Goal: Task Accomplishment & Management: Use online tool/utility

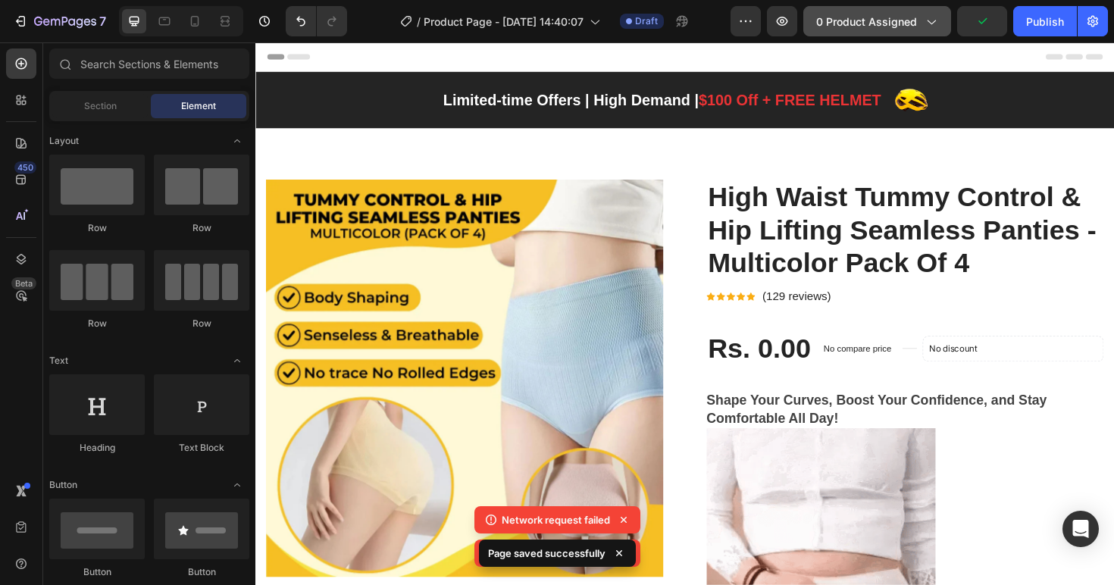
click at [870, 21] on span "0 product assigned" at bounding box center [866, 22] width 101 height 16
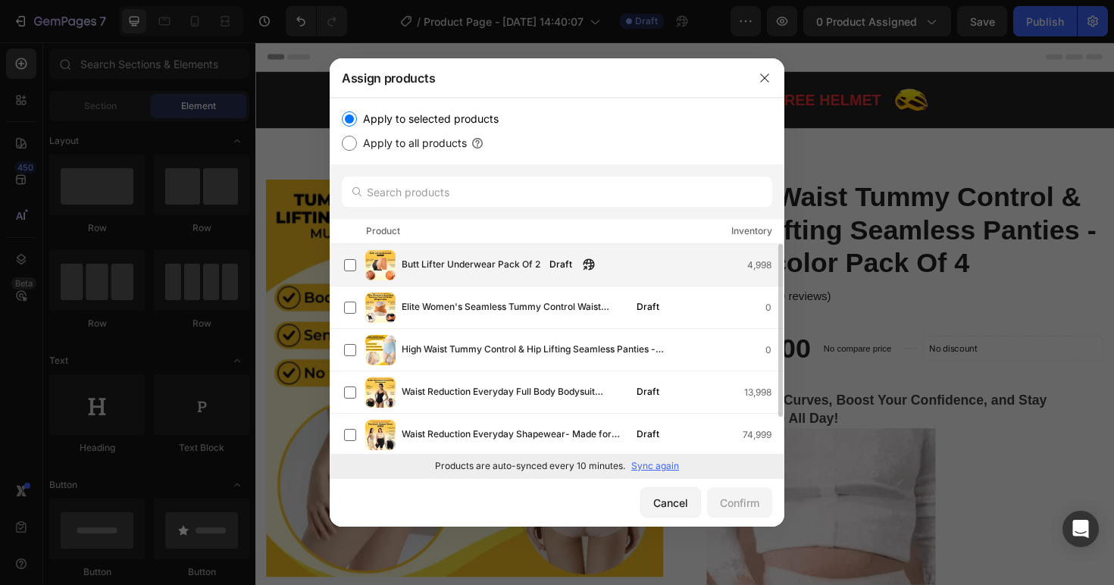
click at [411, 273] on span "Butt Lifter Underwear Pack Of 2" at bounding box center [470, 265] width 139 height 17
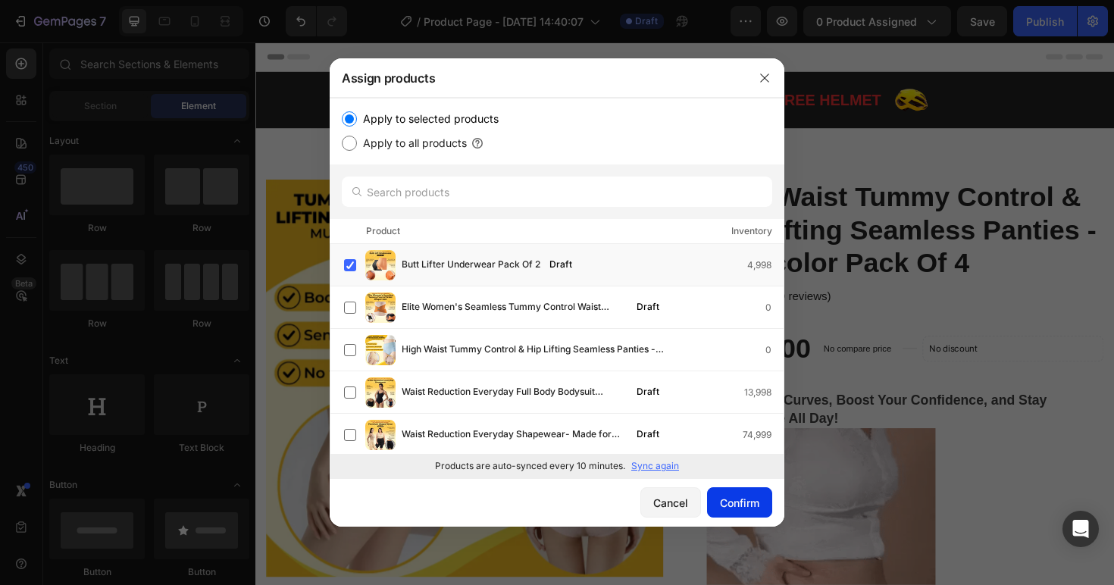
click at [736, 509] on div "Confirm" at bounding box center [739, 503] width 39 height 16
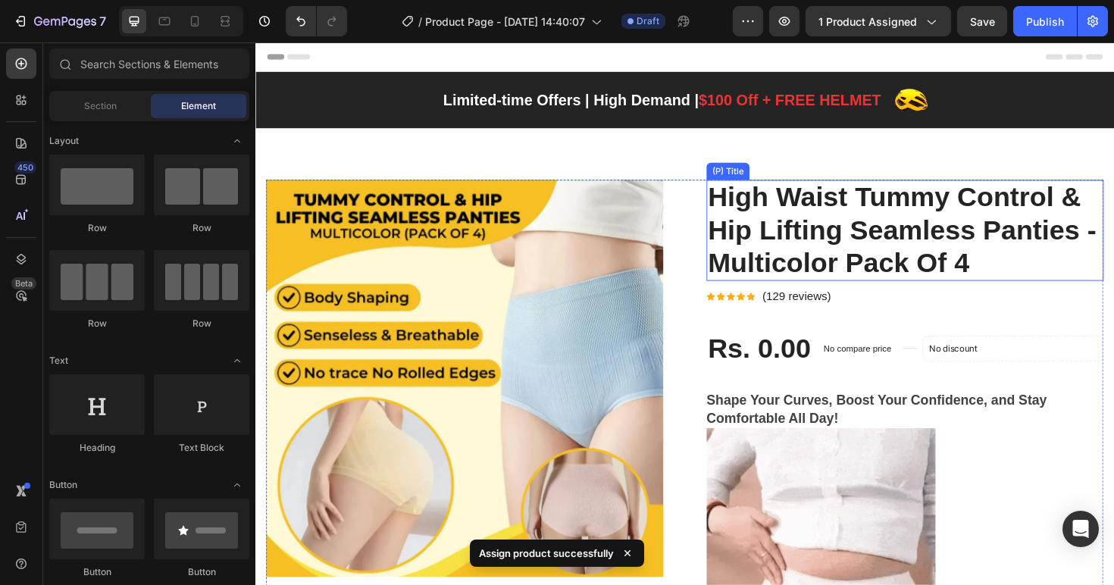
click at [865, 270] on h2 "High Waist Tummy Control & Hip Lifting Seamless Panties - Multicolor Pack Of 4" at bounding box center [942, 241] width 420 height 107
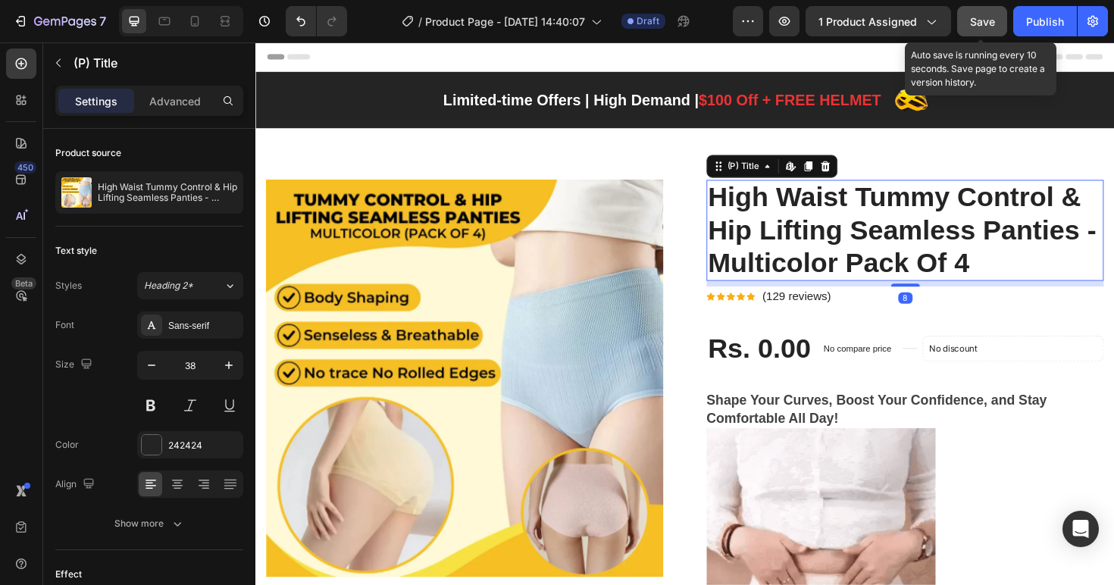
click at [991, 20] on span "Save" at bounding box center [982, 21] width 25 height 13
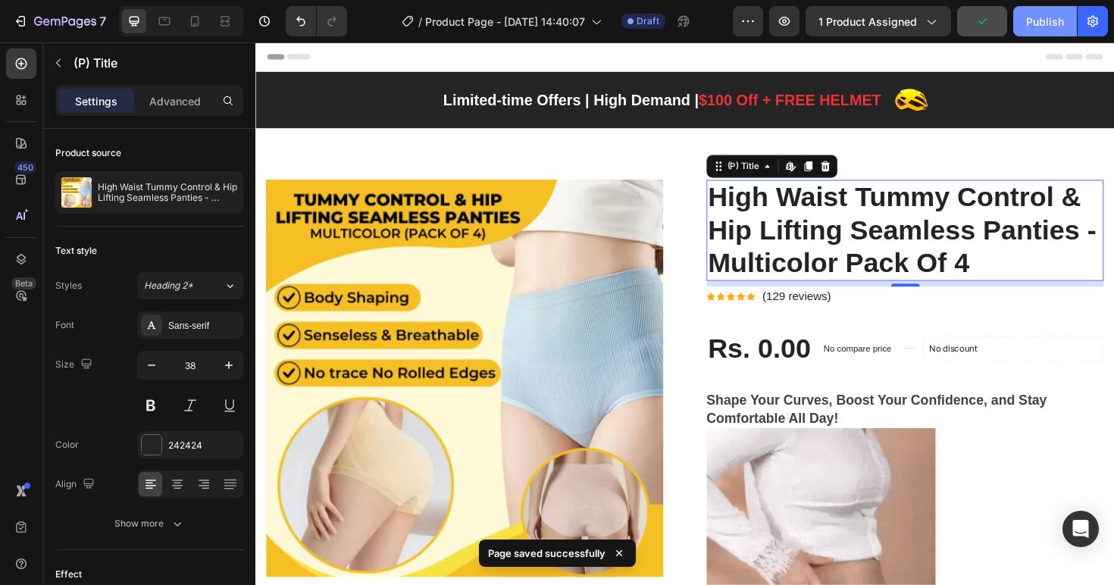
click at [1031, 23] on div "Publish" at bounding box center [1045, 22] width 38 height 16
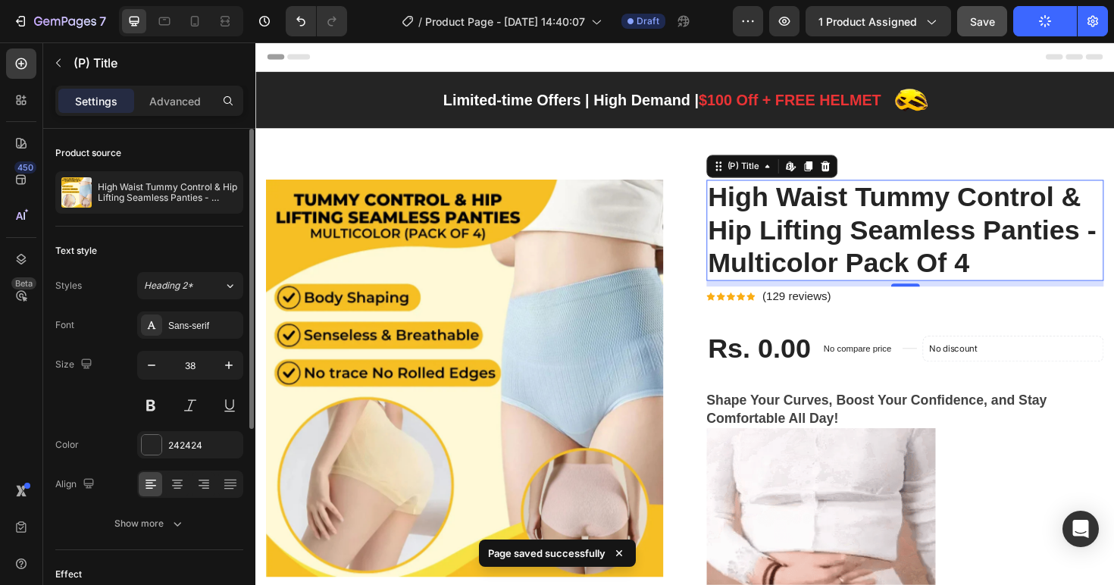
click at [168, 169] on div "Product source High Waist Tummy Control & Hip Lifting Seamless Panties - Multic…" at bounding box center [149, 178] width 188 height 98
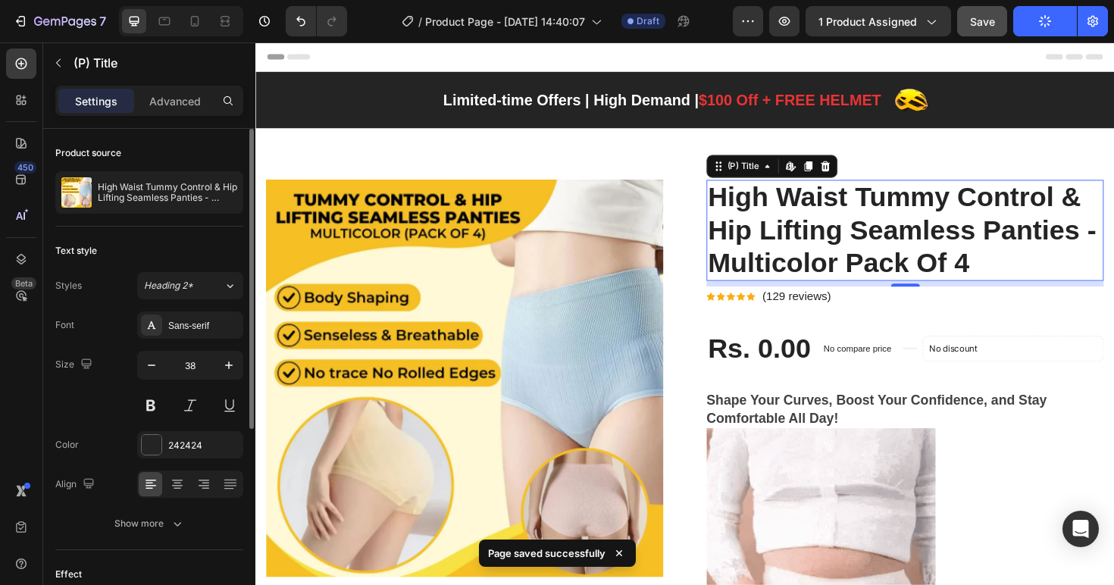
click at [170, 152] on div "Product source" at bounding box center [149, 153] width 188 height 24
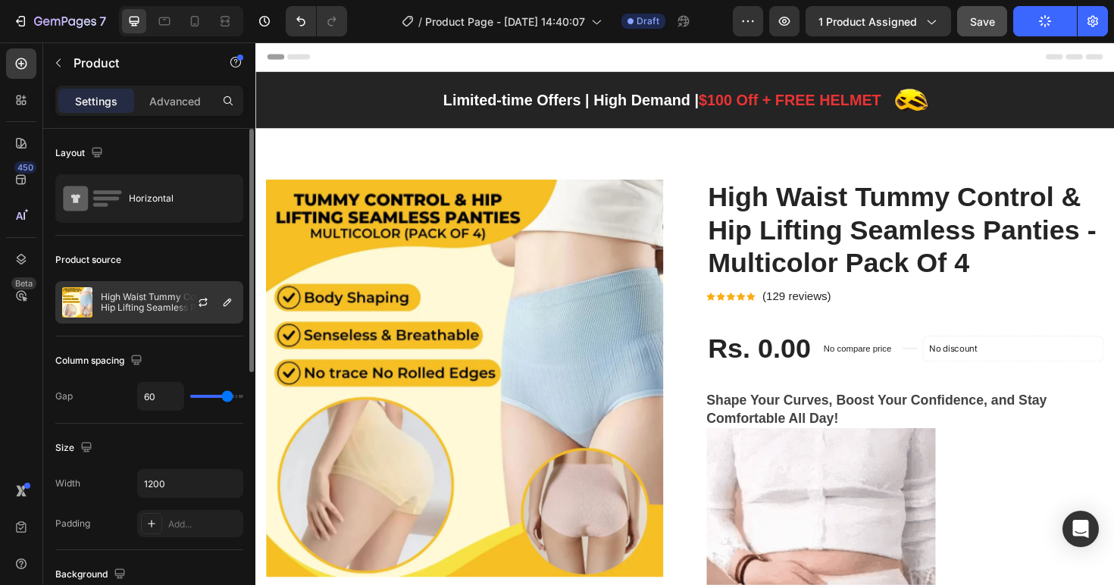
click at [174, 300] on p "High Waist Tummy Control & Hip Lifting Seamless Panties - Multicolor Pack Of 4" at bounding box center [169, 302] width 136 height 21
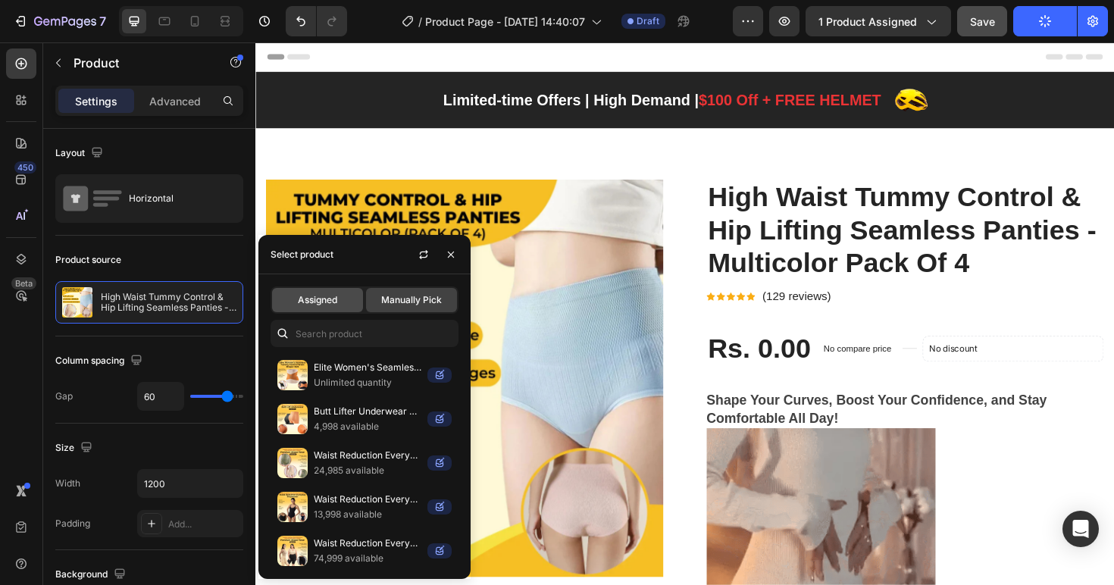
click at [328, 300] on span "Assigned" at bounding box center [317, 300] width 39 height 14
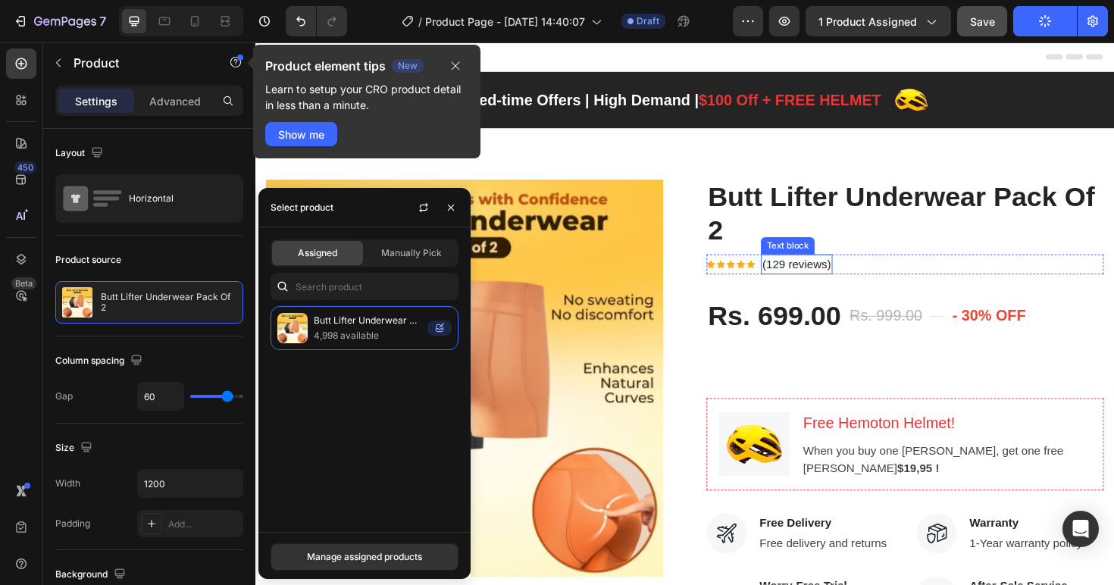
click at [855, 278] on p "(129 reviews)" at bounding box center [828, 277] width 73 height 18
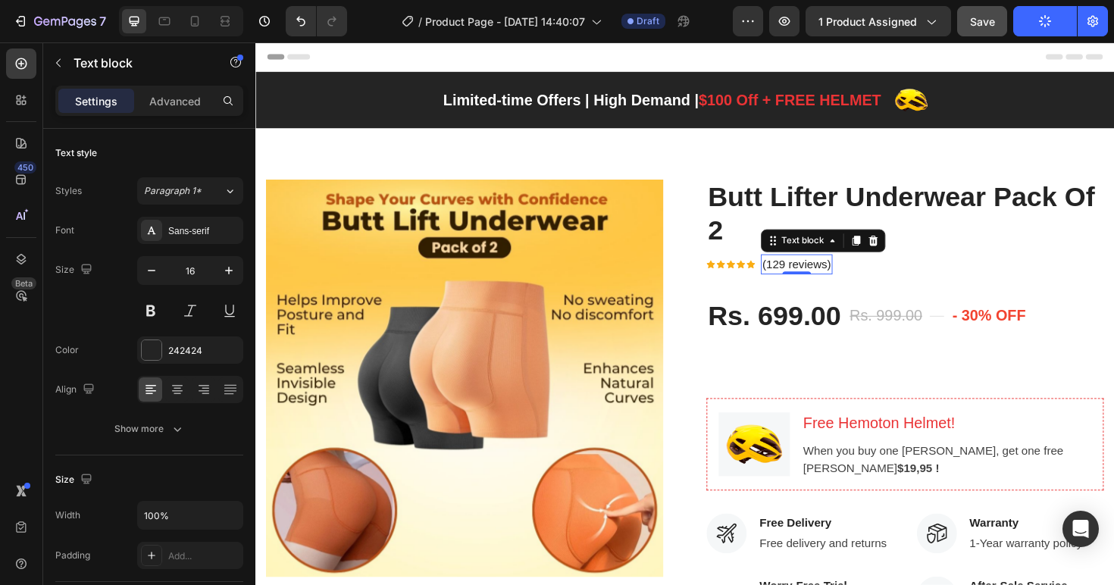
click at [855, 278] on p "(129 reviews)" at bounding box center [828, 277] width 73 height 18
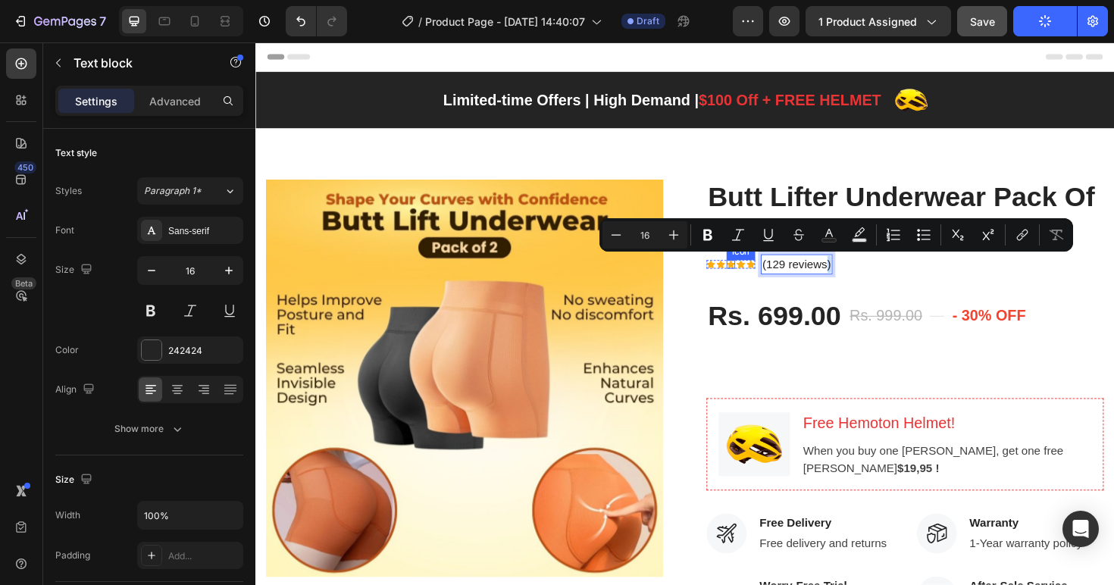
click at [755, 279] on div "Icon" at bounding box center [758, 277] width 9 height 9
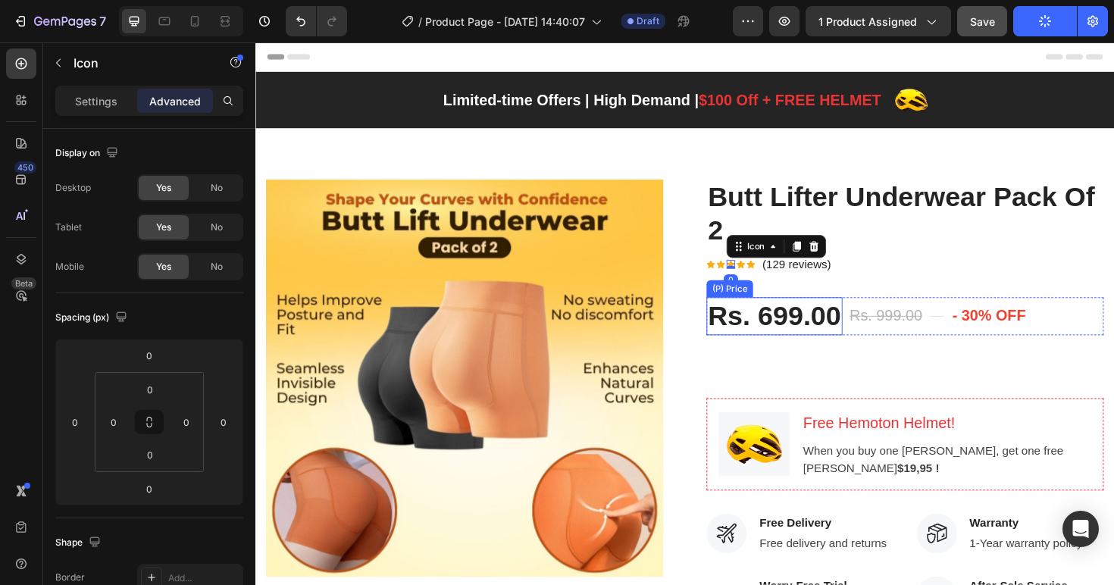
click at [838, 346] on div "Rs. 699.00" at bounding box center [804, 332] width 144 height 40
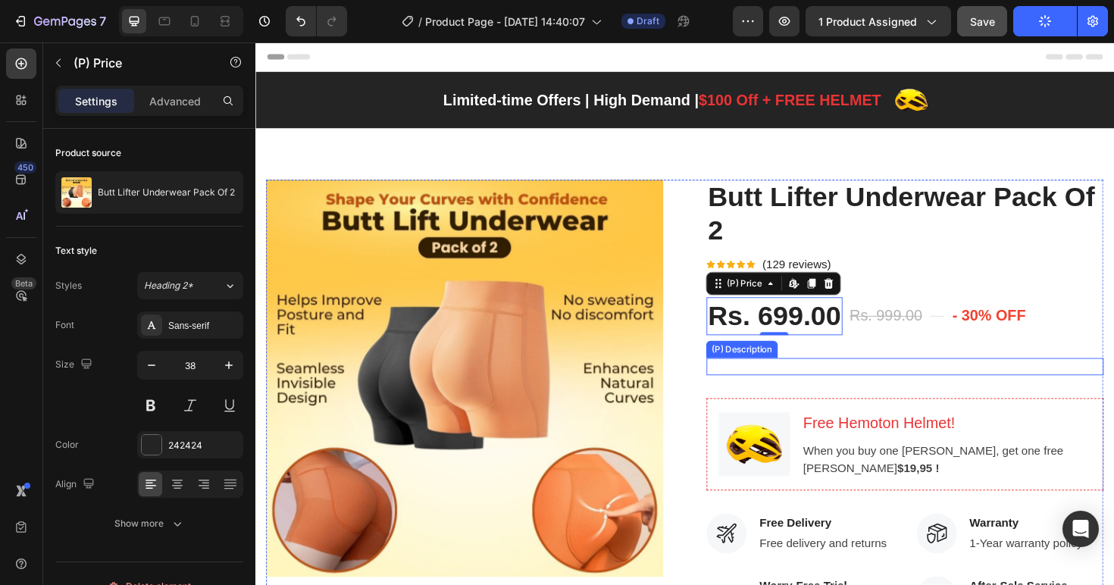
click at [818, 391] on div at bounding box center [942, 385] width 420 height 18
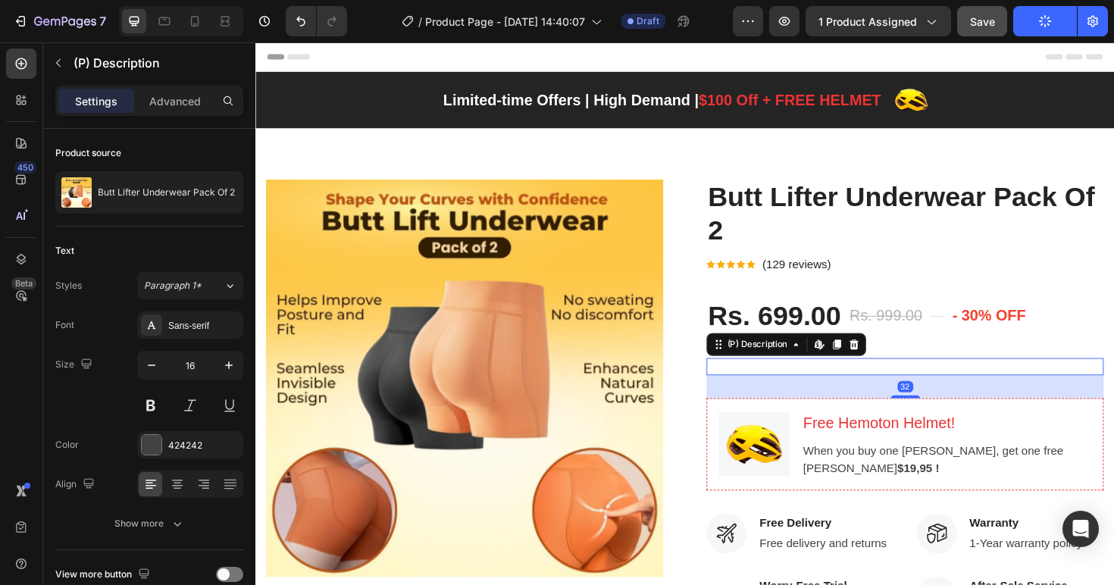
click at [885, 382] on div at bounding box center [942, 385] width 420 height 18
click at [935, 378] on div at bounding box center [942, 385] width 420 height 18
click at [929, 383] on div at bounding box center [942, 385] width 420 height 18
click at [951, 440] on p "Free Hemoton Helmet!" at bounding box center [987, 445] width 304 height 24
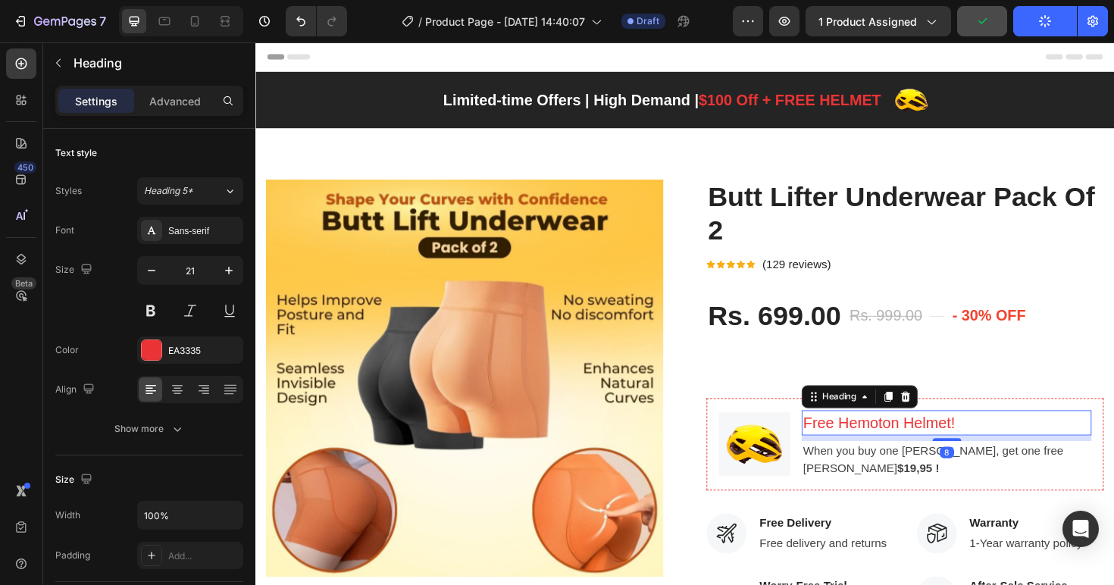
click at [867, 449] on p "Free Hemoton Helmet!" at bounding box center [987, 445] width 304 height 24
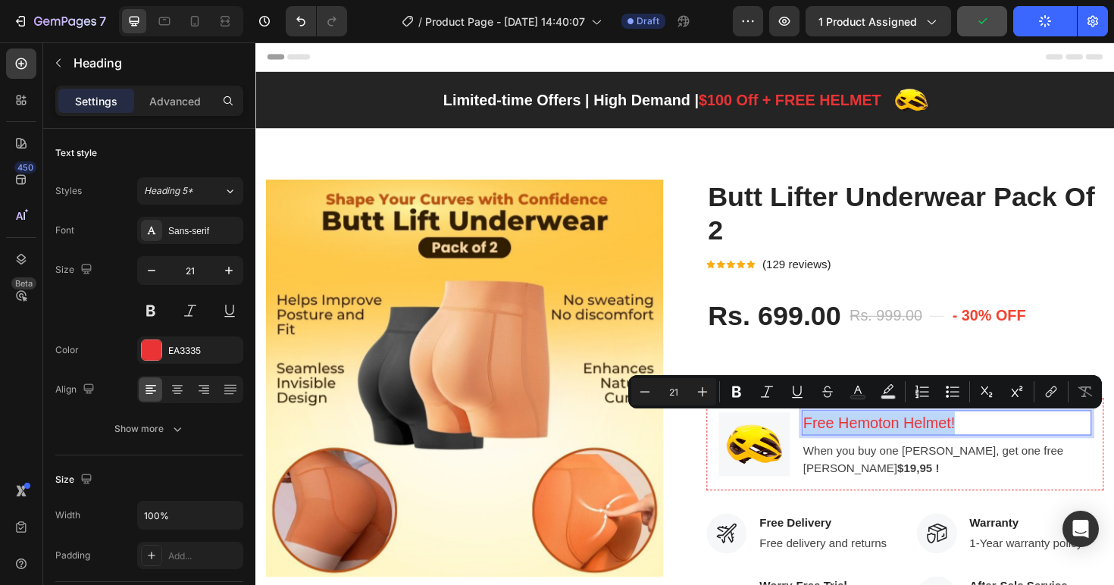
click at [854, 450] on p "Free Hemoton Helmet!" at bounding box center [987, 445] width 304 height 24
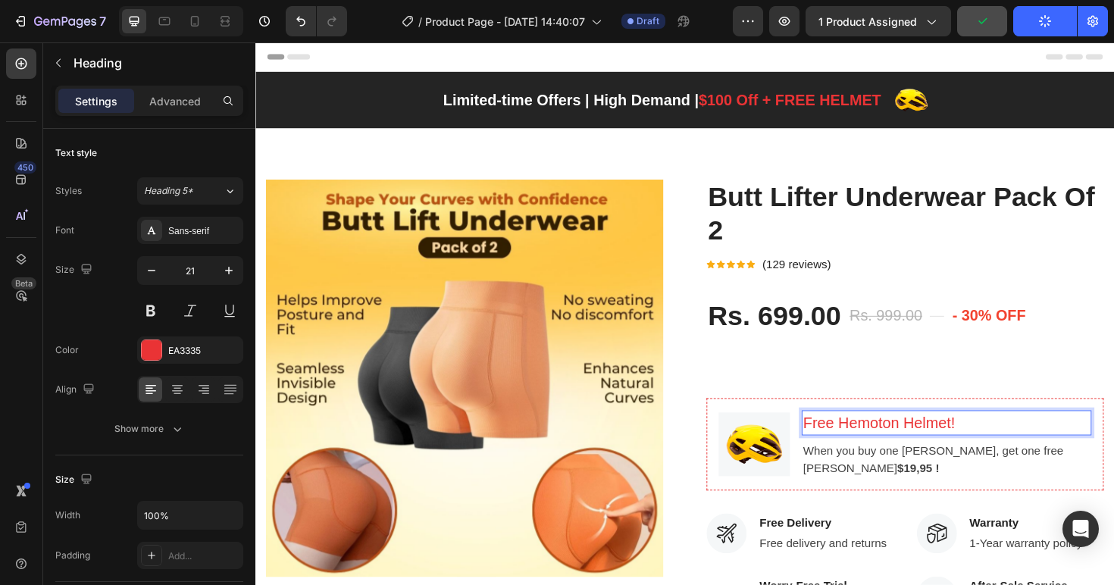
click at [845, 450] on p "Free Hemoton Helmet!" at bounding box center [987, 445] width 304 height 24
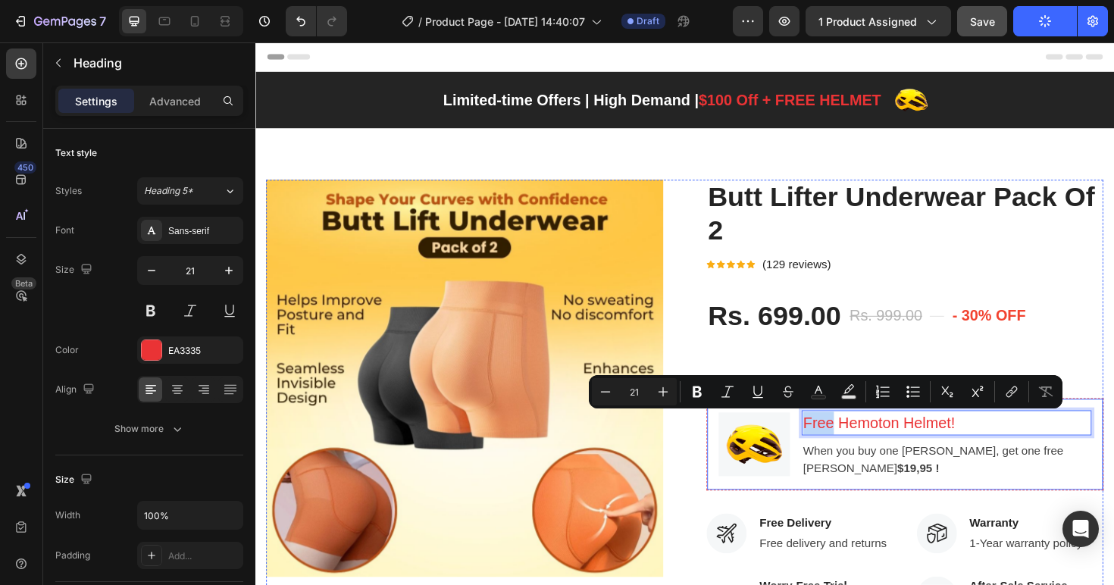
click at [936, 508] on div "Image Free Hemoton Helmet! Heading 8 When you buy one Hemoton Bike, get one fre…" at bounding box center [942, 468] width 420 height 98
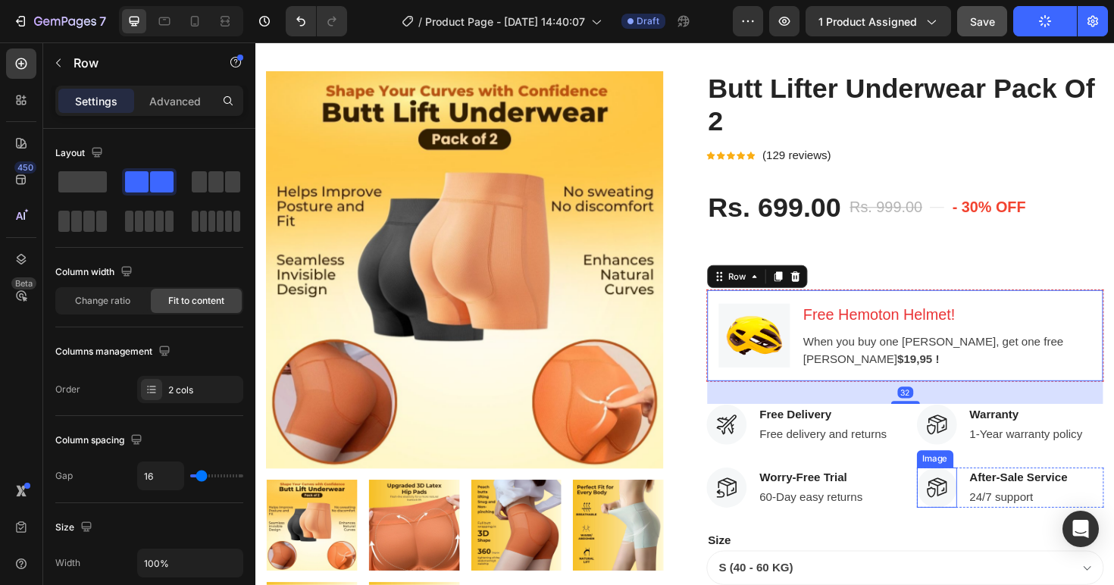
scroll to position [128, 0]
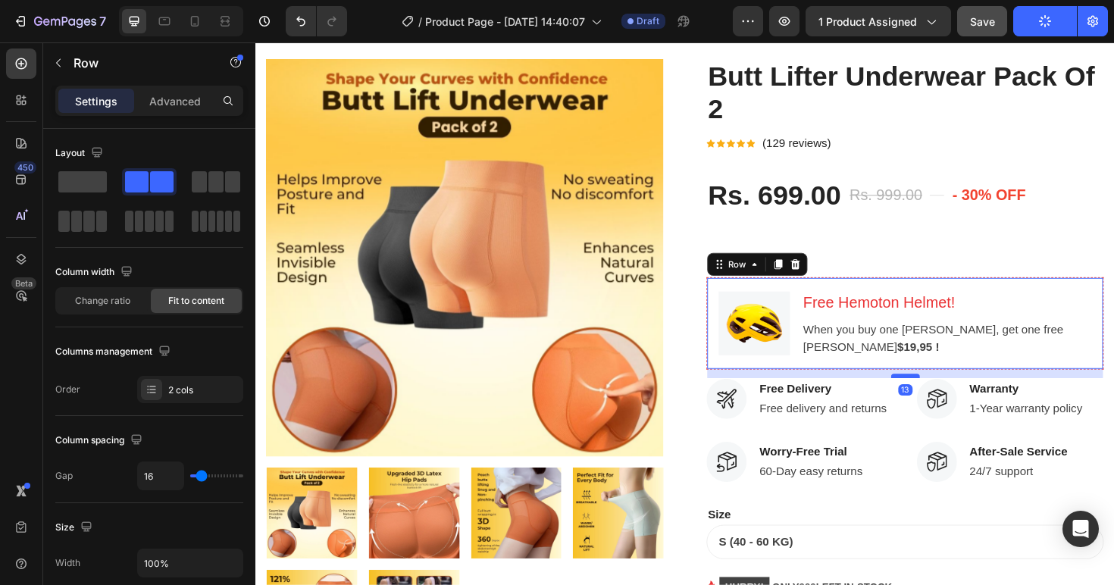
drag, startPoint x: 935, startPoint y: 408, endPoint x: 929, endPoint y: 394, distance: 15.3
click at [929, 394] on div at bounding box center [943, 395] width 30 height 5
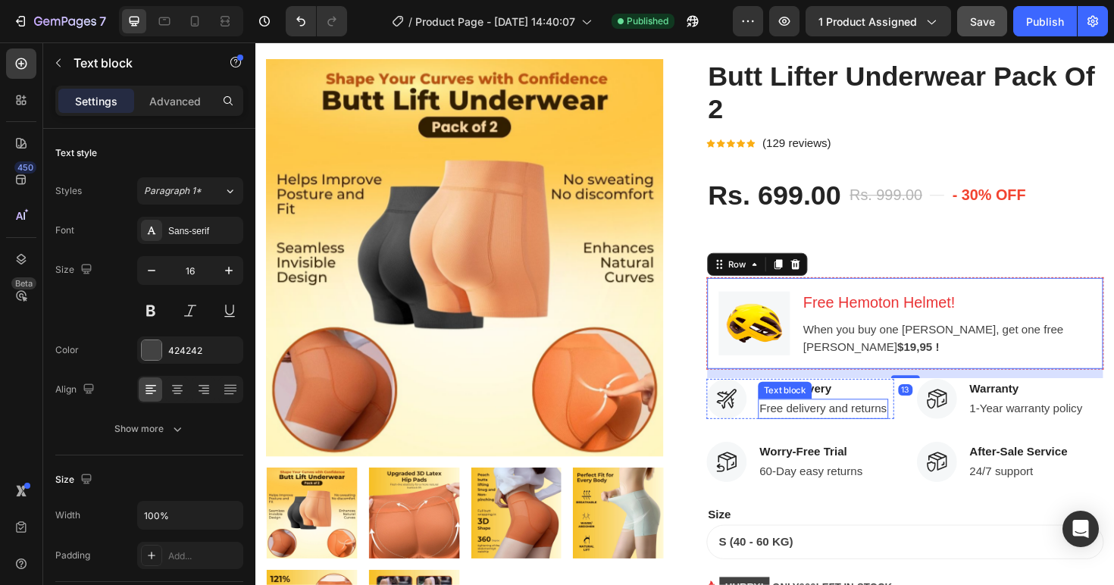
click at [889, 428] on p "Free delivery and returns" at bounding box center [856, 430] width 135 height 18
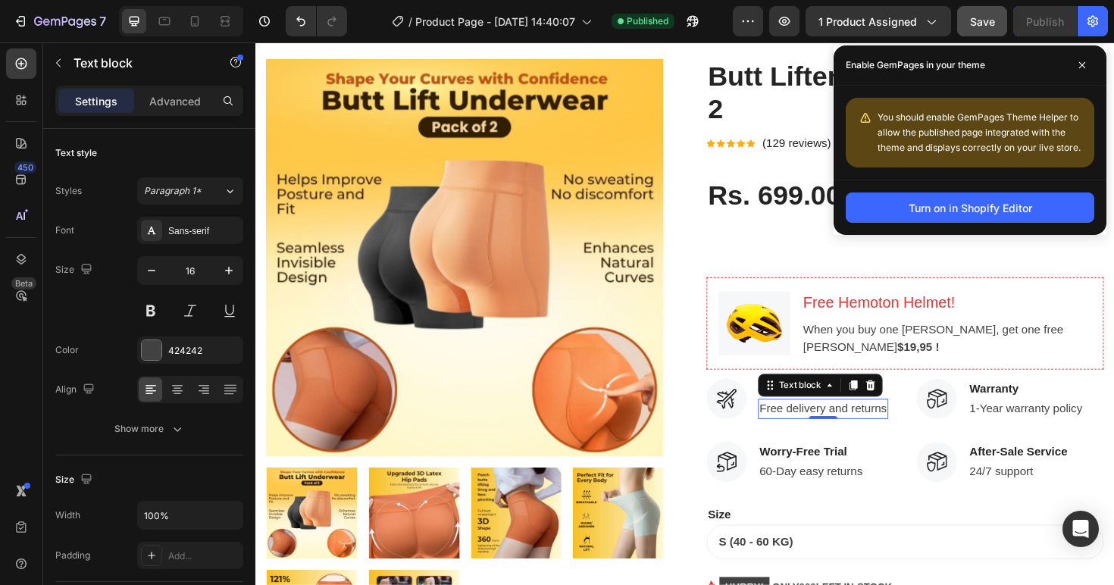
click at [1073, 408] on p "Warranty" at bounding box center [1071, 409] width 120 height 18
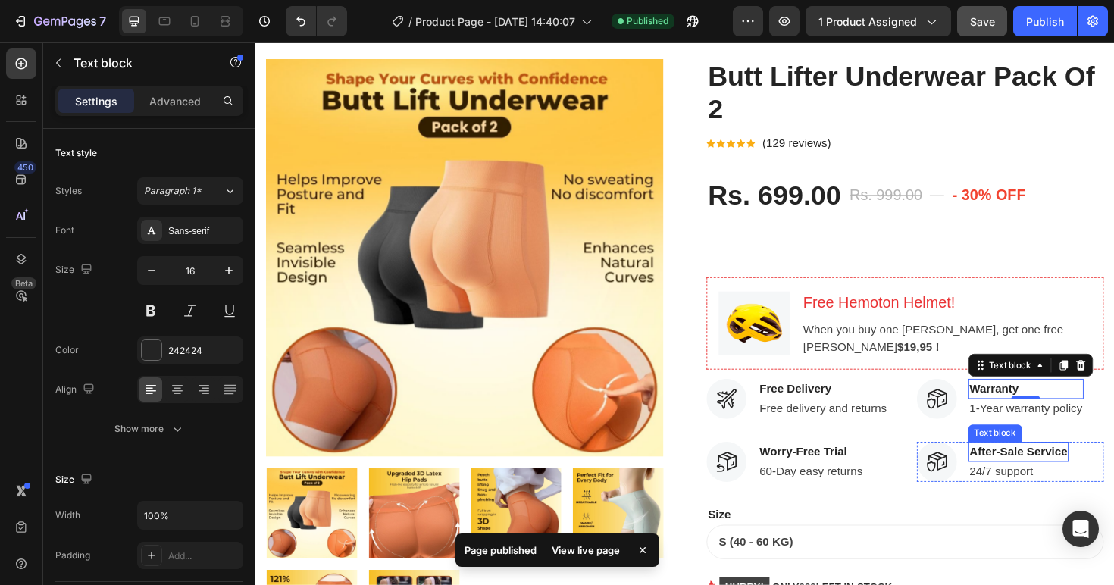
click at [1050, 478] on p "After-Sale Service" at bounding box center [1063, 476] width 104 height 18
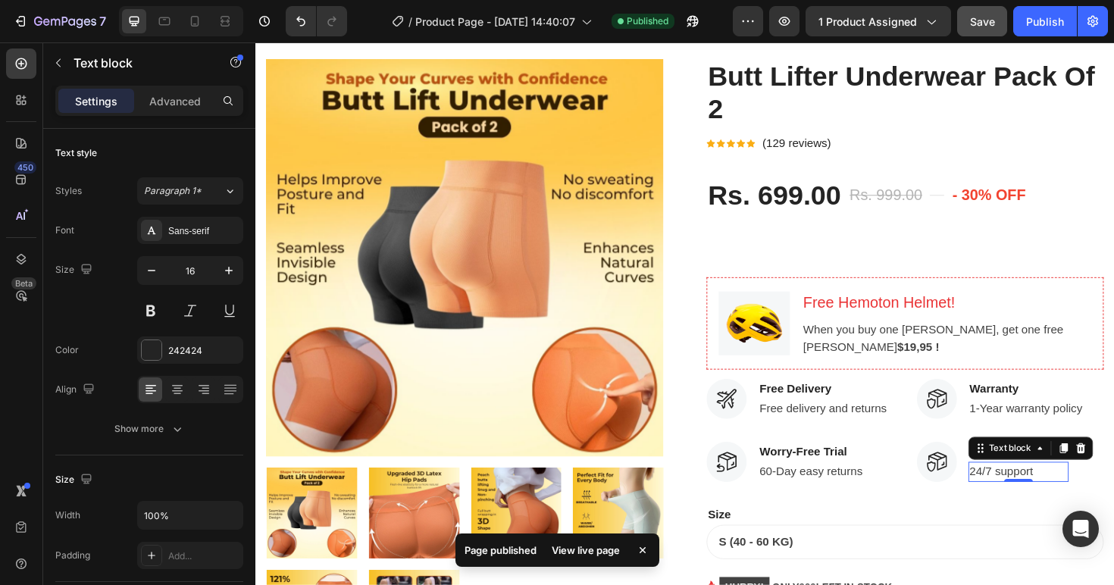
click at [1053, 501] on div "24/7 support Text block 0" at bounding box center [1063, 496] width 107 height 21
click at [814, 501] on p "60-Day easy returns" at bounding box center [843, 497] width 109 height 18
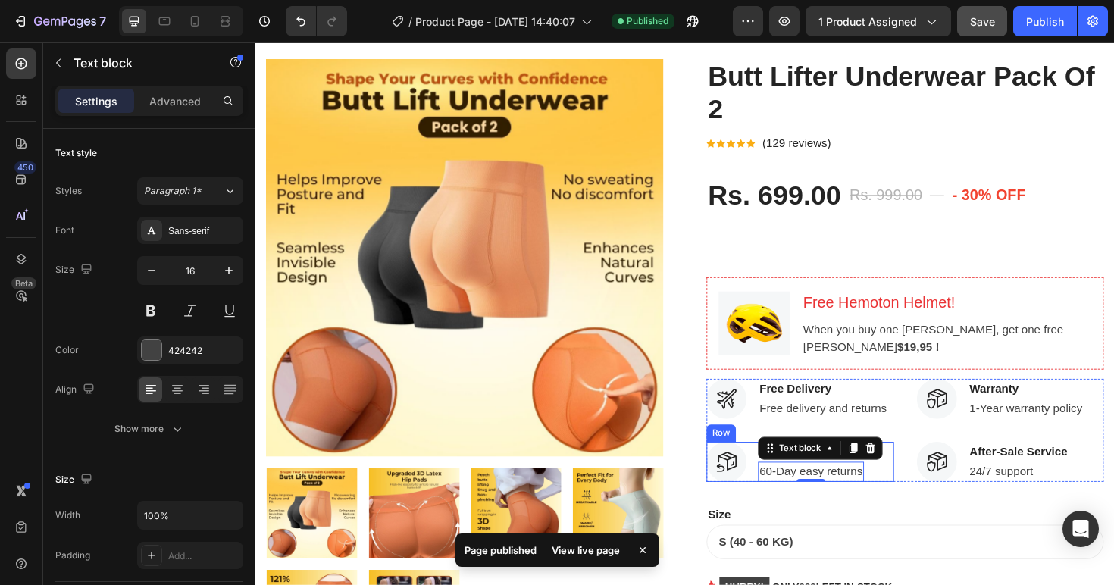
click at [911, 500] on div "Image Worry-Free Trial Text block 60-Day easy returns Text block 0 Row" at bounding box center [831, 486] width 198 height 42
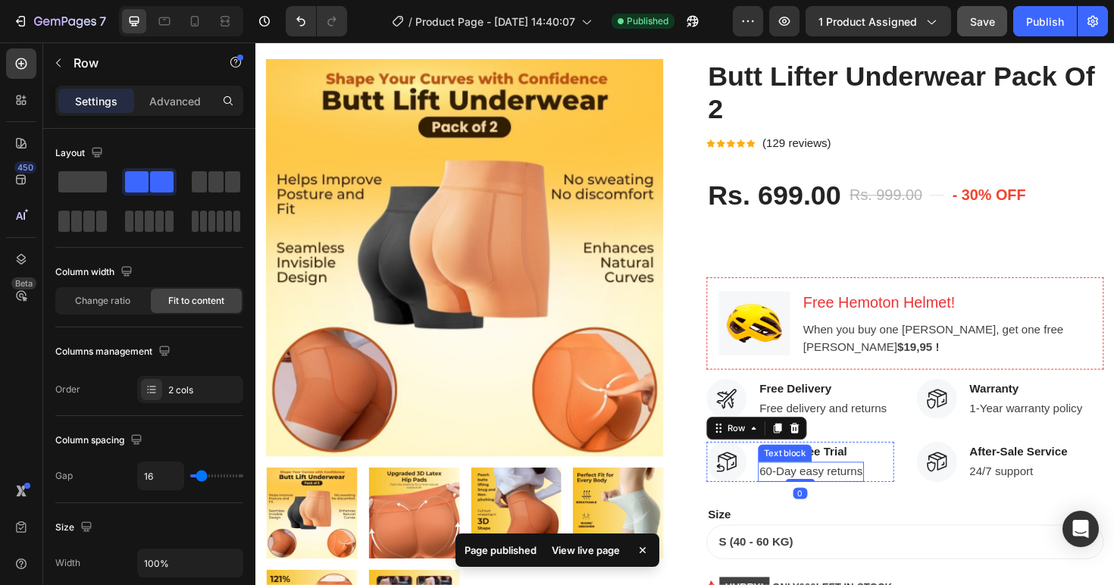
click at [845, 497] on p "60-Day easy returns" at bounding box center [843, 497] width 109 height 18
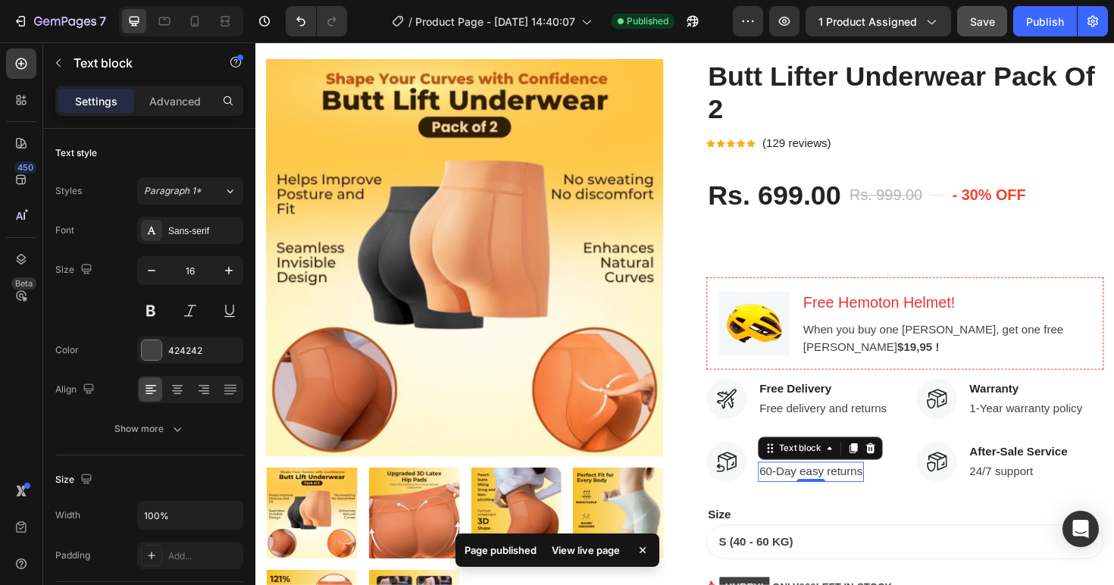
click at [884, 492] on p "60-Day easy returns" at bounding box center [843, 497] width 109 height 18
click at [861, 473] on p "Worry-Free Trial" at bounding box center [843, 476] width 109 height 18
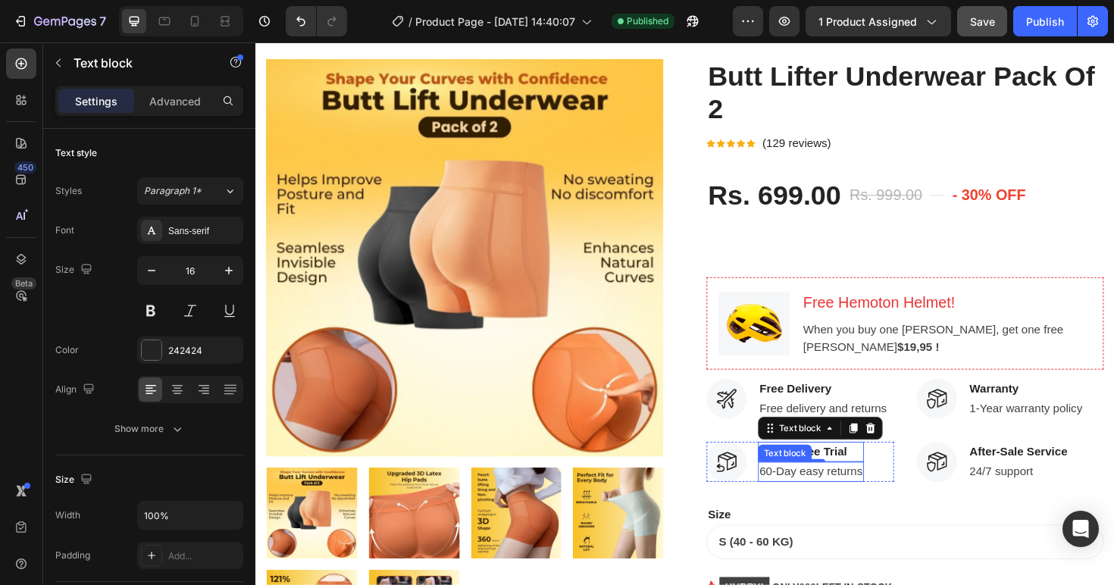
click at [867, 495] on p "60-Day easy returns" at bounding box center [843, 497] width 109 height 18
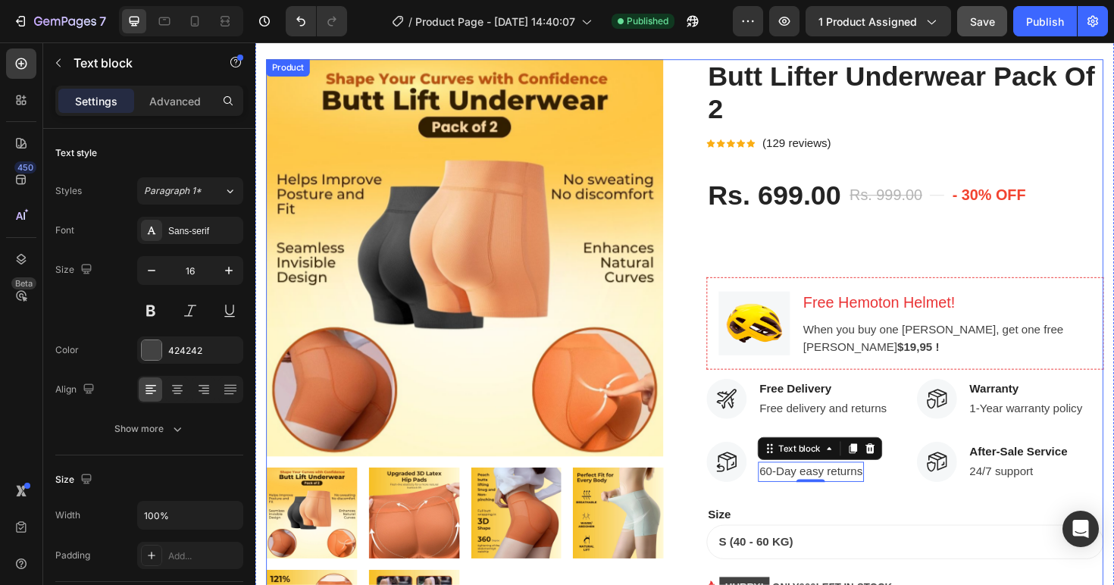
scroll to position [261, 0]
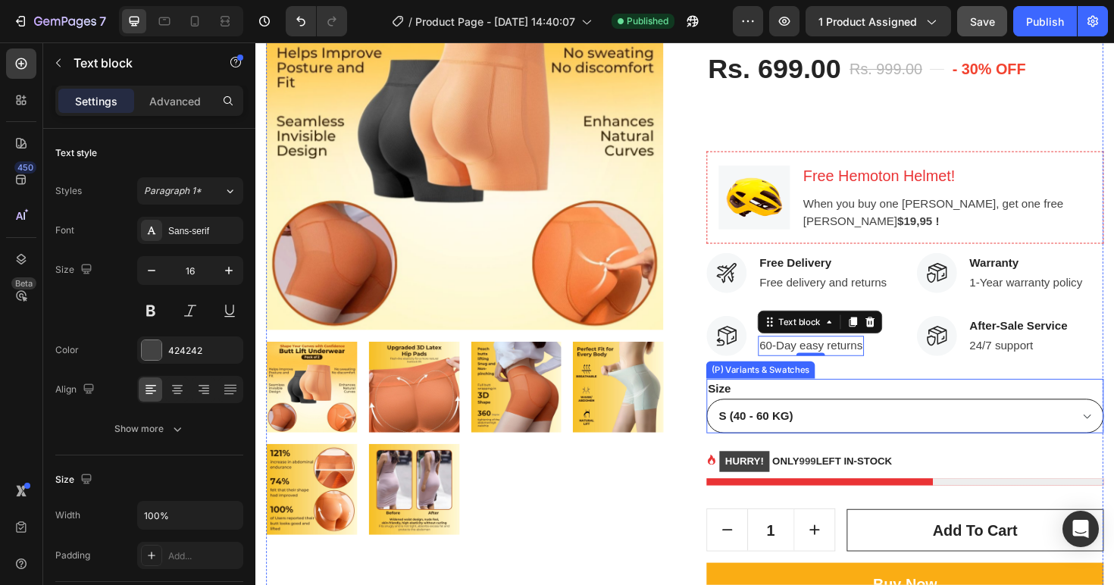
click at [875, 439] on select "S (40 - 60 KG) M (60 - 70 KG) L (70 - 80 KG) XL (80 - 90 KG) XXL (90 - 120 KG)" at bounding box center [942, 438] width 420 height 36
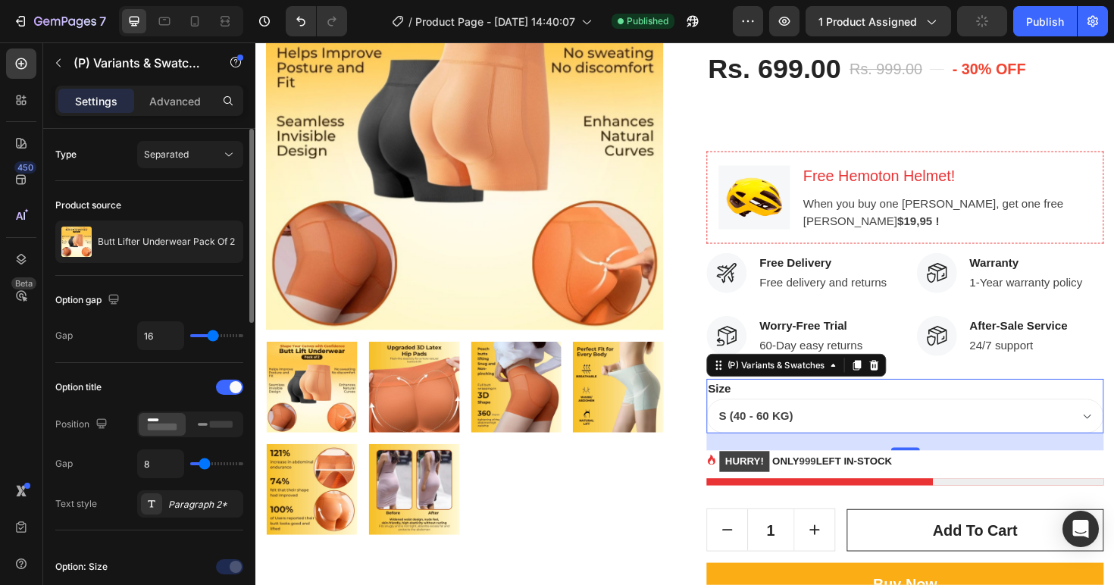
scroll to position [28, 0]
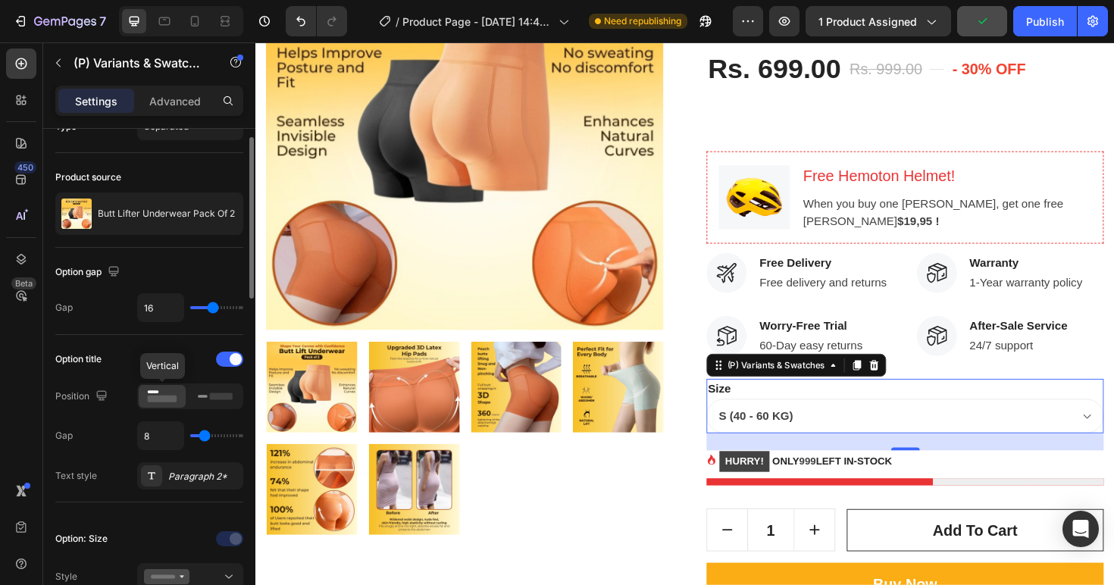
click at [170, 394] on icon at bounding box center [162, 396] width 35 height 17
click at [211, 401] on icon at bounding box center [215, 396] width 35 height 17
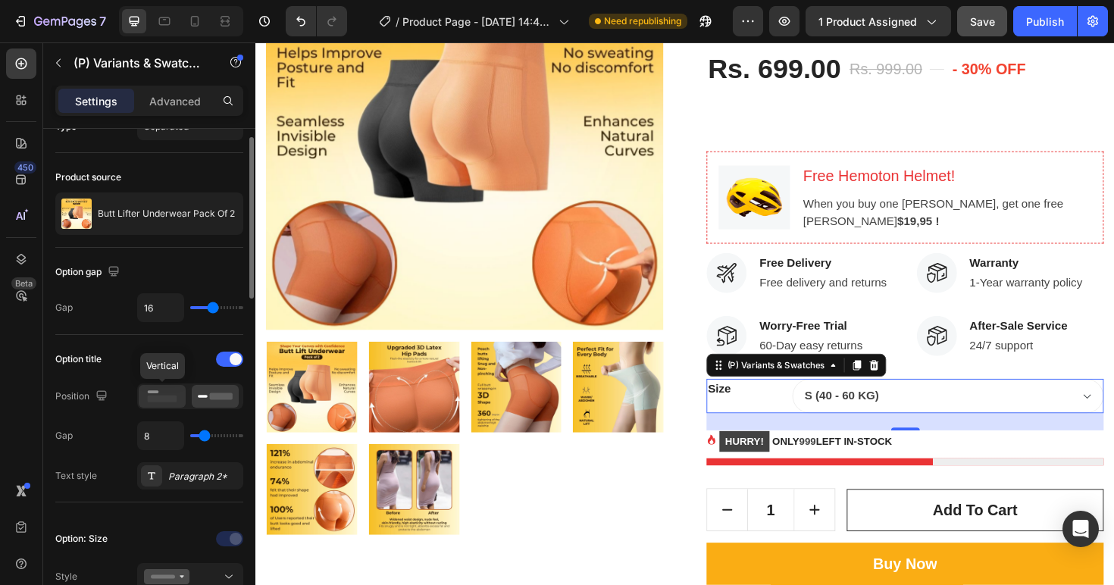
click at [164, 398] on rect at bounding box center [163, 398] width 30 height 7
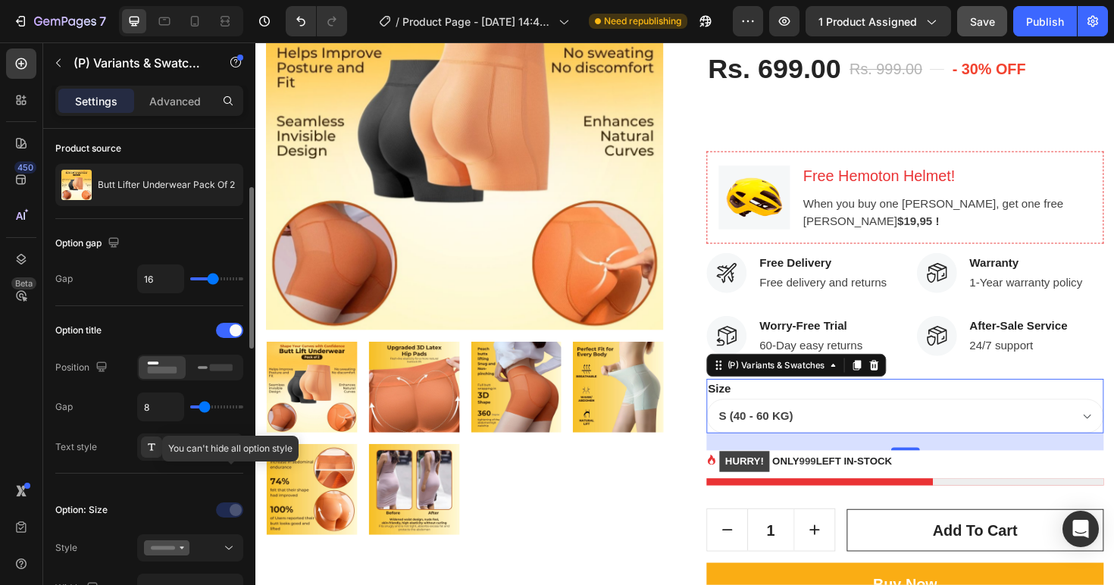
scroll to position [192, 0]
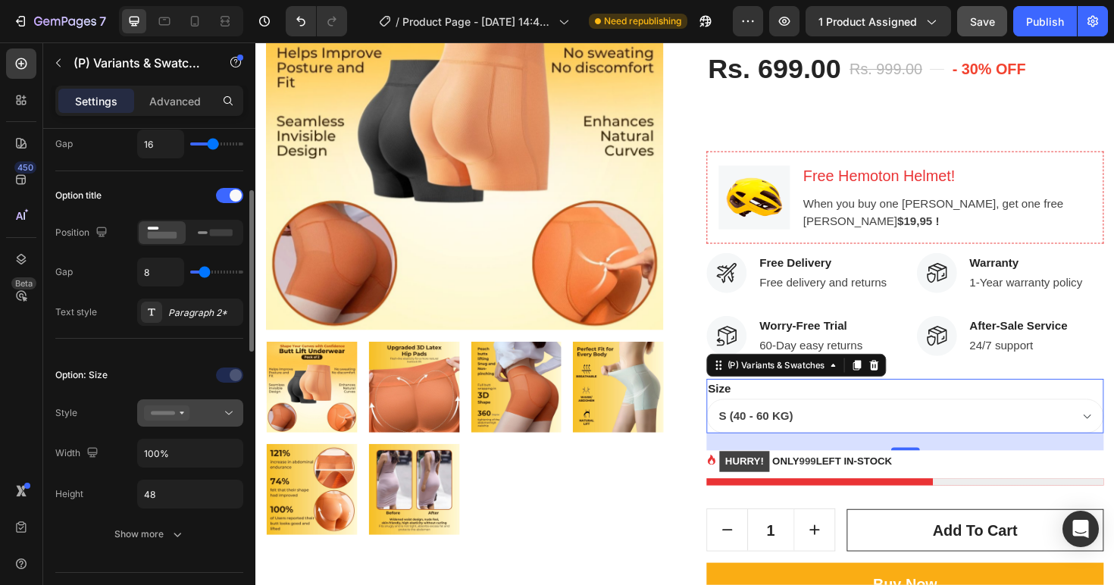
click at [211, 423] on button at bounding box center [190, 412] width 106 height 27
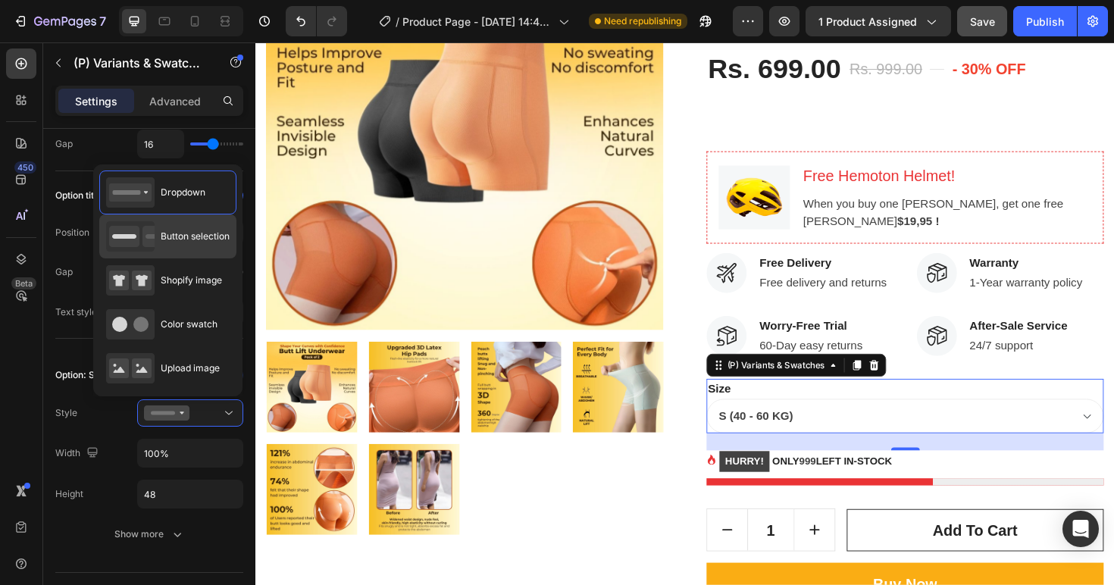
click at [200, 237] on span "Button selection" at bounding box center [195, 237] width 69 height 14
type input "32"
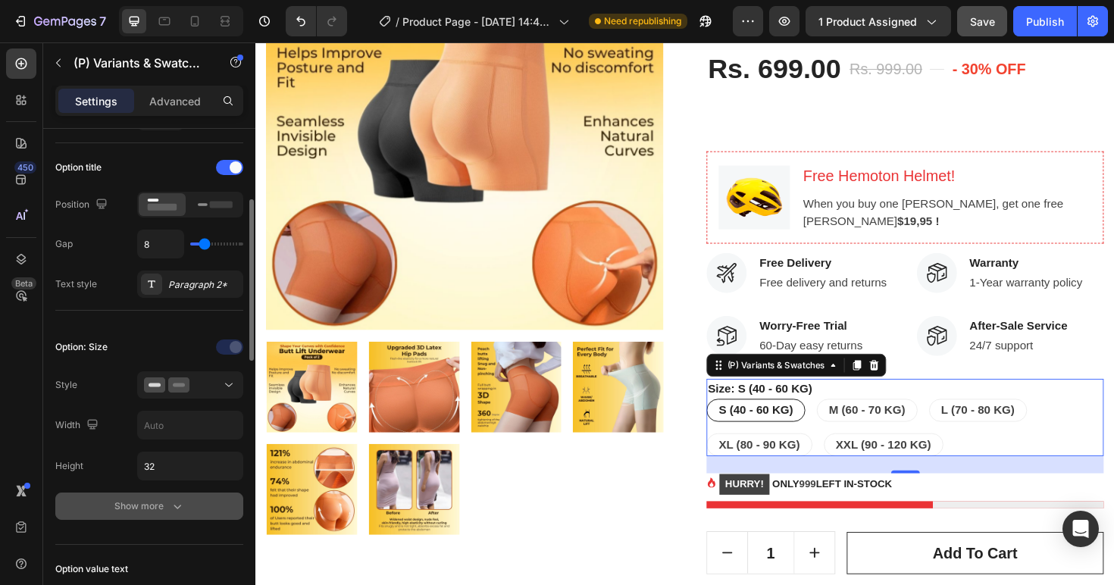
click at [166, 494] on button "Show more" at bounding box center [149, 505] width 188 height 27
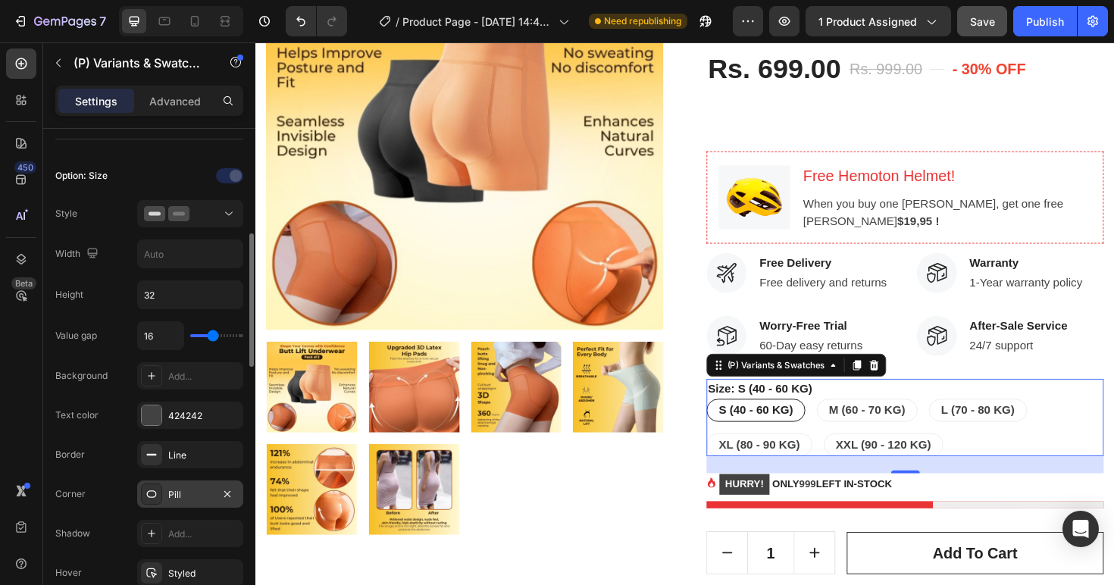
scroll to position [511, 0]
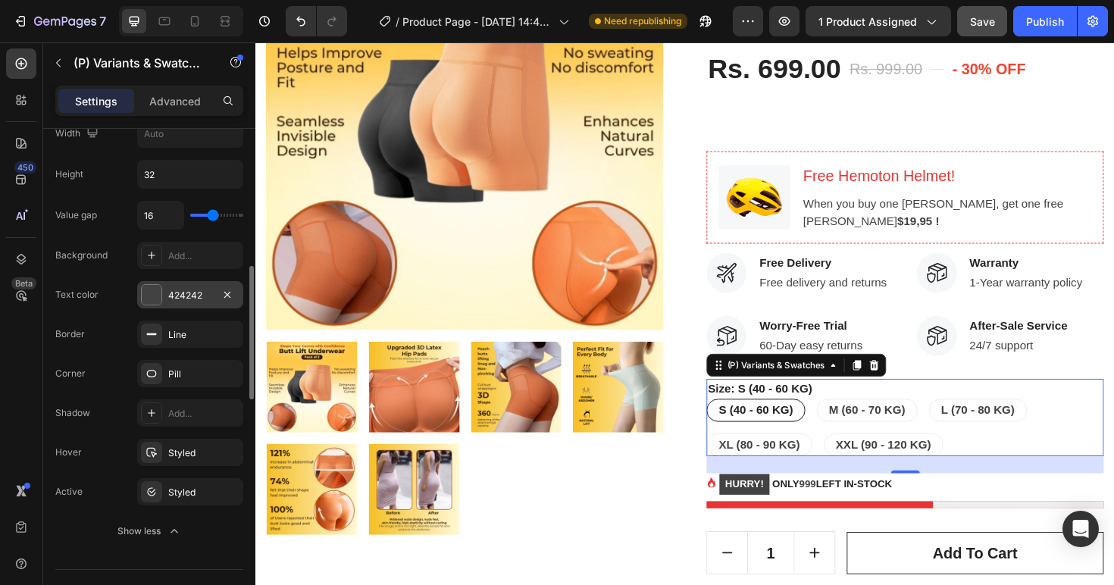
click at [151, 302] on div at bounding box center [152, 295] width 20 height 20
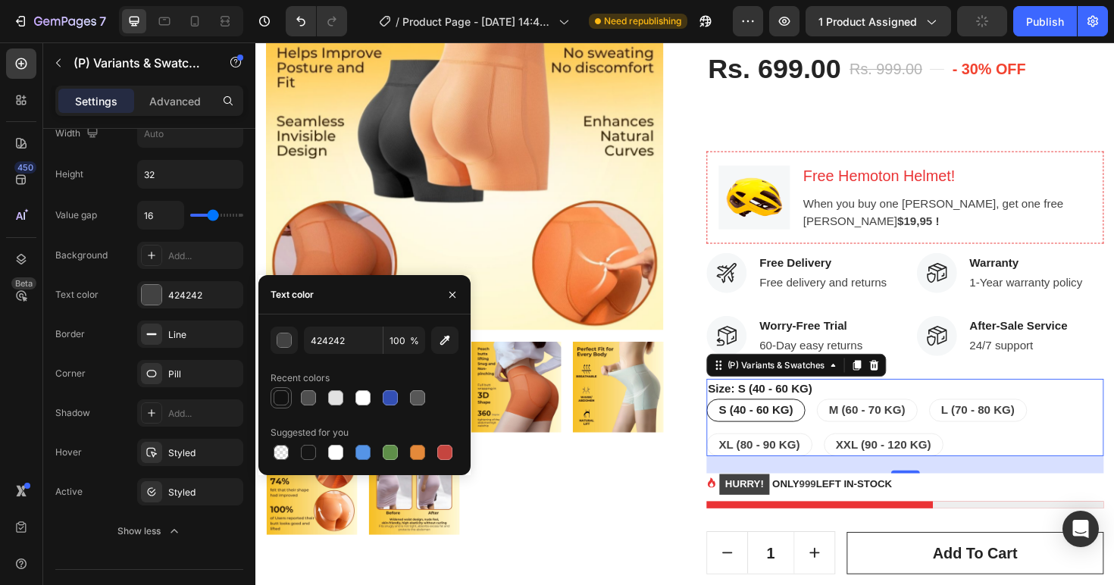
click at [285, 397] on div at bounding box center [280, 397] width 15 height 15
type input "121212"
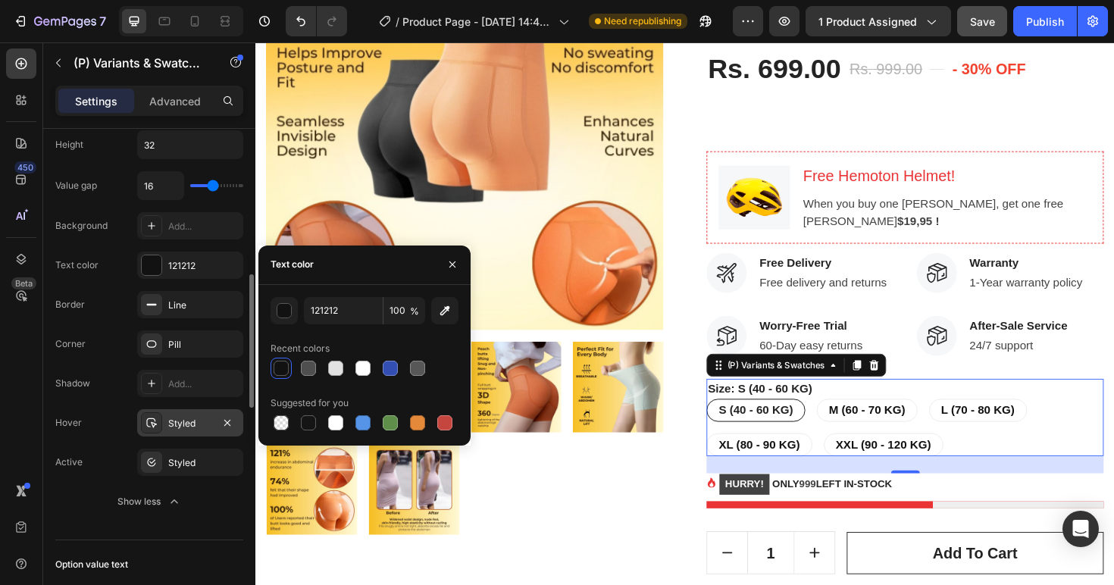
click at [162, 417] on div "Styled" at bounding box center [190, 422] width 106 height 27
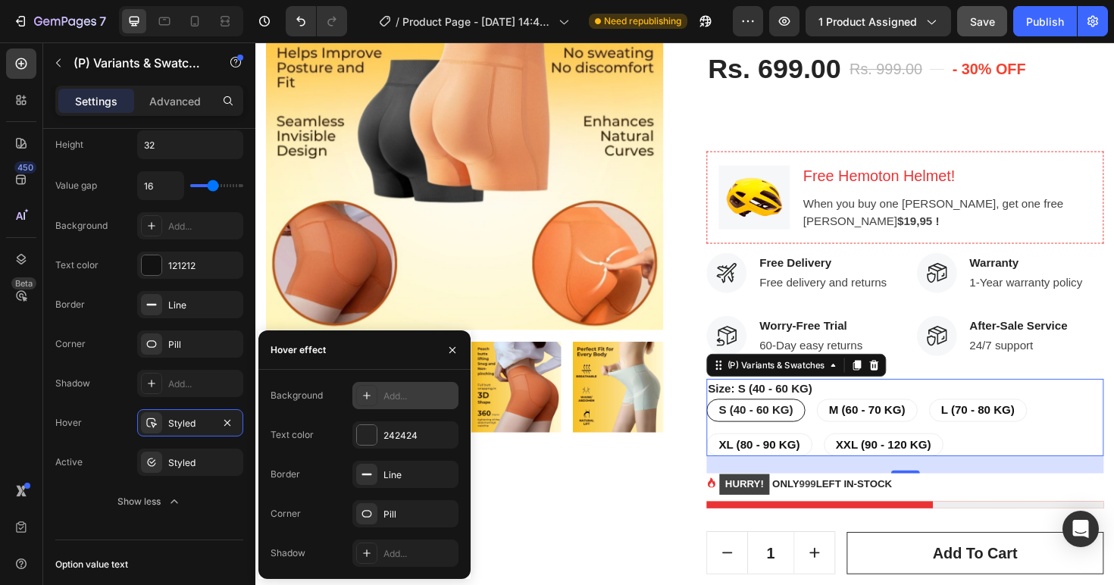
click at [370, 399] on icon at bounding box center [367, 395] width 12 height 12
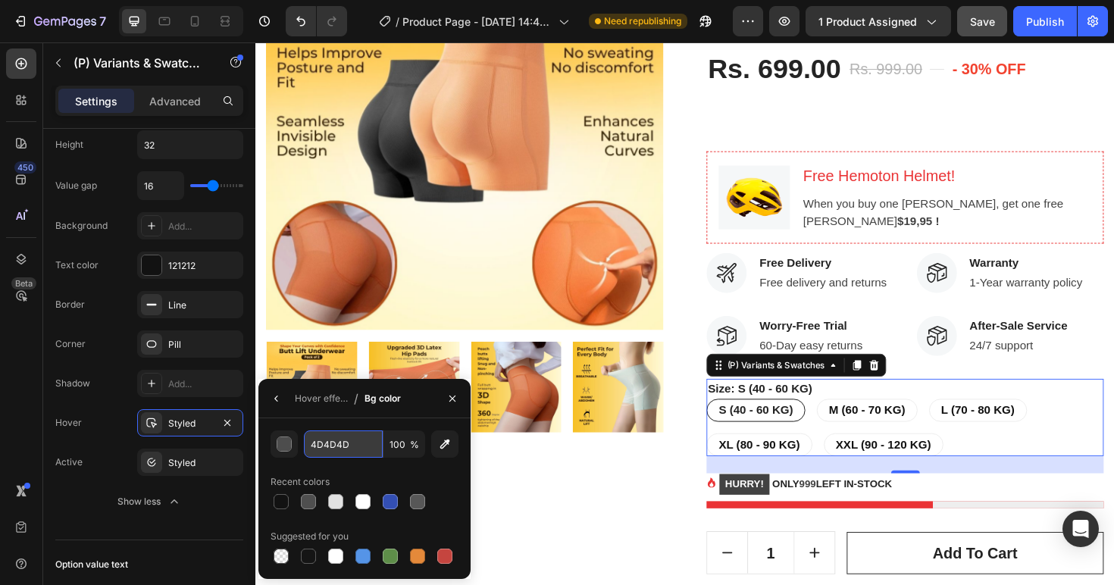
click at [0, 0] on input "4D4D4D" at bounding box center [0, 0] width 0 height 0
paste input "FFF1EF"
type input "FFF1EF"
click at [426, 474] on div "Recent colors" at bounding box center [364, 482] width 188 height 24
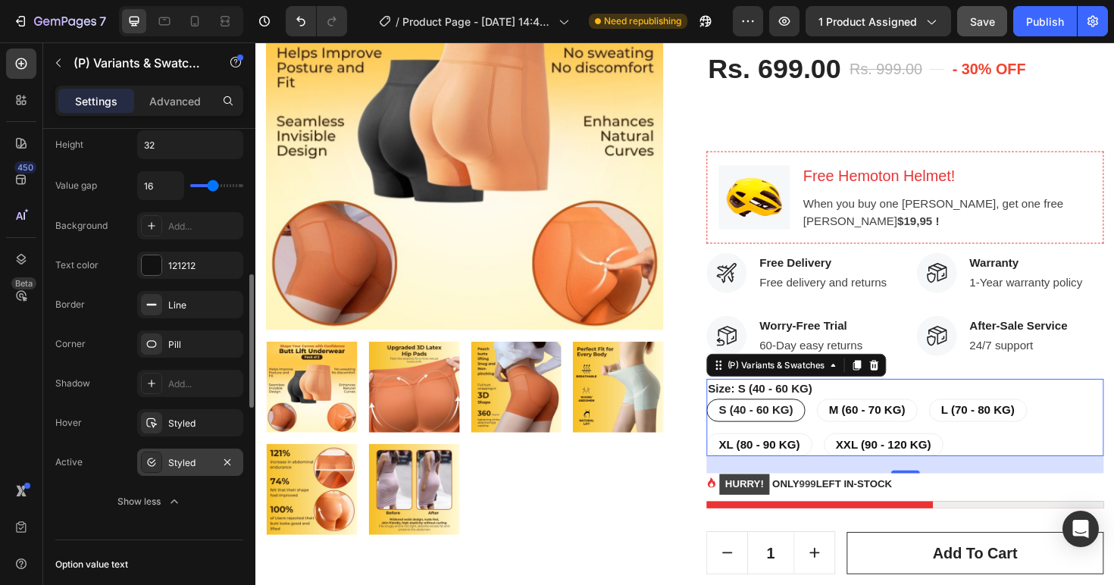
click at [191, 467] on div "Styled" at bounding box center [190, 463] width 44 height 14
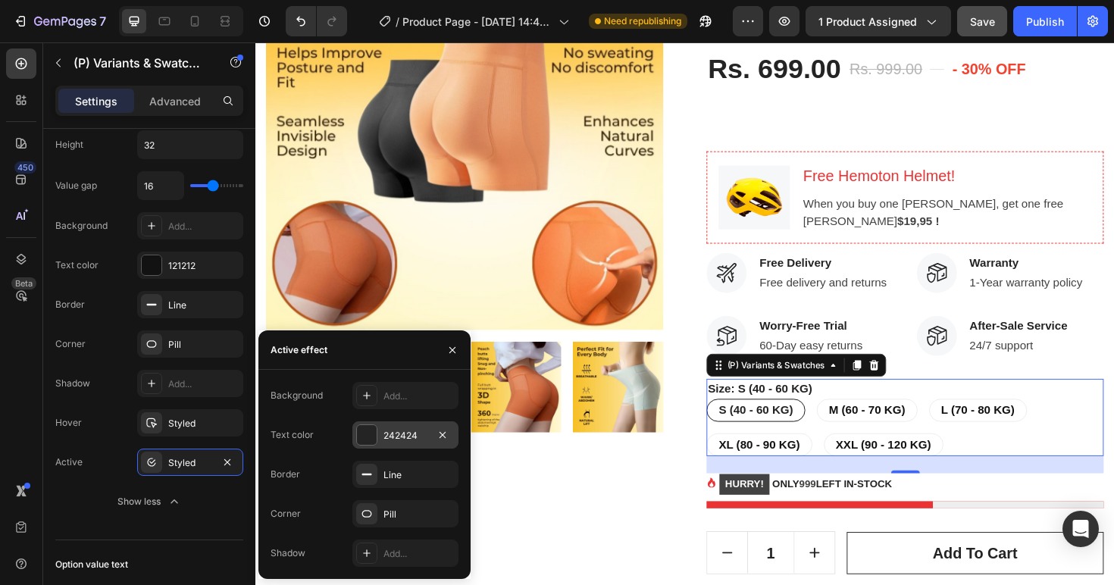
click at [395, 432] on div "242424" at bounding box center [405, 436] width 44 height 14
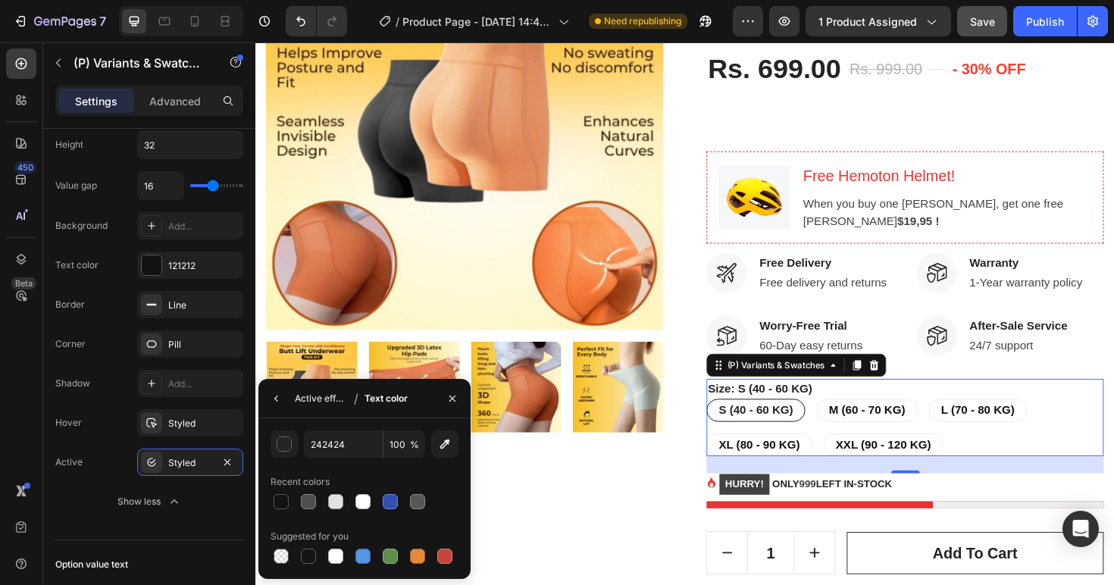
drag, startPoint x: 289, startPoint y: 398, endPoint x: 300, endPoint y: 403, distance: 12.2
click at [288, 398] on div "Active effect / Text color" at bounding box center [335, 398] width 155 height 39
click at [278, 501] on div at bounding box center [280, 501] width 15 height 15
type input "121212"
click at [275, 402] on icon "button" at bounding box center [276, 398] width 12 height 12
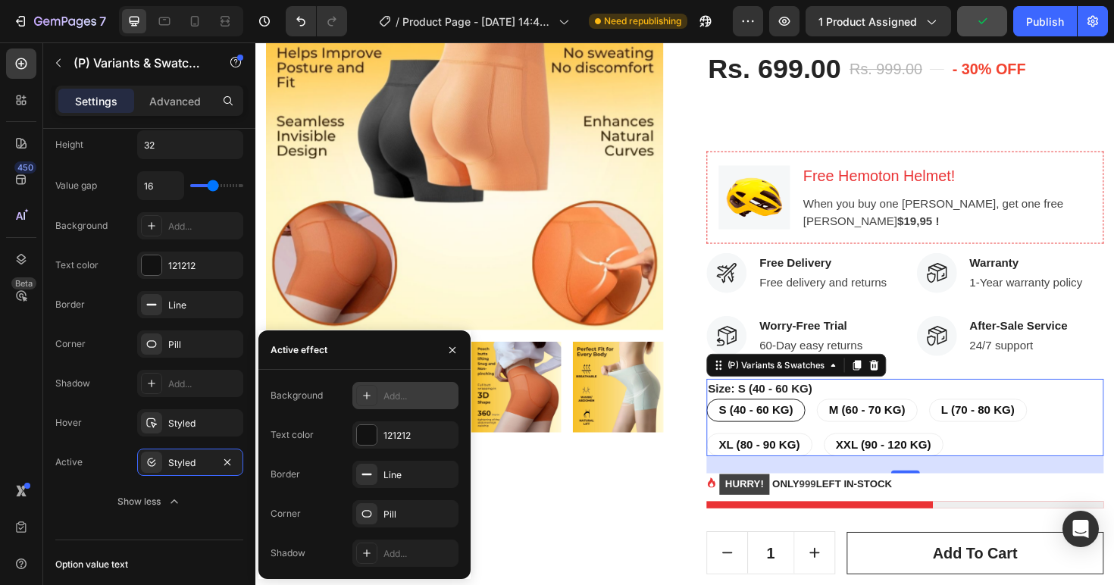
click at [387, 392] on div "Add..." at bounding box center [418, 396] width 71 height 14
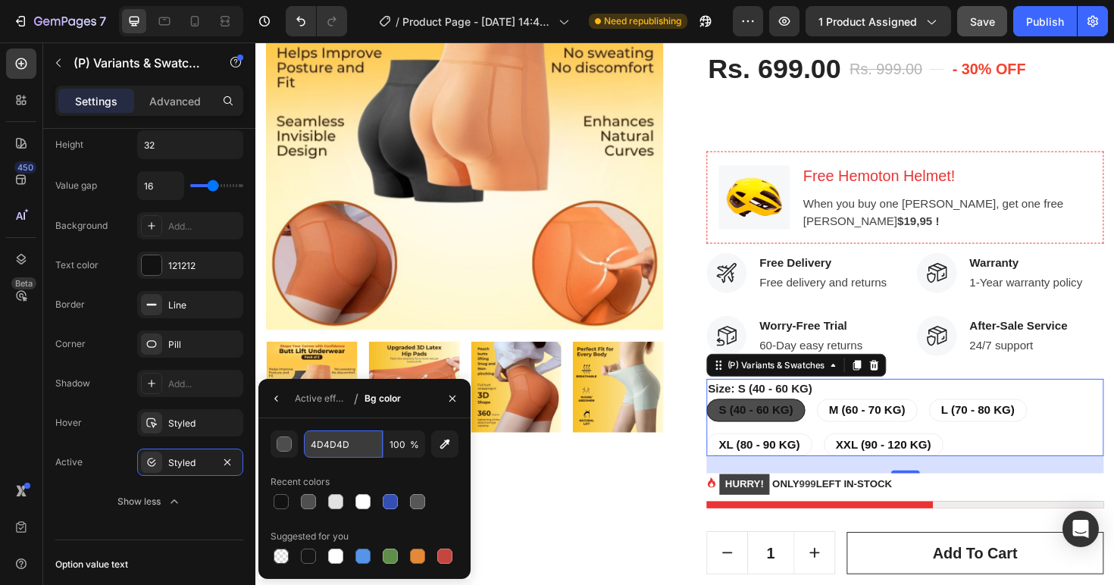
click at [0, 0] on input "4D4D4D" at bounding box center [0, 0] width 0 height 0
paste input "D1A9A2"
type input "D1A9A2"
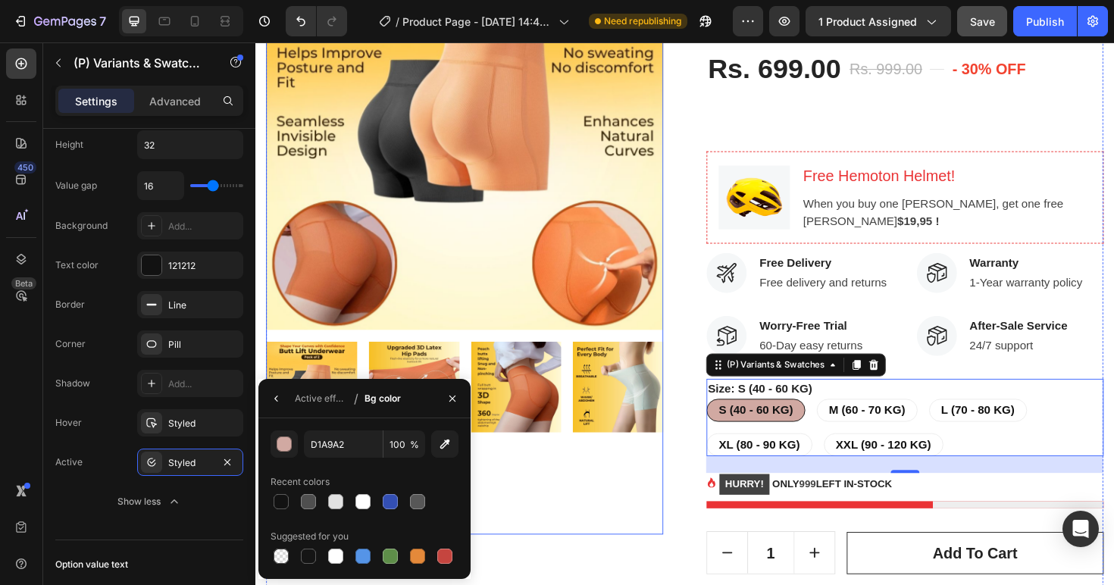
click at [589, 512] on div at bounding box center [477, 461] width 420 height 205
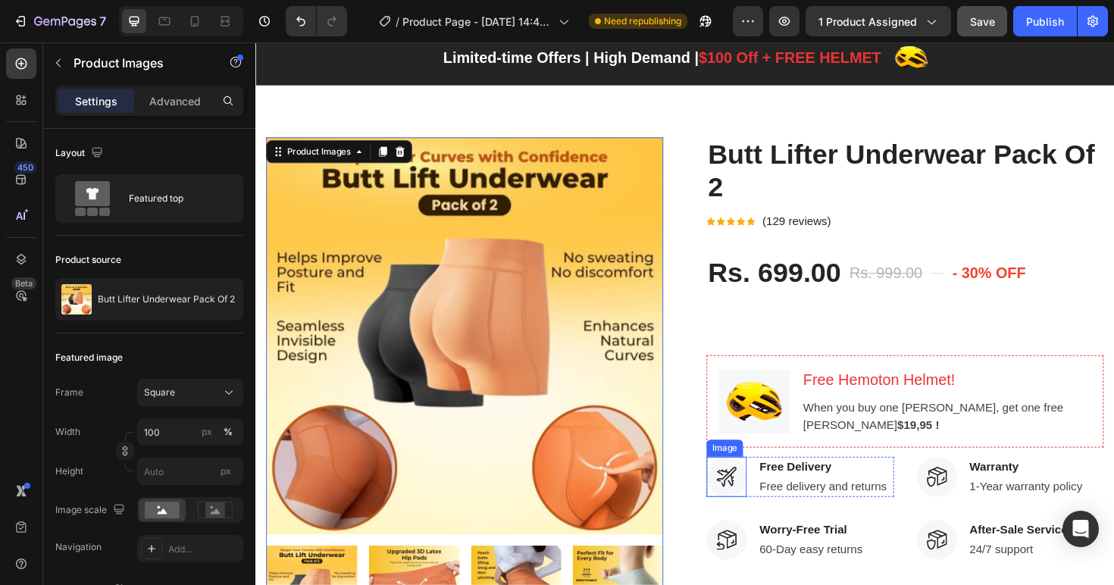
scroll to position [0, 0]
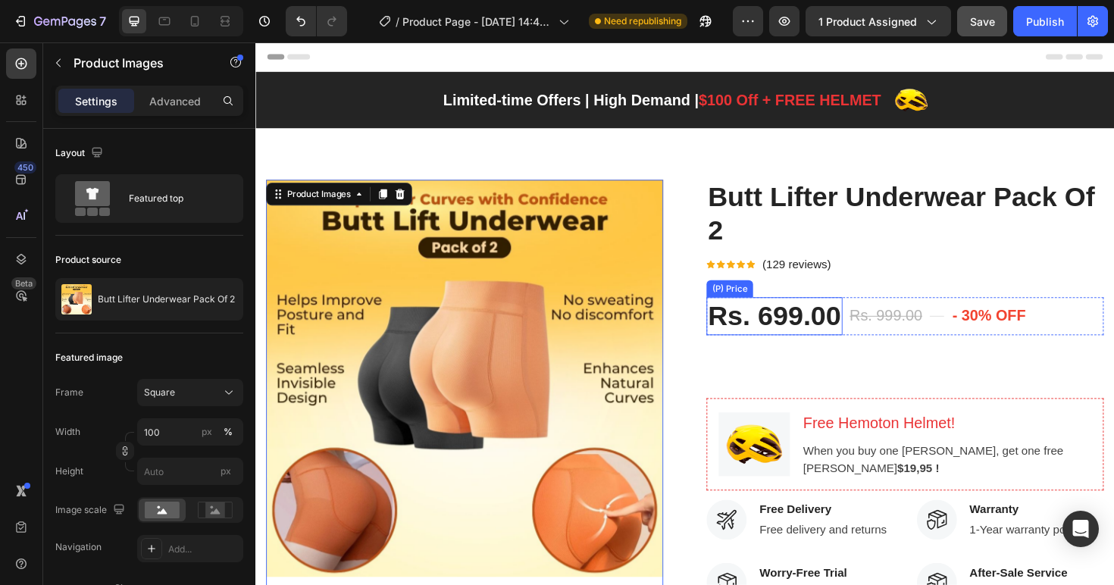
click at [830, 329] on div "Rs. 699.00" at bounding box center [804, 332] width 144 height 40
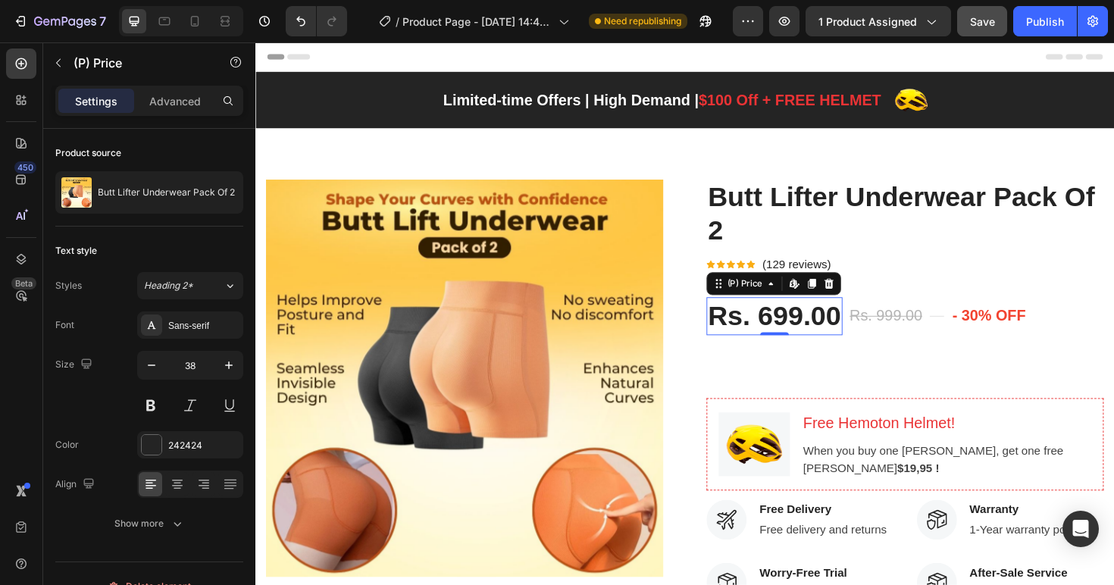
click at [830, 329] on div "Rs. 699.00" at bounding box center [804, 332] width 144 height 40
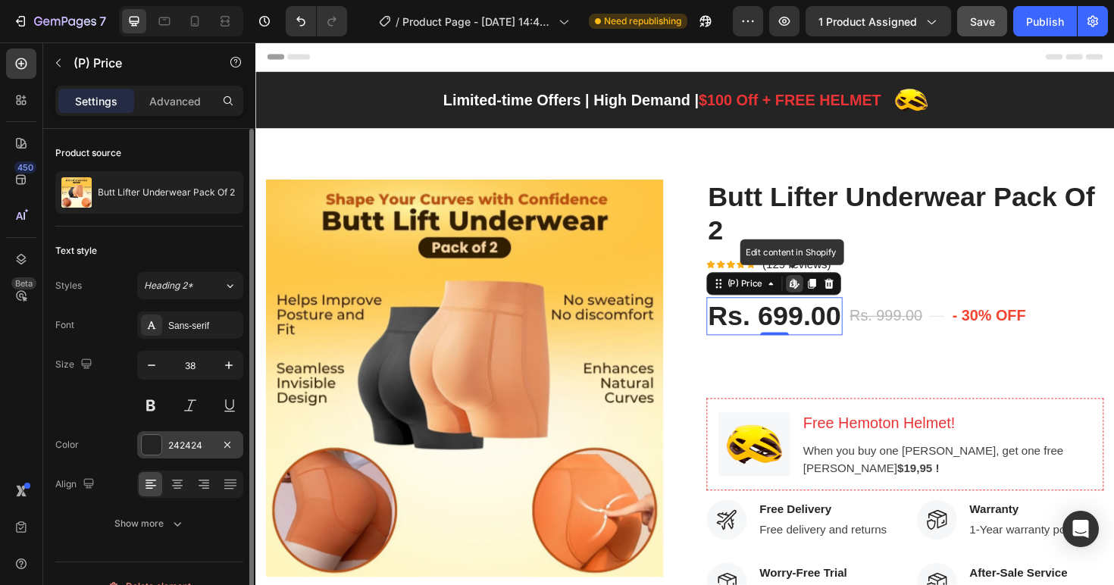
scroll to position [25, 0]
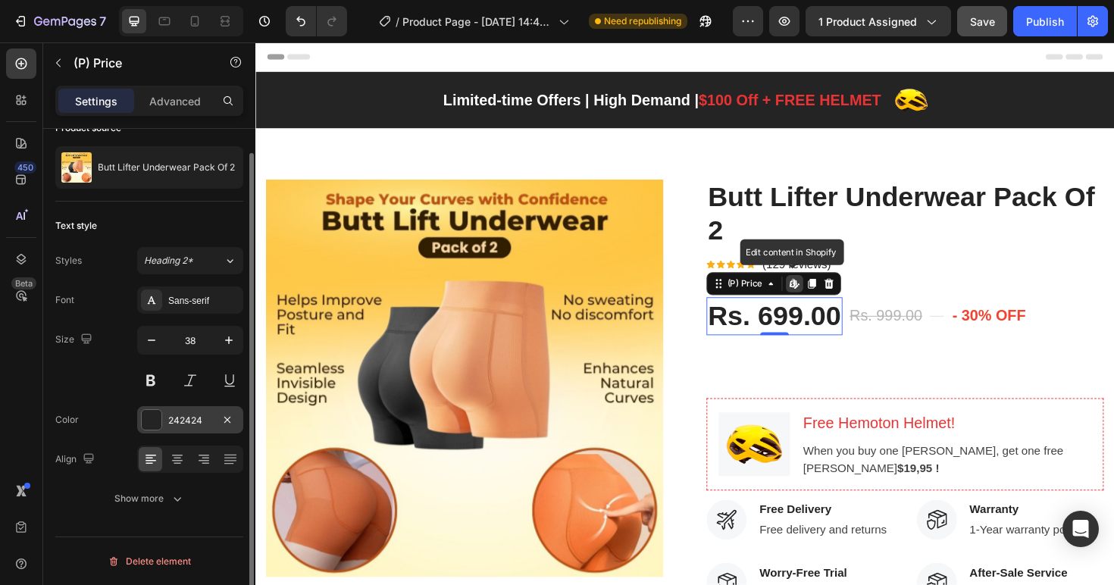
click at [189, 414] on div "242424" at bounding box center [190, 421] width 44 height 14
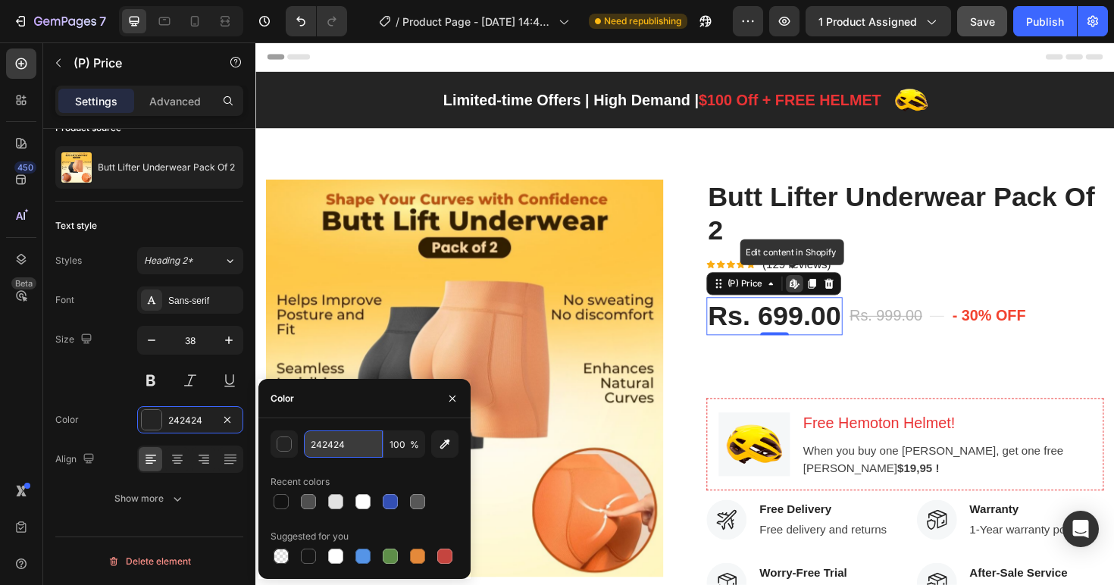
click at [334, 445] on input "242424" at bounding box center [343, 443] width 79 height 27
paste input "D1A9A2"
type input "D1A9A2"
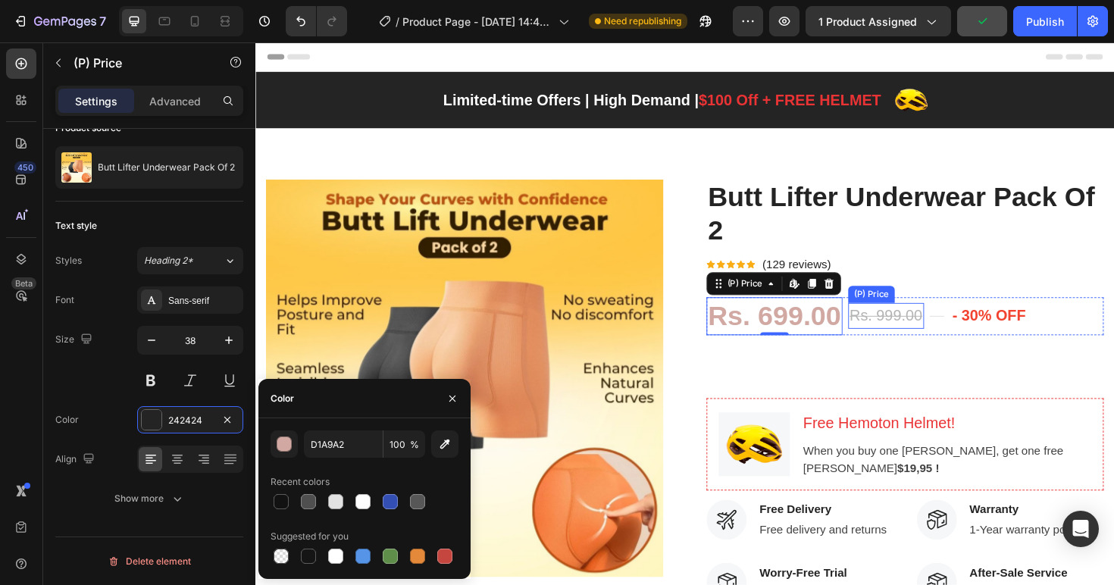
click at [942, 326] on div "Rs. 999.00" at bounding box center [922, 331] width 80 height 27
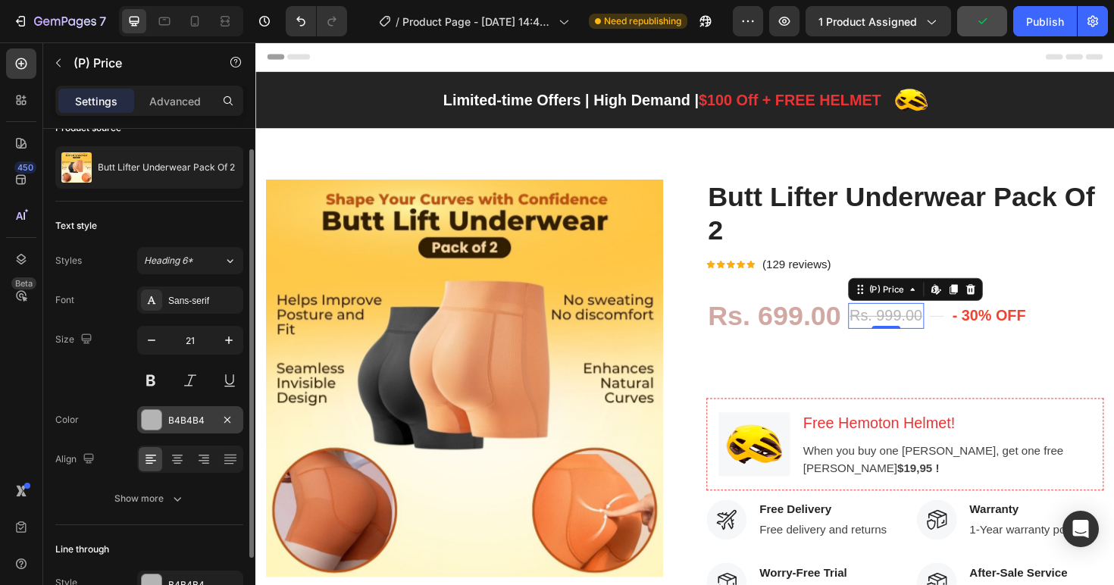
click at [196, 425] on div "B4B4B4" at bounding box center [190, 421] width 44 height 14
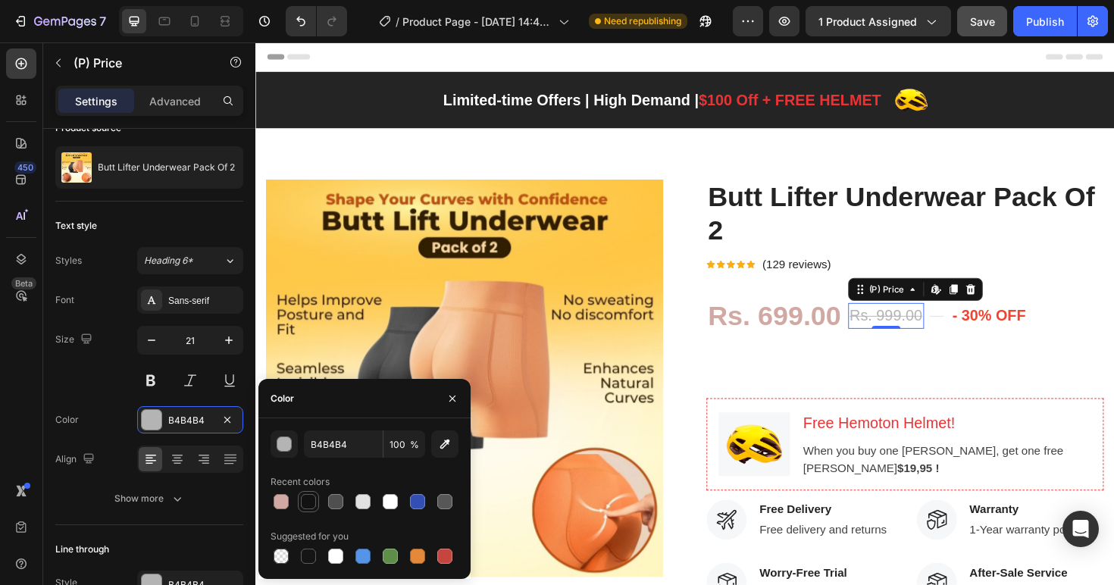
click at [310, 498] on div at bounding box center [308, 501] width 15 height 15
type input "121212"
click at [755, 274] on icon at bounding box center [758, 277] width 9 height 9
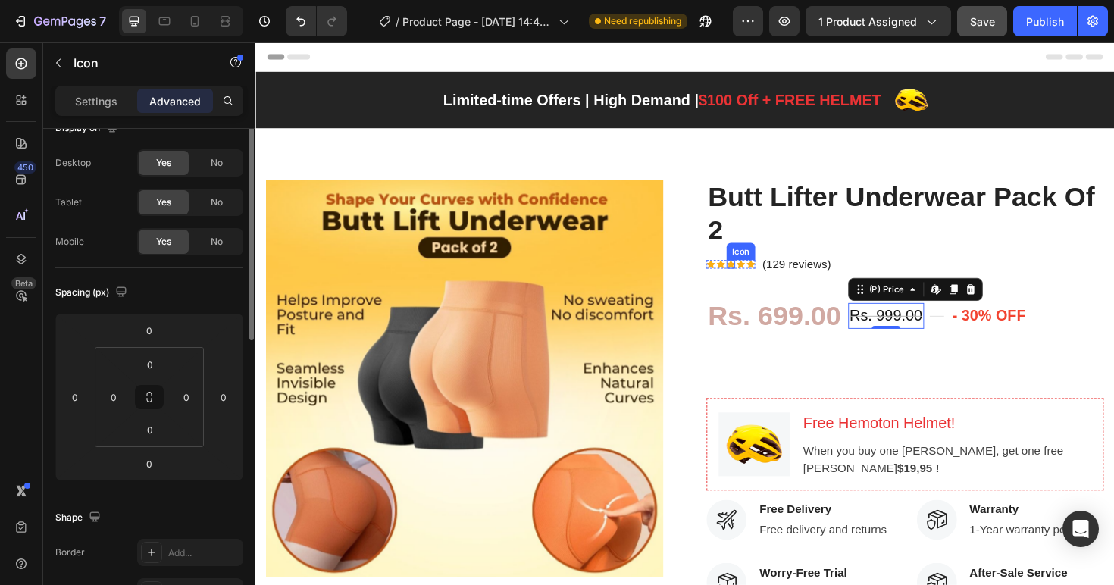
scroll to position [0, 0]
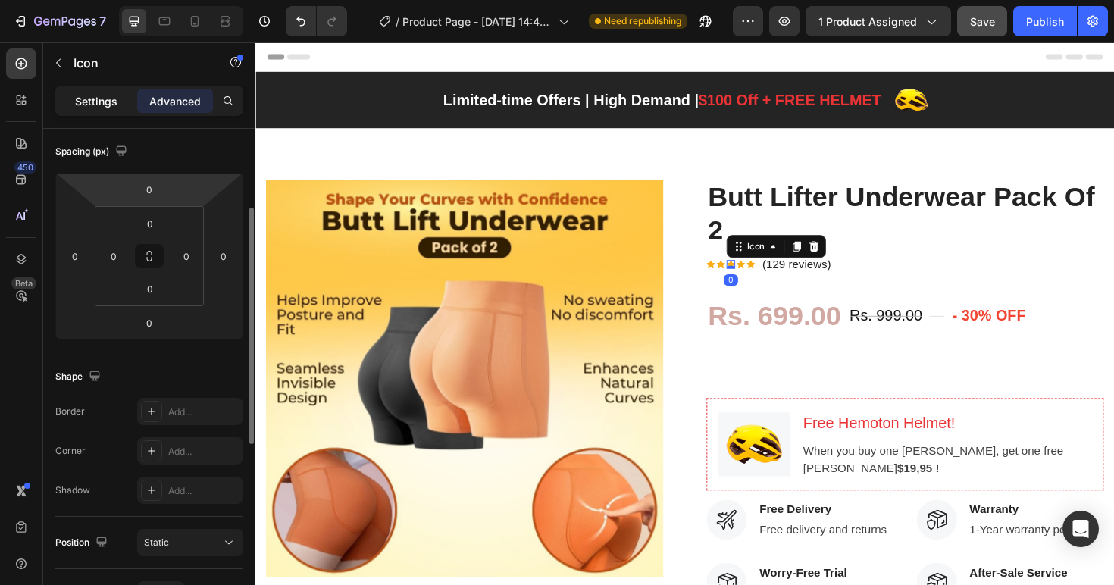
click at [94, 108] on p "Settings" at bounding box center [96, 101] width 42 height 16
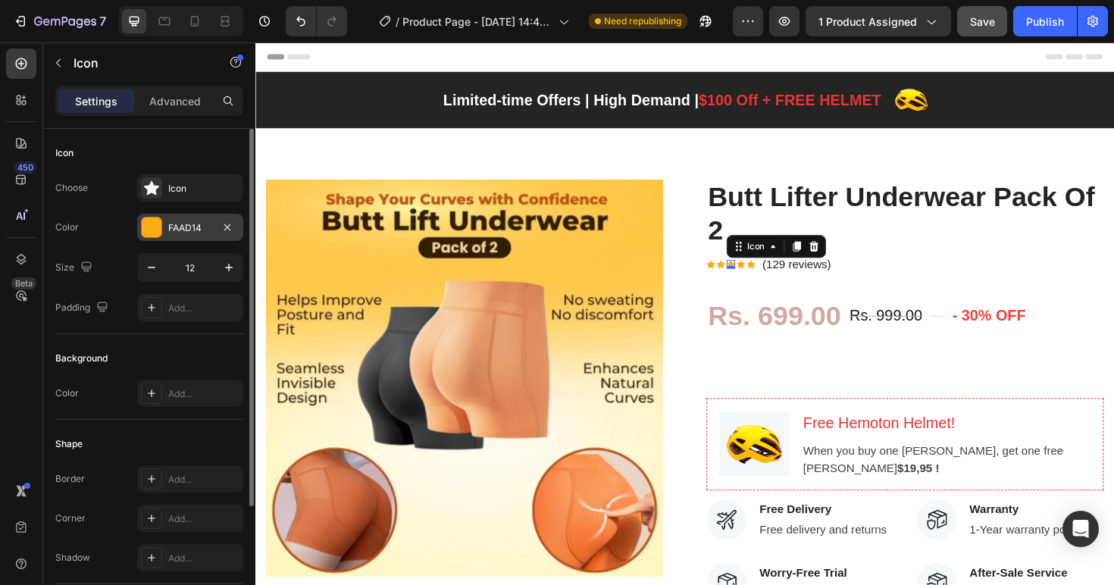
click at [170, 227] on div "FAAD14" at bounding box center [190, 228] width 44 height 14
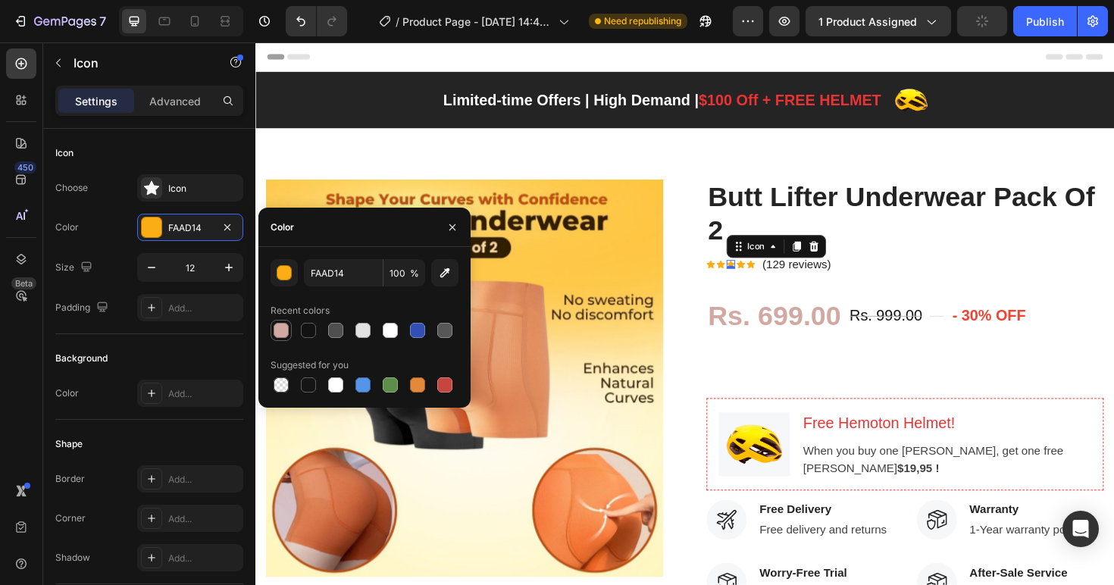
click at [289, 331] on div at bounding box center [281, 330] width 18 height 18
type input "D1A9A2"
click at [768, 279] on div "Icon Icon Icon Icon Icon" at bounding box center [758, 277] width 52 height 9
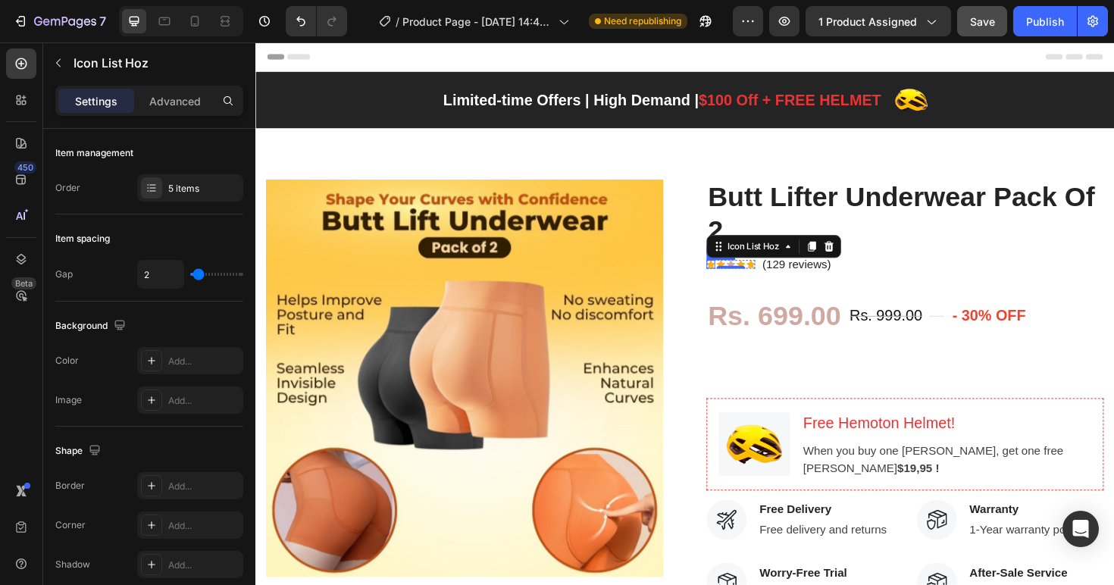
click at [732, 276] on div "Icon" at bounding box center [736, 277] width 9 height 9
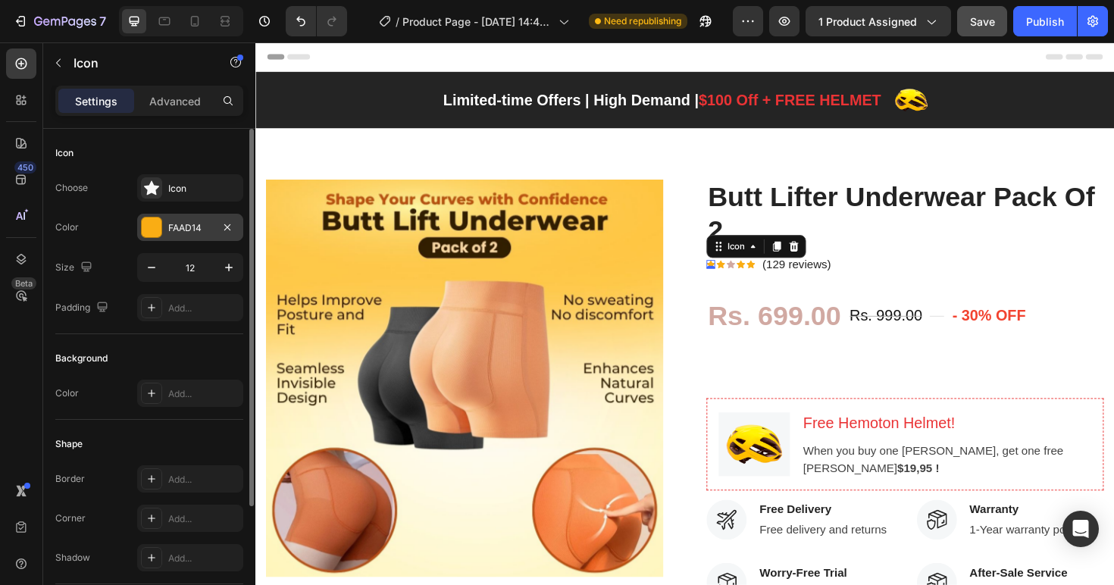
click at [193, 229] on div "FAAD14" at bounding box center [190, 228] width 44 height 14
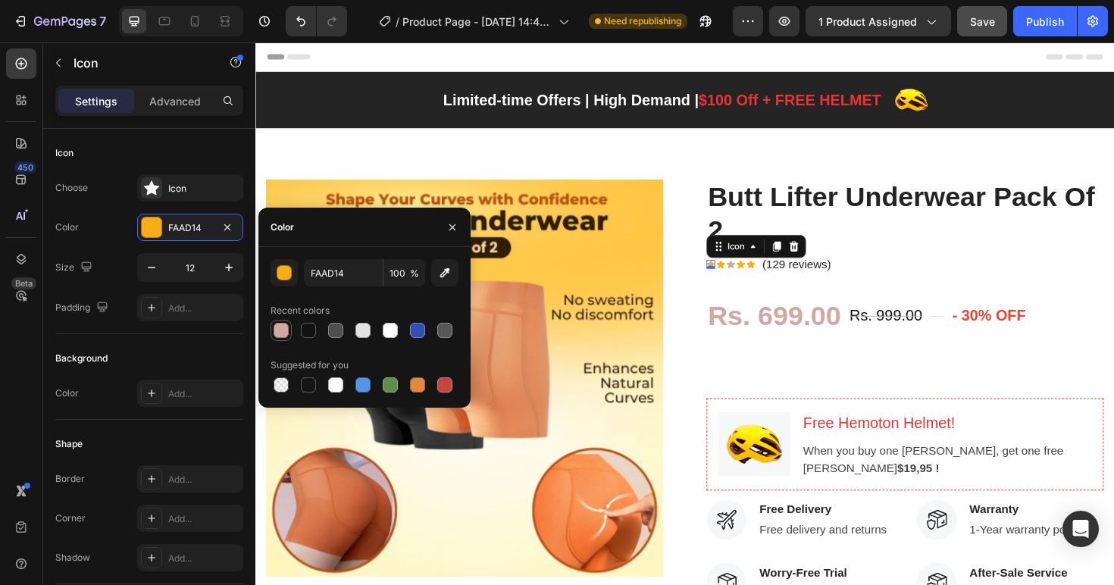
click at [286, 332] on div at bounding box center [280, 330] width 15 height 15
type input "D1A9A2"
click at [743, 277] on div "Icon 0" at bounding box center [747, 277] width 9 height 9
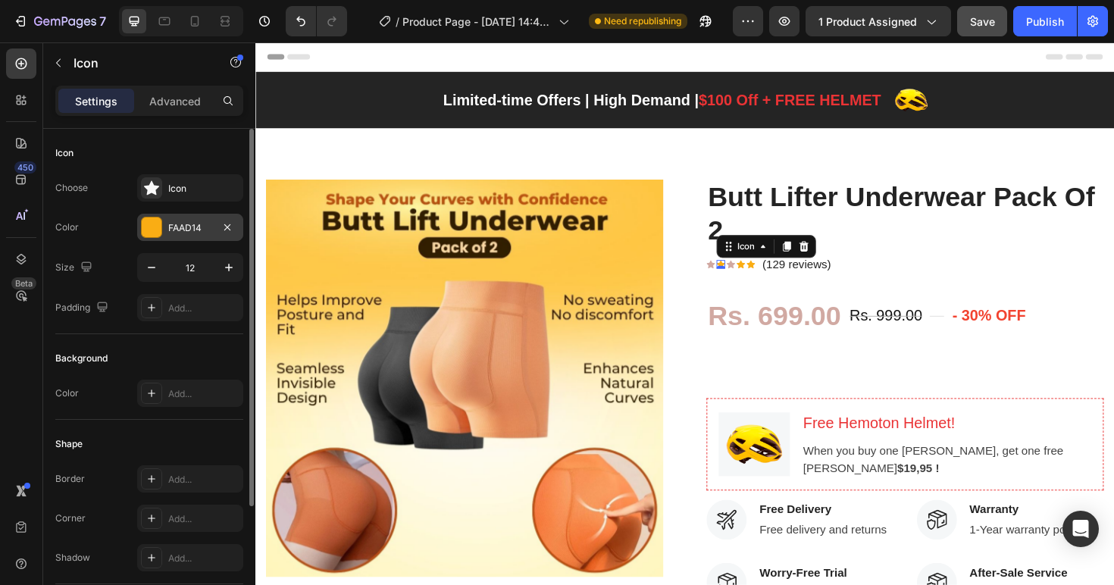
click at [192, 226] on div "FAAD14" at bounding box center [190, 228] width 44 height 14
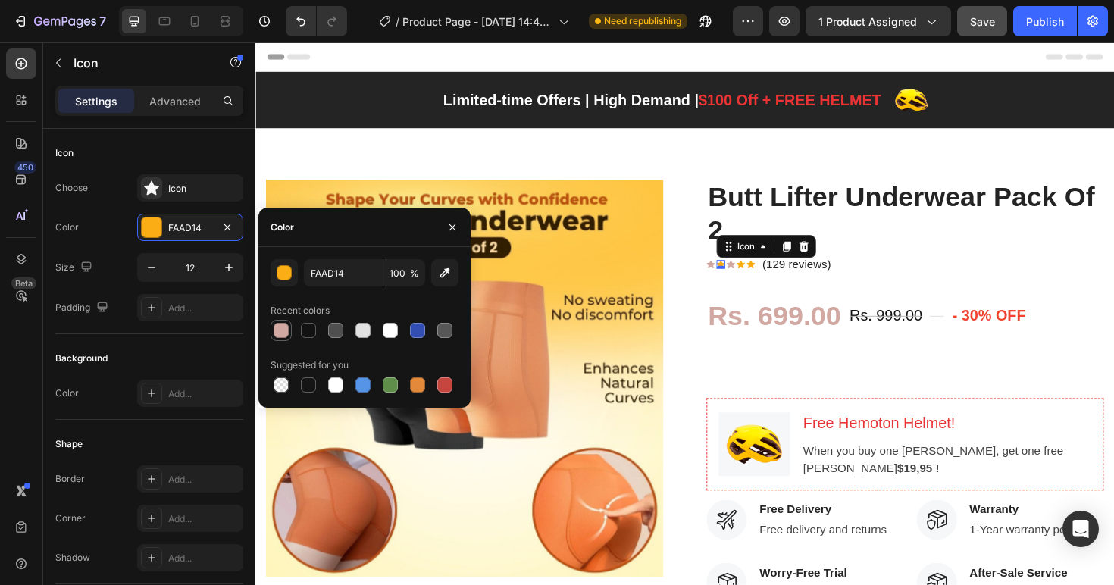
click at [280, 327] on div at bounding box center [280, 330] width 15 height 15
type input "D1A9A2"
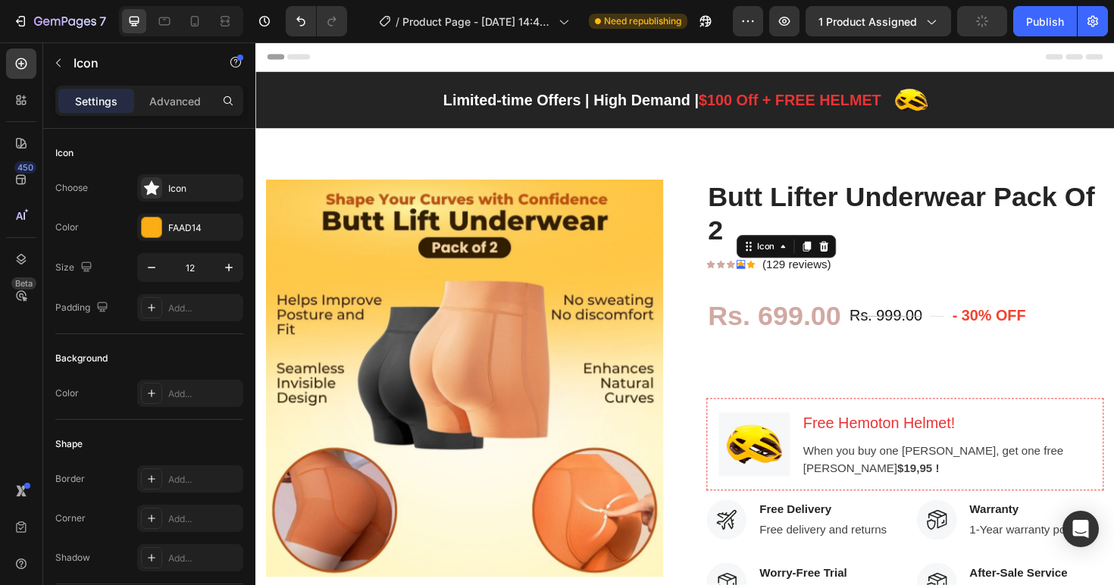
click at [764, 277] on div "Icon 0" at bounding box center [768, 277] width 9 height 9
click at [184, 214] on div "FAAD14" at bounding box center [190, 227] width 106 height 27
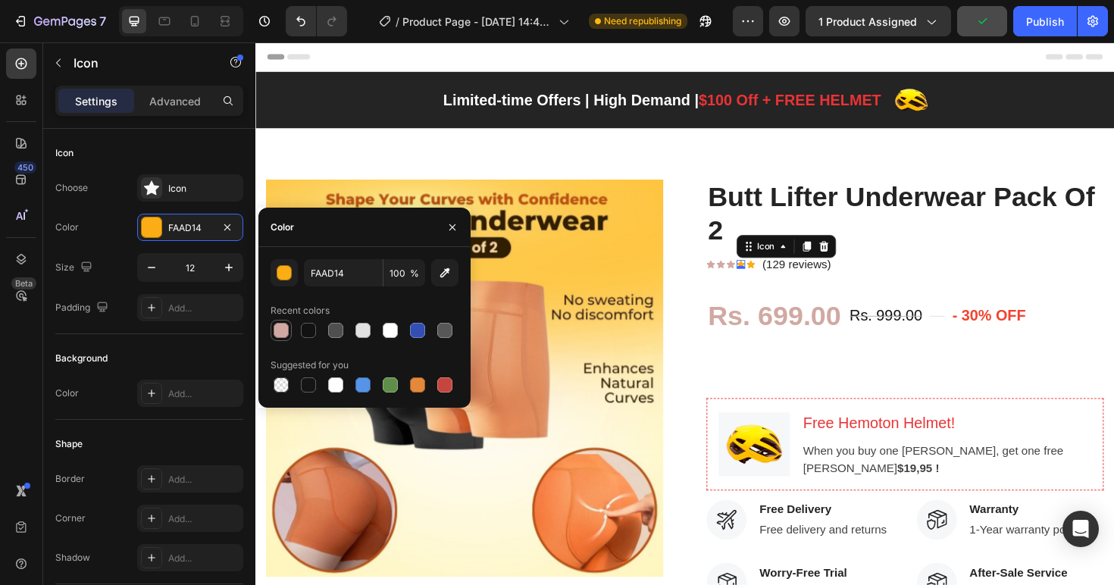
click at [283, 330] on div at bounding box center [280, 330] width 15 height 15
type input "D1A9A2"
click at [776, 279] on div "Icon 0" at bounding box center [779, 277] width 9 height 9
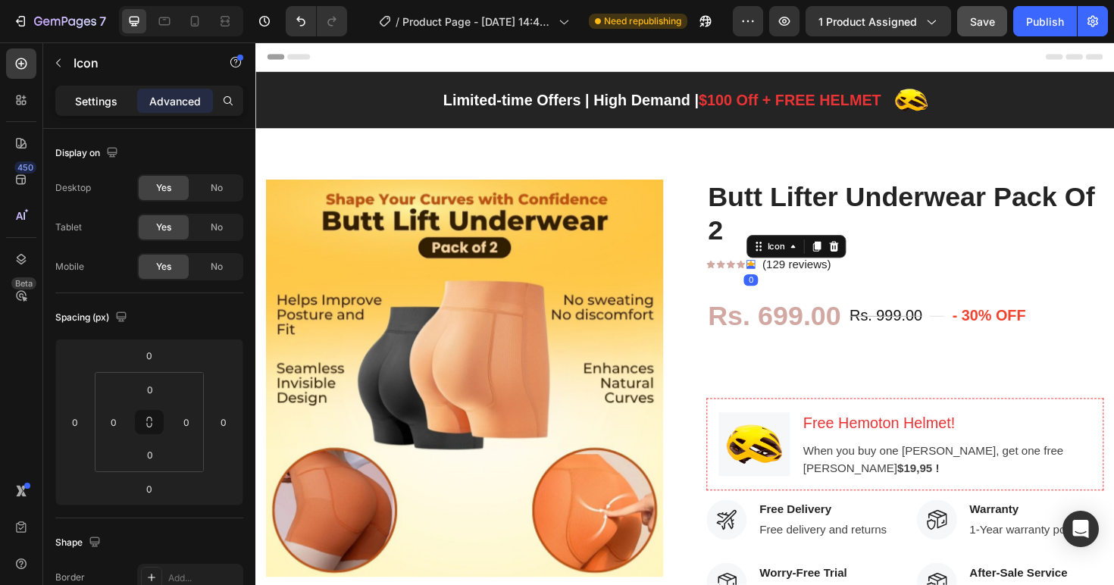
click at [86, 102] on p "Settings" at bounding box center [96, 101] width 42 height 16
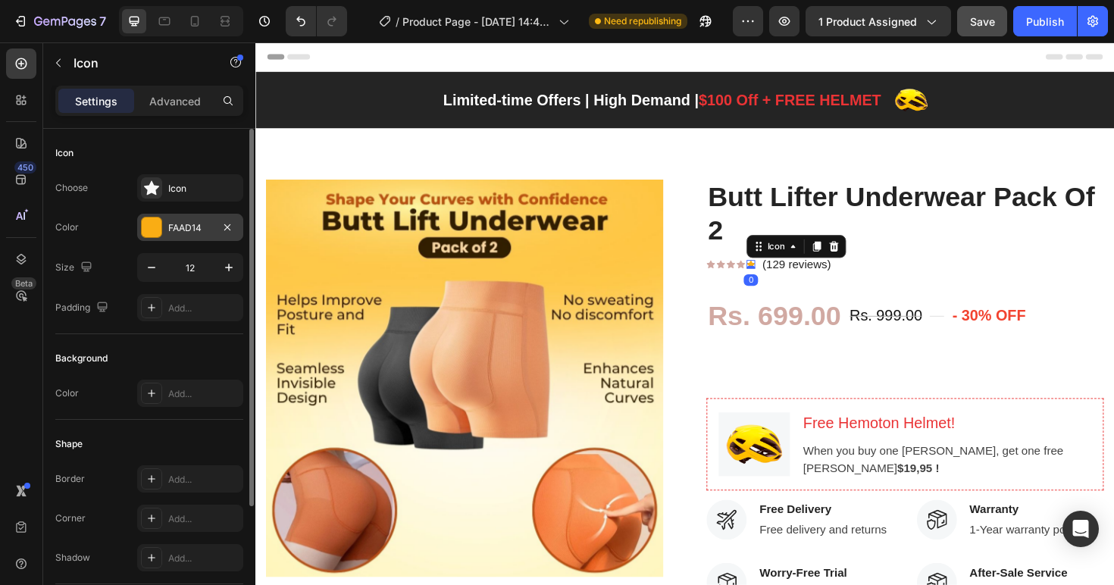
click at [170, 223] on div "FAAD14" at bounding box center [190, 228] width 44 height 14
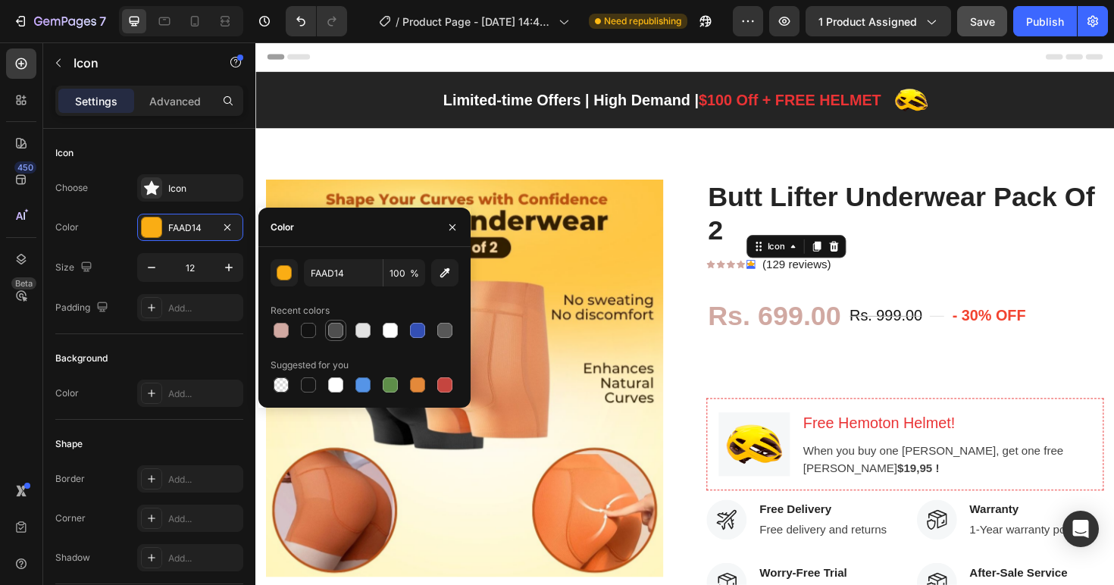
drag, startPoint x: 281, startPoint y: 324, endPoint x: 330, endPoint y: 334, distance: 50.2
click at [281, 324] on div at bounding box center [280, 330] width 15 height 15
type input "D1A9A2"
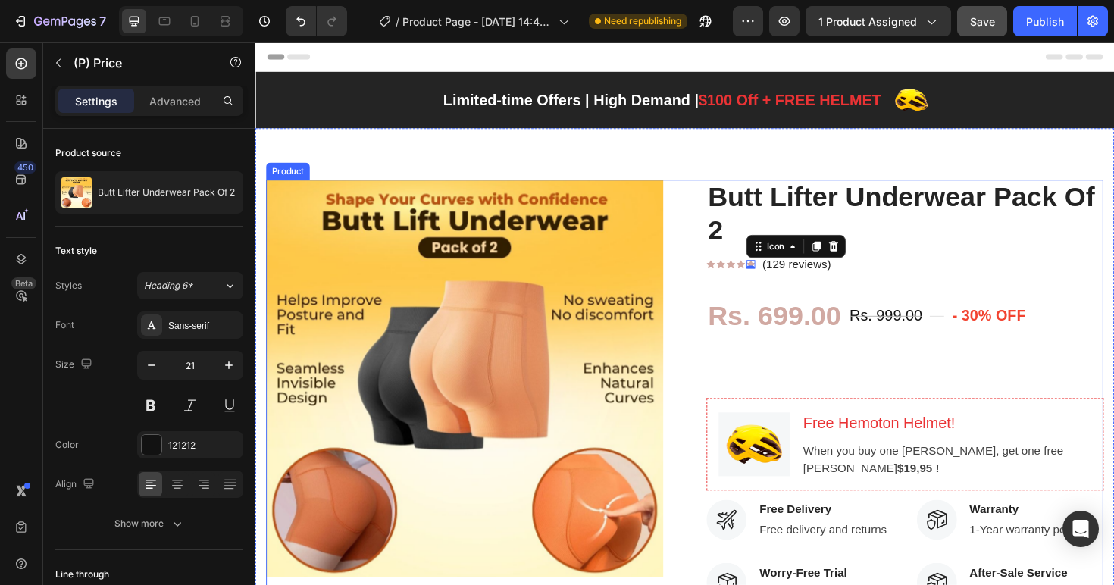
click at [896, 342] on div "Rs. 999.00" at bounding box center [922, 331] width 80 height 27
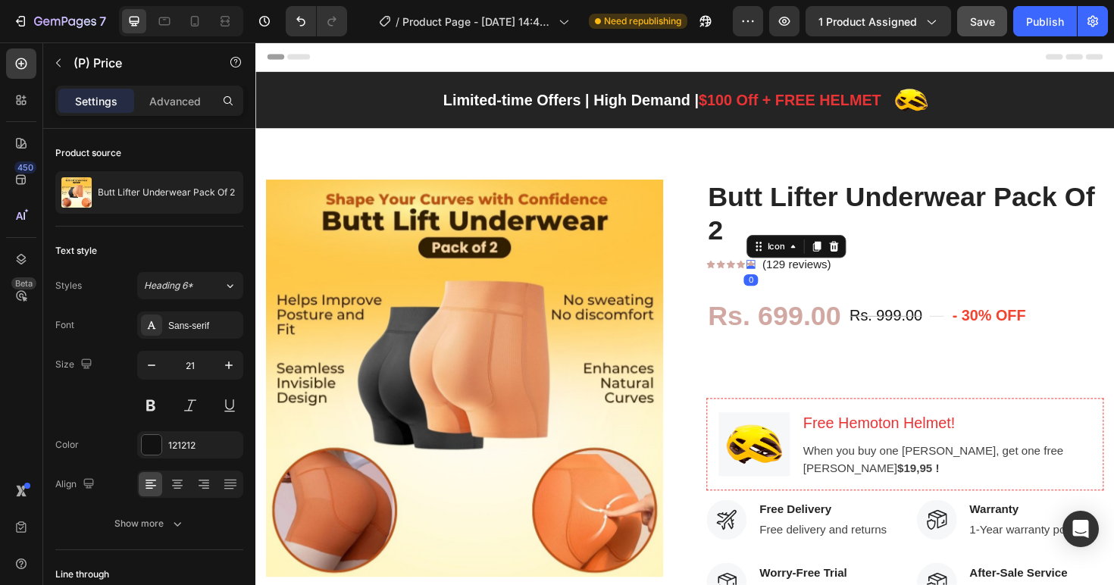
click at [775, 276] on icon at bounding box center [779, 277] width 9 height 8
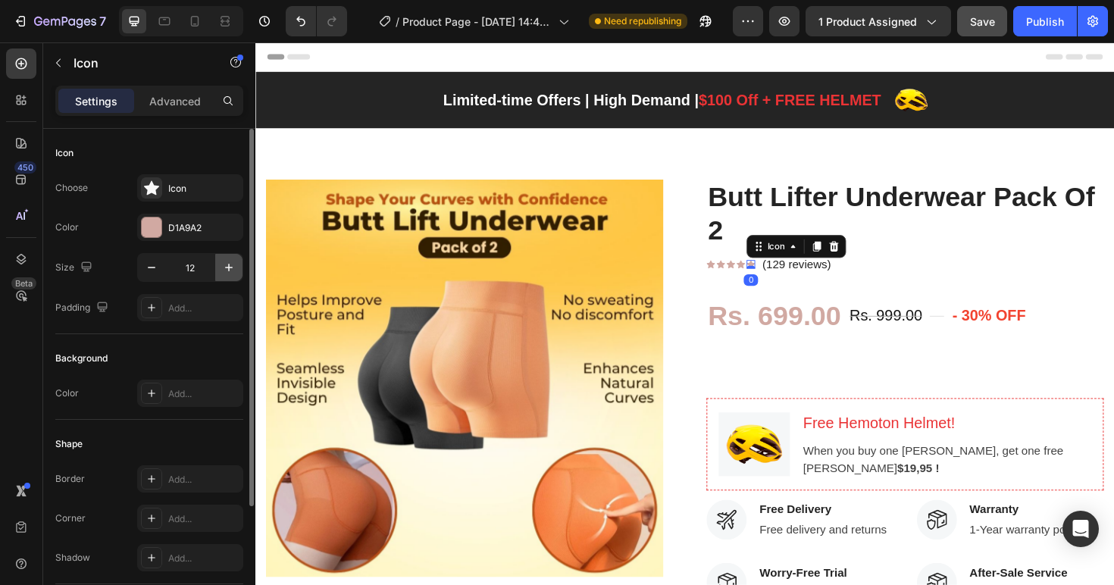
click at [228, 266] on icon "button" at bounding box center [229, 268] width 8 height 8
type input "15"
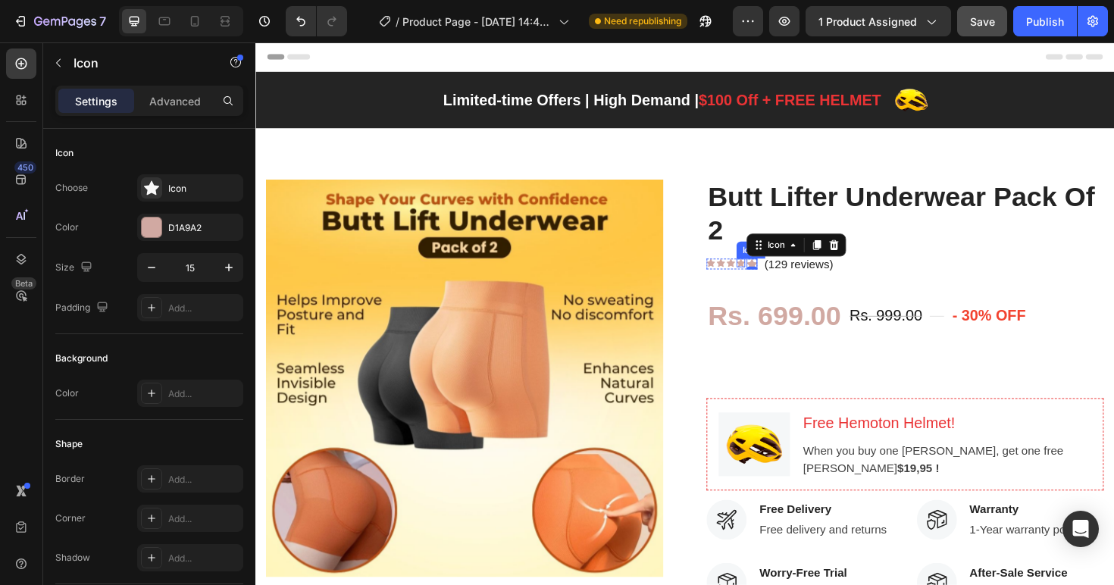
click at [764, 273] on icon at bounding box center [768, 275] width 9 height 8
click at [227, 267] on icon "button" at bounding box center [229, 268] width 8 height 8
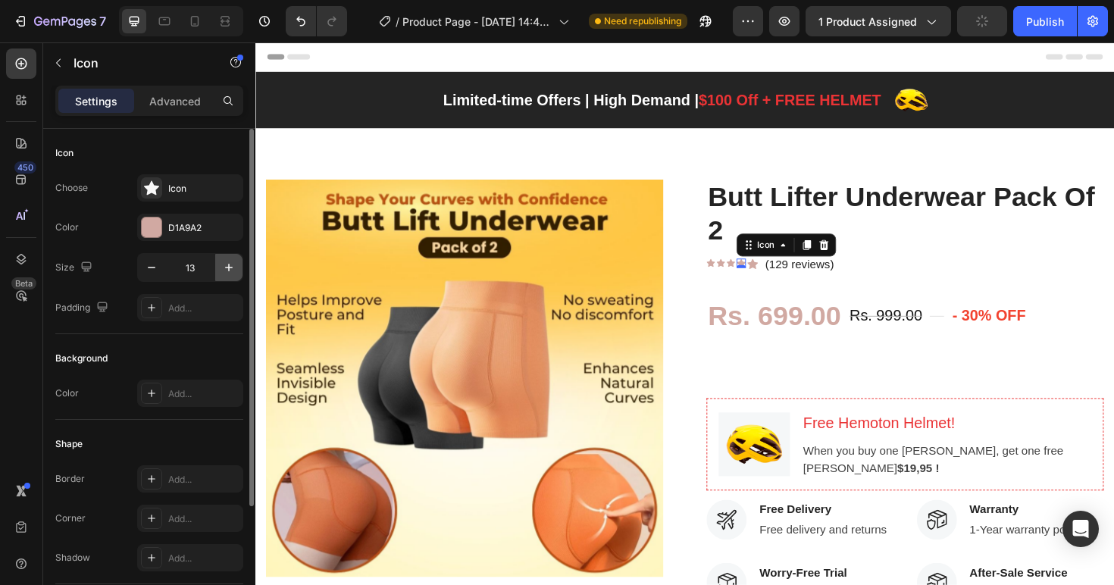
click at [227, 267] on icon "button" at bounding box center [229, 268] width 8 height 8
type input "15"
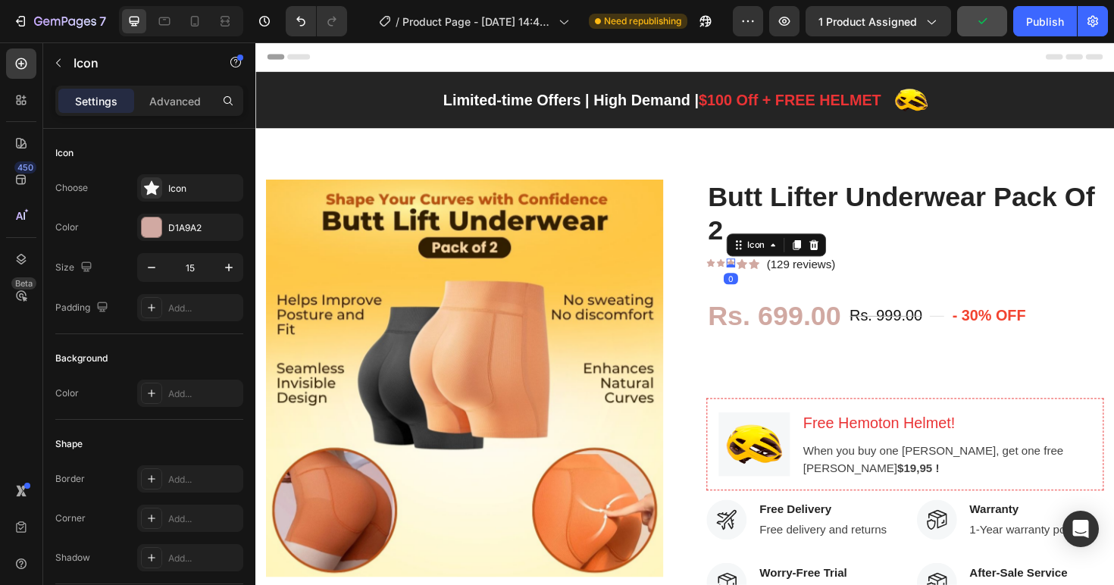
click at [754, 273] on icon at bounding box center [758, 275] width 9 height 8
click at [224, 269] on icon "button" at bounding box center [228, 267] width 15 height 15
type input "15"
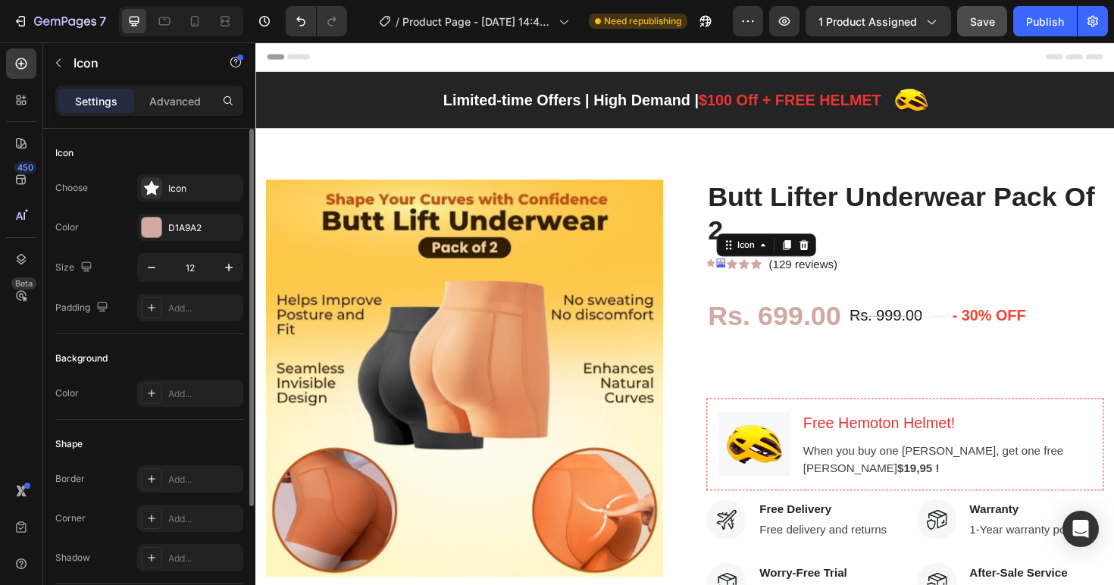
click at [743, 279] on div "Icon 0" at bounding box center [747, 275] width 9 height 9
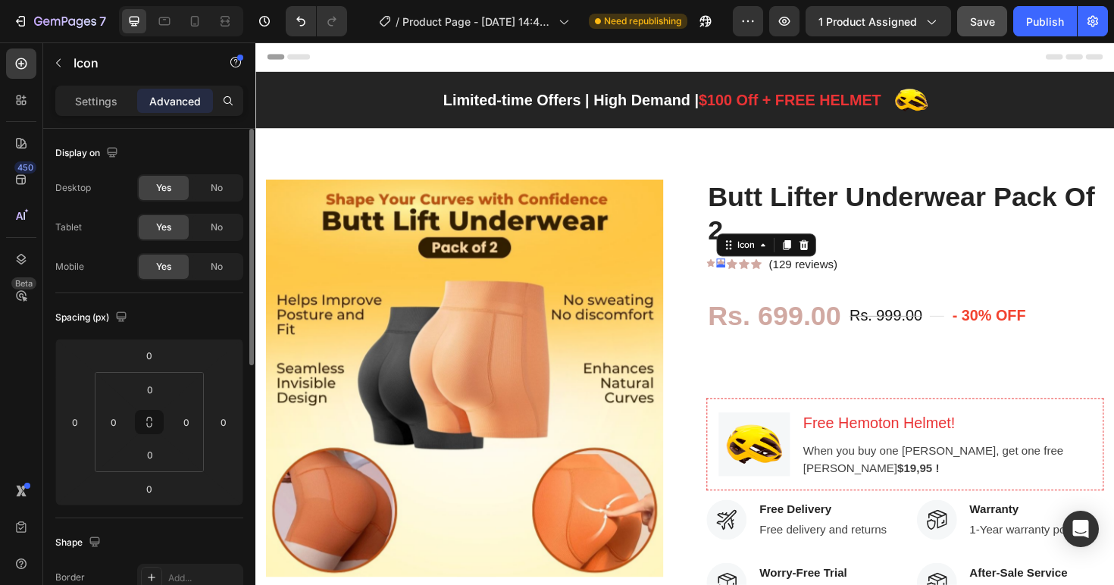
click at [103, 105] on p "Settings" at bounding box center [96, 101] width 42 height 16
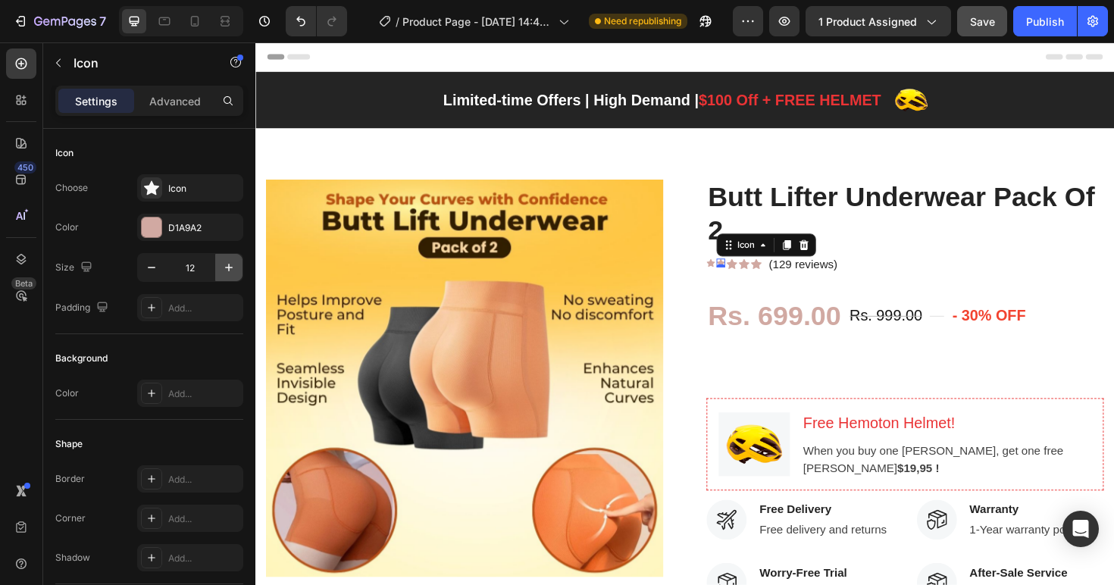
click at [221, 261] on icon "button" at bounding box center [228, 267] width 15 height 15
click at [153, 264] on icon "button" at bounding box center [151, 267] width 15 height 15
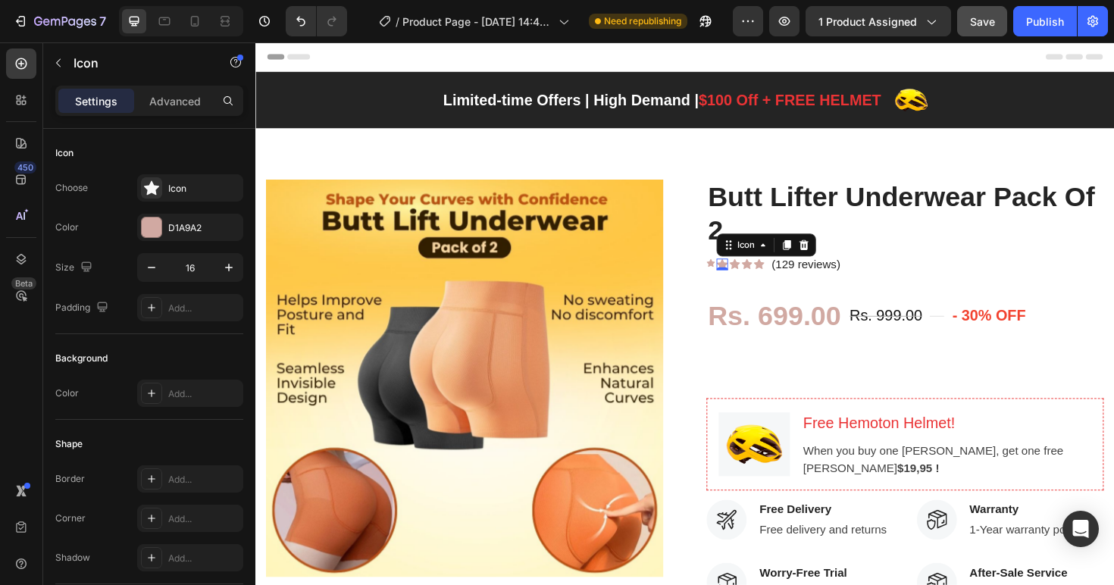
type input "15"
click at [732, 275] on div "Icon" at bounding box center [736, 275] width 9 height 9
click at [222, 264] on icon "button" at bounding box center [228, 267] width 15 height 15
click at [223, 264] on icon "button" at bounding box center [228, 267] width 15 height 15
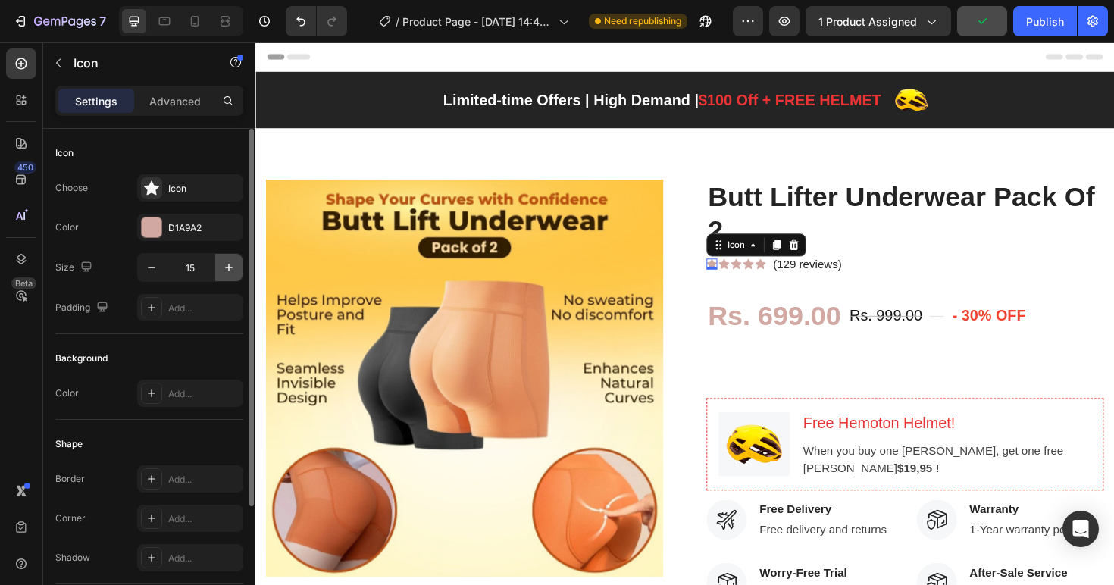
click at [223, 264] on icon "button" at bounding box center [228, 267] width 15 height 15
drag, startPoint x: 151, startPoint y: 273, endPoint x: 193, endPoint y: 269, distance: 42.6
click at [151, 273] on icon "button" at bounding box center [151, 267] width 15 height 15
type input "15"
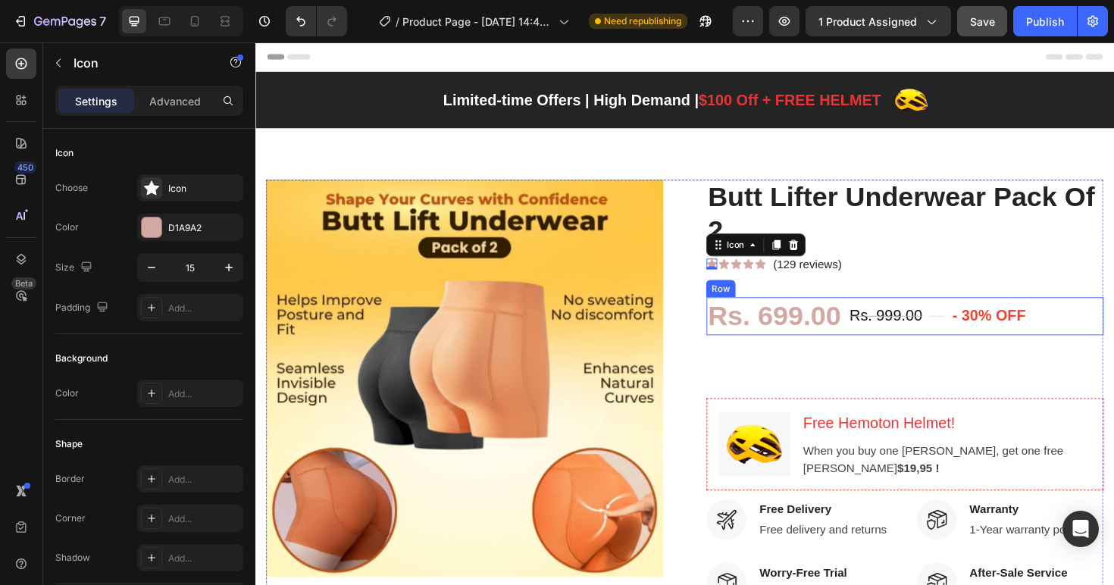
click at [926, 348] on div "Rs. 999.00 (P) Price (P) Price" at bounding box center [922, 332] width 80 height 40
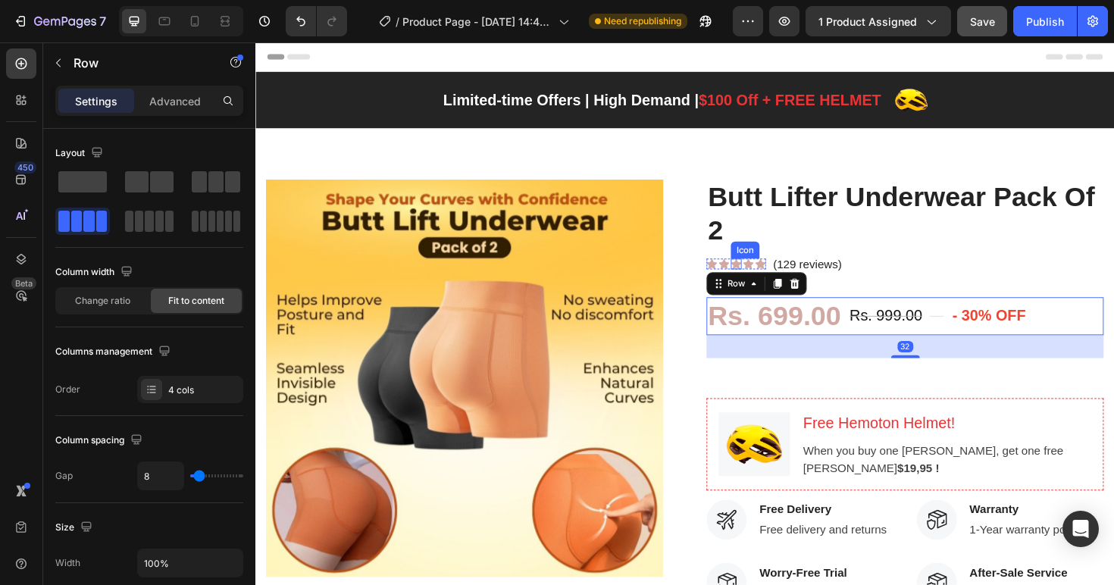
click at [761, 226] on h2 "Butt Lifter Underwear Pack Of 2" at bounding box center [942, 224] width 420 height 72
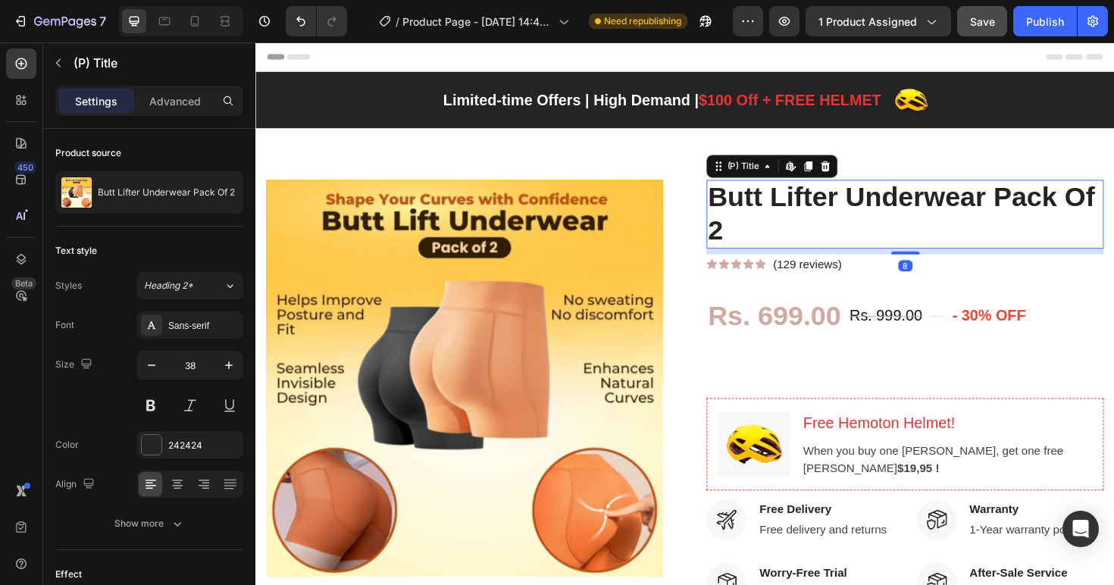
click at [933, 218] on h2 "Butt Lifter Underwear Pack Of 2" at bounding box center [942, 224] width 420 height 72
click at [194, 284] on div "Heading 2*" at bounding box center [174, 286] width 61 height 14
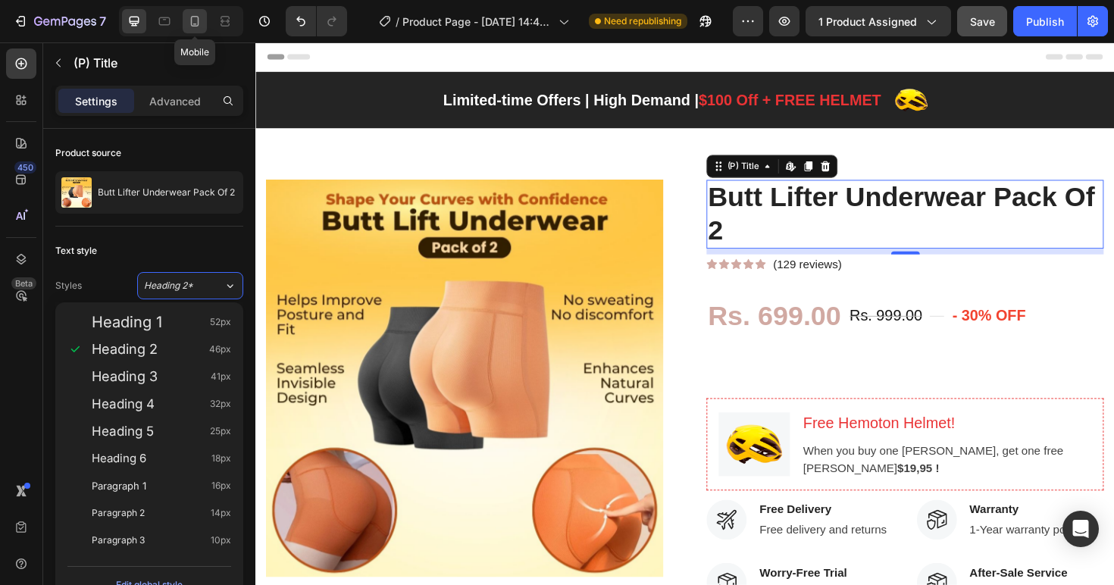
click at [189, 24] on icon at bounding box center [194, 21] width 15 height 15
type input "33"
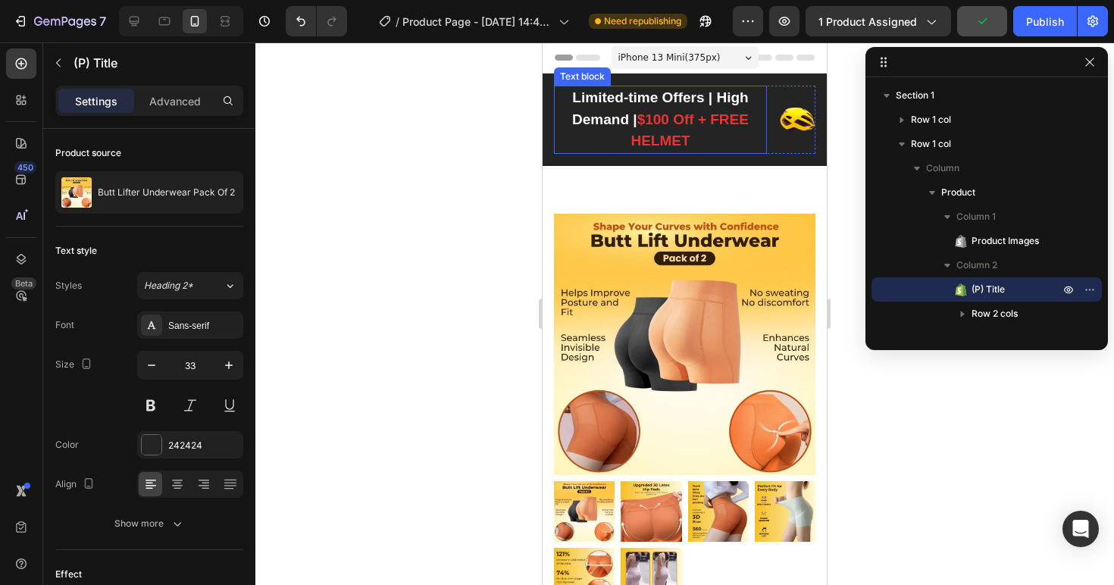
click at [684, 136] on p "Limited-time Offers | High Demand | $100 Off + FREE HELMET" at bounding box center [660, 119] width 210 height 65
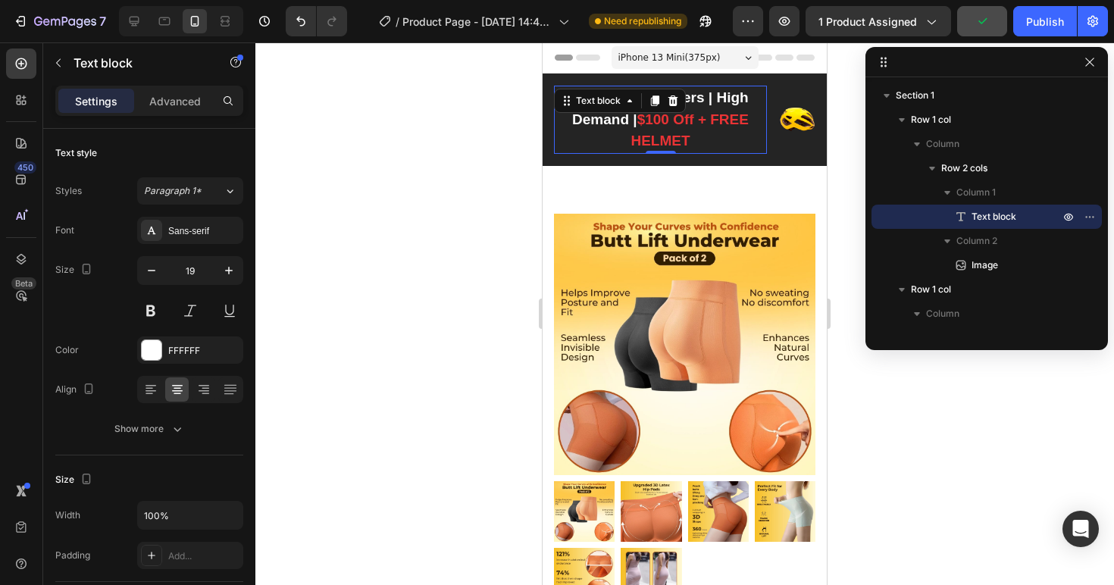
click at [684, 136] on p "Limited-time Offers | High Demand | $100 Off + FREE HELMET" at bounding box center [660, 119] width 210 height 65
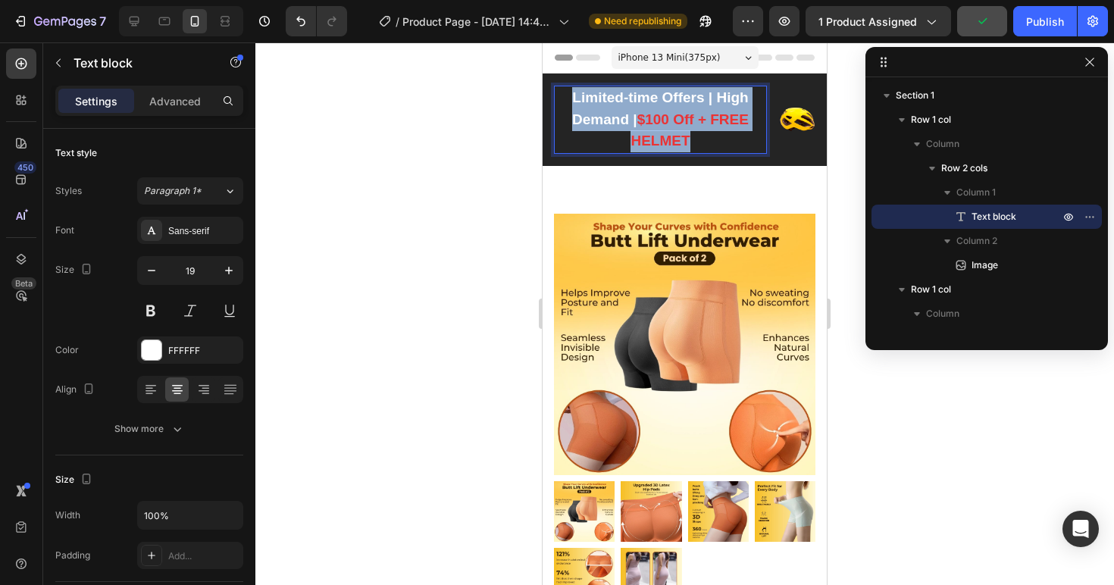
click at [684, 136] on p "Limited-time Offers | High Demand | $100 Off + FREE HELMET" at bounding box center [660, 119] width 210 height 65
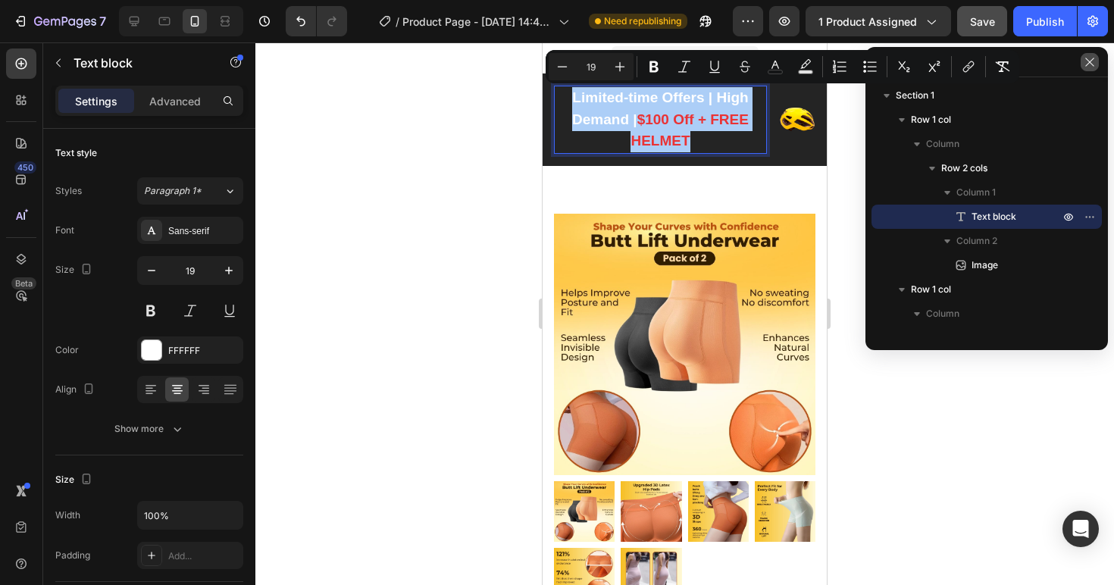
click at [1095, 61] on button "button" at bounding box center [1089, 62] width 18 height 18
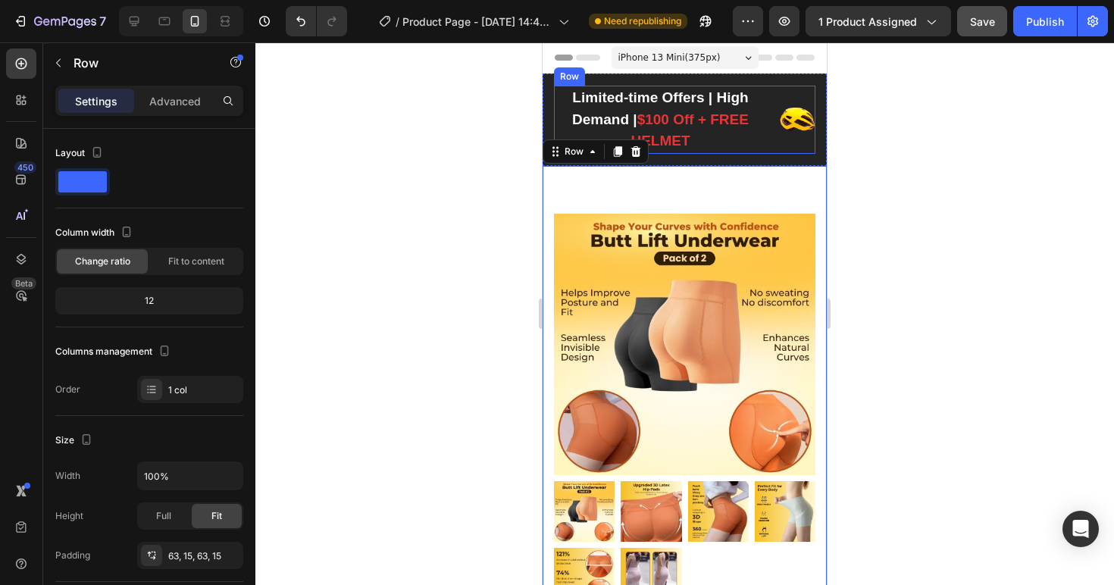
click at [787, 145] on div "Image" at bounding box center [797, 120] width 36 height 68
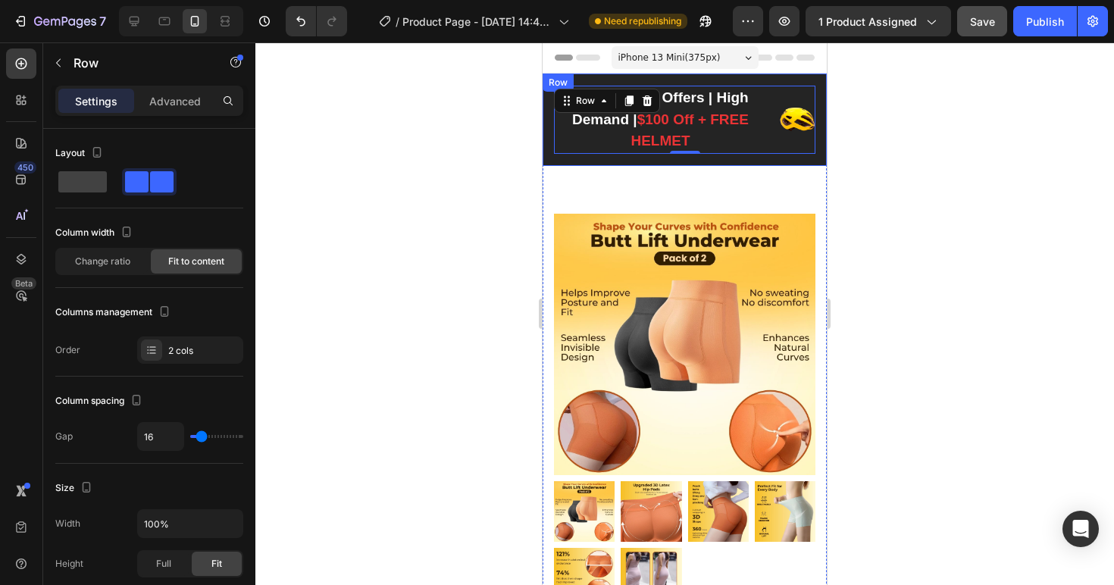
click at [714, 164] on div "Limited-time Offers | High Demand | $100 Off + FREE HELMET Text block Image Row…" at bounding box center [684, 119] width 284 height 92
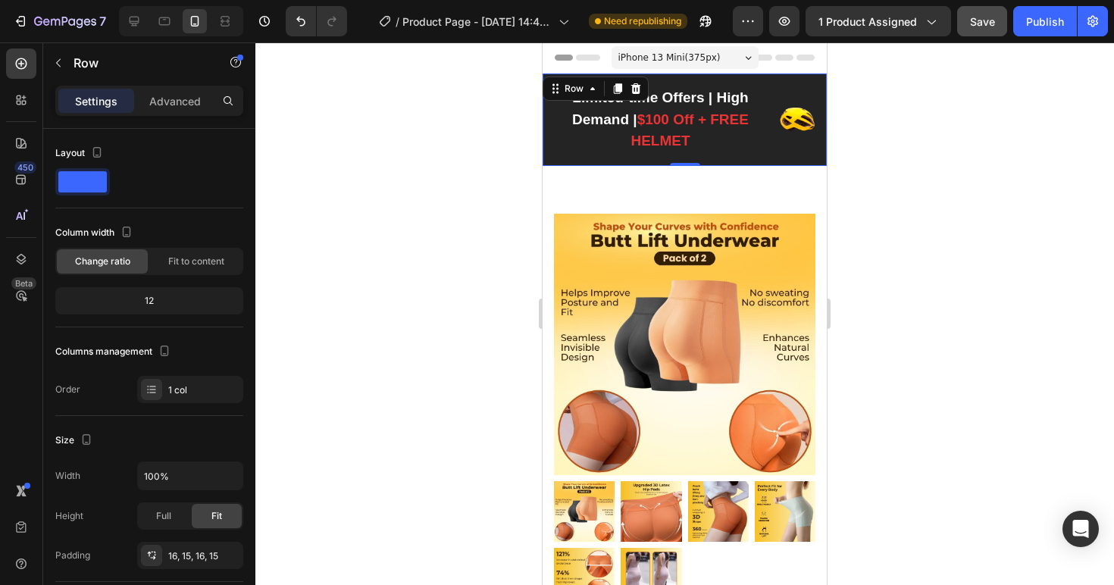
click at [699, 144] on p "Limited-time Offers | High Demand | $100 Off + FREE HELMET" at bounding box center [660, 119] width 210 height 65
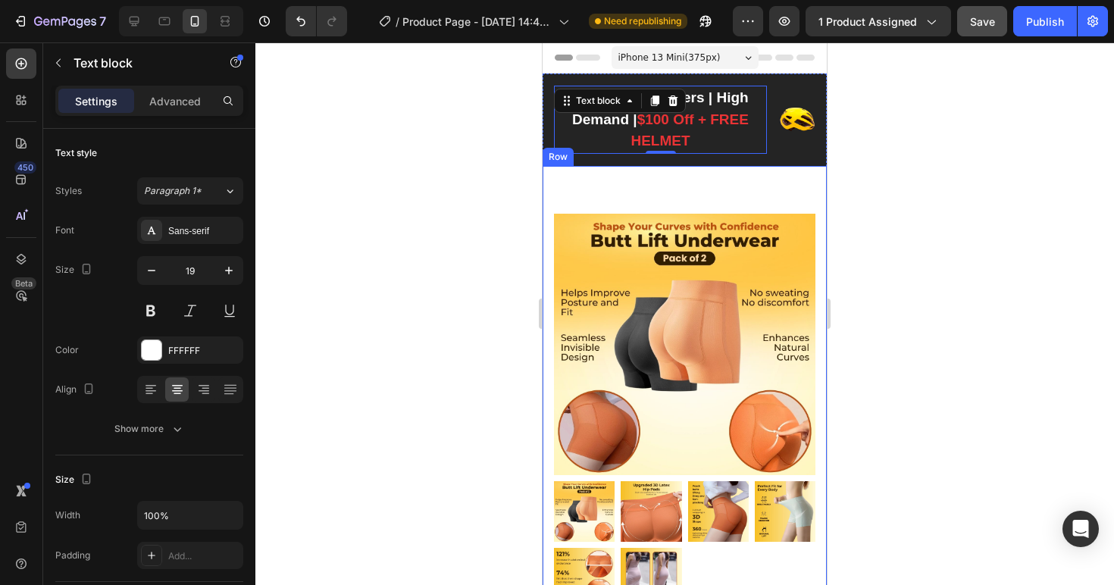
click at [697, 162] on div "Limited-time Offers | High Demand | $100 Off + FREE HELMET Text block 0 Image R…" at bounding box center [684, 119] width 284 height 92
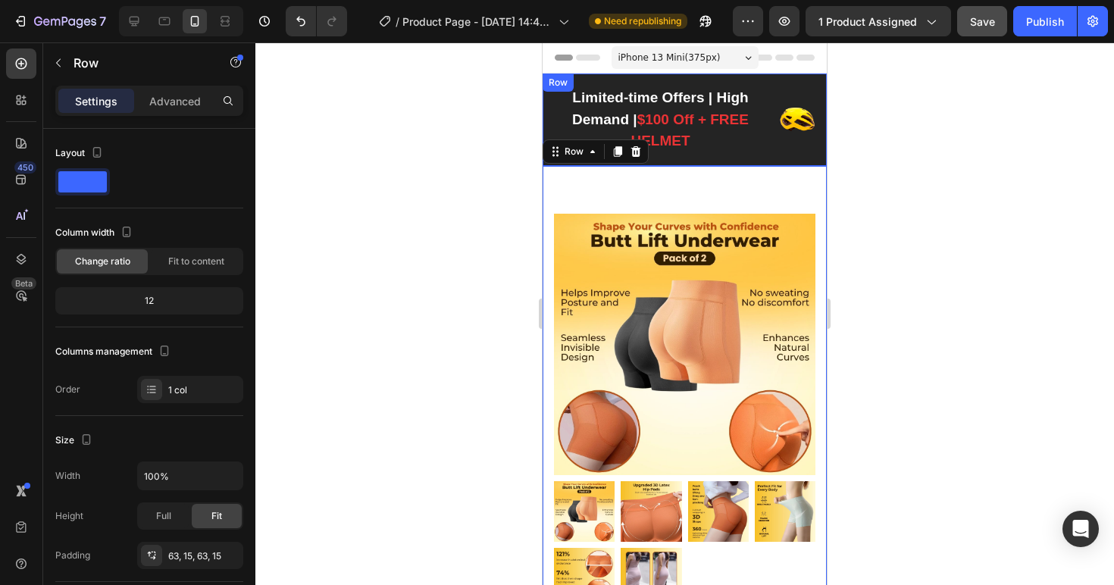
click at [686, 164] on div "Limited-time Offers | High Demand | $100 Off + FREE HELMET Text block Image Row…" at bounding box center [684, 119] width 284 height 92
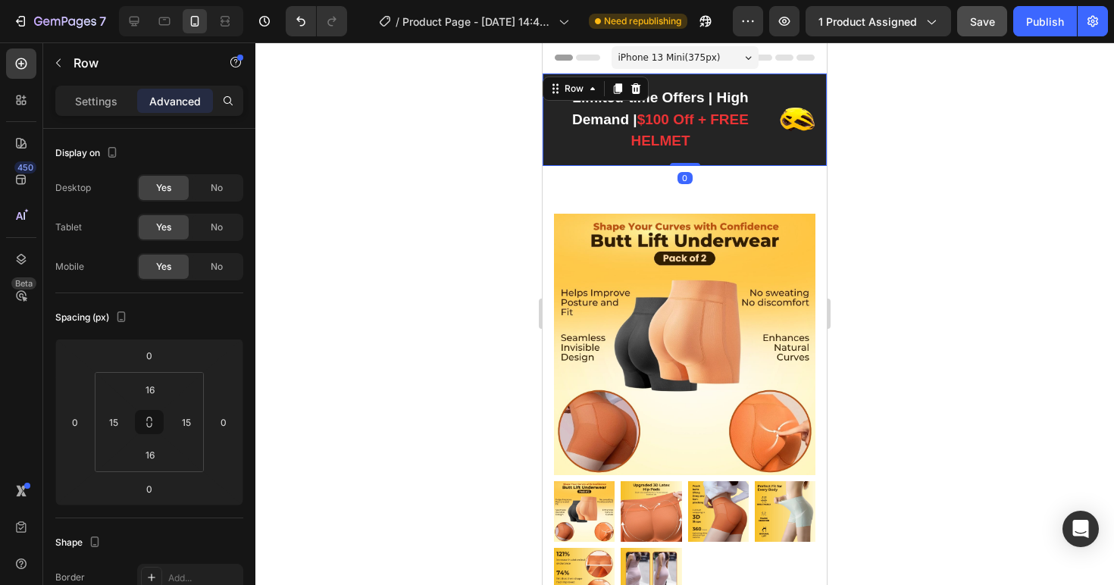
drag, startPoint x: 677, startPoint y: 164, endPoint x: 675, endPoint y: 119, distance: 45.5
click at [675, 113] on div "Limited-time Offers | High Demand | $100 Off + FREE HELMET Text block Image Row…" at bounding box center [684, 119] width 284 height 92
drag, startPoint x: 677, startPoint y: 163, endPoint x: 683, endPoint y: 148, distance: 16.3
click at [683, 128] on div "Limited-time Offers | High Demand | $100 Off + FREE HELMET Text block Image Row…" at bounding box center [684, 119] width 284 height 92
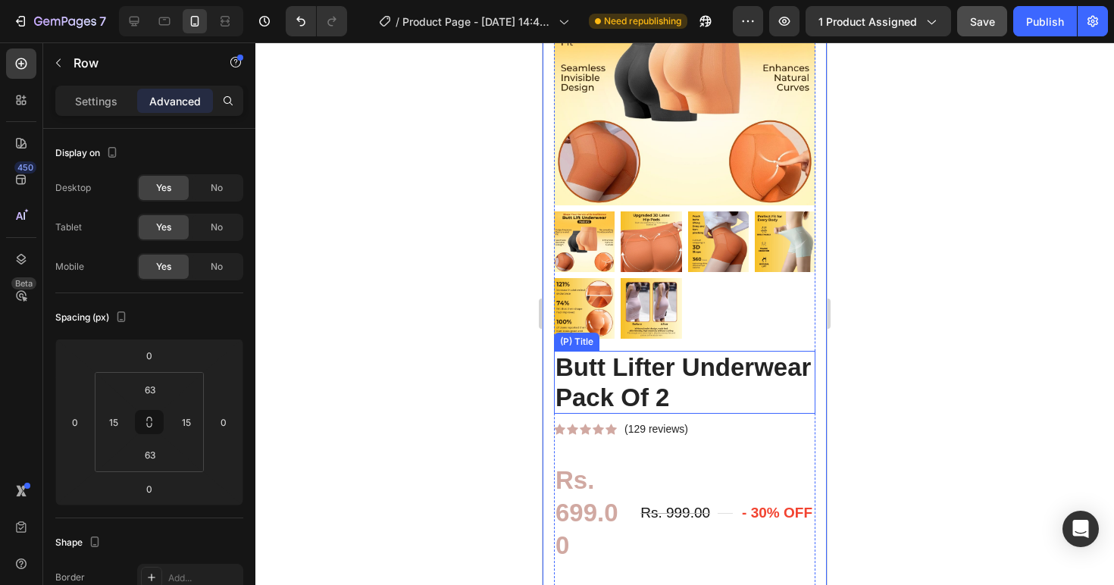
scroll to position [287, 0]
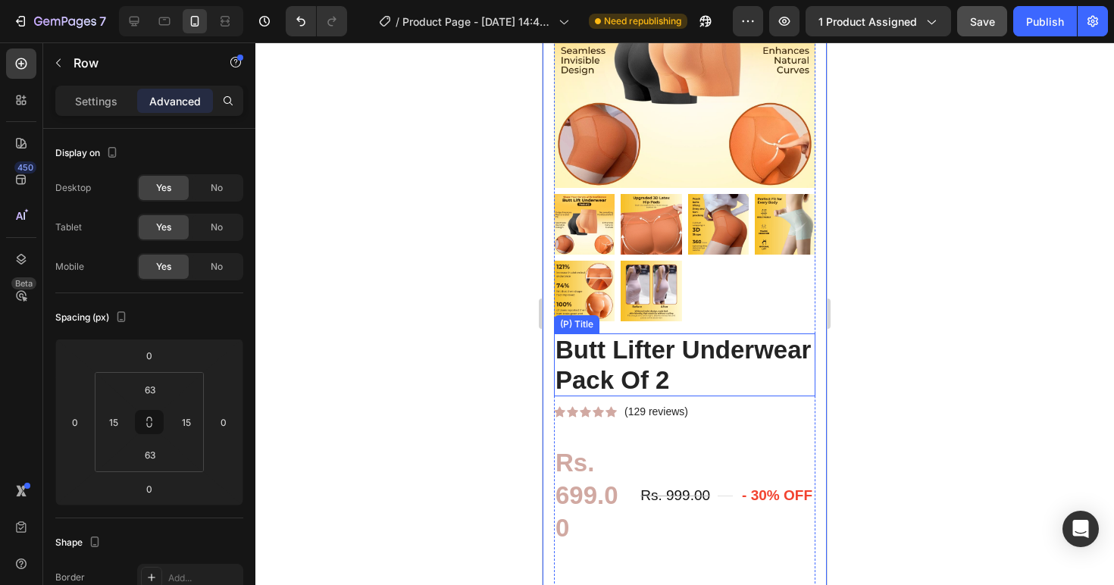
click at [721, 356] on h2 "Butt Lifter Underwear Pack Of 2" at bounding box center [684, 364] width 261 height 63
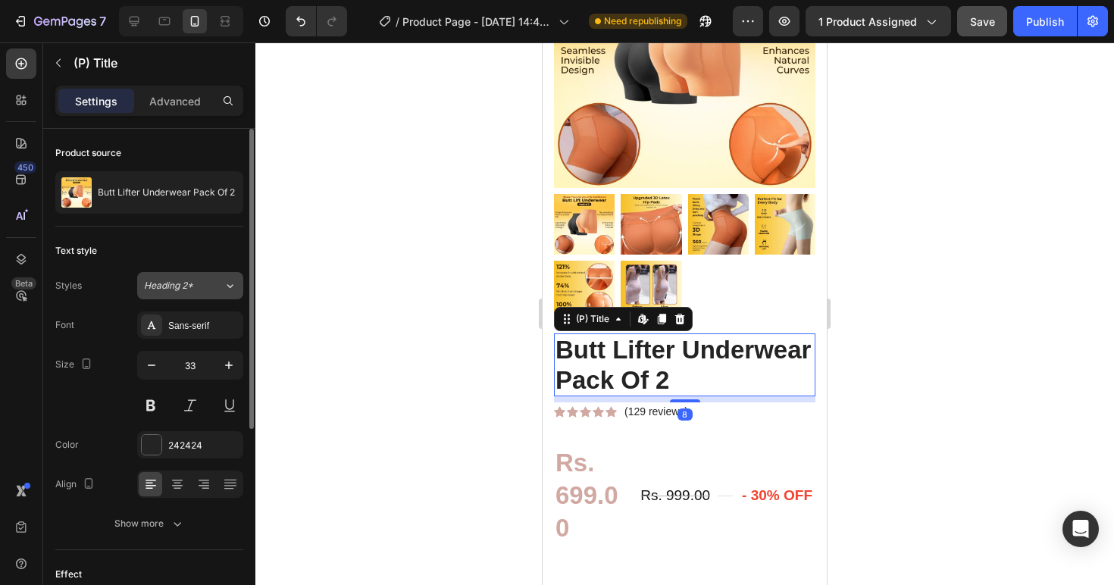
click at [224, 286] on icon at bounding box center [229, 285] width 13 height 15
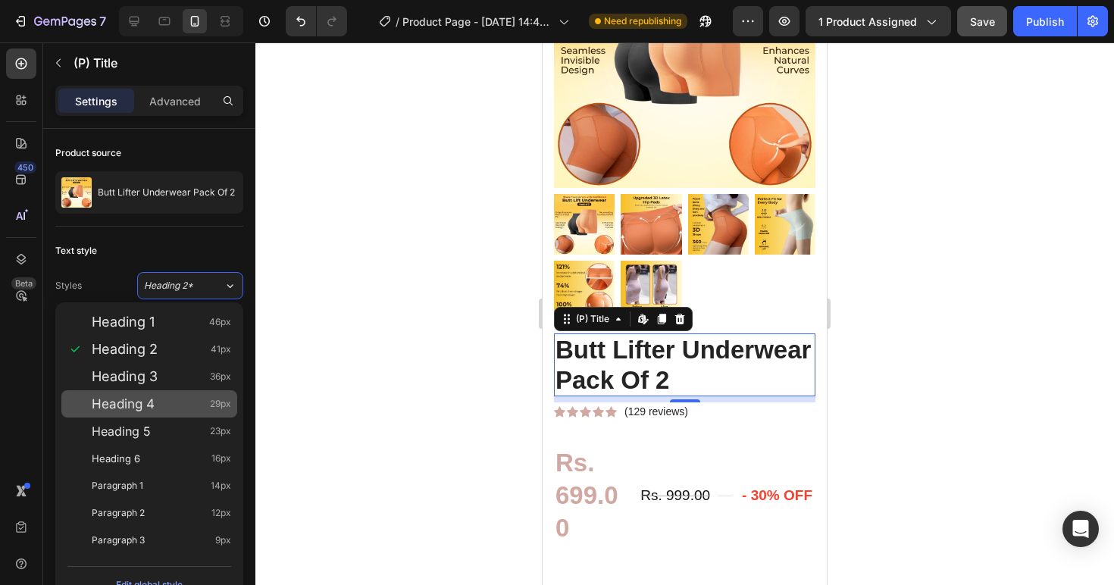
click at [182, 393] on div "Heading 4 29px" at bounding box center [149, 403] width 176 height 27
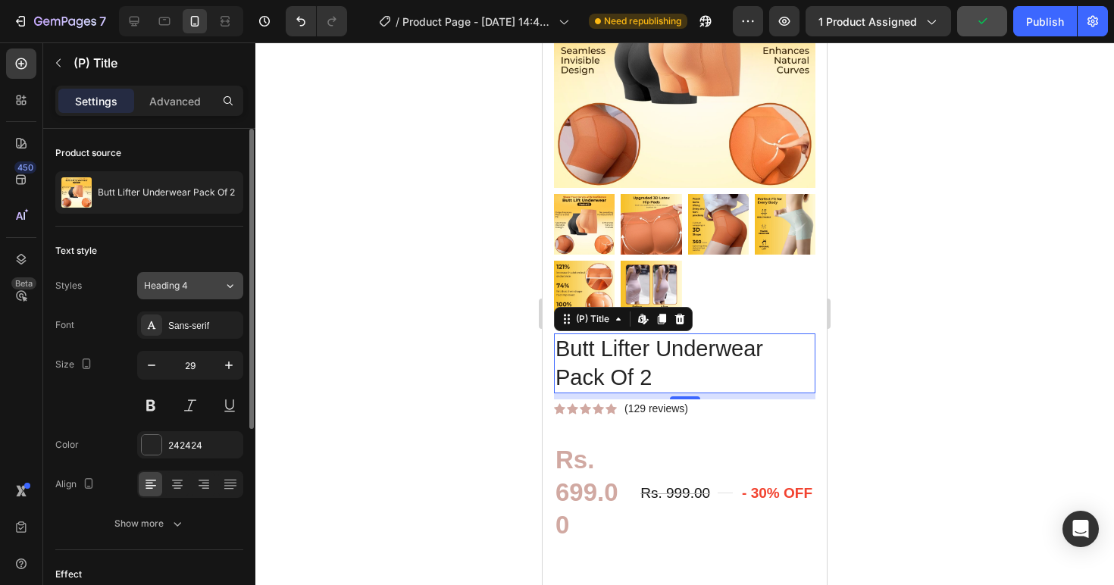
click at [196, 280] on div "Heading 4" at bounding box center [174, 286] width 61 height 14
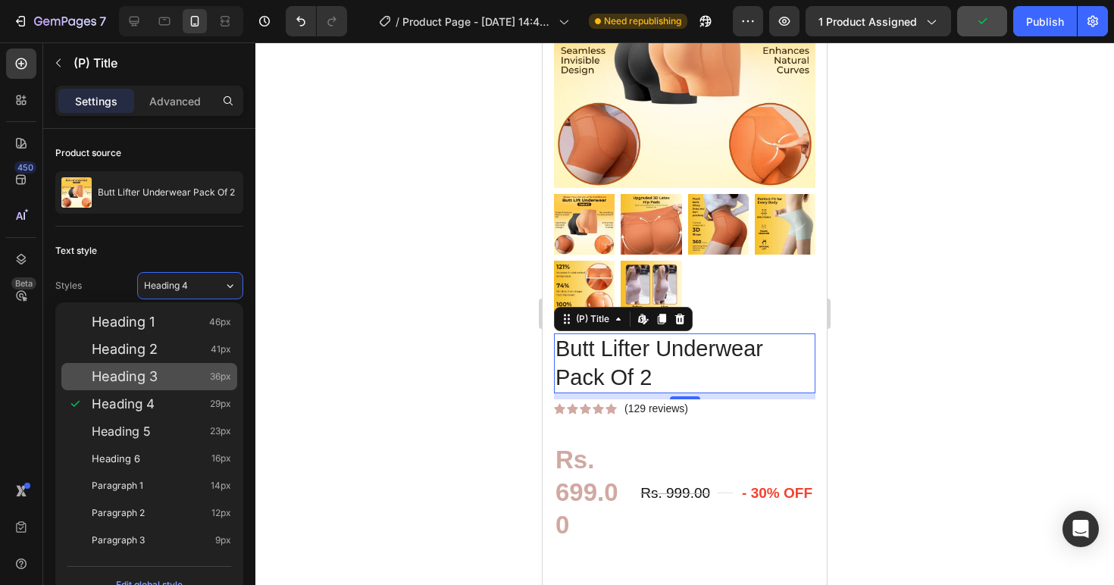
click at [169, 376] on div "Heading 3 36px" at bounding box center [161, 376] width 139 height 15
type input "36"
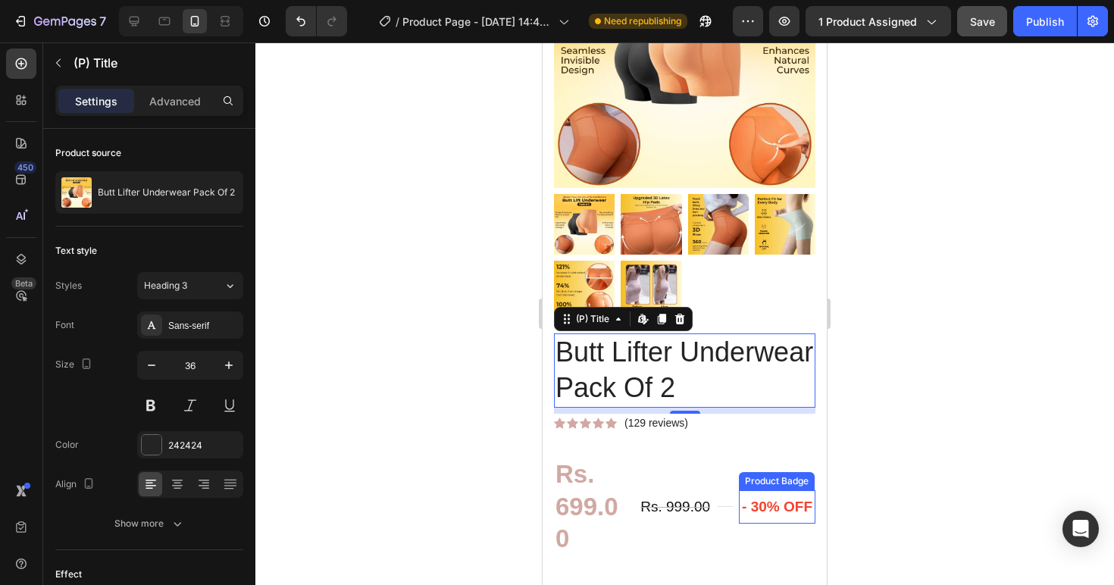
click at [764, 516] on pre "- 30% off" at bounding box center [777, 507] width 77 height 34
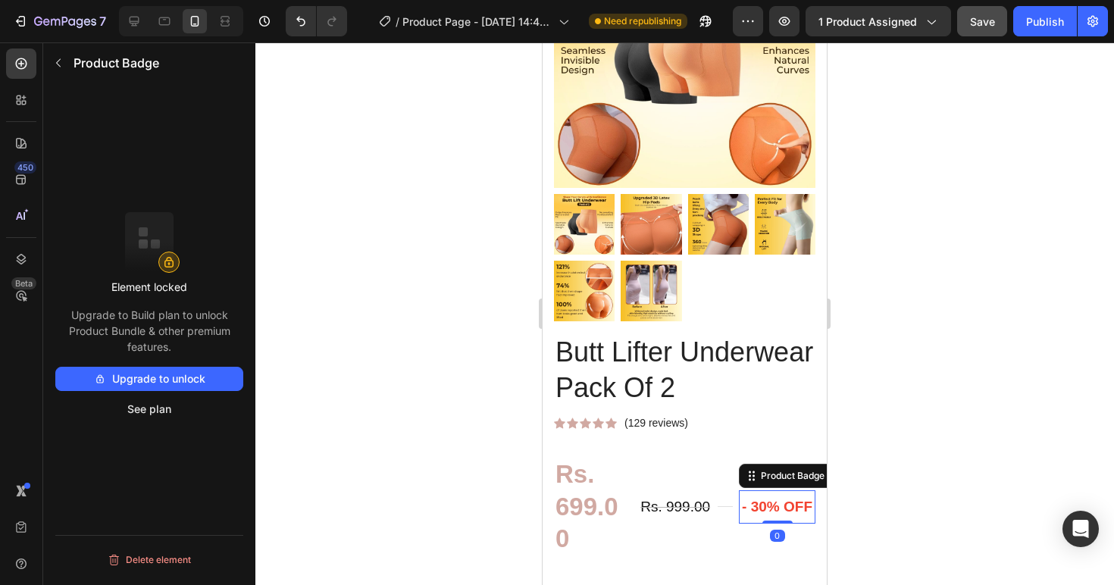
click at [764, 523] on pre "- 30% off" at bounding box center [777, 507] width 77 height 34
click at [770, 519] on pre "- 30% off" at bounding box center [777, 507] width 77 height 34
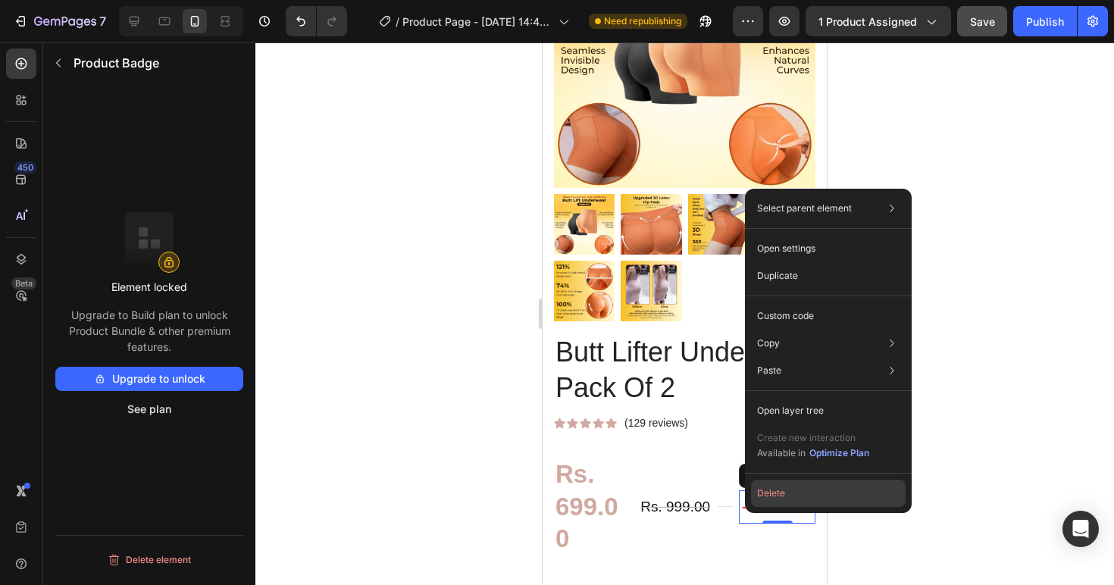
click at [795, 484] on button "Delete" at bounding box center [828, 492] width 155 height 27
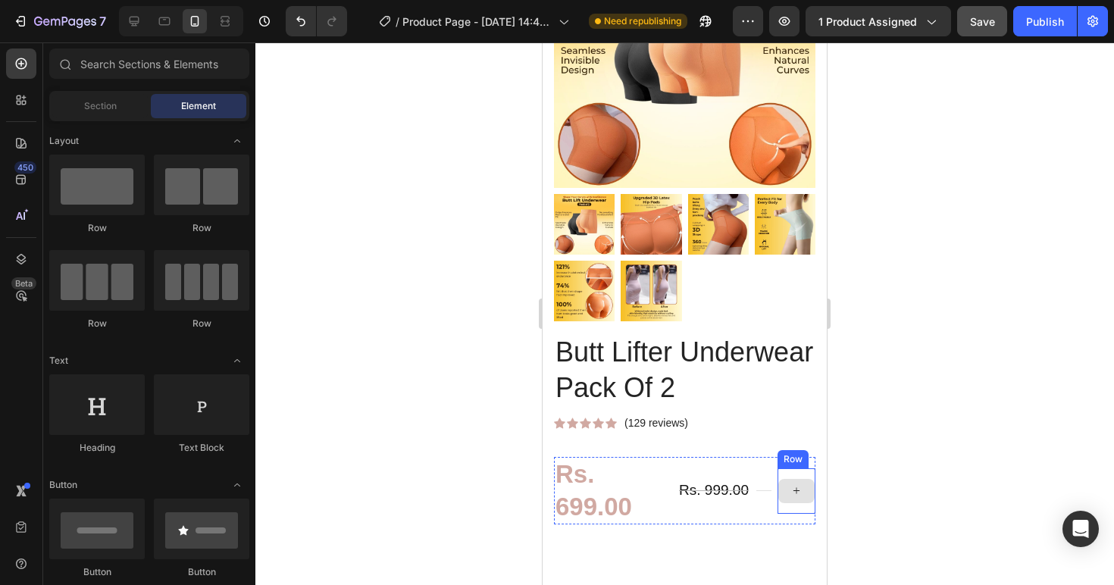
click at [793, 503] on div at bounding box center [796, 491] width 36 height 24
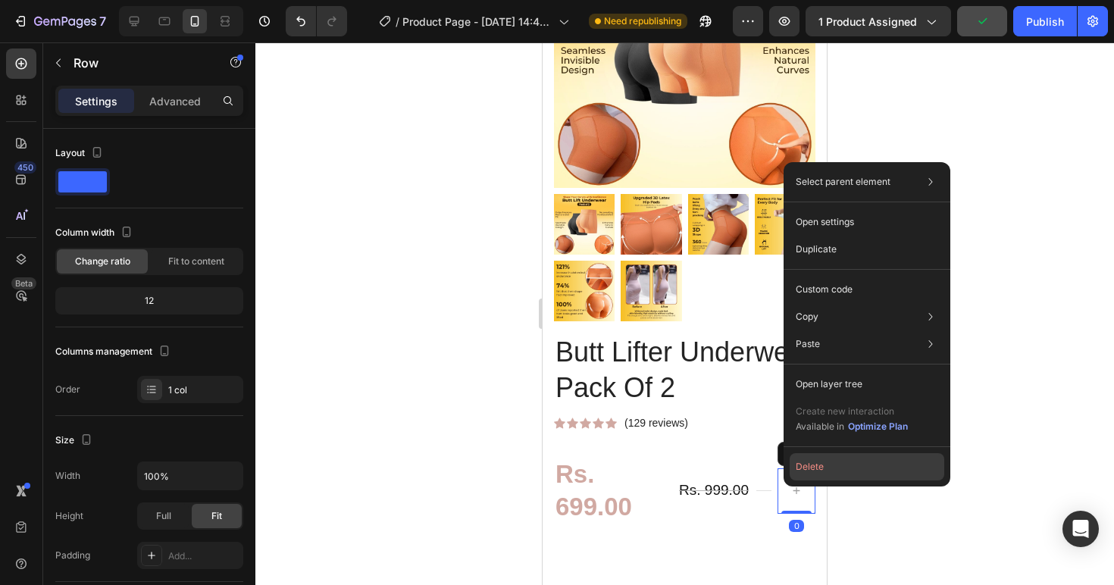
click at [825, 470] on button "Delete" at bounding box center [866, 466] width 155 height 27
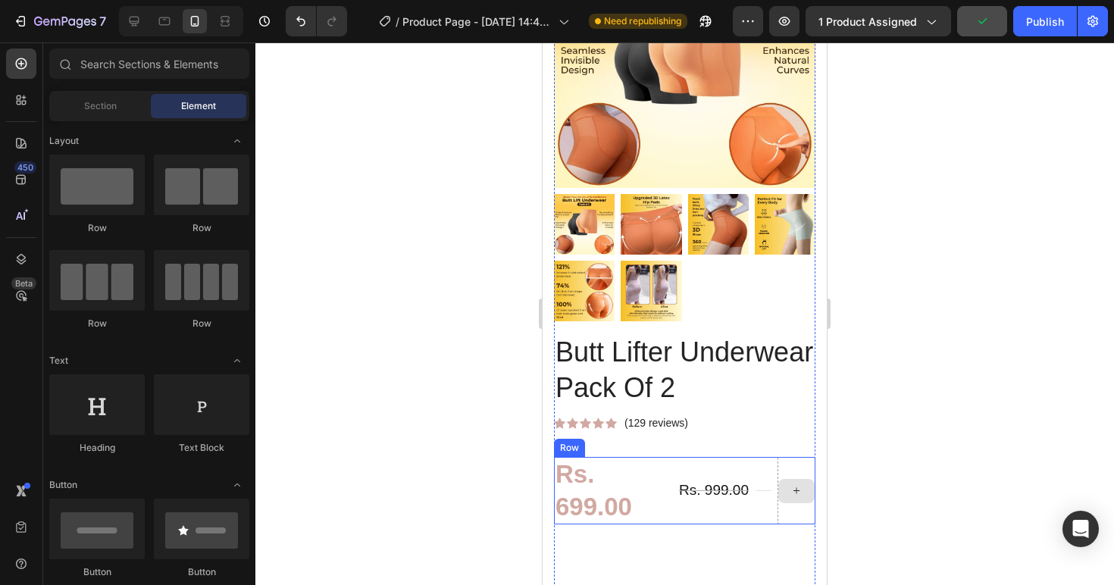
click at [782, 483] on div at bounding box center [796, 491] width 38 height 68
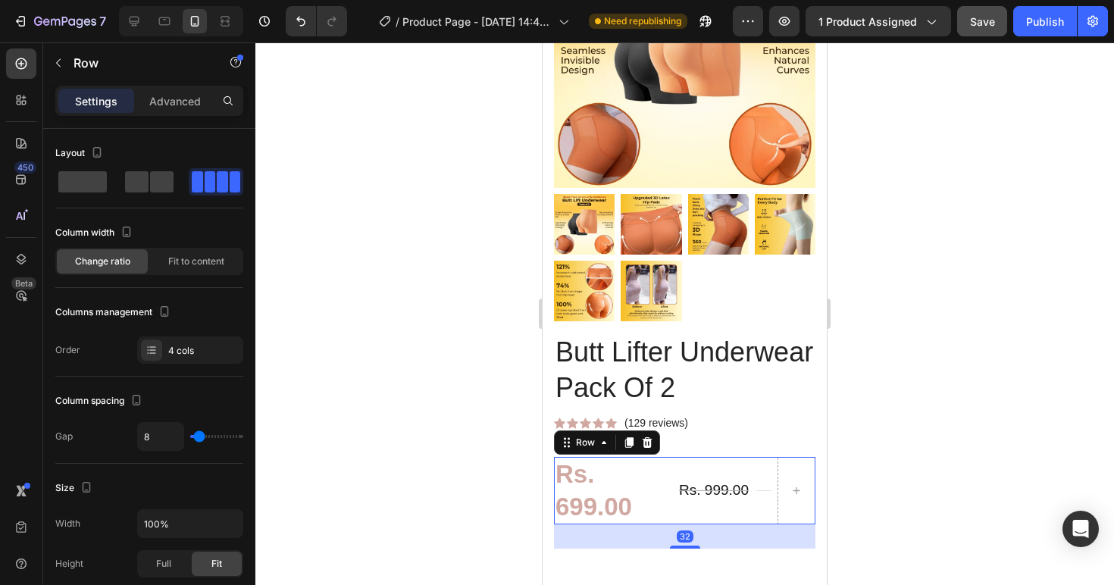
drag, startPoint x: 873, startPoint y: 518, endPoint x: 849, endPoint y: 521, distance: 23.7
click at [873, 518] on div at bounding box center [684, 313] width 858 height 542
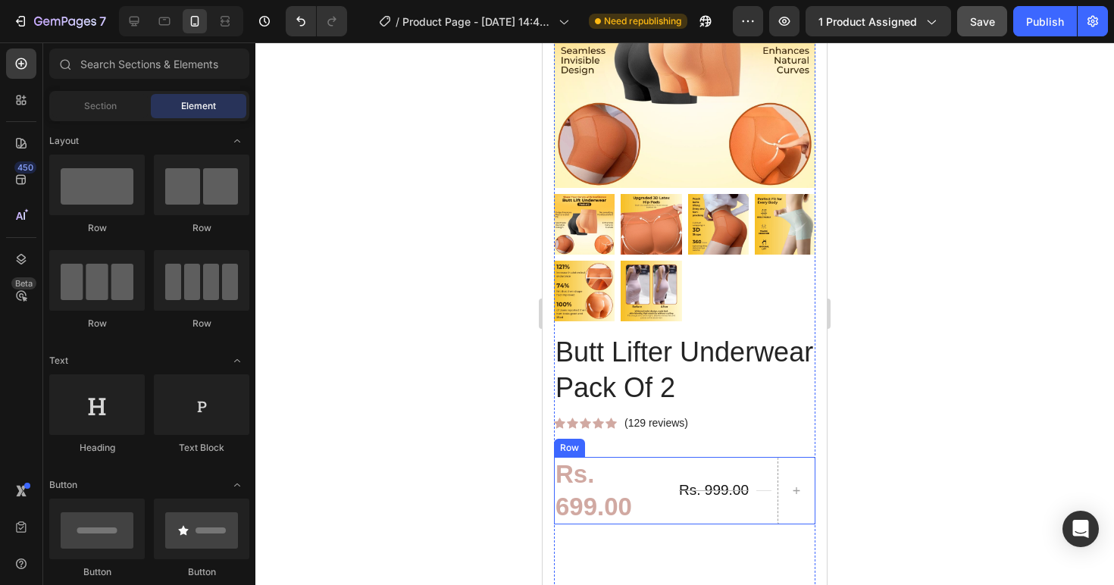
click at [693, 524] on div "Rs. 999.00 (P) Price (P) Price" at bounding box center [713, 491] width 73 height 68
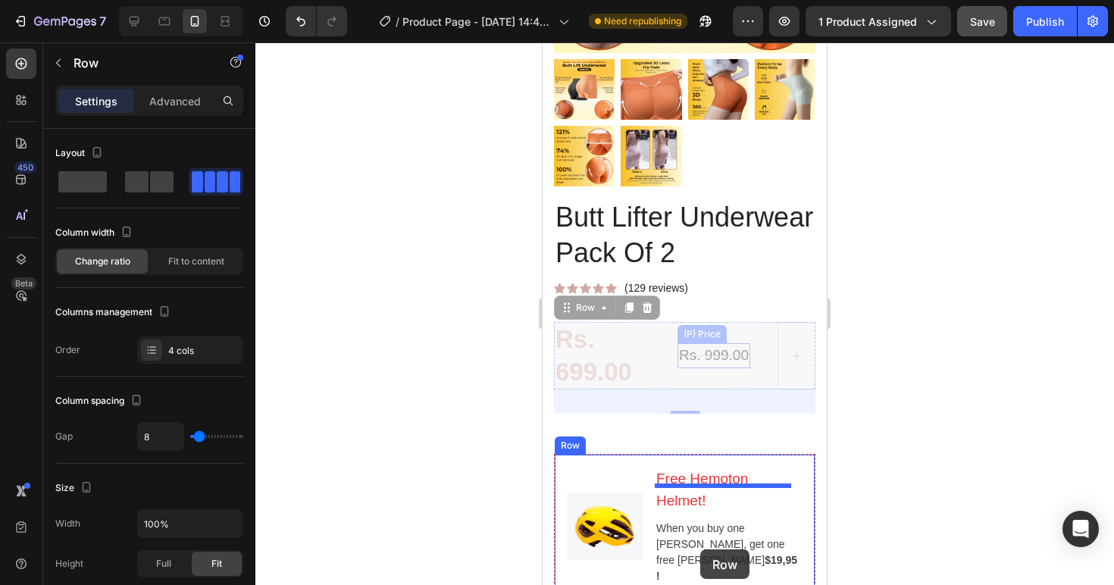
scroll to position [439, 0]
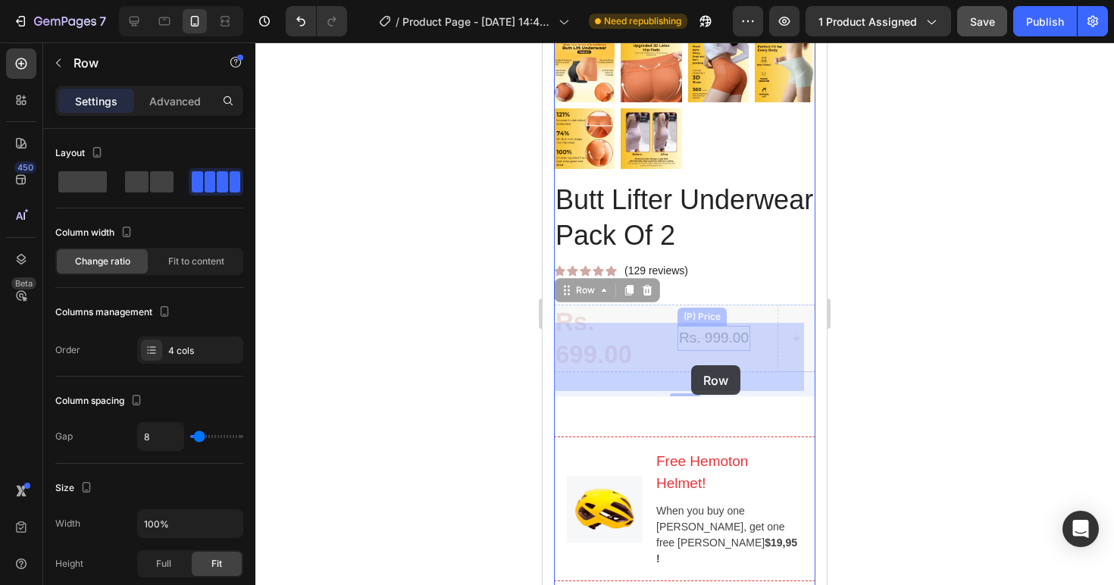
drag, startPoint x: 711, startPoint y: 486, endPoint x: 691, endPoint y: 365, distance: 122.9
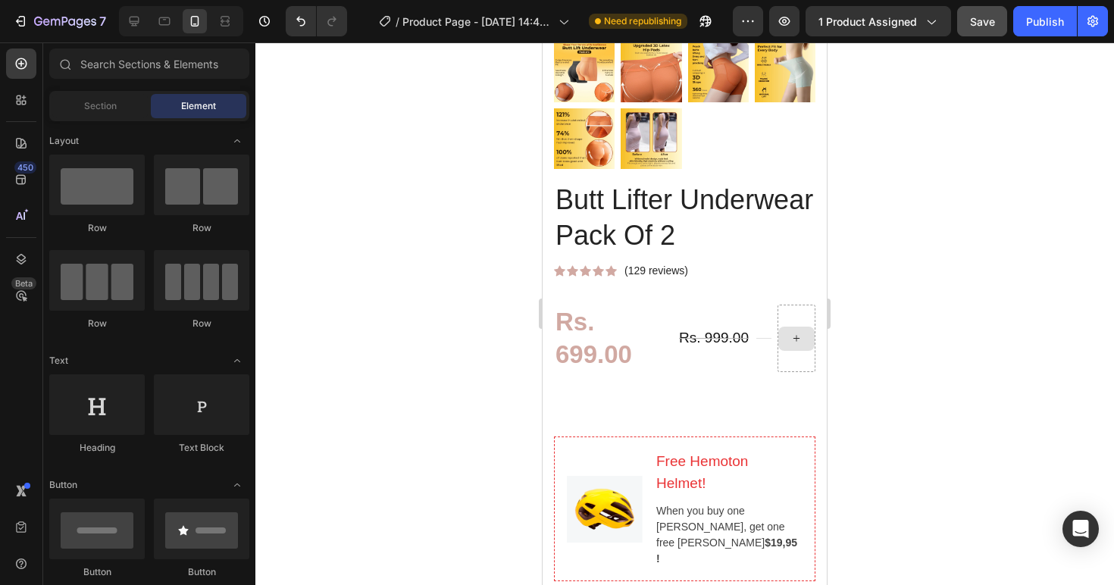
click at [790, 345] on icon at bounding box center [796, 338] width 12 height 13
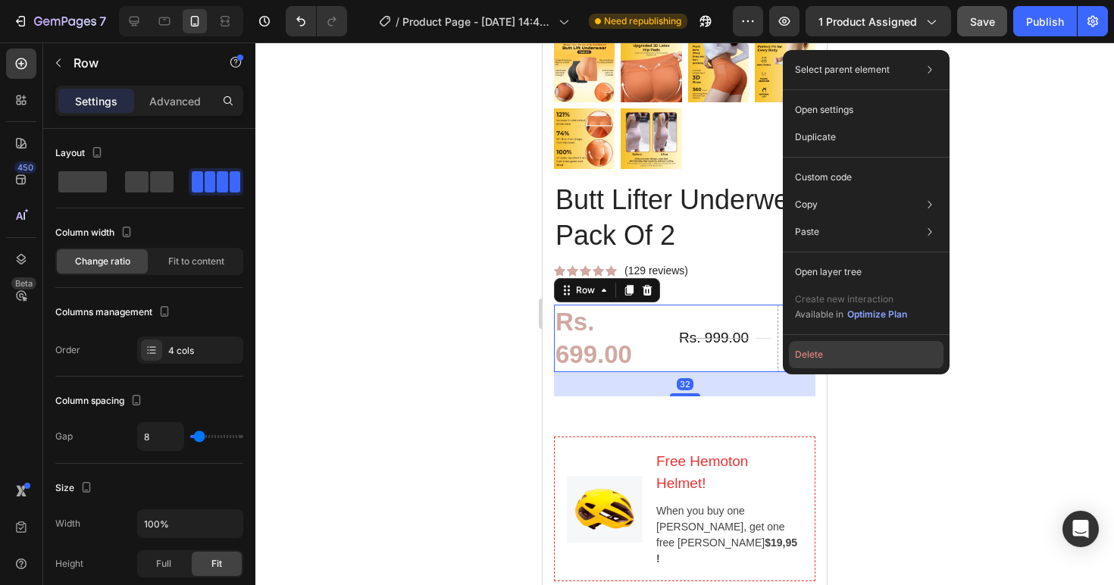
click at [814, 356] on button "Delete" at bounding box center [866, 354] width 155 height 27
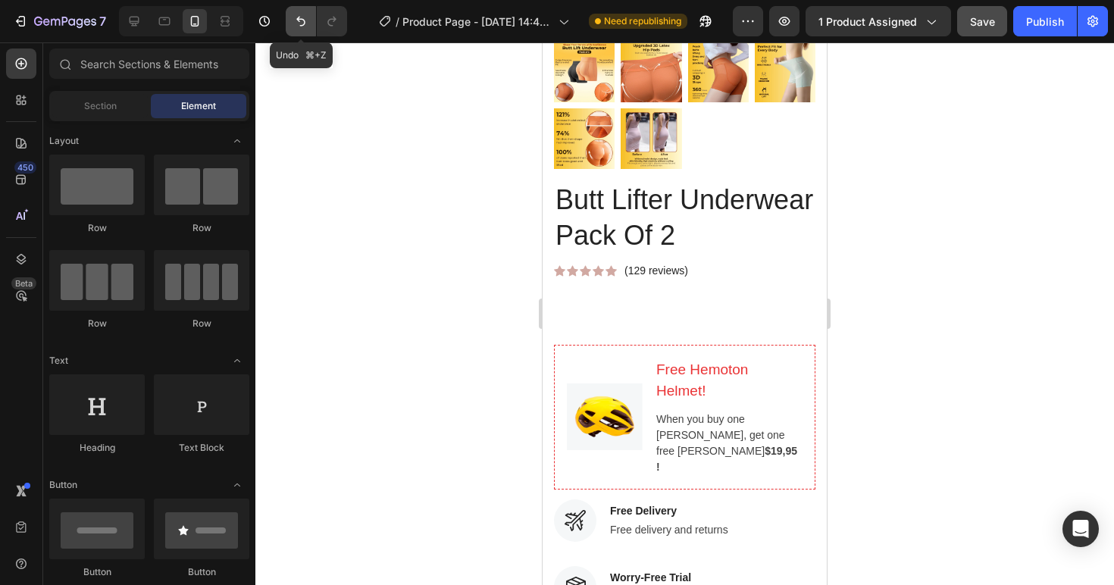
click at [295, 20] on icon "Undo/Redo" at bounding box center [300, 21] width 15 height 15
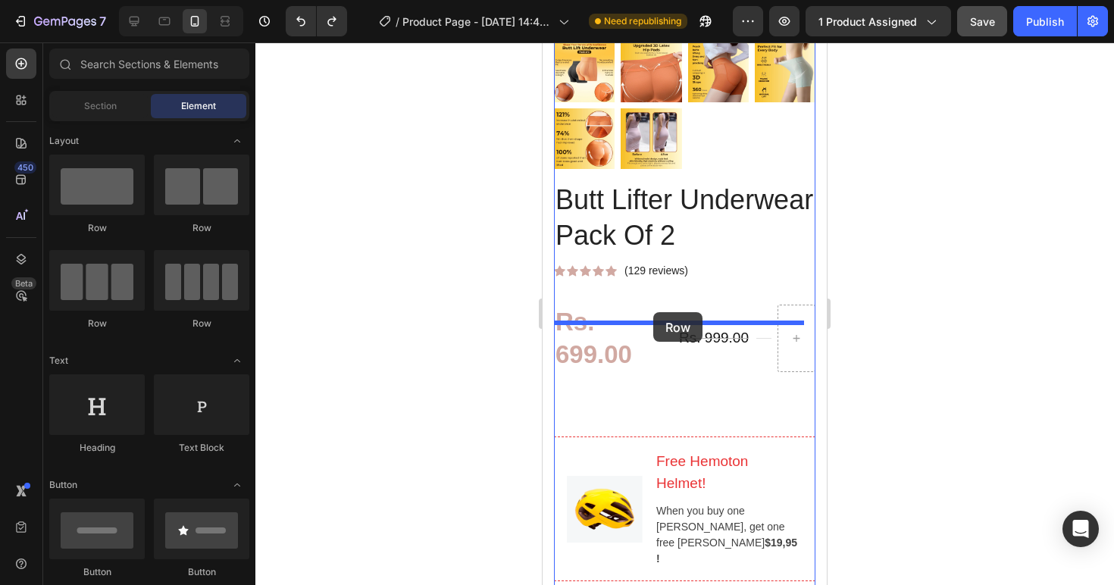
drag, startPoint x: 659, startPoint y: 260, endPoint x: 653, endPoint y: 311, distance: 51.9
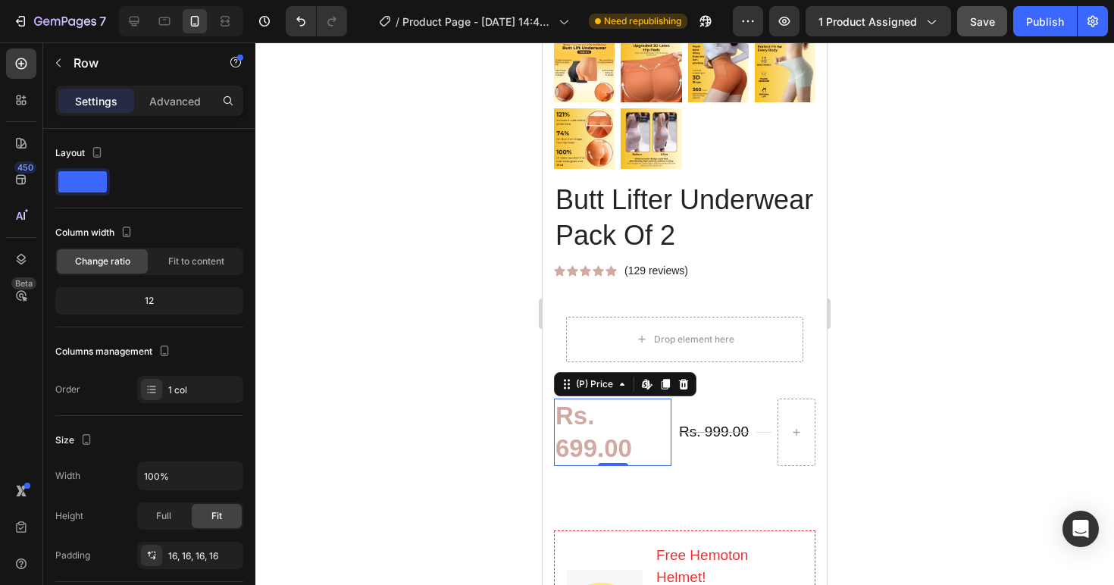
click at [632, 443] on div "Rs. 699.00" at bounding box center [612, 432] width 117 height 68
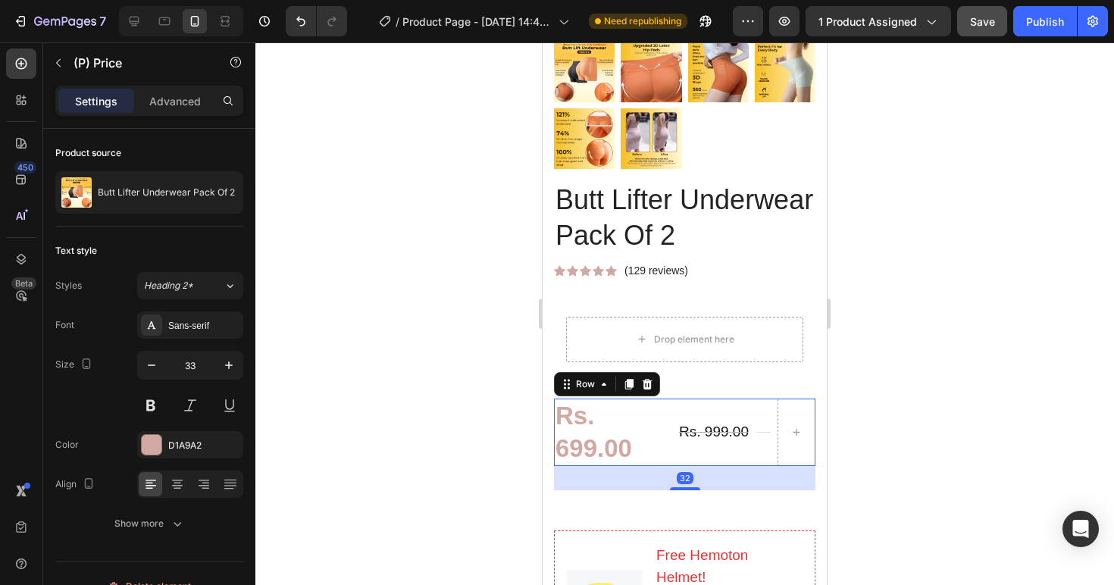
click at [756, 430] on div "Title Line" at bounding box center [763, 432] width 15 height 68
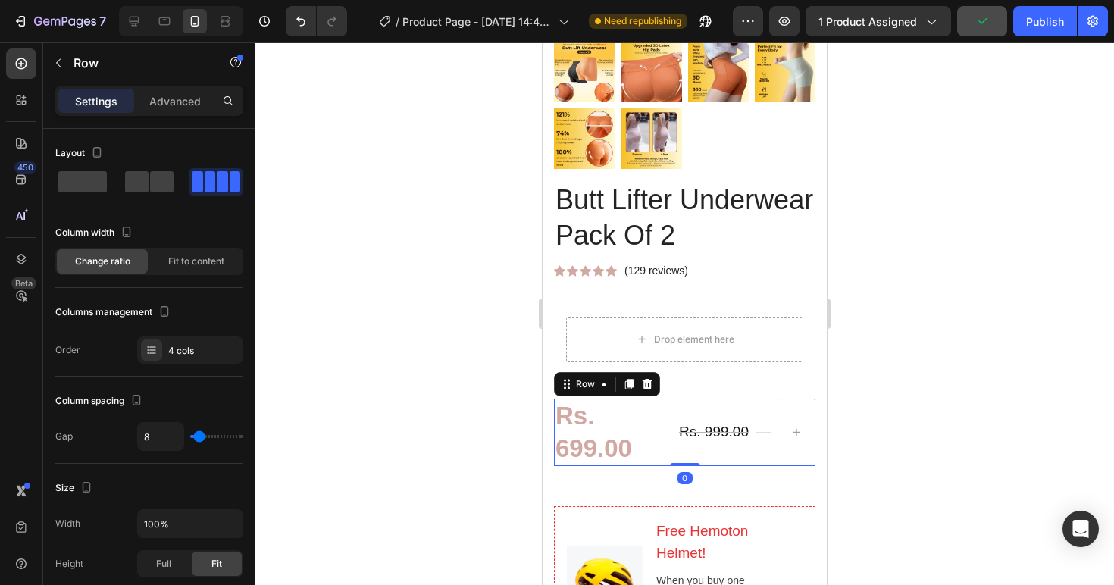
drag, startPoint x: 689, startPoint y: 508, endPoint x: 733, endPoint y: 438, distance: 82.4
click at [689, 467] on div "Rs. 699.00 (P) Price (P) Price Rs. 999.00 (P) Price (P) Price Title Line Row 0" at bounding box center [684, 432] width 261 height 68
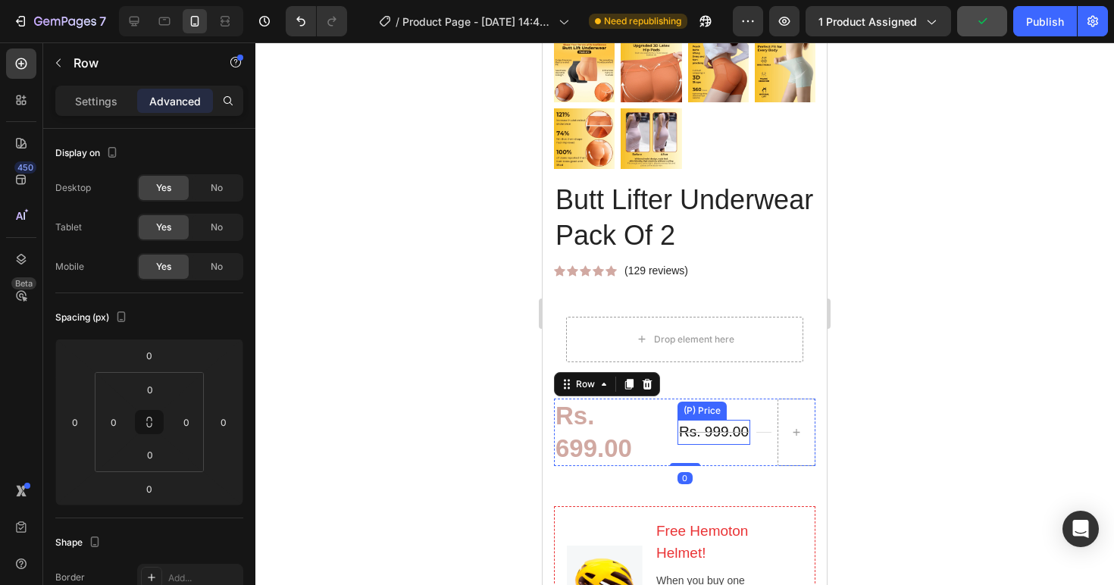
click at [756, 422] on div "Title Line" at bounding box center [763, 432] width 15 height 68
click at [875, 419] on div at bounding box center [684, 313] width 858 height 542
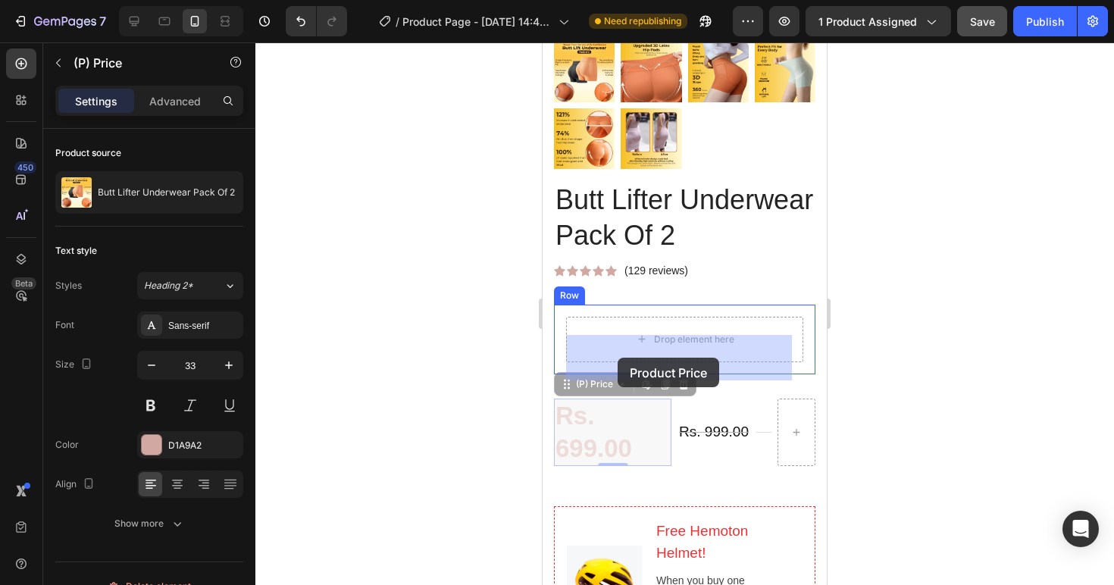
drag, startPoint x: 607, startPoint y: 440, endPoint x: 620, endPoint y: 367, distance: 74.6
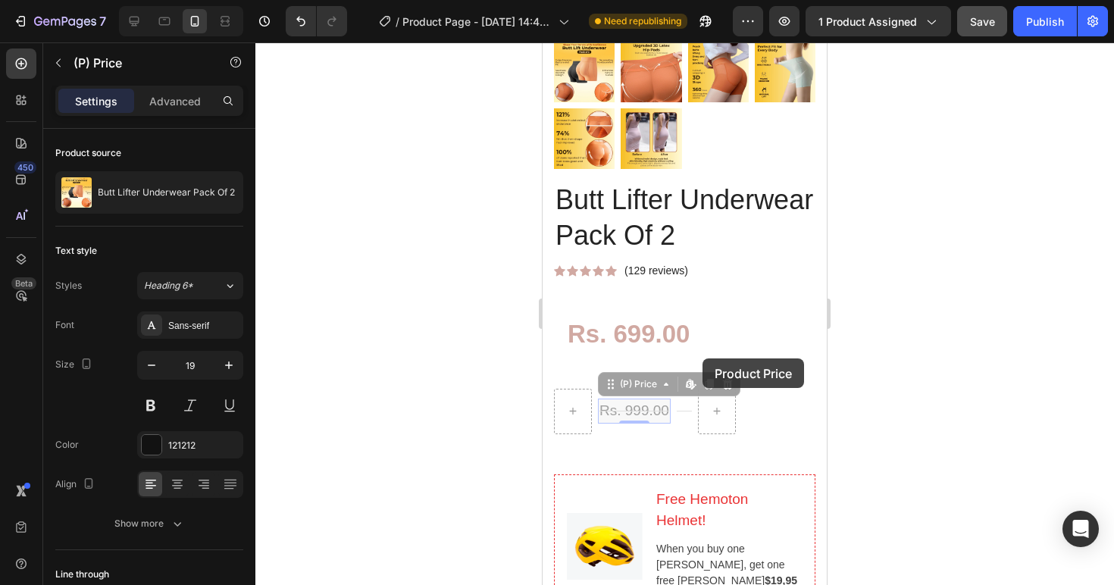
drag, startPoint x: 648, startPoint y: 423, endPoint x: 699, endPoint y: 357, distance: 83.2
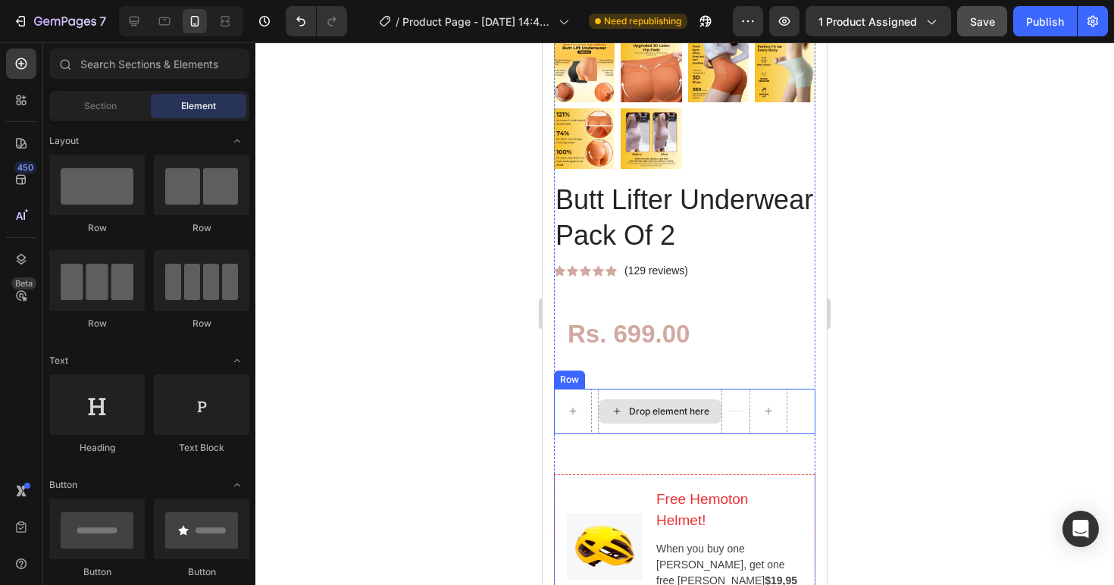
click at [660, 417] on div "Drop element here" at bounding box center [669, 411] width 80 height 12
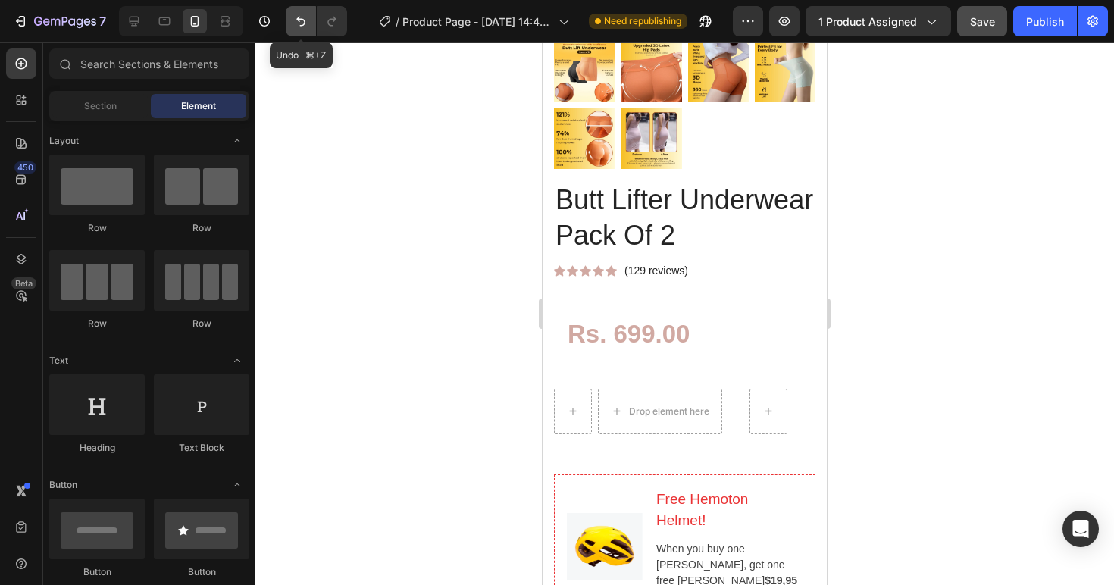
click at [295, 17] on icon "Undo/Redo" at bounding box center [300, 21] width 15 height 15
click at [297, 16] on icon "Undo/Redo" at bounding box center [300, 21] width 15 height 15
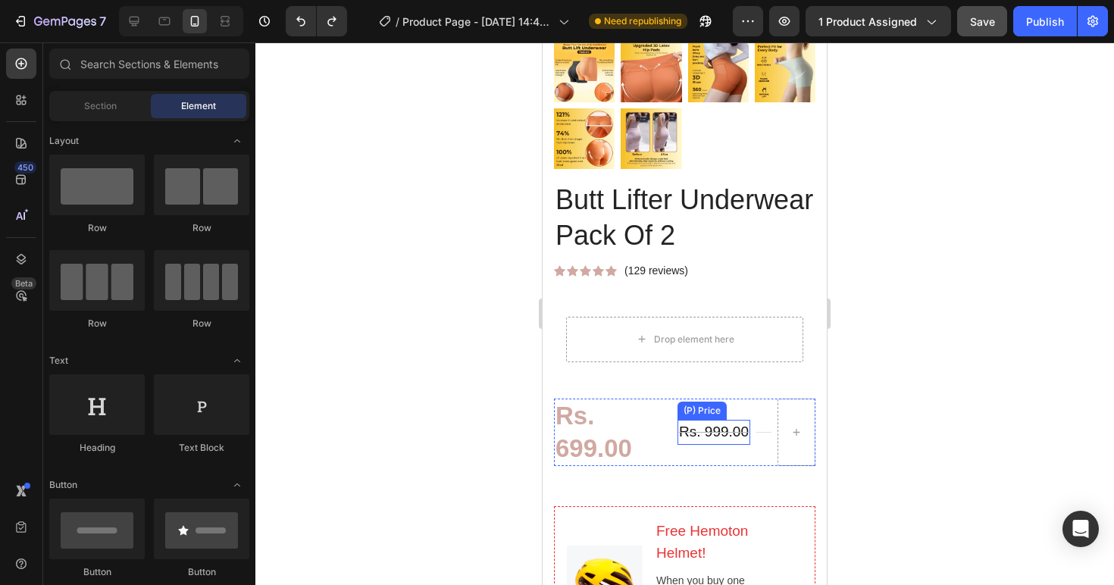
click at [689, 445] on div "Rs. 999.00" at bounding box center [713, 432] width 73 height 25
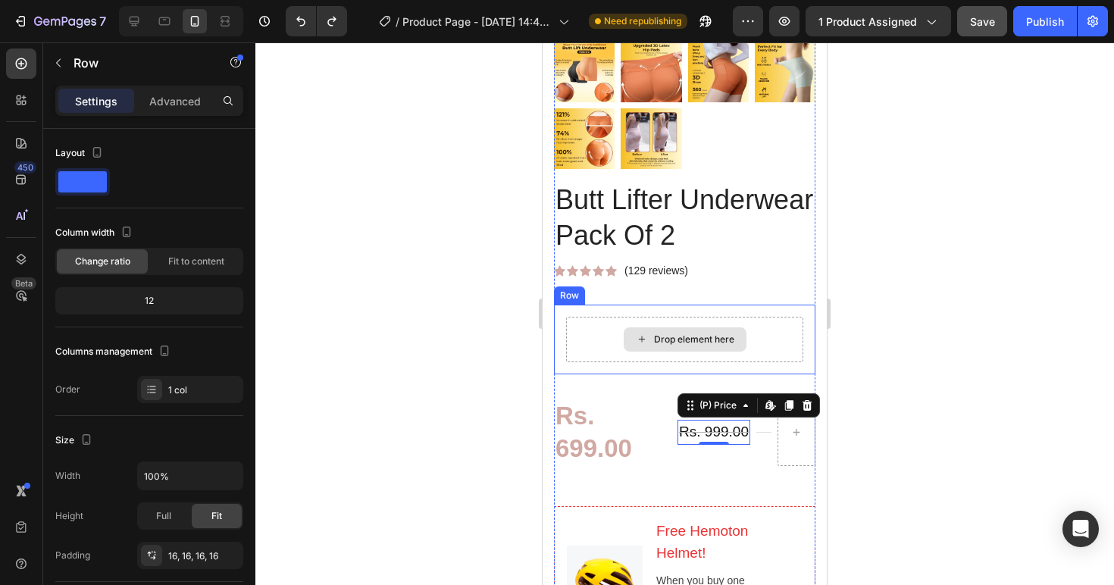
click at [667, 337] on div "Drop element here" at bounding box center [684, 339] width 237 height 45
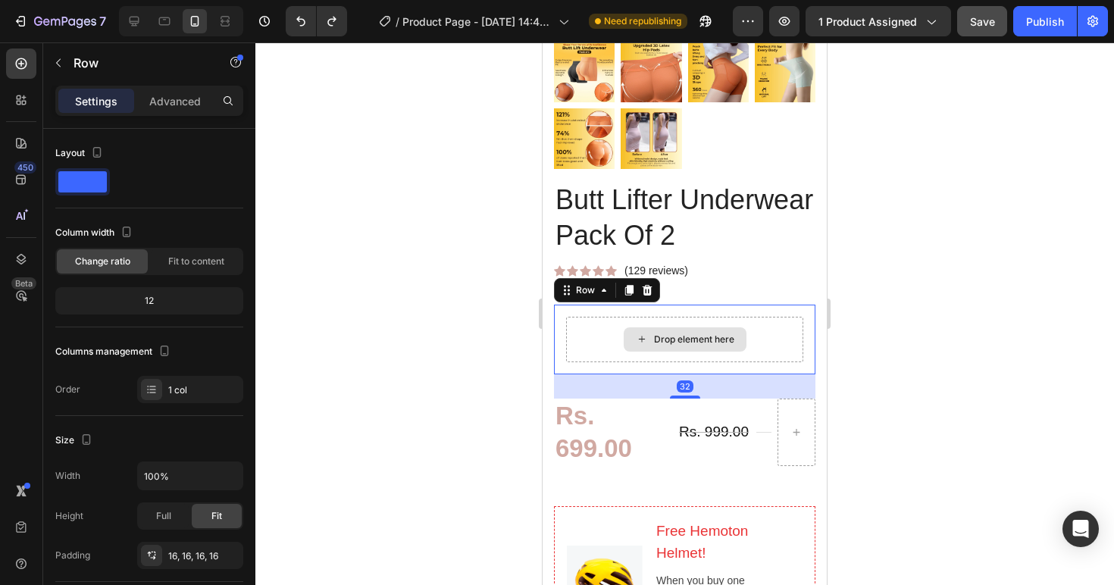
click at [759, 360] on div "Drop element here" at bounding box center [684, 339] width 237 height 45
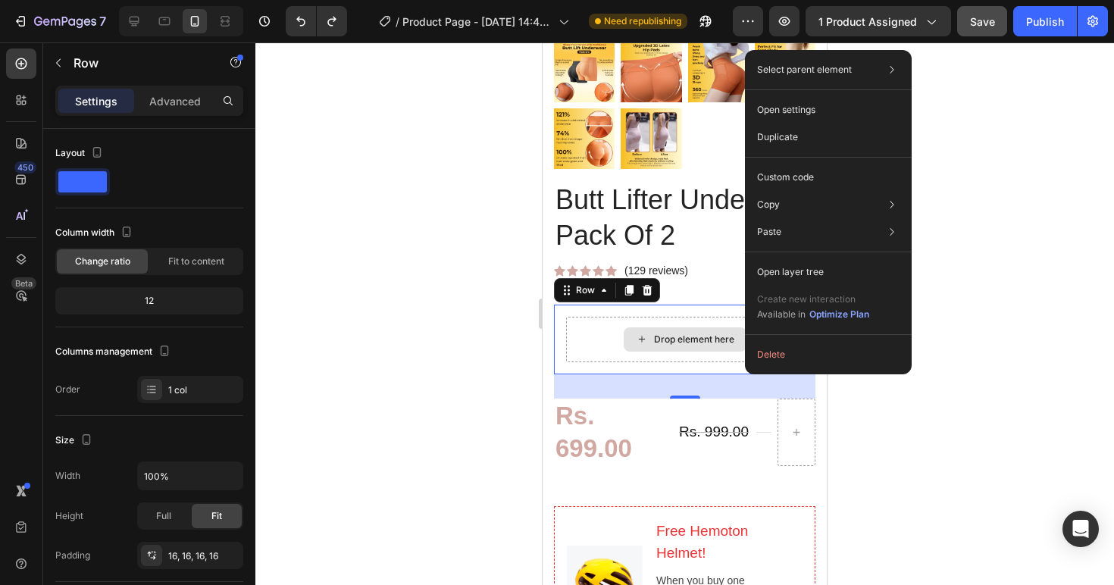
drag, startPoint x: 745, startPoint y: 356, endPoint x: 1301, endPoint y: 408, distance: 559.1
click at [807, 357] on button "Delete" at bounding box center [828, 354] width 155 height 27
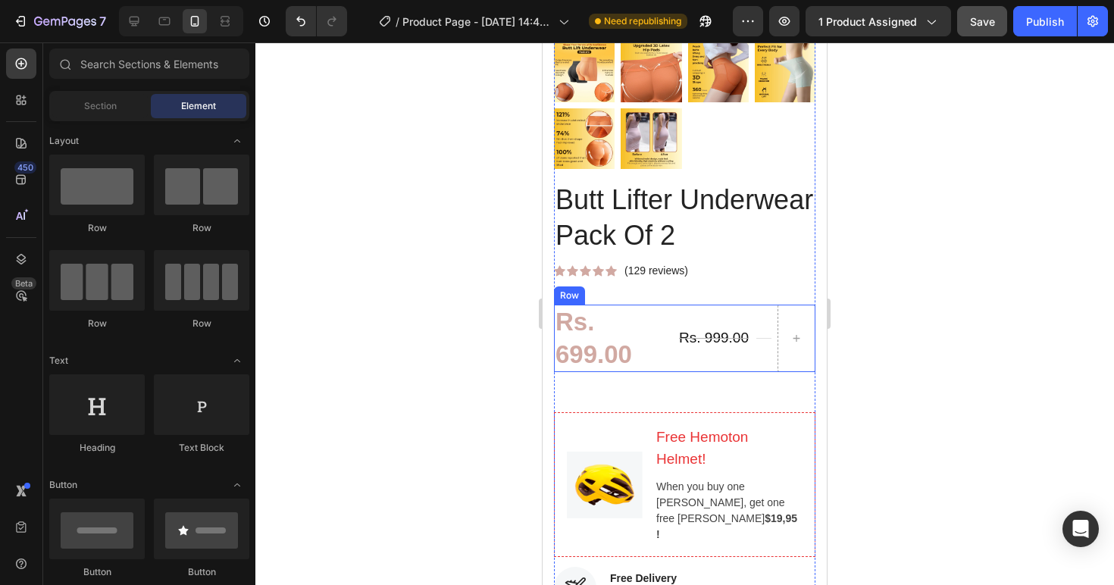
click at [681, 325] on div "Rs. 999.00 (P) Price (P) Price" at bounding box center [713, 339] width 73 height 68
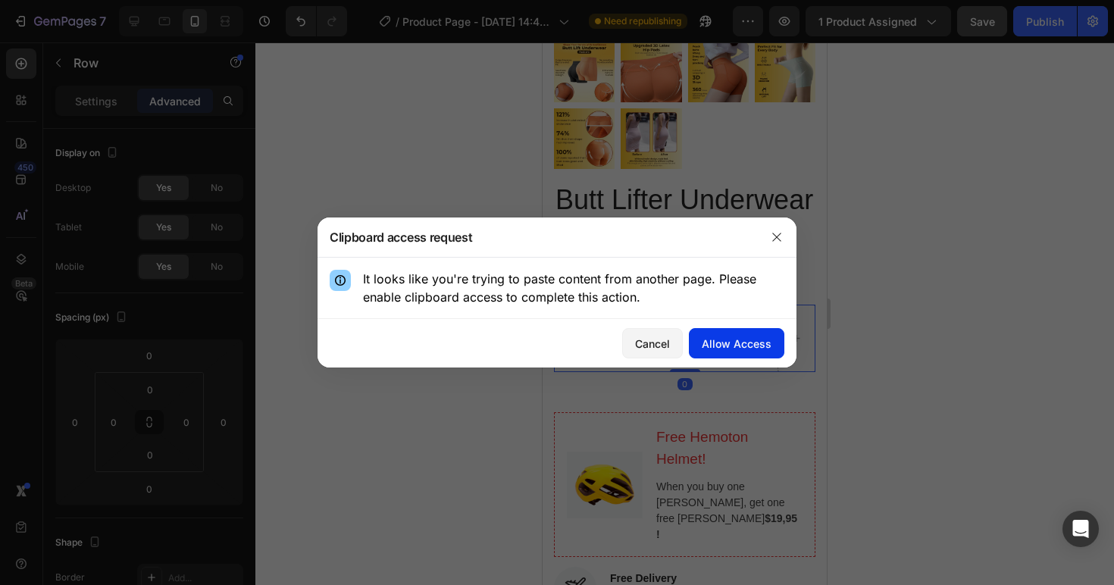
click at [729, 347] on div "Allow Access" at bounding box center [736, 344] width 70 height 16
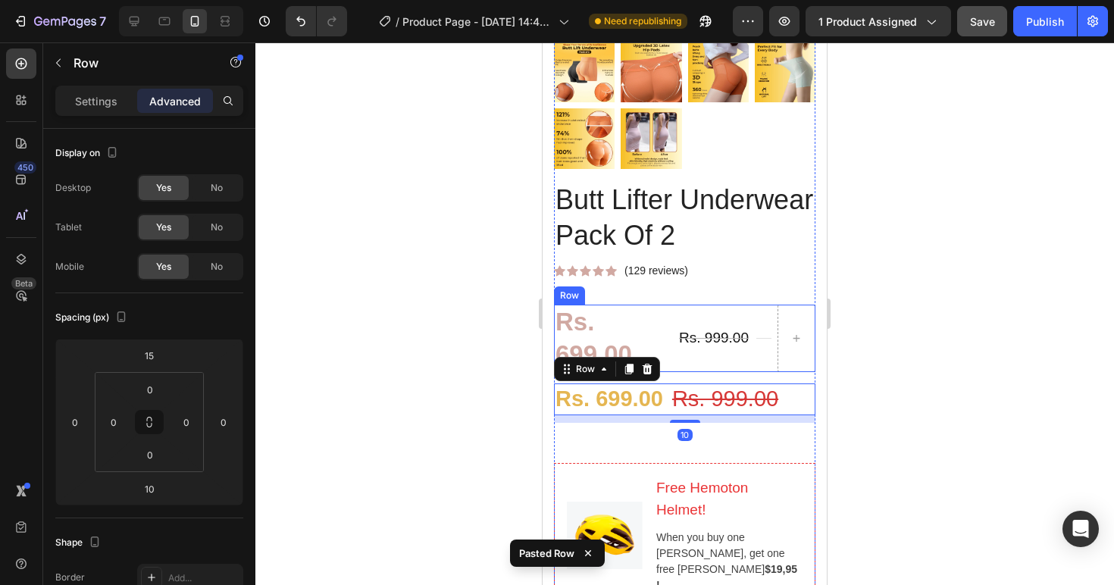
click at [743, 334] on div "Rs. 699.00 (P) Price (P) Price Rs. 999.00 (P) Price (P) Price Title Line Row" at bounding box center [684, 339] width 261 height 68
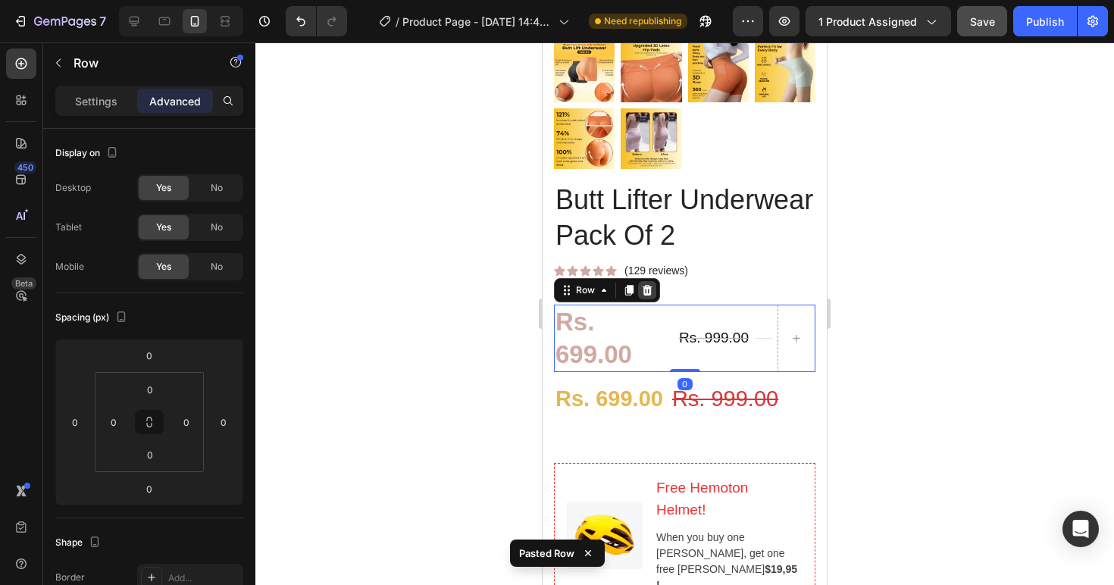
click at [653, 299] on div at bounding box center [647, 290] width 18 height 18
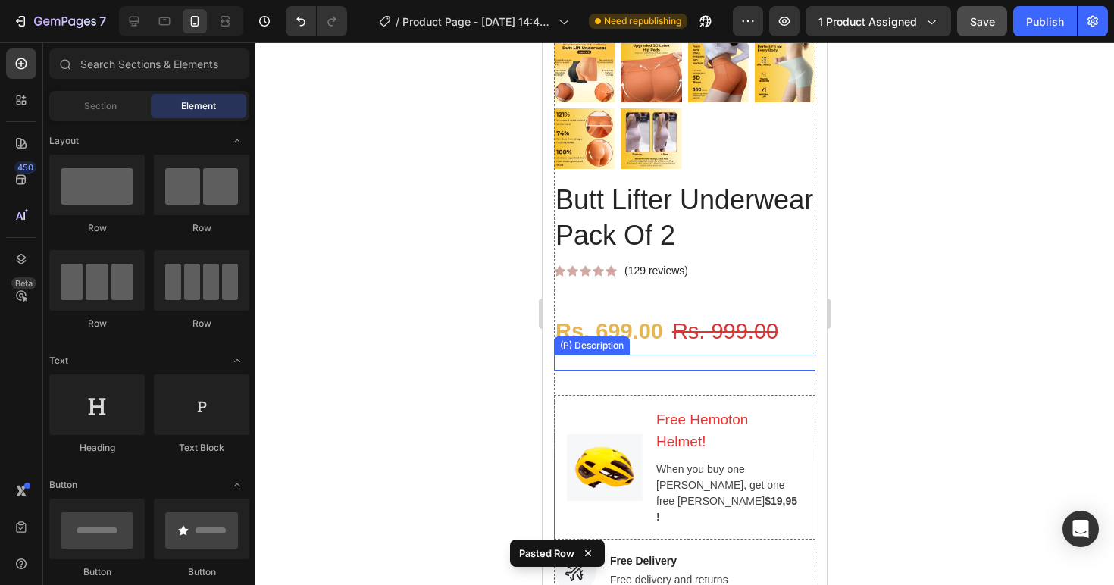
click at [665, 370] on div at bounding box center [684, 363] width 261 height 16
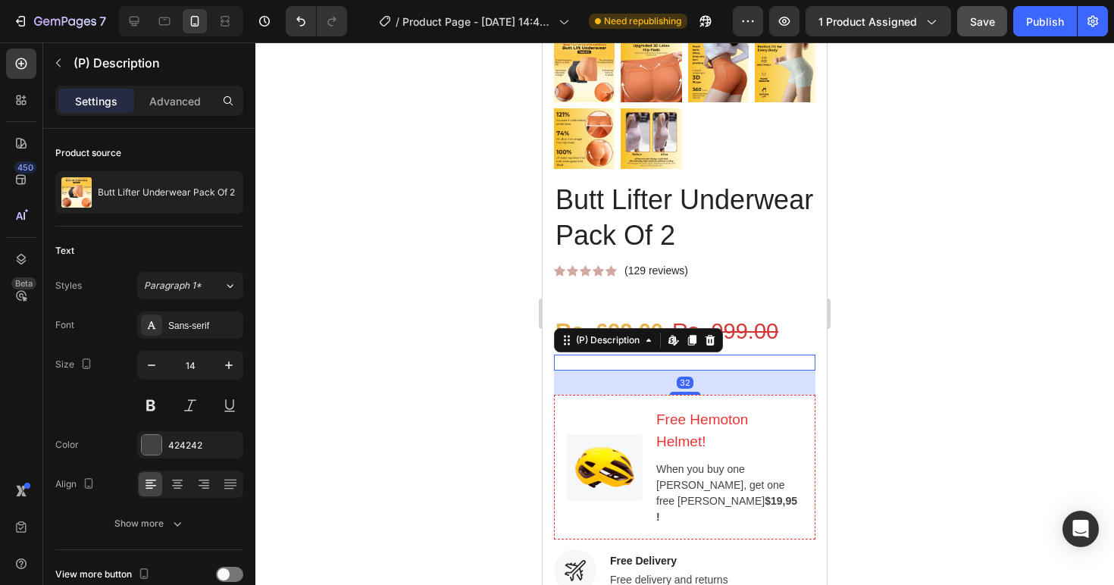
click at [698, 370] on div at bounding box center [684, 363] width 261 height 16
click at [700, 370] on div at bounding box center [684, 363] width 261 height 16
click at [708, 345] on icon at bounding box center [710, 340] width 10 height 11
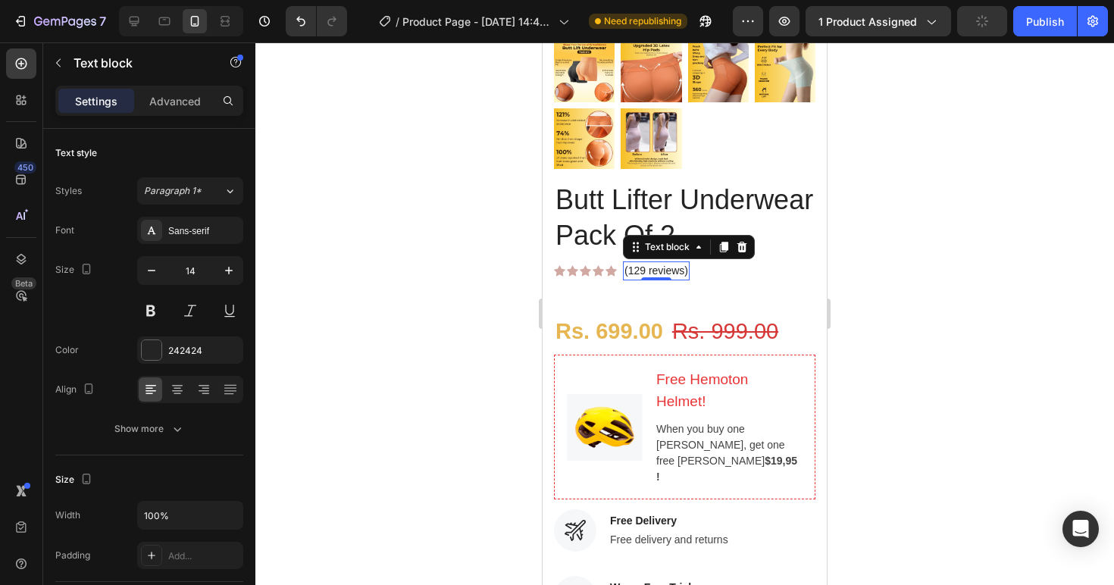
click at [673, 279] on p "(129 reviews)" at bounding box center [656, 271] width 64 height 16
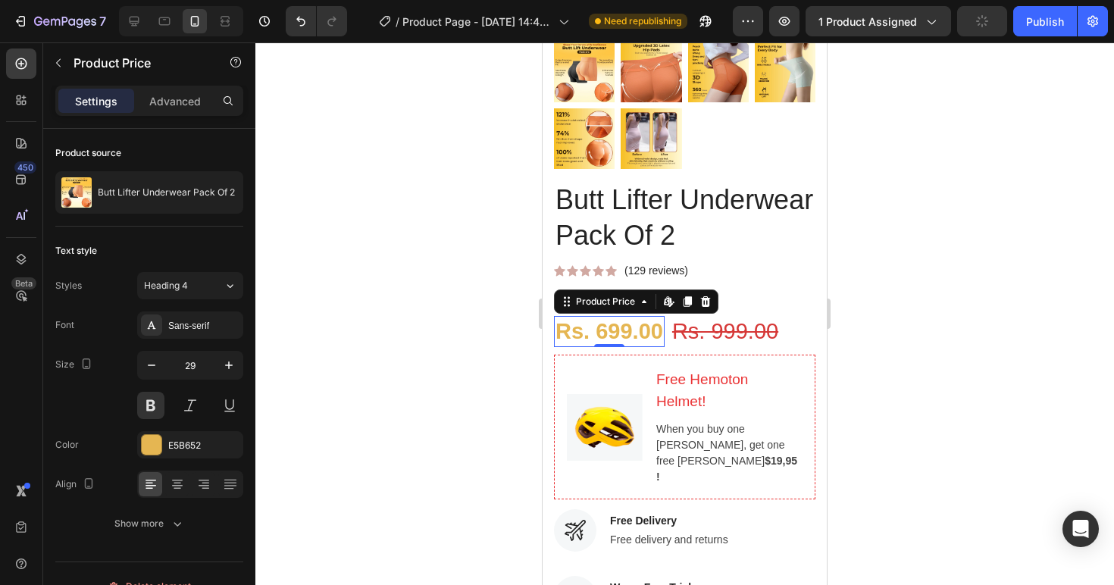
click at [623, 347] on div "Rs. 699.00" at bounding box center [609, 332] width 111 height 32
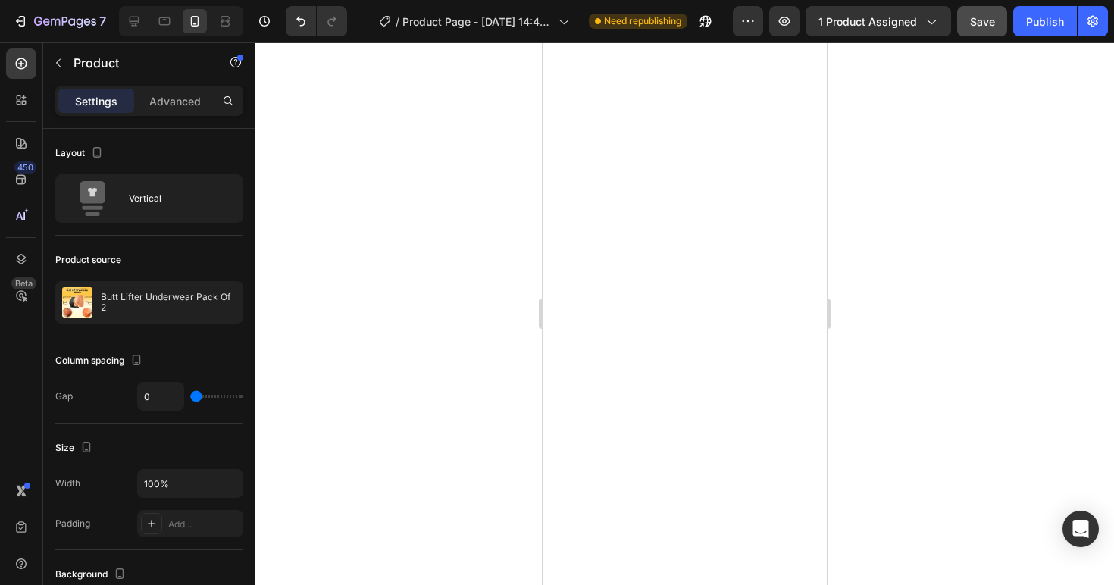
scroll to position [3421, 0]
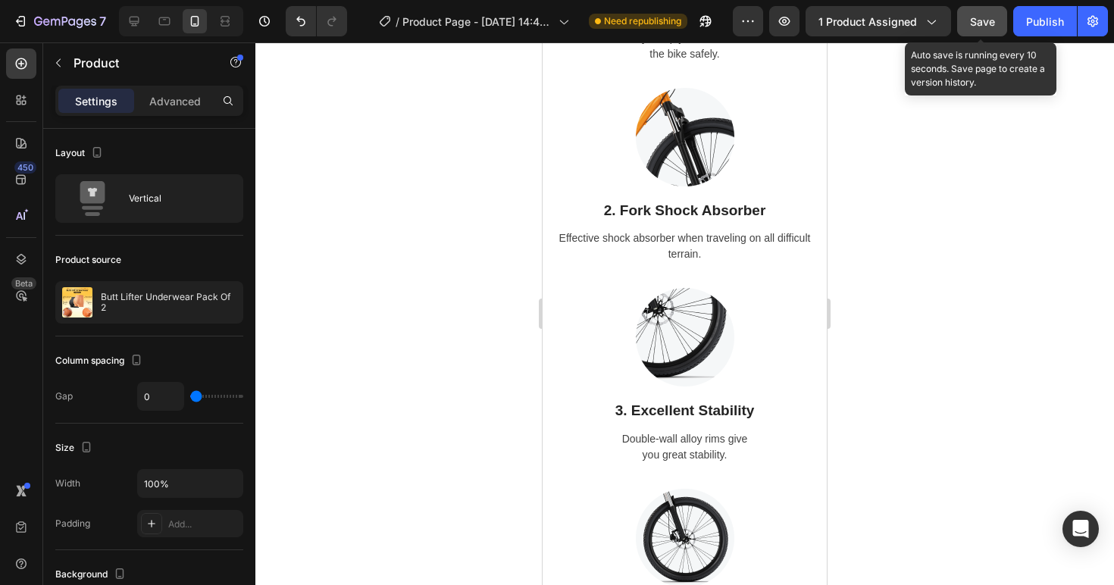
click at [993, 30] on button "Save" at bounding box center [982, 21] width 50 height 30
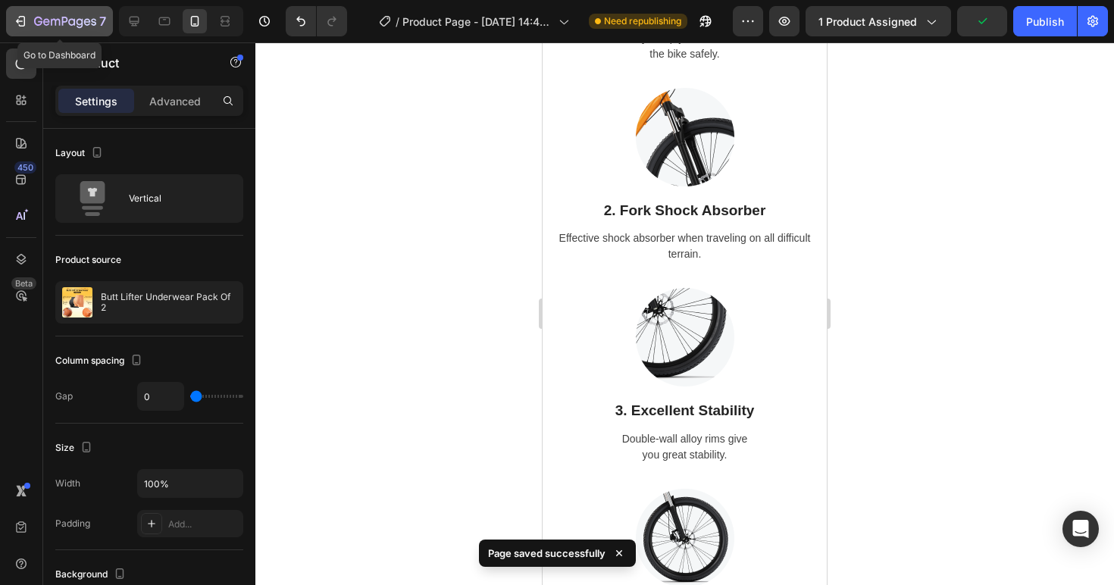
click at [28, 23] on div "7" at bounding box center [59, 21] width 93 height 18
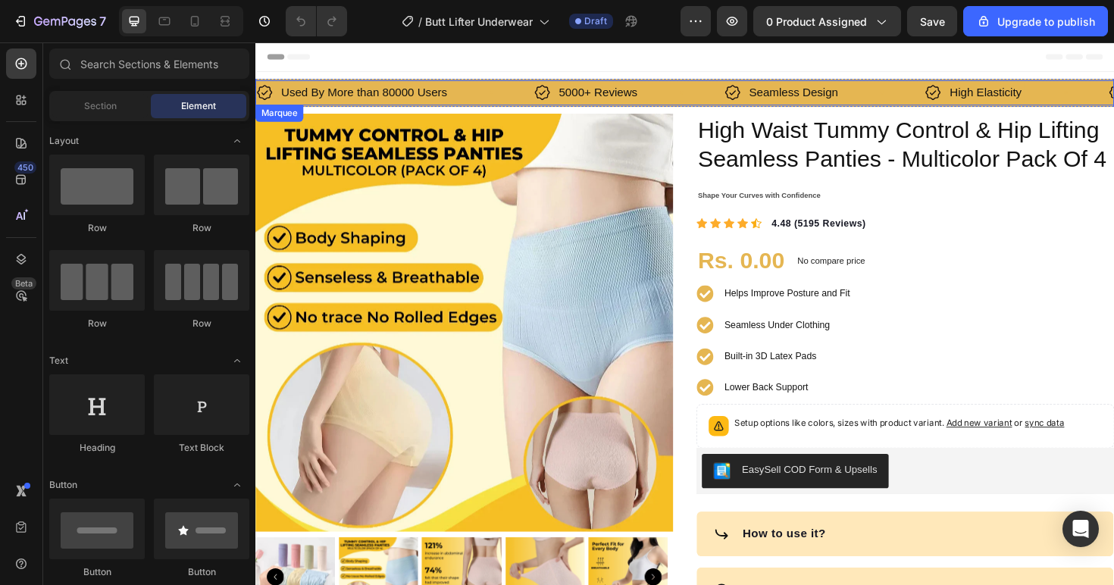
click at [492, 94] on div "Used By More than 80000 Users Item List" at bounding box center [403, 96] width 294 height 27
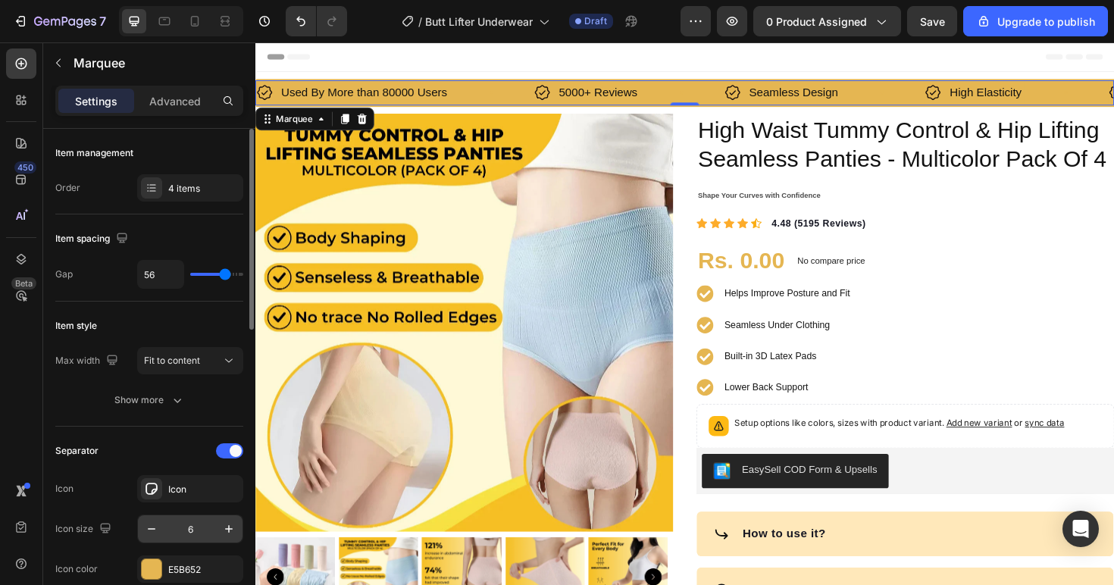
scroll to position [147, 0]
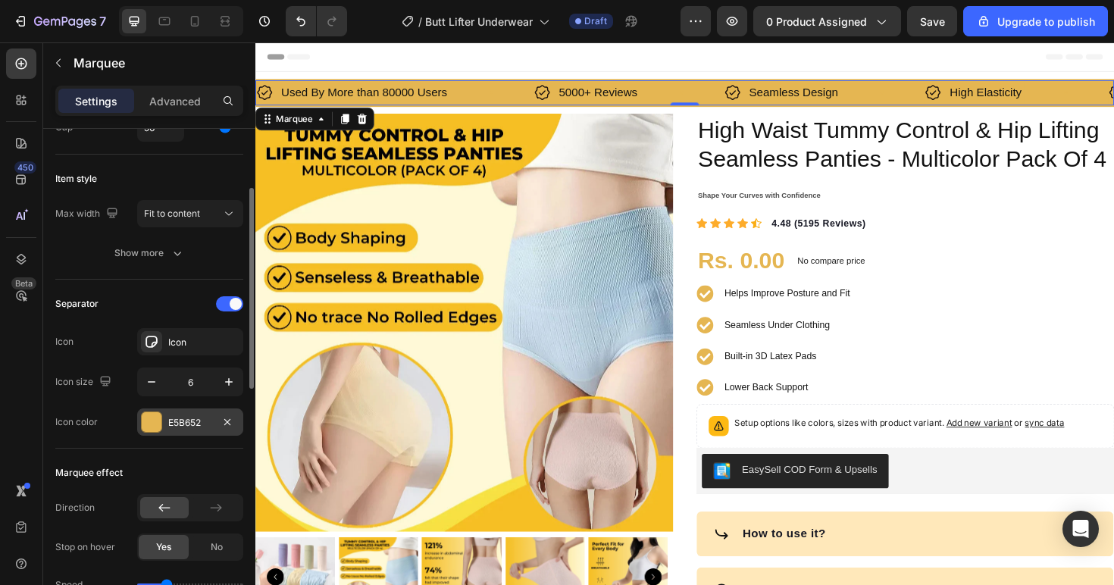
click at [191, 425] on div "E5B652" at bounding box center [190, 423] width 44 height 14
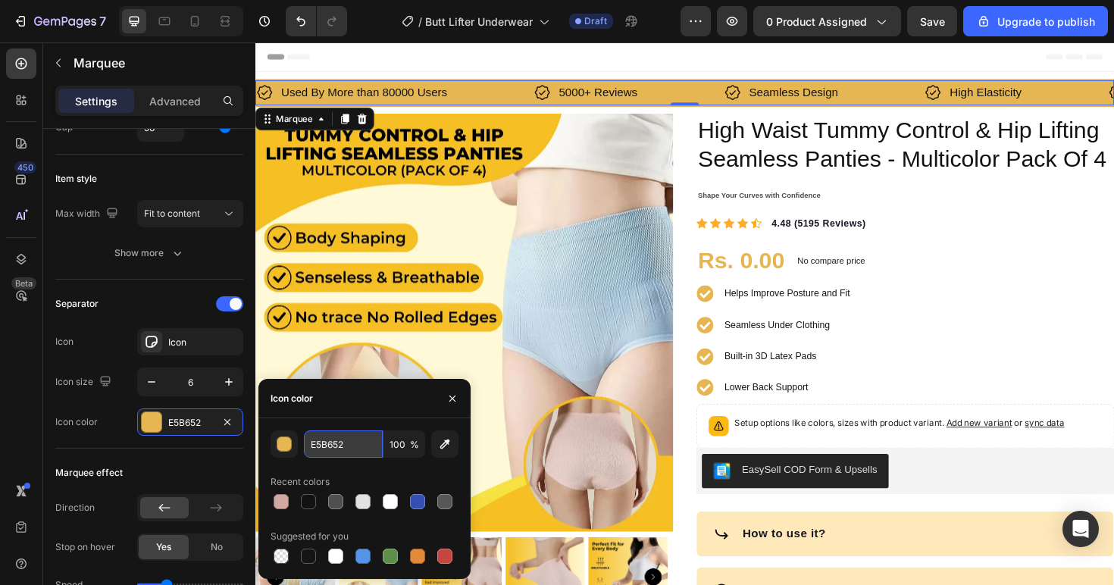
click at [317, 443] on input "E5B652" at bounding box center [343, 443] width 79 height 27
paste input "D1A9A"
type input "D1A9A2"
click at [116, 439] on div "Separator Icon Icon Icon size 6 Icon color E5B652" at bounding box center [149, 364] width 188 height 169
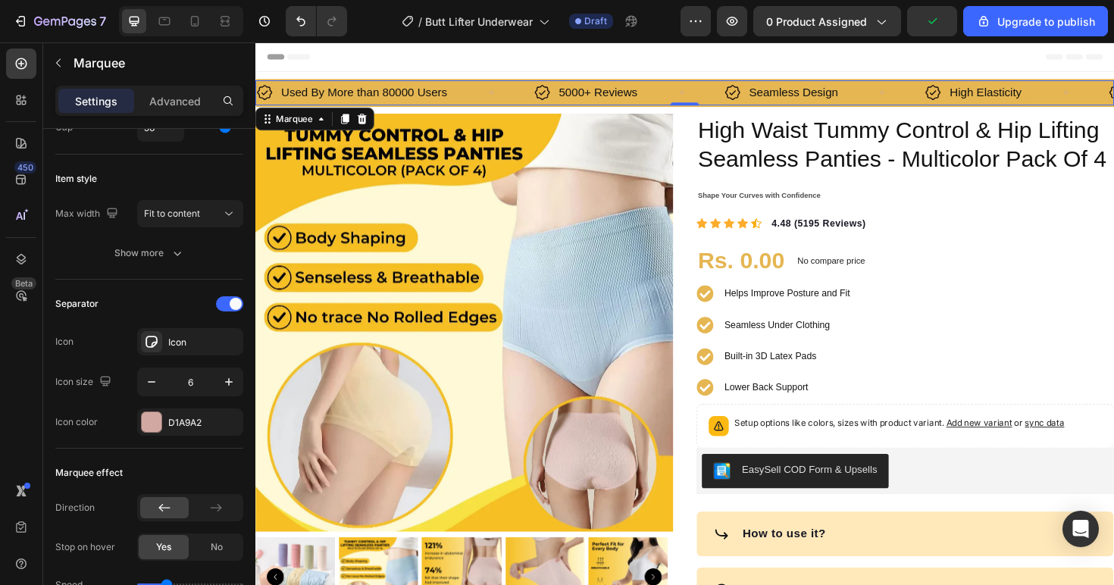
click at [501, 87] on div "Used By More than 80000 Users Item List" at bounding box center [403, 96] width 294 height 27
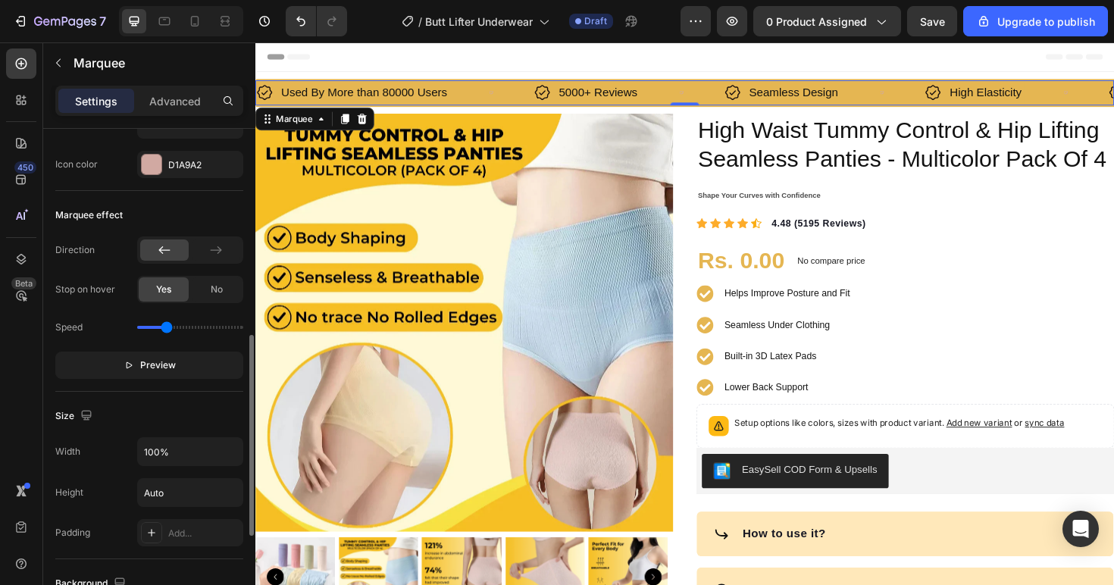
scroll to position [548, 0]
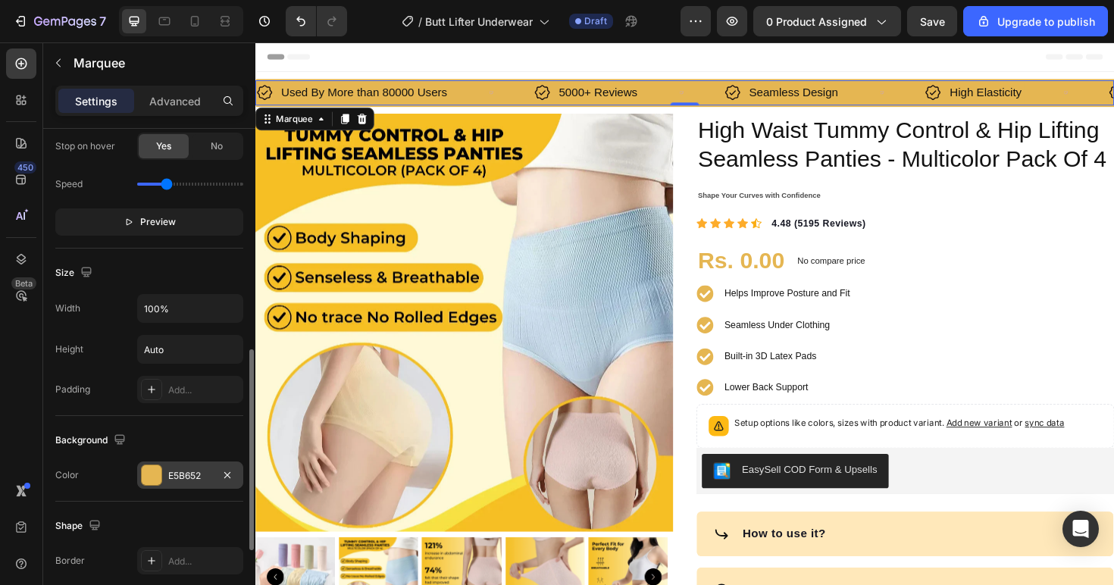
click at [193, 471] on div "E5B652" at bounding box center [190, 476] width 44 height 14
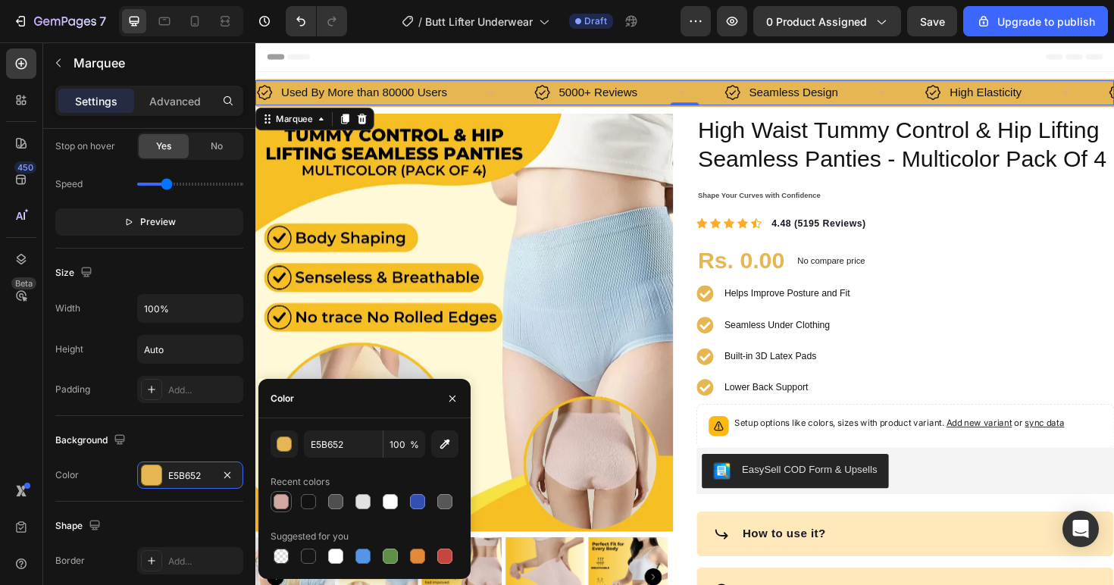
click at [283, 501] on div at bounding box center [280, 501] width 15 height 15
type input "D1A9A2"
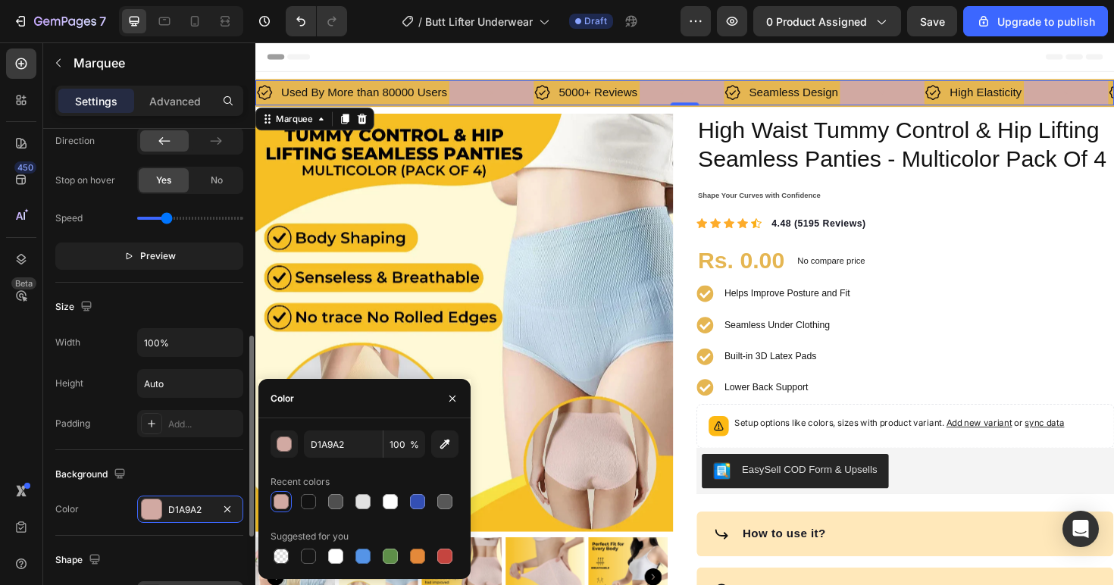
scroll to position [741, 0]
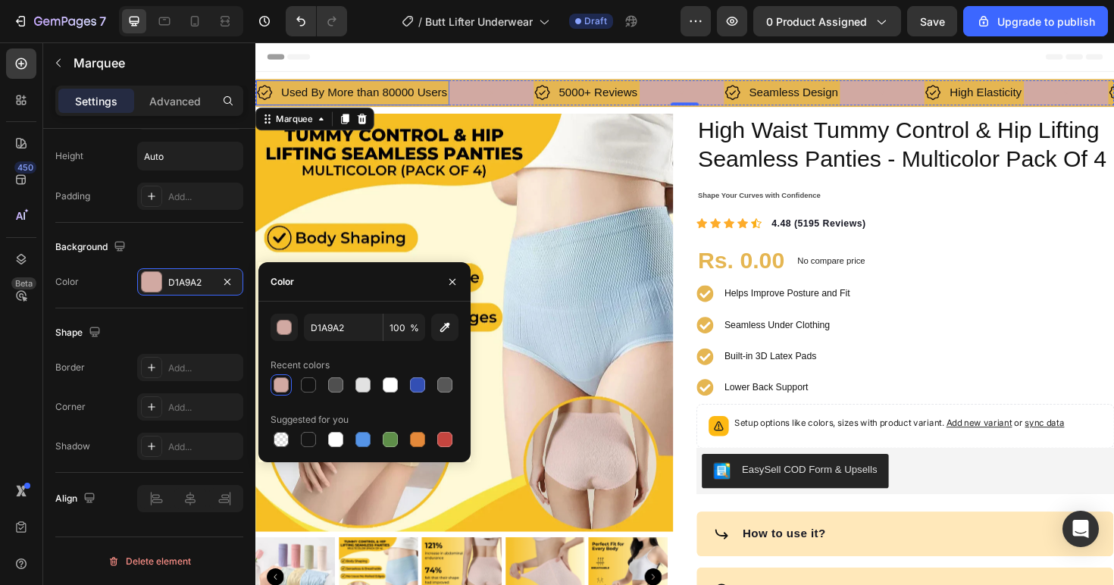
click at [418, 96] on p "Used By More than 80000 Users" at bounding box center [371, 96] width 176 height 22
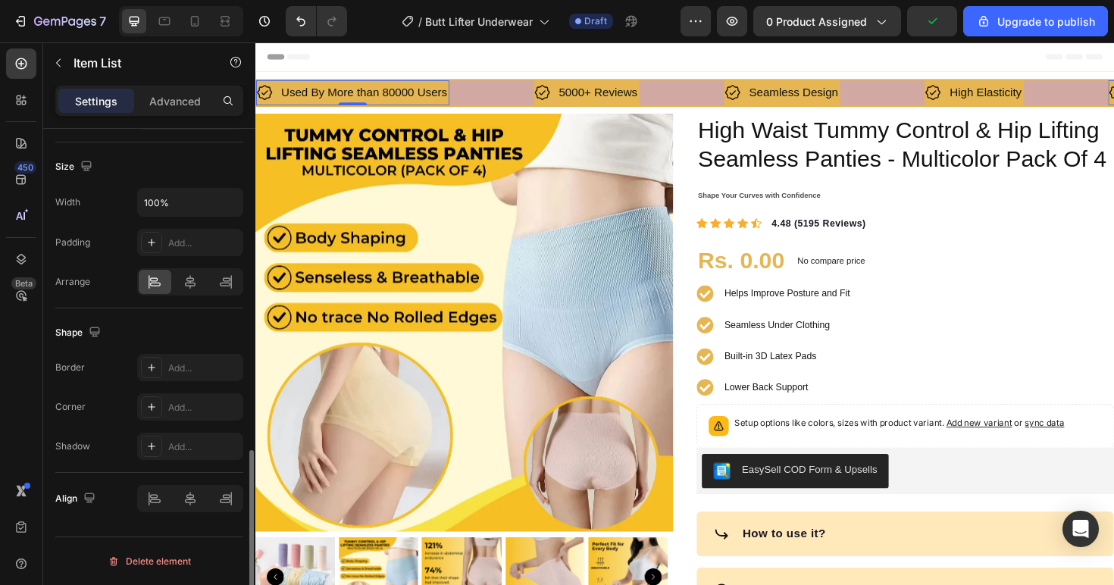
scroll to position [0, 0]
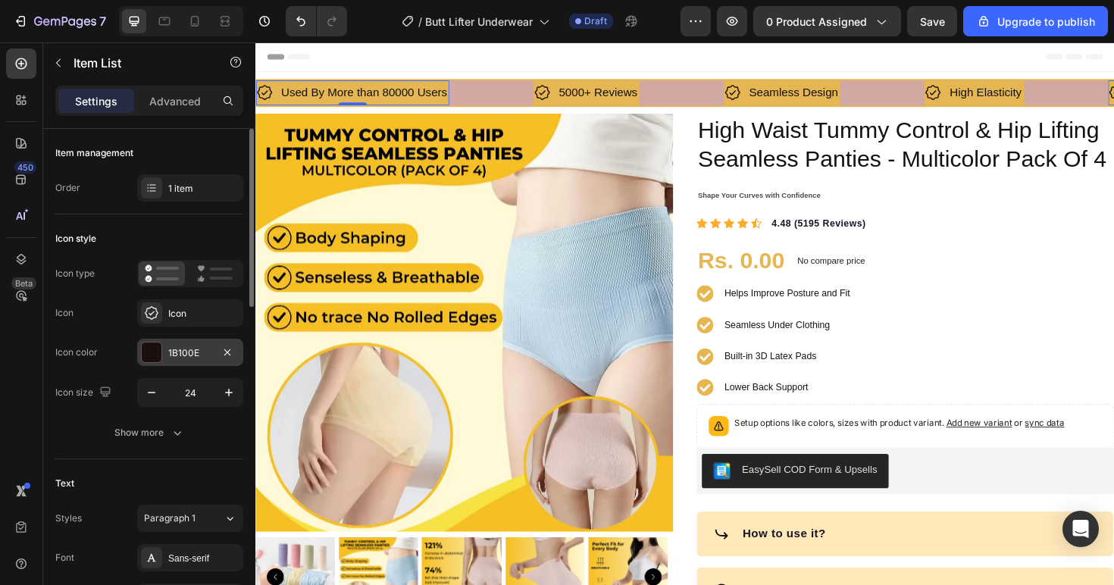
click at [180, 356] on div "1B100E" at bounding box center [190, 353] width 44 height 14
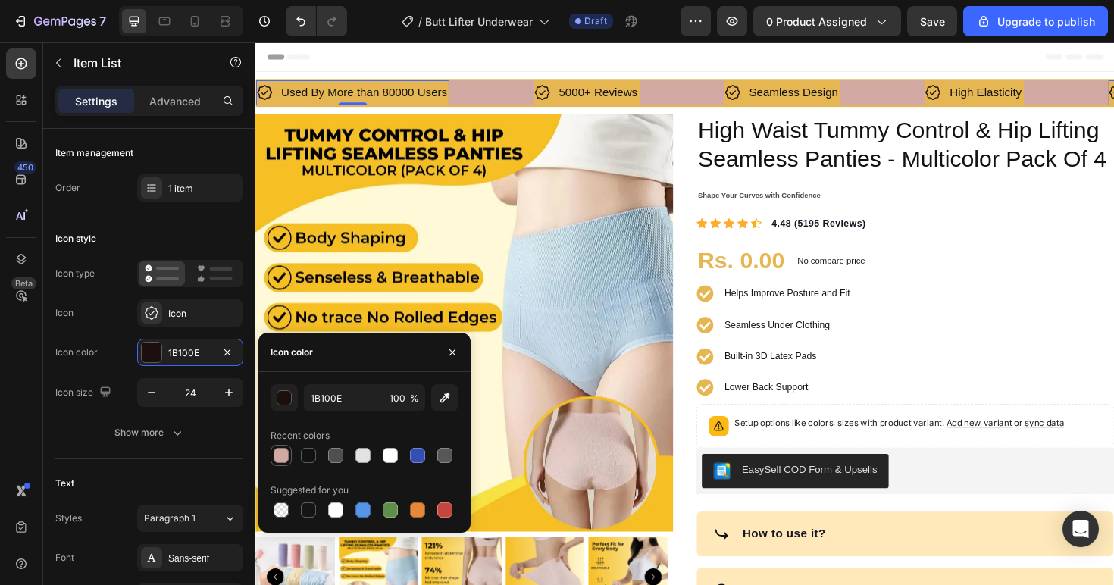
click at [282, 457] on div at bounding box center [280, 455] width 15 height 15
click at [314, 458] on div at bounding box center [308, 455] width 15 height 15
type input "121212"
click at [64, 61] on icon "button" at bounding box center [58, 63] width 12 height 12
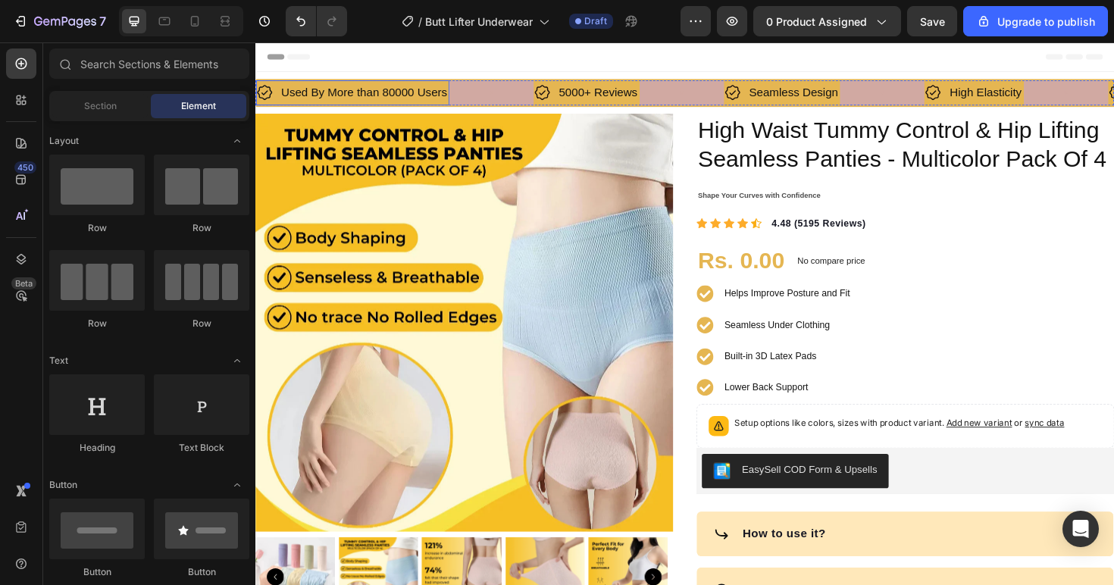
click at [449, 88] on p "Used By More than 80000 Users" at bounding box center [371, 96] width 176 height 22
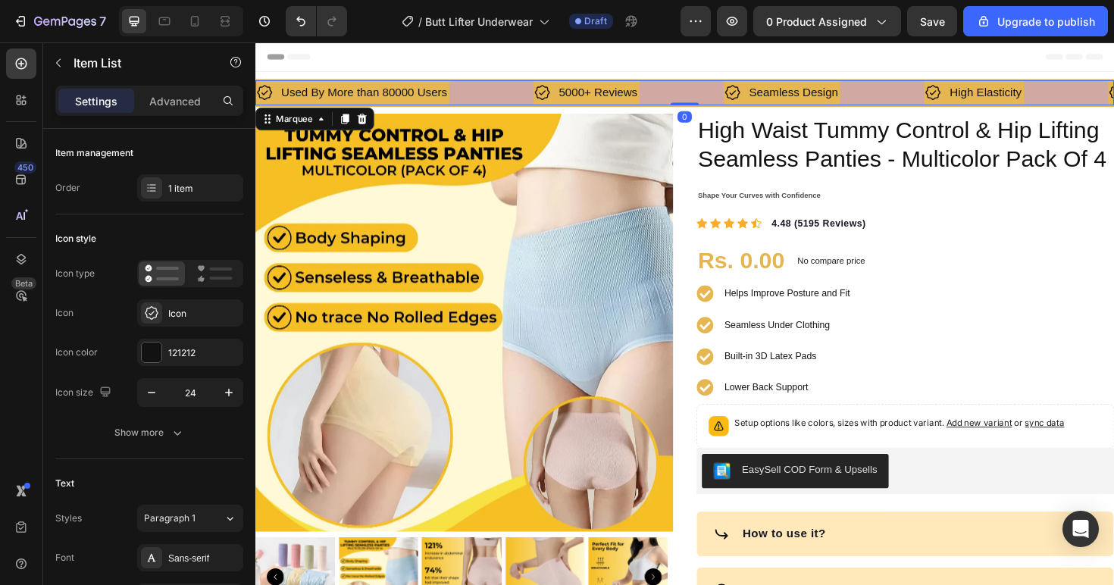
click at [509, 97] on div "Used By More than 80000 Users Item List" at bounding box center [403, 96] width 294 height 27
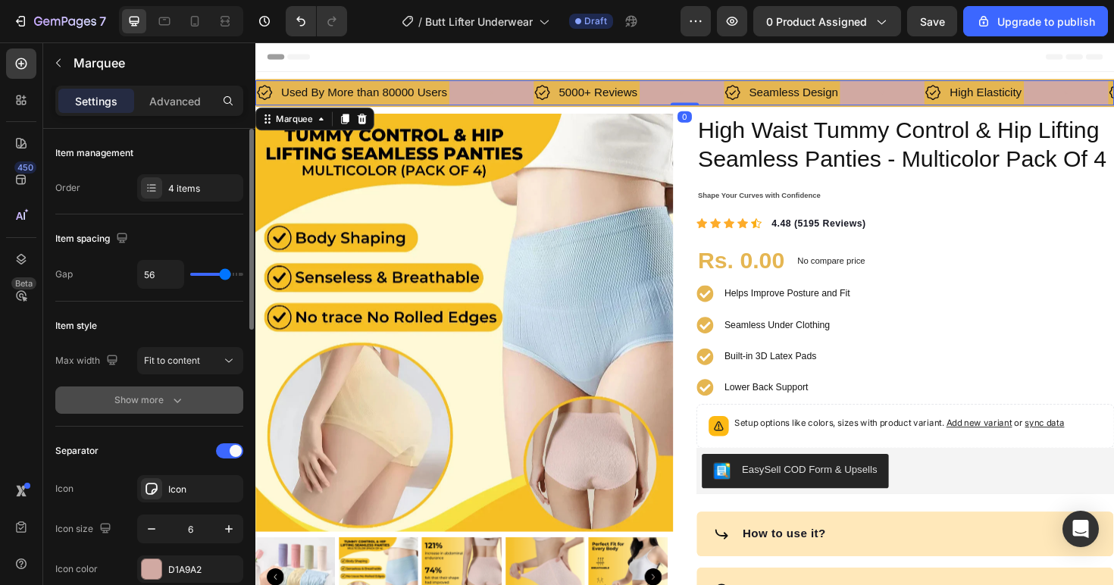
click at [168, 398] on div "Show more" at bounding box center [149, 399] width 70 height 15
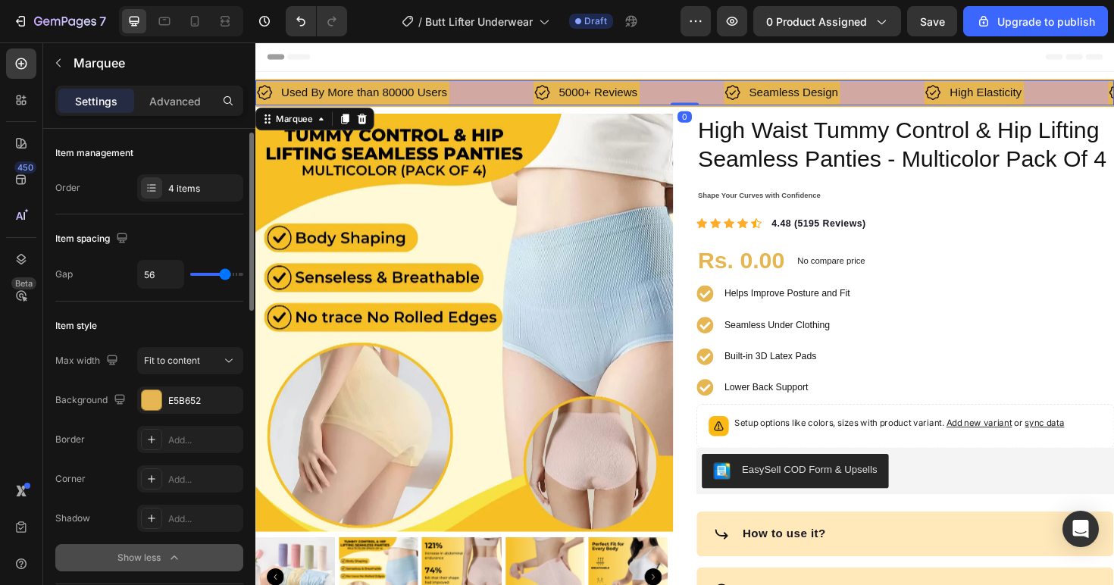
scroll to position [33, 0]
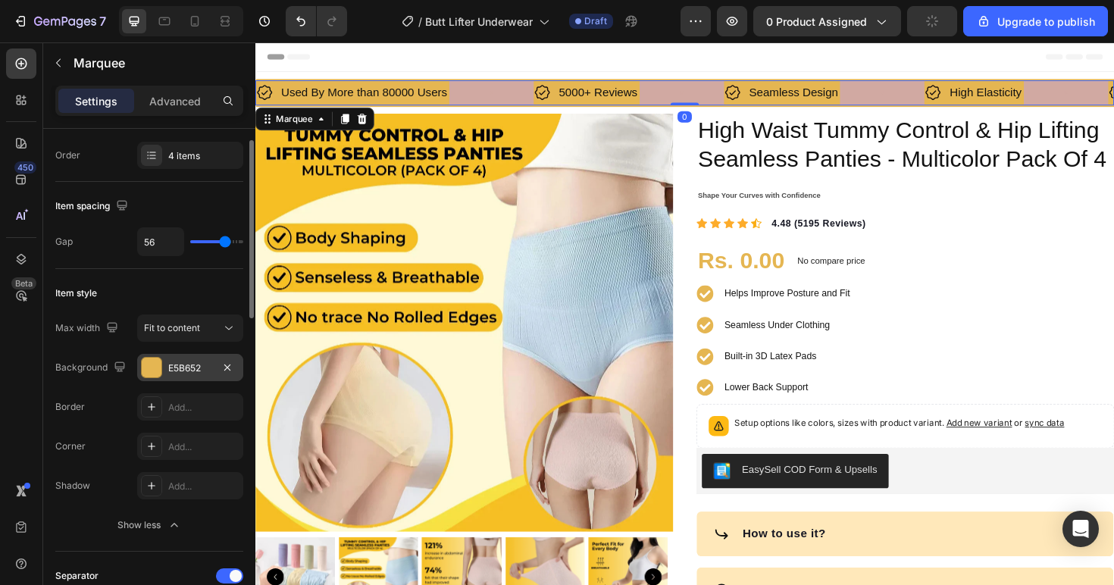
click at [191, 355] on div "E5B652" at bounding box center [190, 367] width 106 height 27
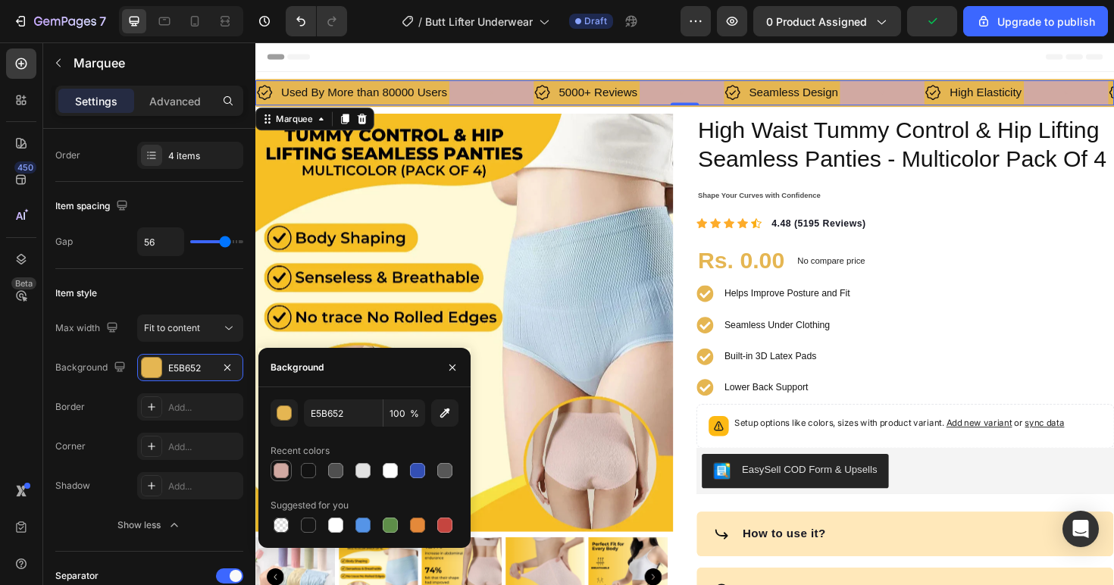
click at [287, 470] on div at bounding box center [280, 470] width 15 height 15
type input "D1A9A2"
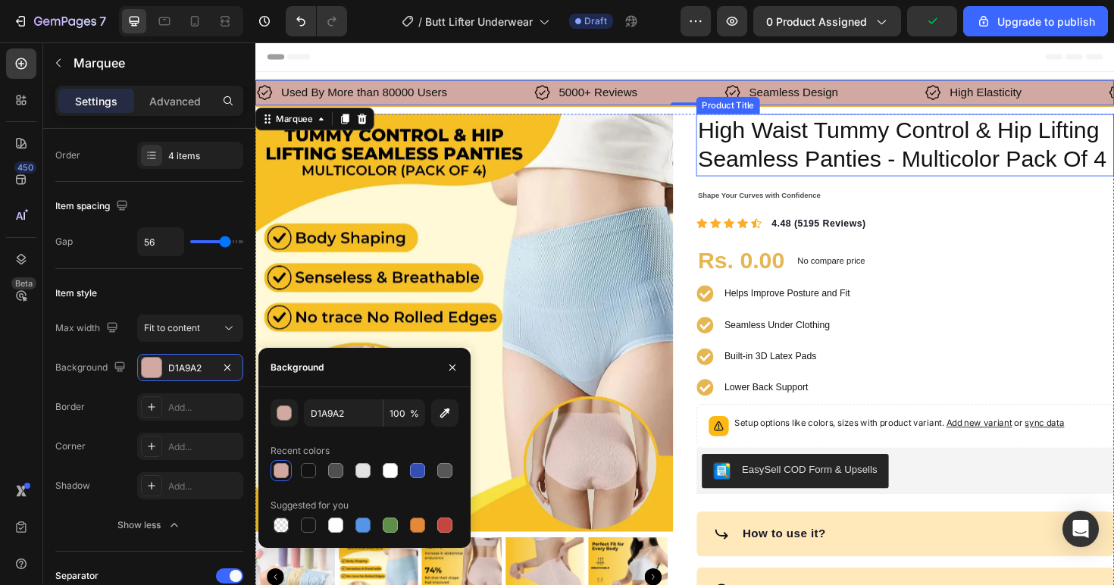
click at [946, 150] on h1 "High Waist Tummy Control & Hip Lifting Seamless Panties - Multicolor Pack Of 4" at bounding box center [943, 151] width 442 height 66
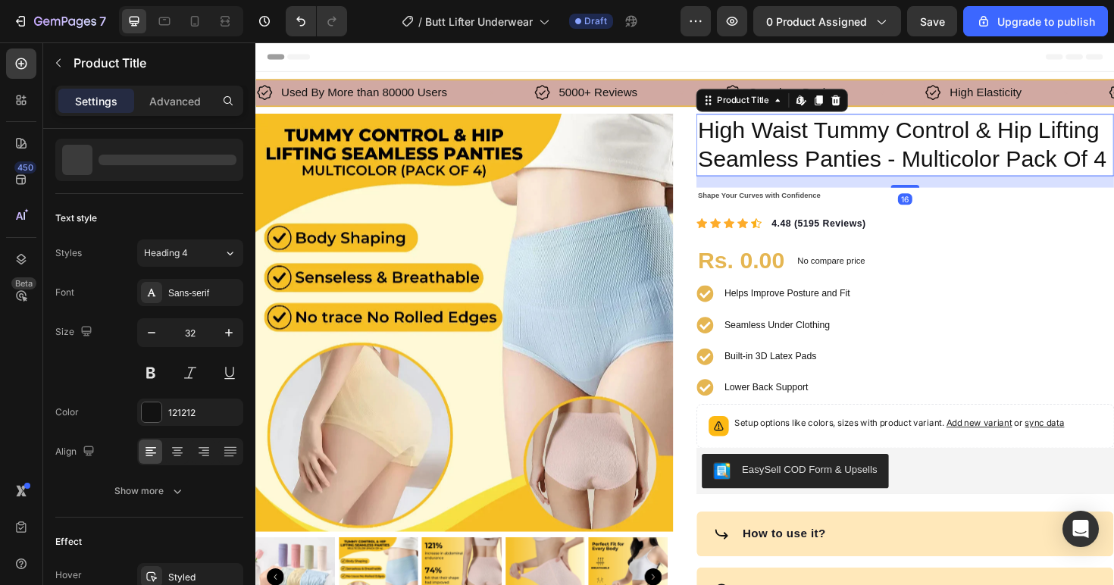
scroll to position [0, 0]
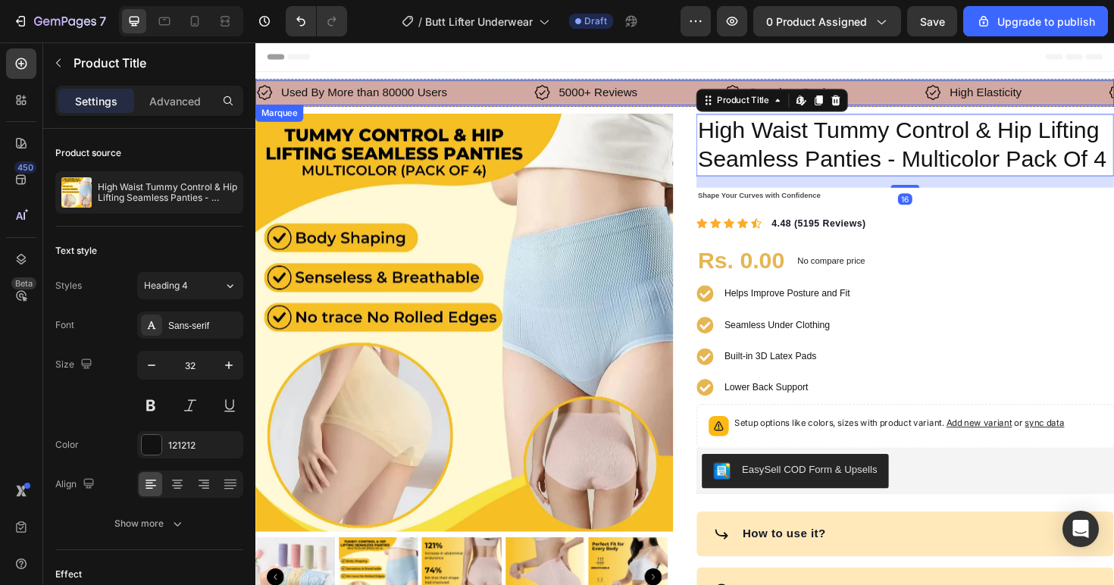
click at [498, 97] on div "Used By More than 80000 Users Item List" at bounding box center [403, 96] width 294 height 27
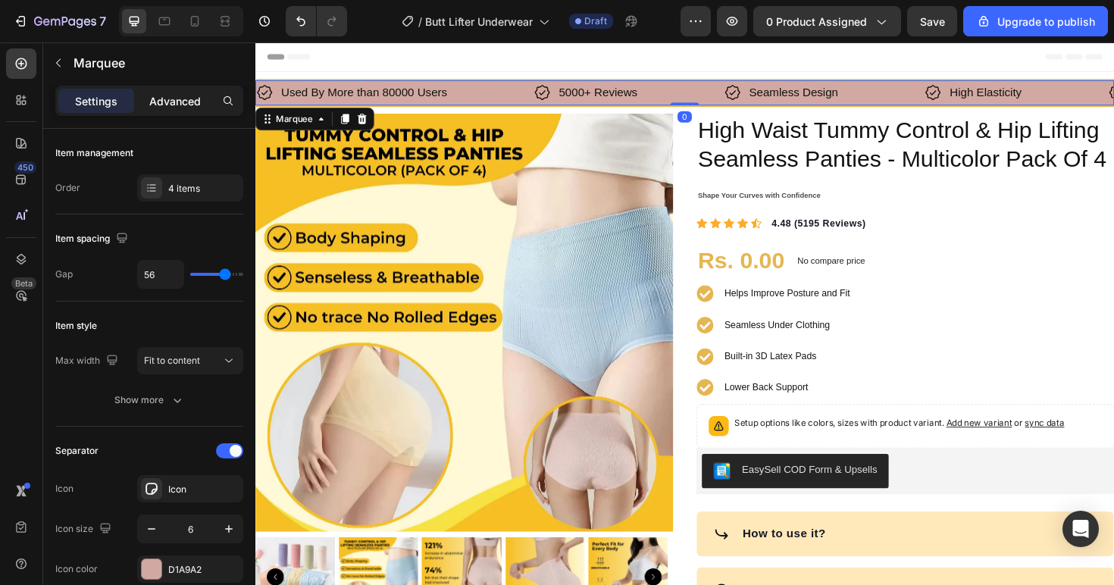
click at [190, 103] on p "Advanced" at bounding box center [175, 101] width 52 height 16
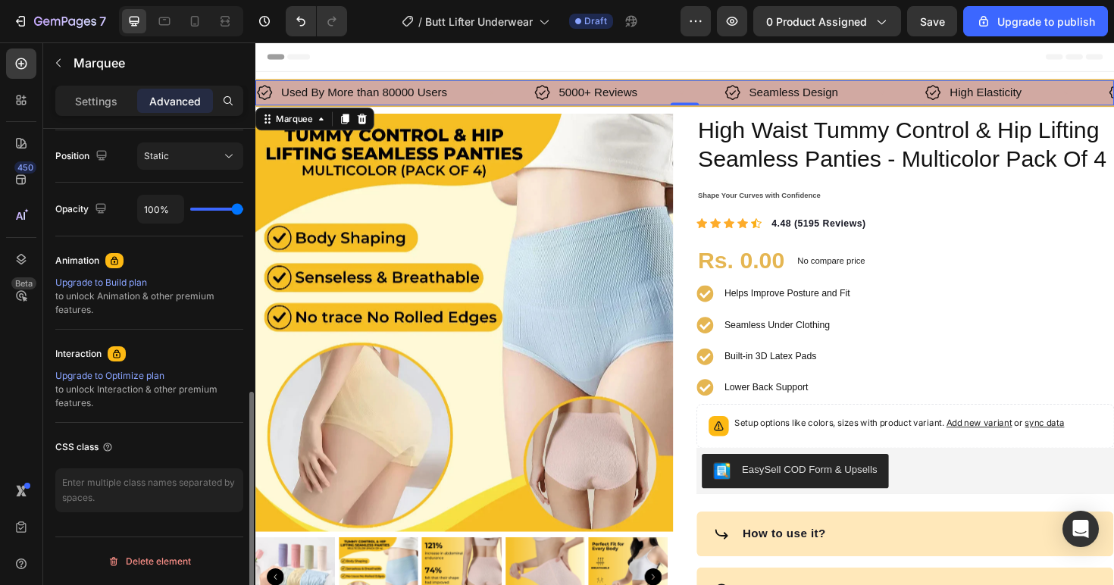
scroll to position [215, 0]
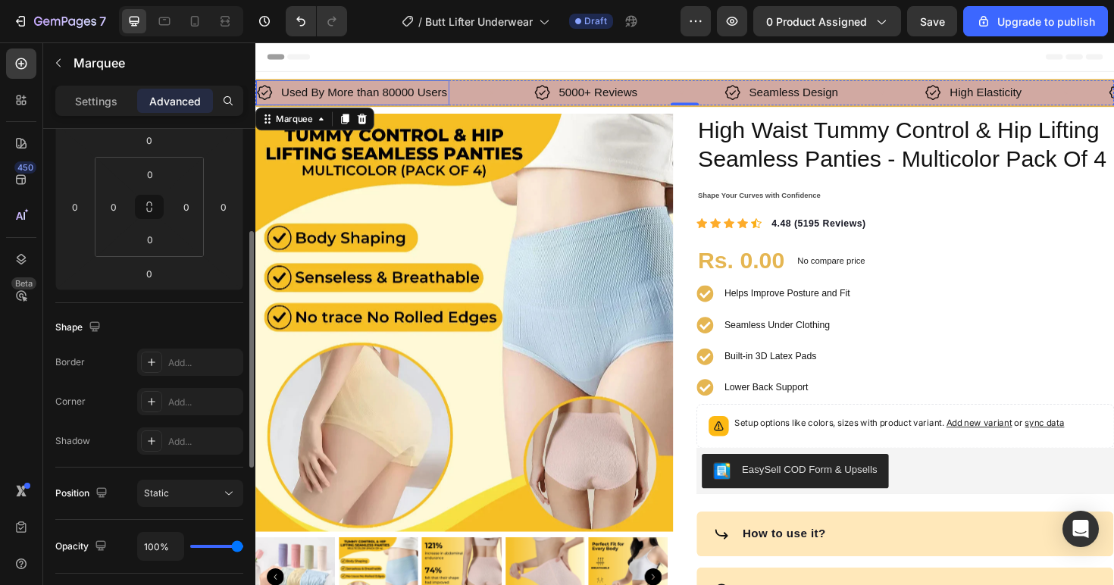
click at [506, 86] on div "Used By More than 80000 Users Item List" at bounding box center [403, 96] width 294 height 27
click at [190, 21] on icon at bounding box center [194, 21] width 15 height 15
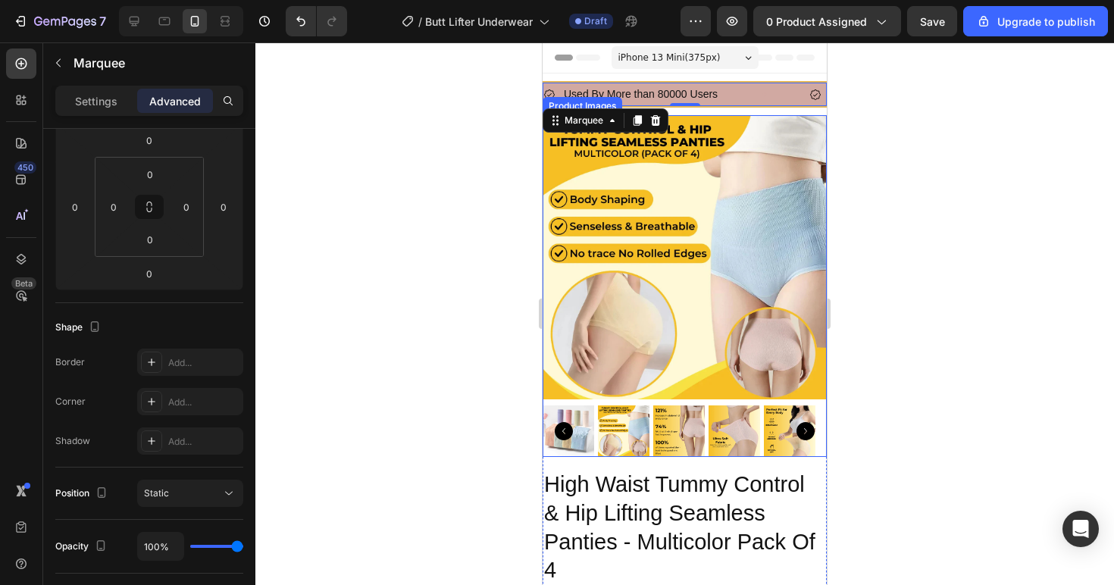
click at [710, 286] on img at bounding box center [684, 257] width 284 height 284
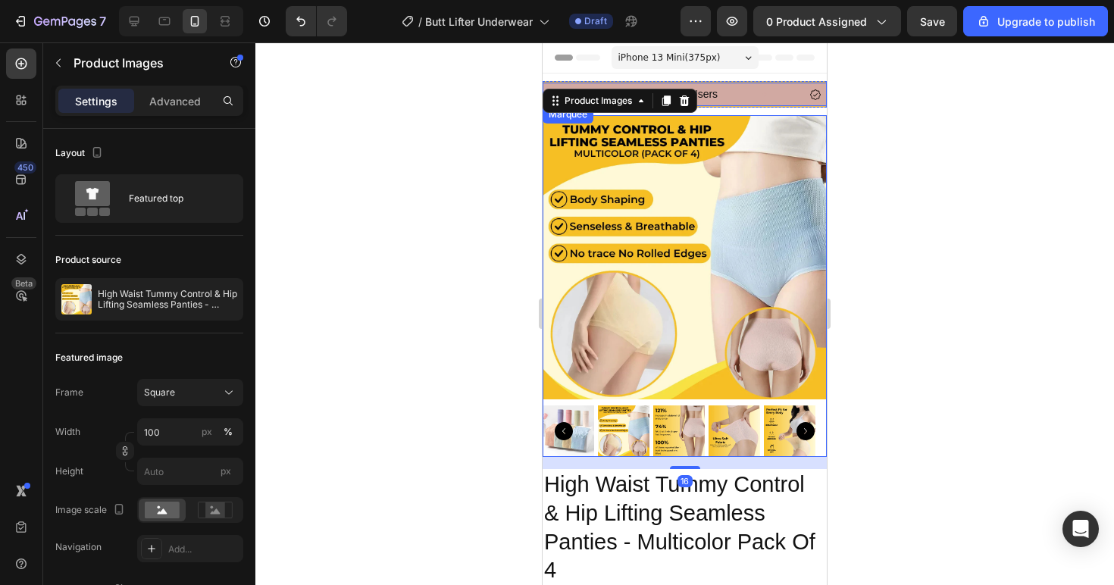
click at [740, 84] on div "Used By More than 80000 Users Item List" at bounding box center [676, 94] width 266 height 23
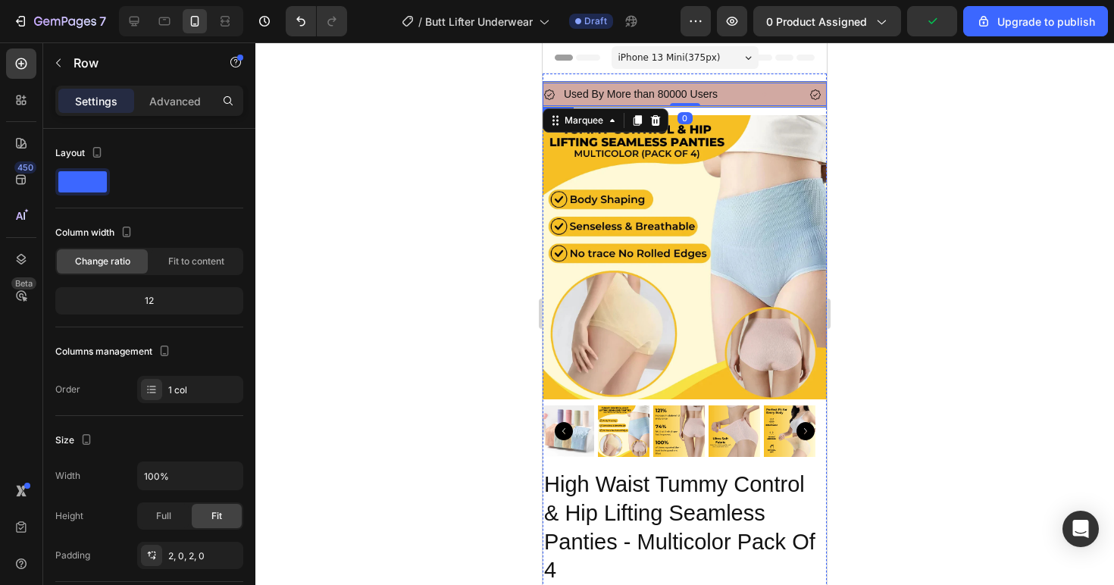
click at [753, 81] on div "Used By More than 80000 Users Item List 5000+ Reviews Item List Seamless Design…" at bounding box center [684, 94] width 284 height 27
click at [748, 95] on div "Used By More than 80000 Users Item List" at bounding box center [676, 94] width 266 height 23
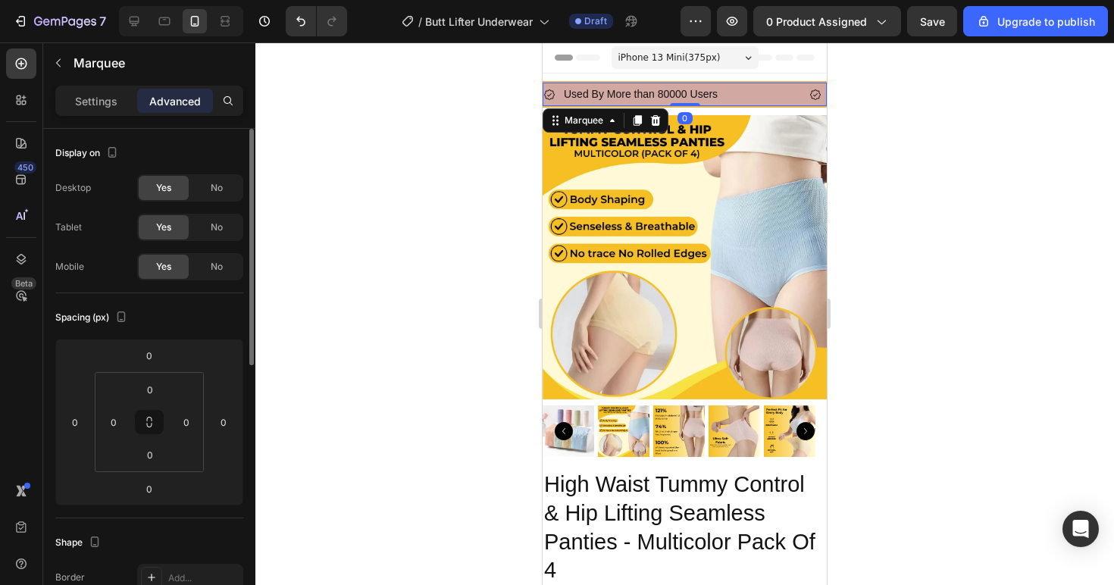
scroll to position [552, 0]
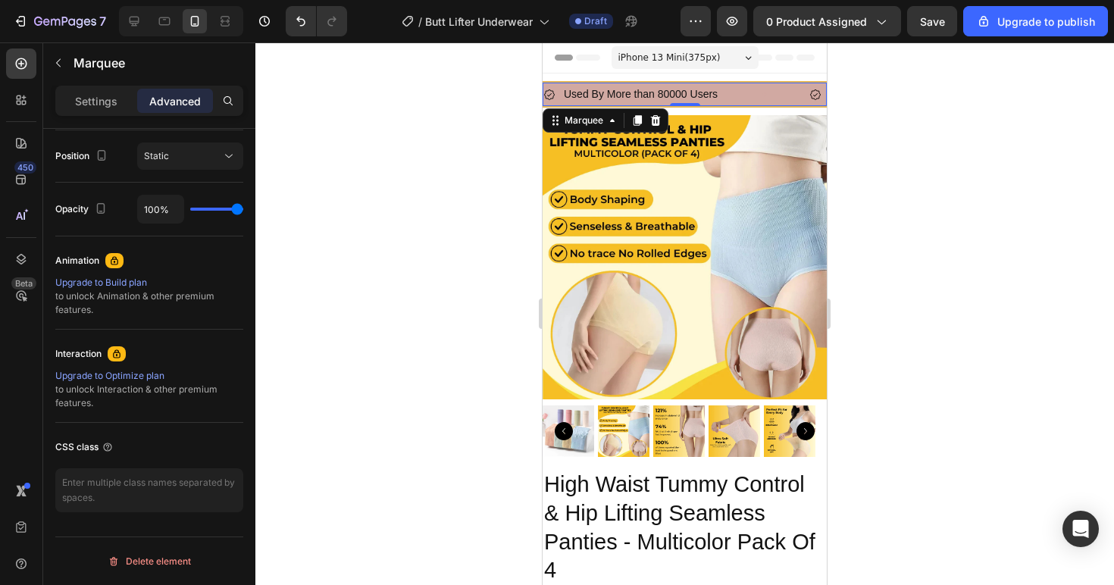
click at [117, 101] on div "Settings" at bounding box center [96, 101] width 76 height 24
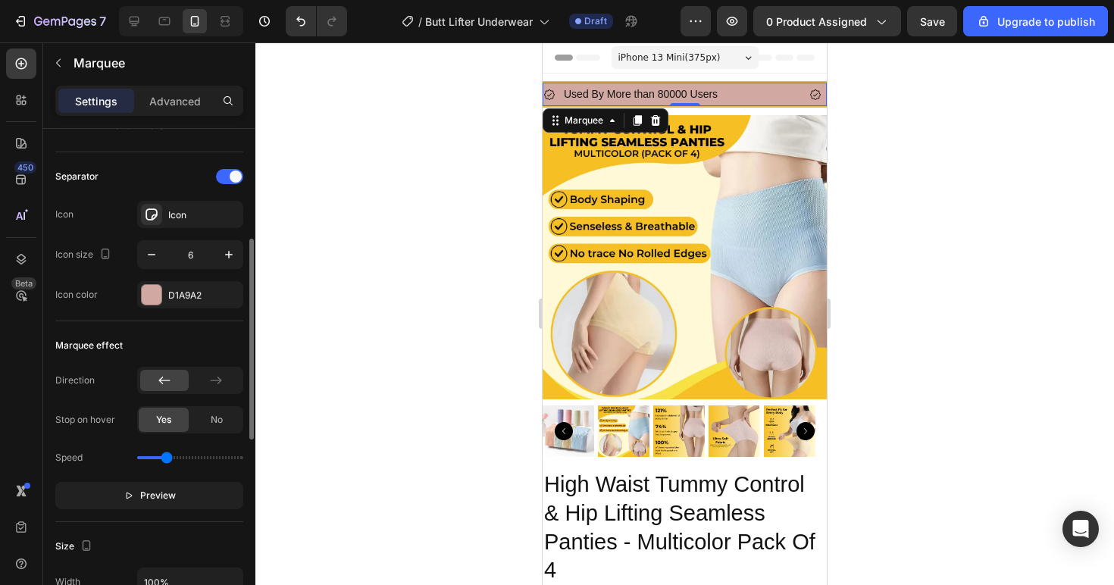
scroll to position [0, 0]
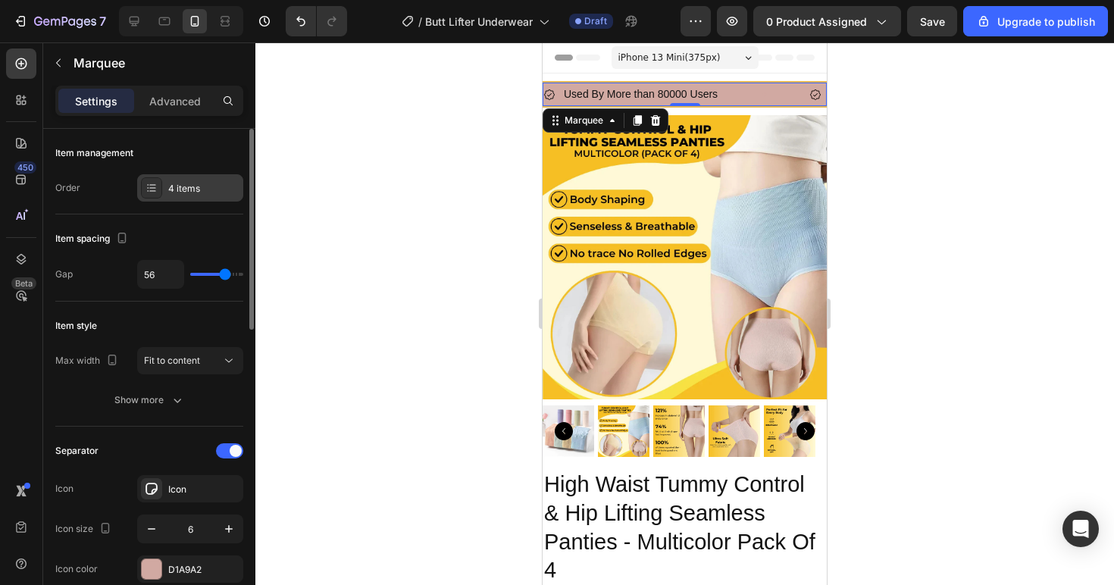
click at [189, 191] on div "4 items" at bounding box center [203, 189] width 71 height 14
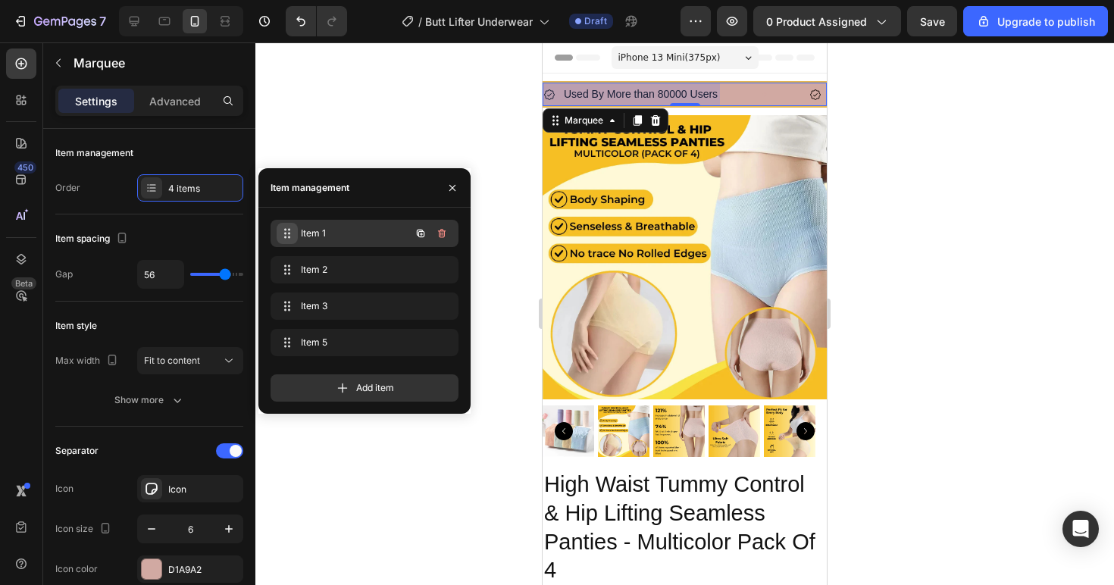
click at [287, 233] on icon at bounding box center [287, 233] width 12 height 12
click at [328, 232] on span "Item 1" at bounding box center [344, 233] width 86 height 14
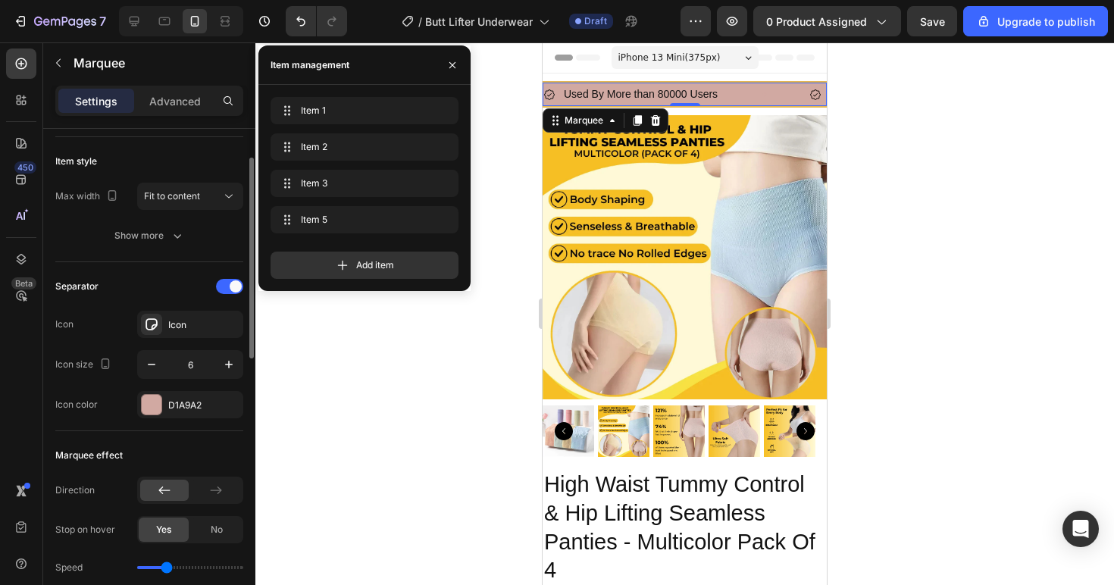
scroll to position [138, 0]
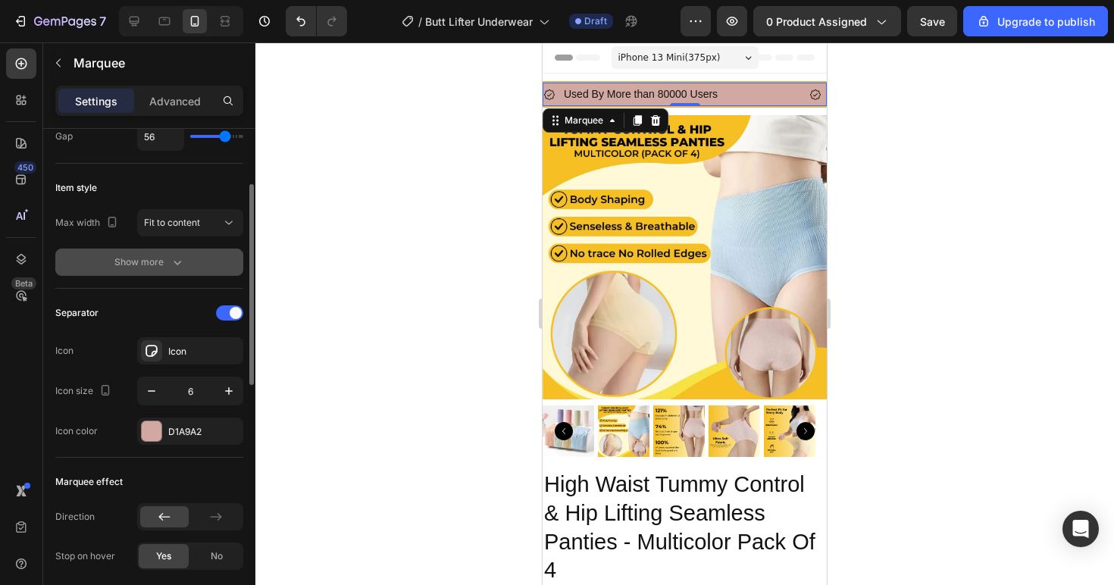
click at [163, 256] on div "Show more" at bounding box center [149, 262] width 70 height 15
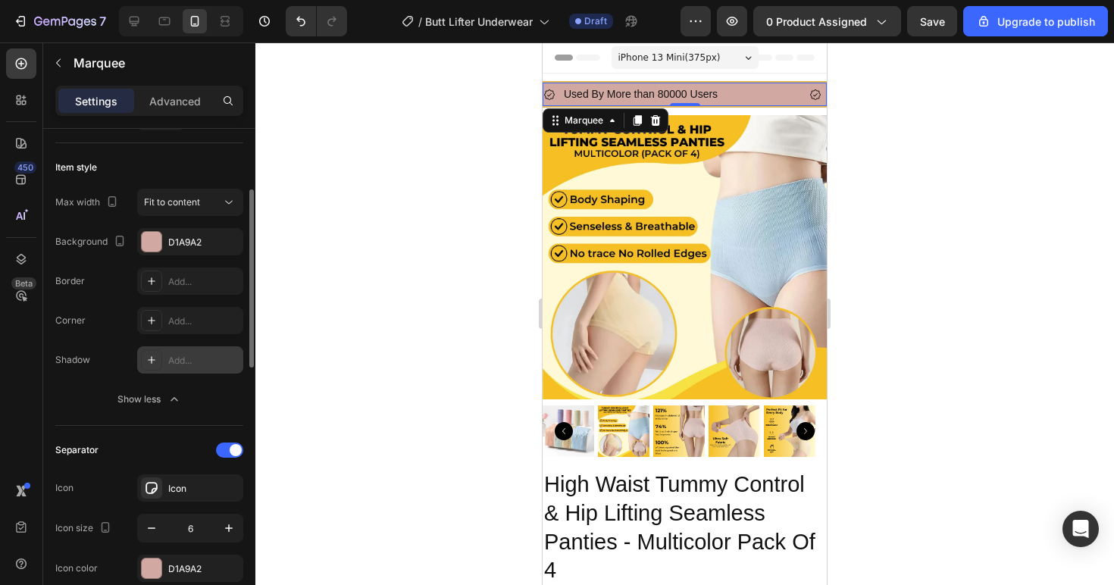
scroll to position [187, 0]
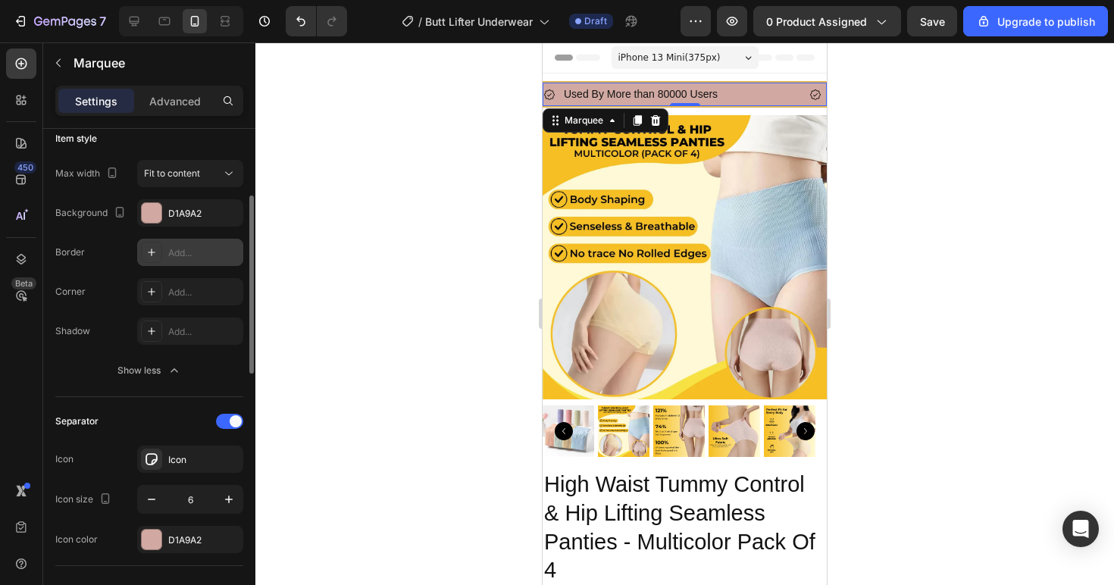
click at [158, 252] on div at bounding box center [151, 252] width 21 height 21
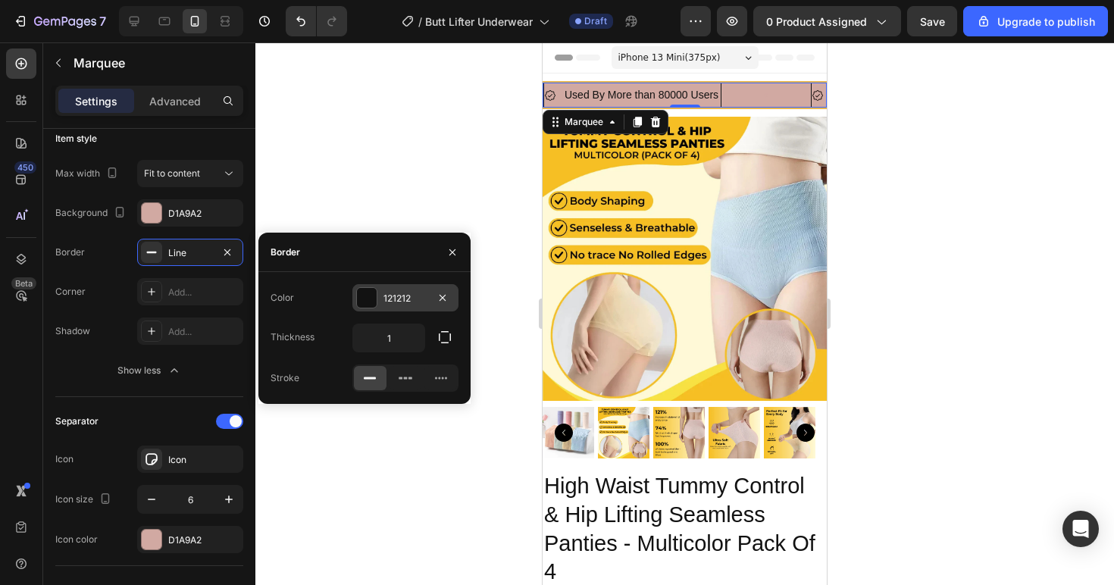
click at [372, 298] on div at bounding box center [367, 298] width 20 height 20
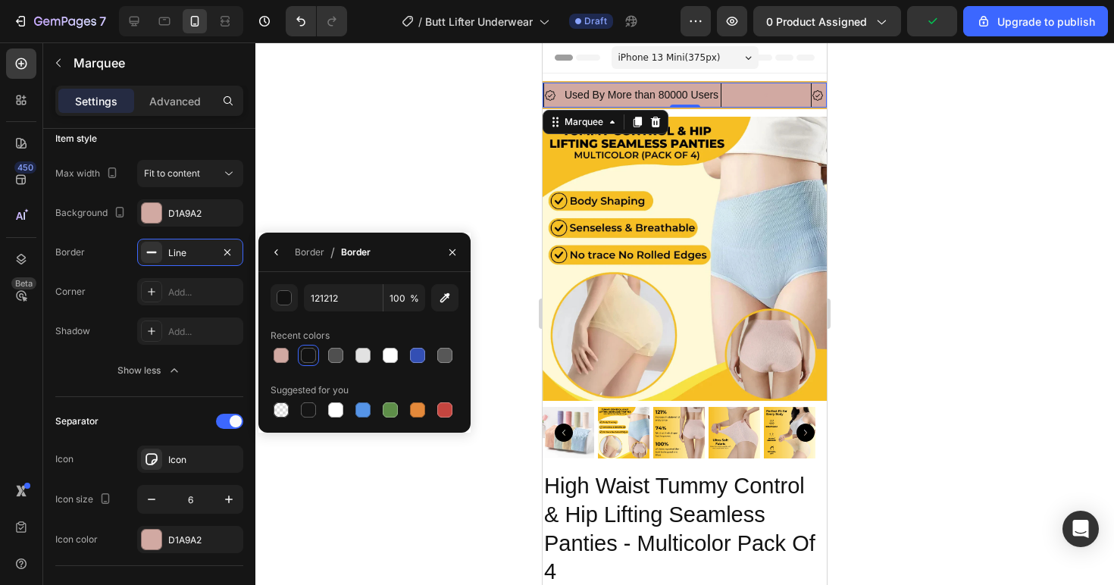
click at [300, 356] on div at bounding box center [308, 355] width 18 height 18
click at [163, 293] on div "Add..." at bounding box center [190, 291] width 106 height 27
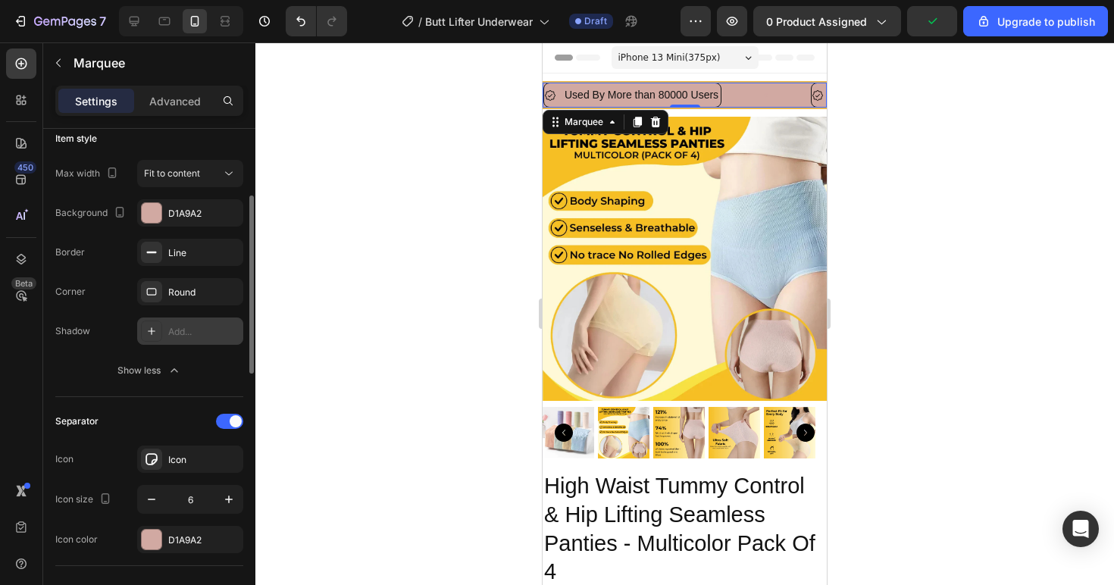
click at [163, 330] on div "Add..." at bounding box center [190, 330] width 106 height 27
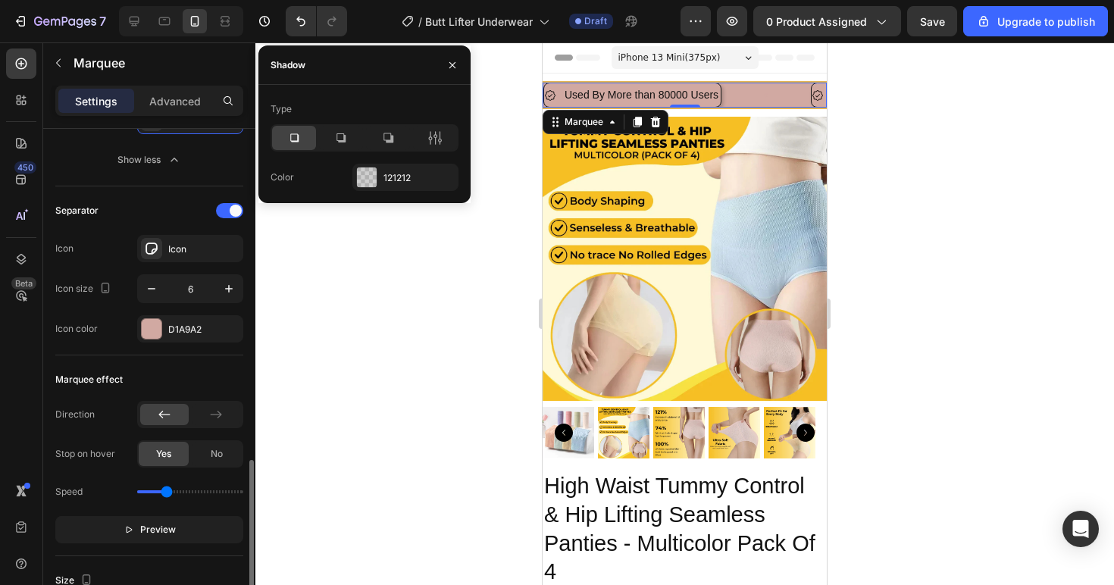
scroll to position [537, 0]
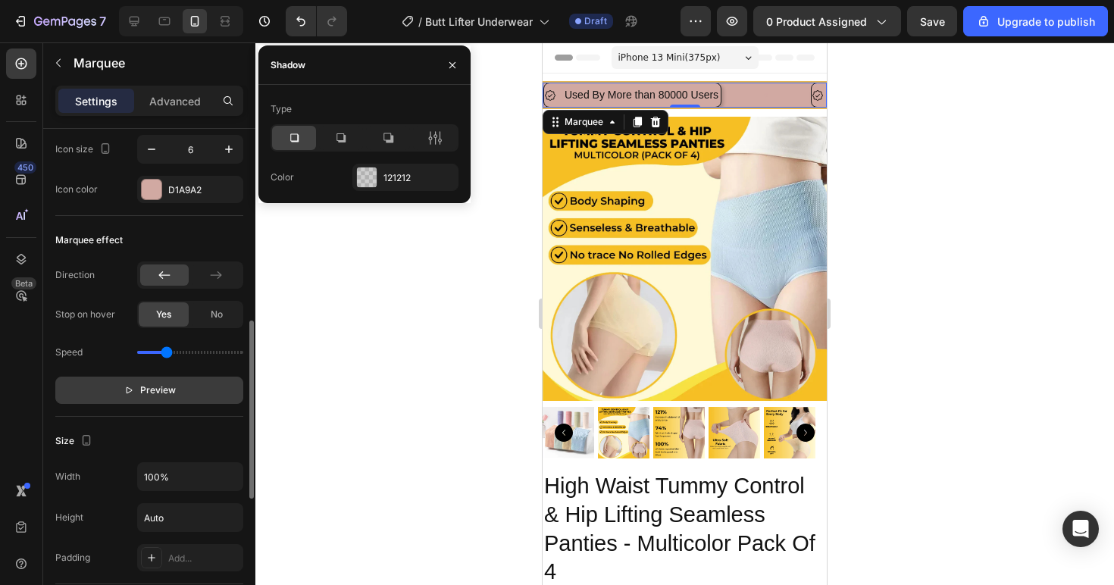
click at [177, 387] on button "Preview" at bounding box center [149, 389] width 188 height 27
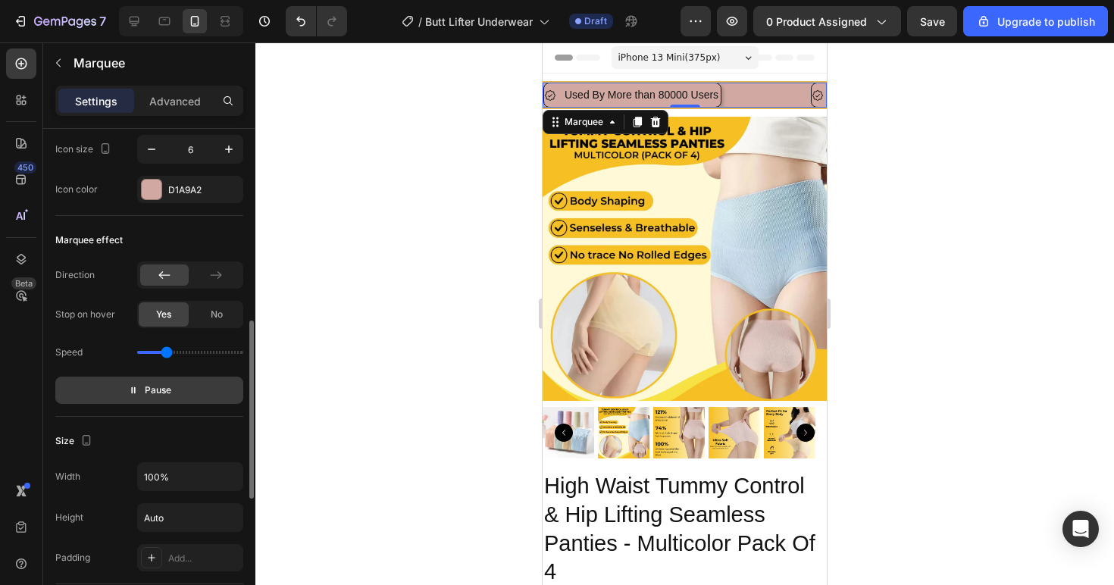
click at [177, 387] on button "Pause" at bounding box center [149, 389] width 188 height 27
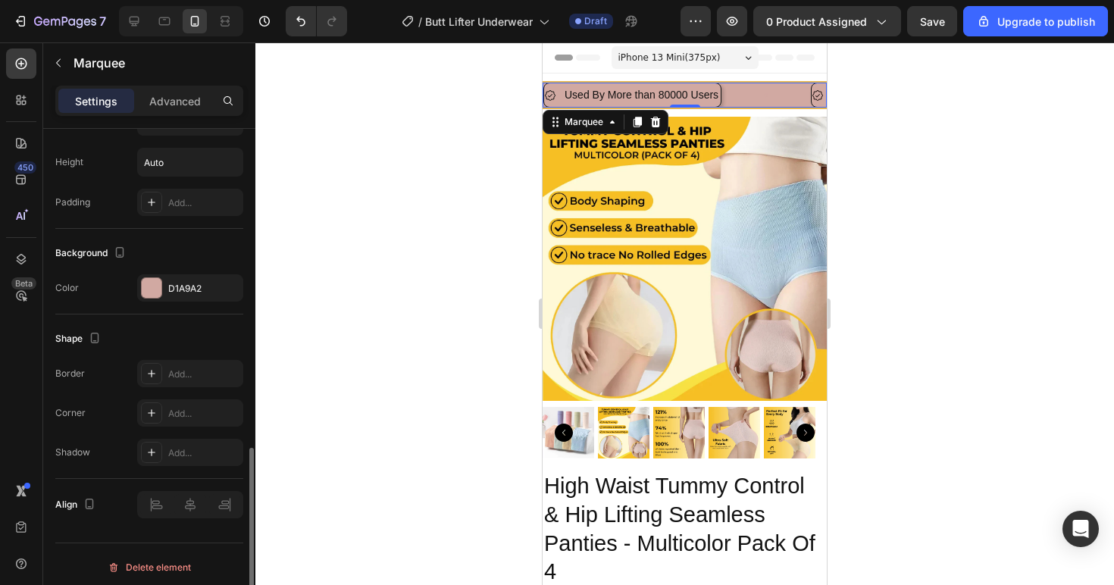
scroll to position [898, 0]
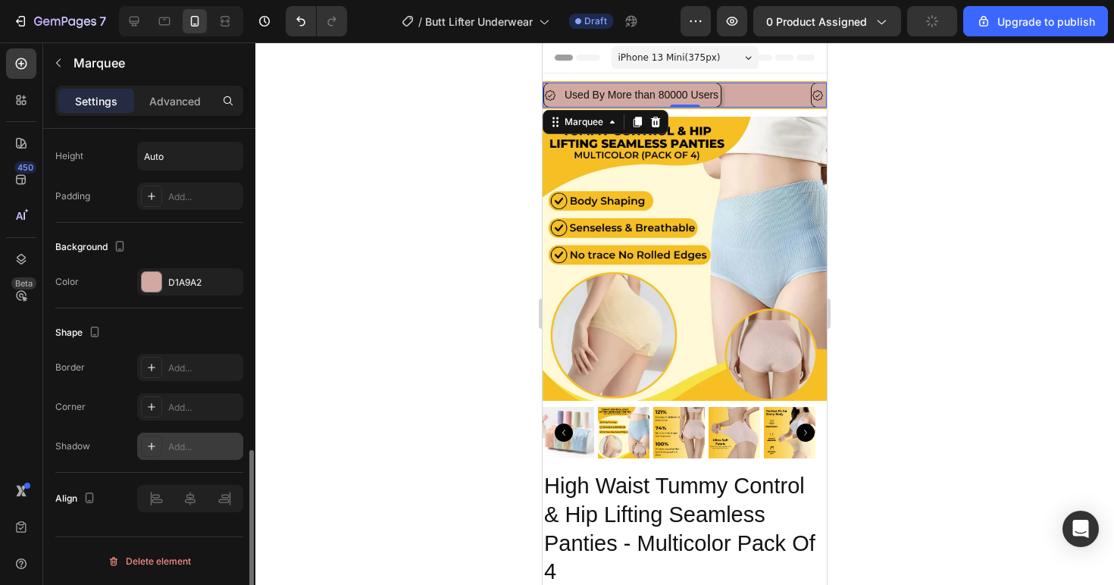
click at [167, 447] on div "Add..." at bounding box center [190, 446] width 106 height 27
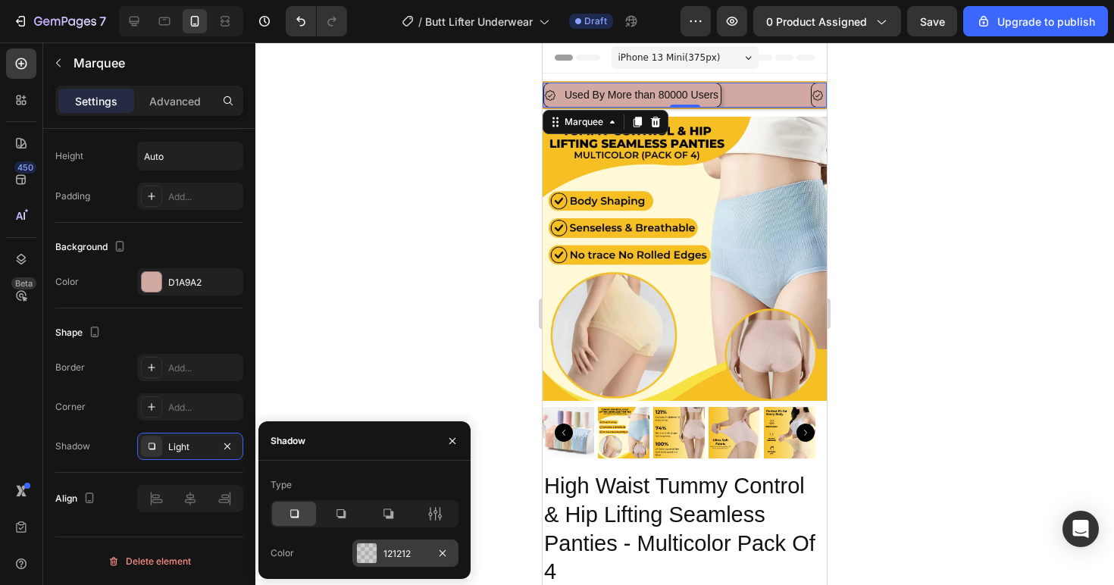
click at [401, 554] on div "121212" at bounding box center [405, 554] width 44 height 14
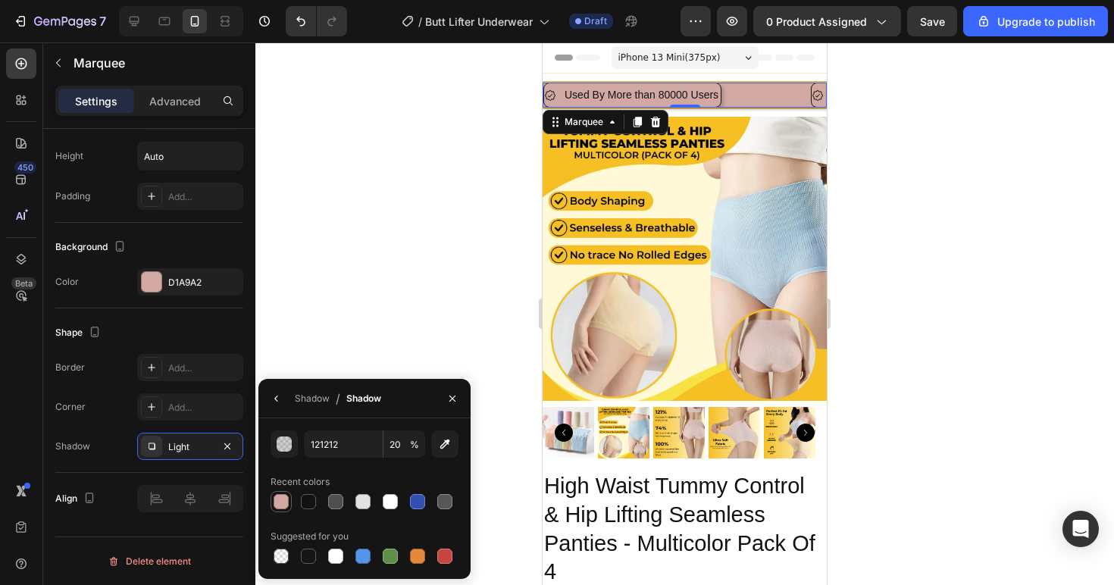
click at [286, 502] on div at bounding box center [280, 501] width 15 height 15
type input "D1A9A2"
type input "100"
click at [134, 473] on div "Align" at bounding box center [149, 499] width 188 height 52
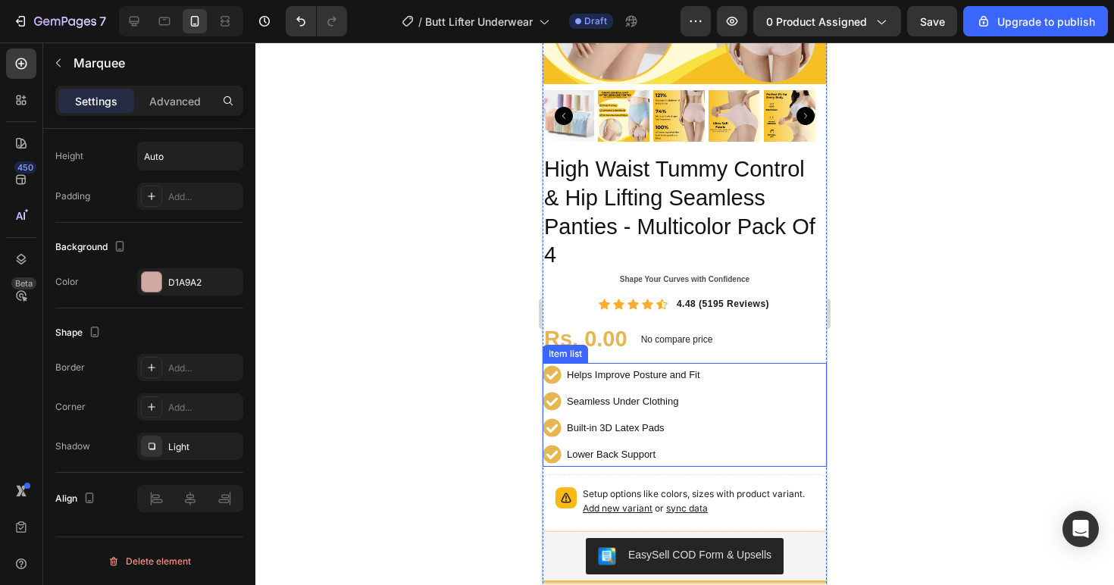
scroll to position [318, 0]
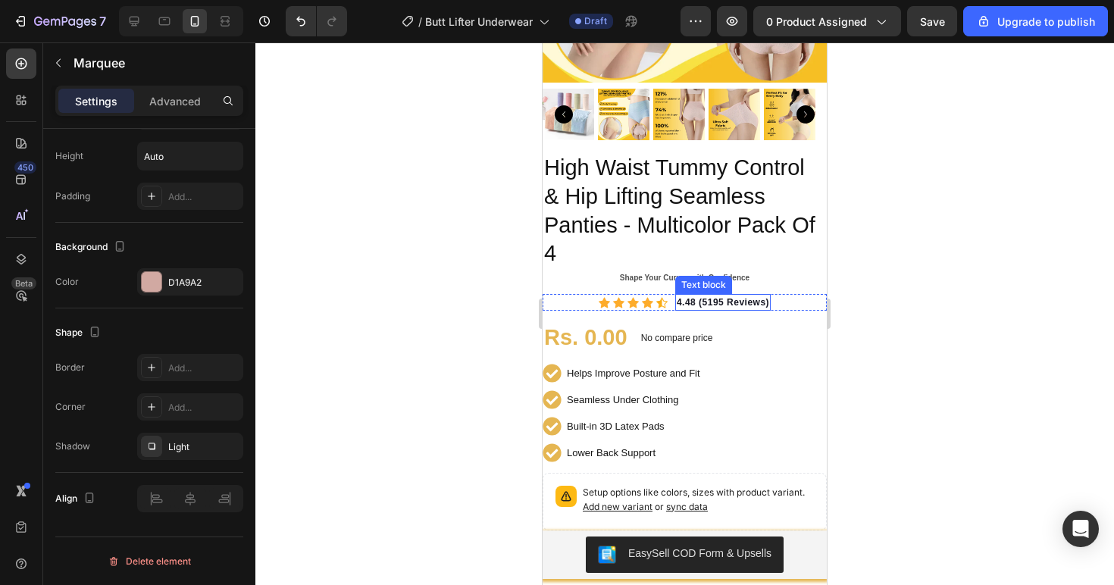
click at [721, 278] on div "Text block" at bounding box center [703, 285] width 51 height 14
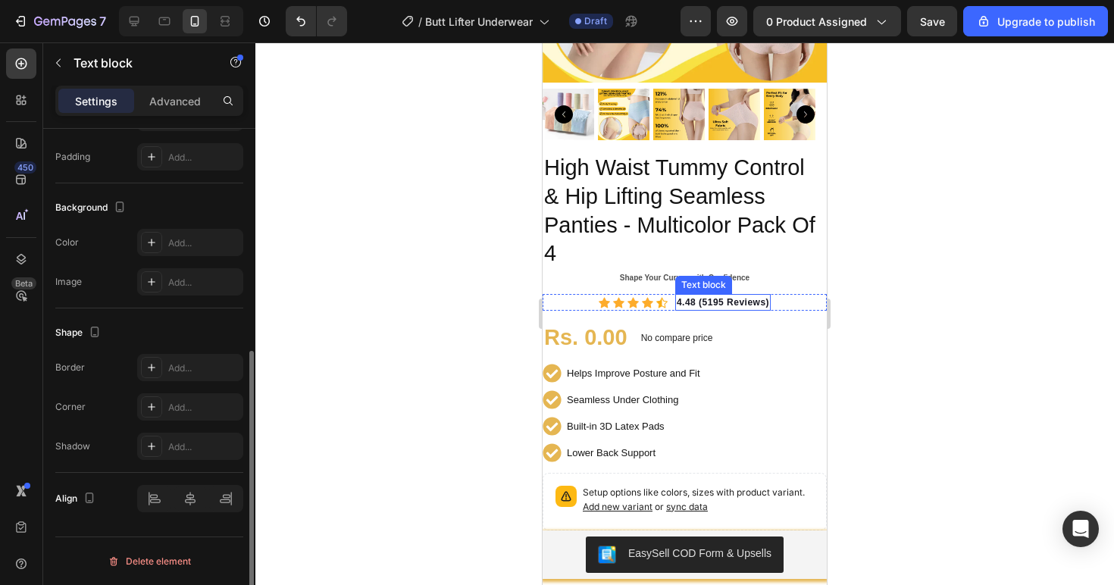
scroll to position [0, 0]
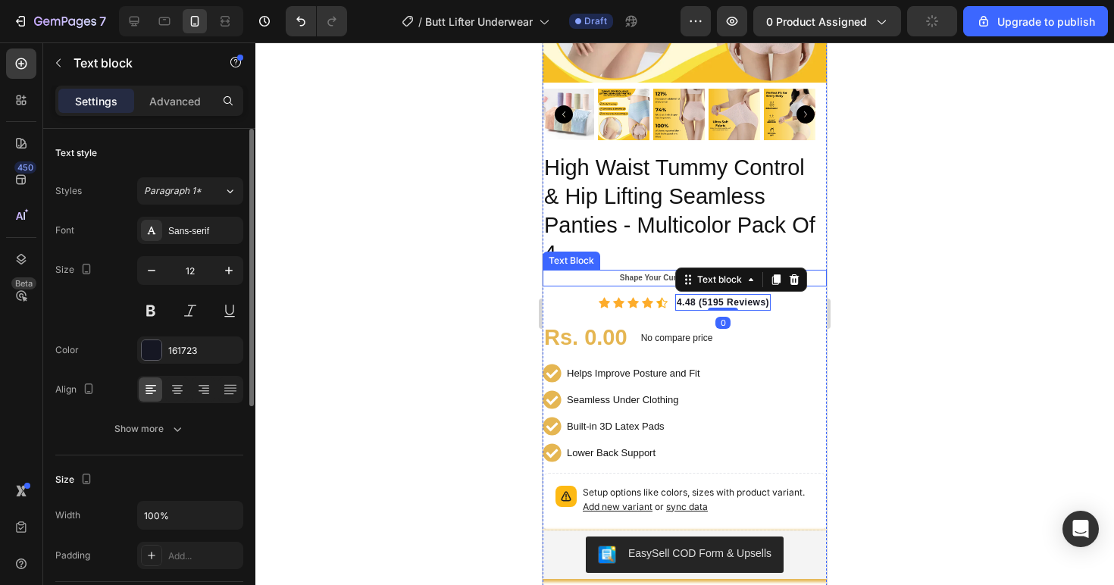
click at [632, 271] on p "Shape Your Curves with Confidence" at bounding box center [684, 278] width 281 height 14
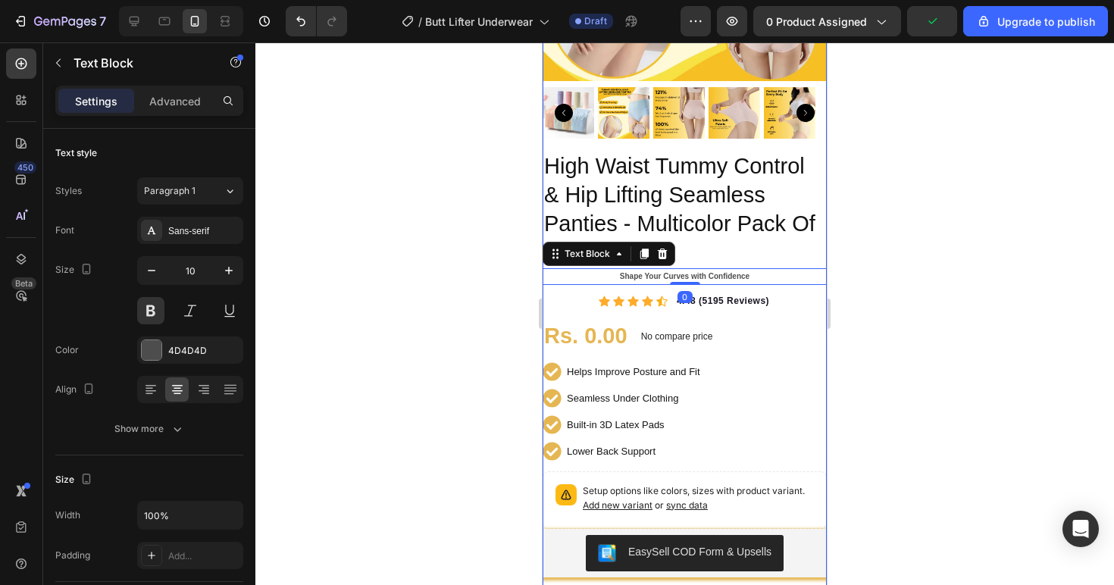
scroll to position [321, 0]
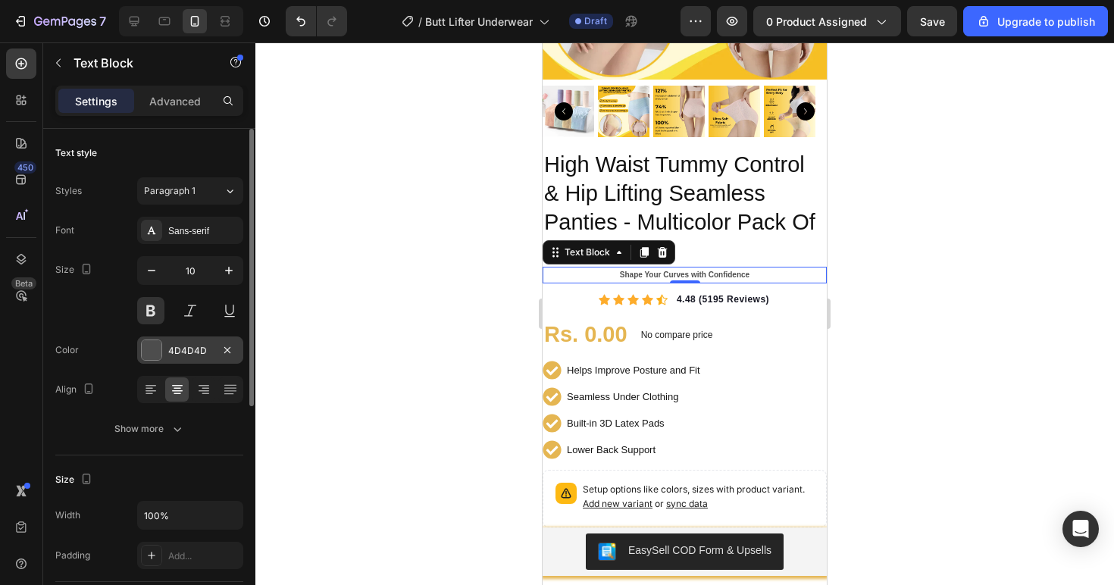
click at [167, 358] on div "4D4D4D" at bounding box center [190, 349] width 106 height 27
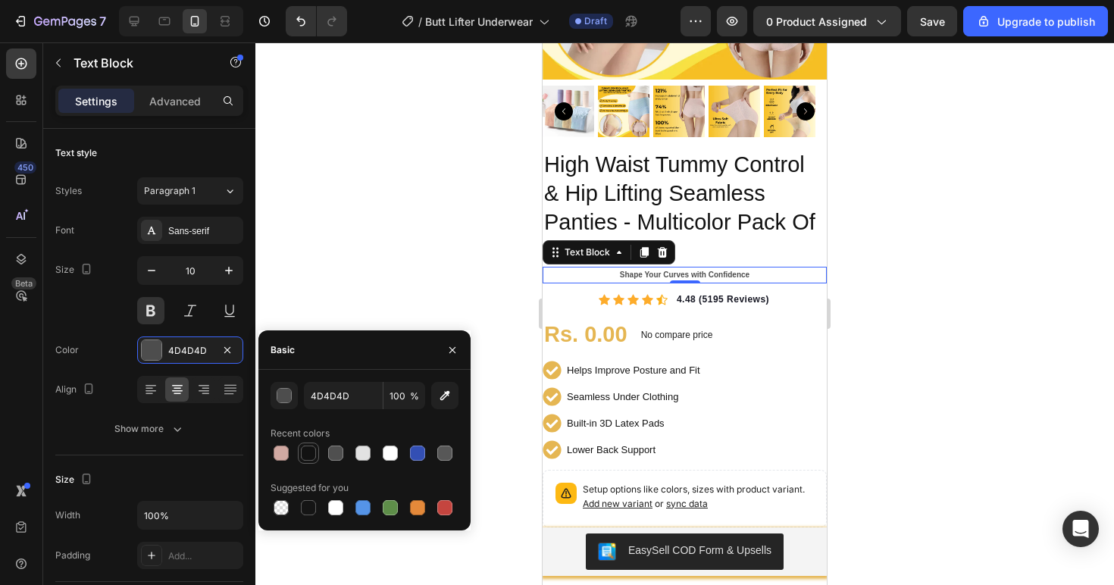
click at [311, 454] on div at bounding box center [308, 452] width 15 height 15
type input "121212"
click at [226, 271] on icon "button" at bounding box center [228, 270] width 15 height 15
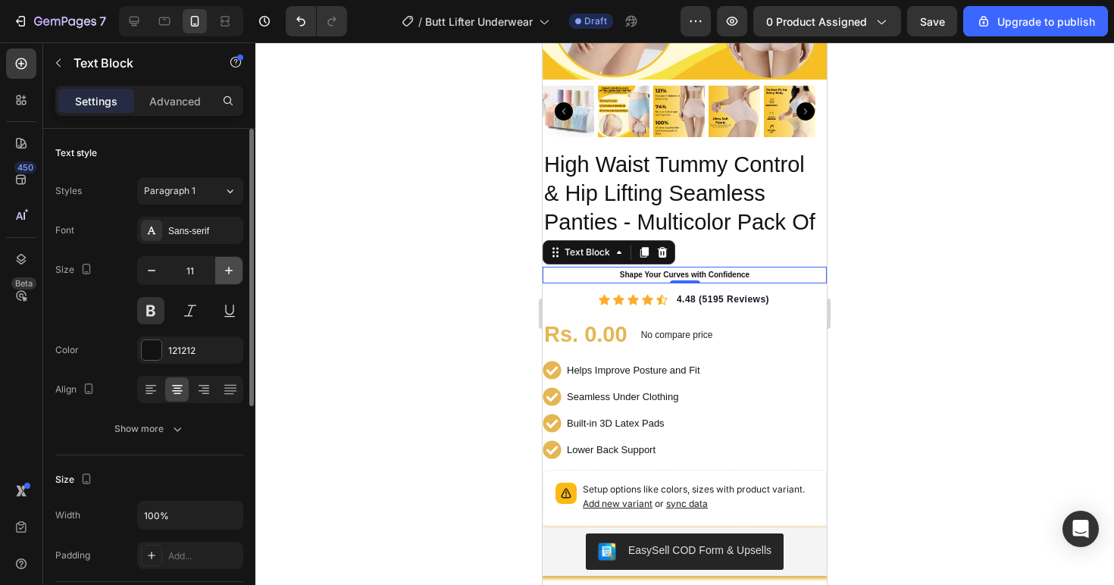
click at [226, 271] on icon "button" at bounding box center [228, 270] width 15 height 15
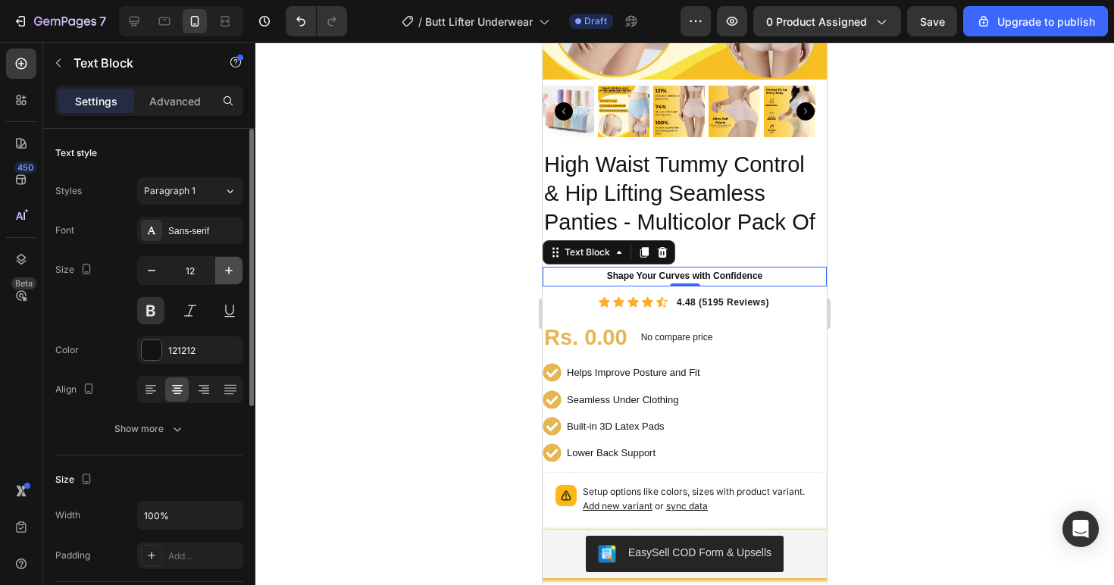
click at [226, 271] on icon "button" at bounding box center [228, 270] width 15 height 15
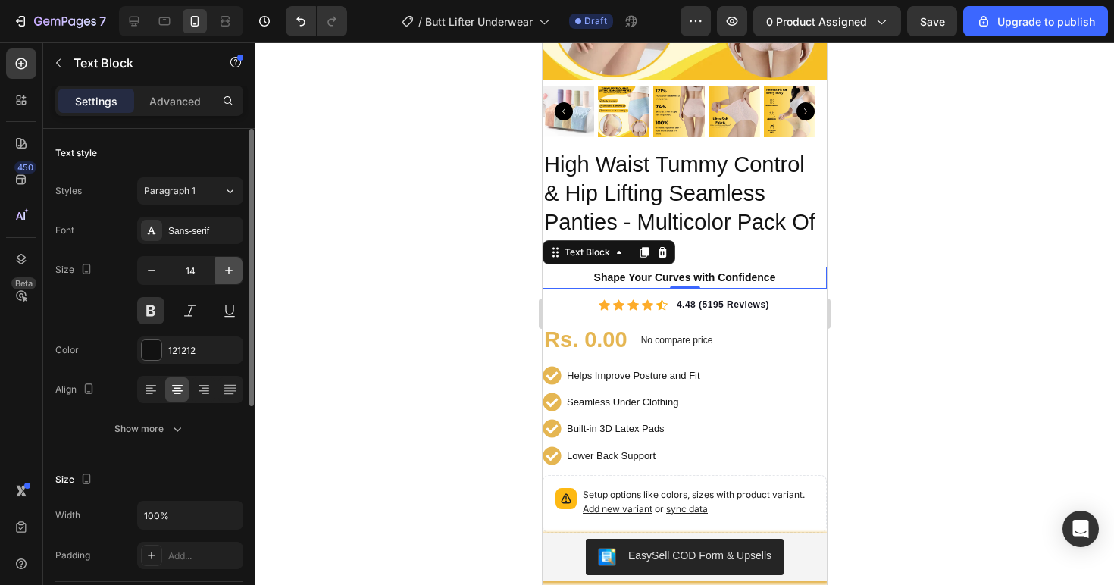
type input "15"
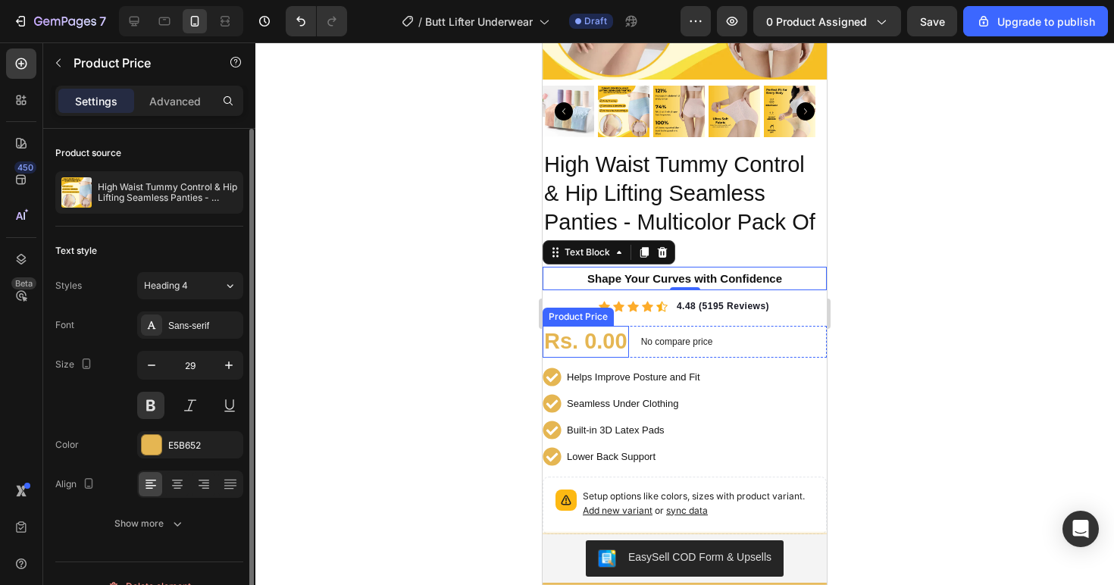
click at [604, 331] on div "Rs. 0.00" at bounding box center [585, 342] width 86 height 32
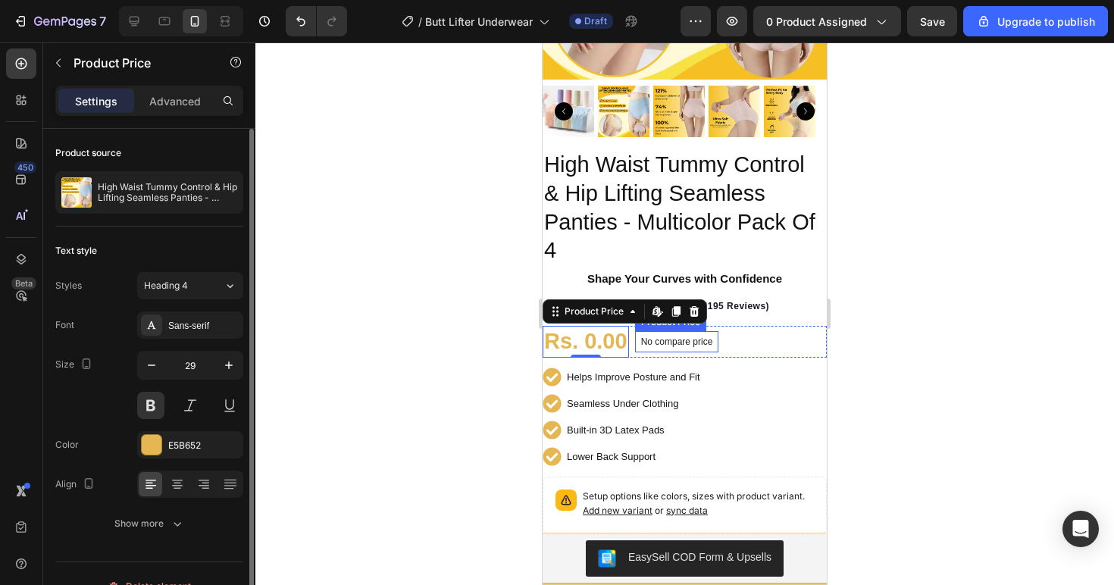
click at [693, 337] on p "No compare price" at bounding box center [677, 341] width 72 height 9
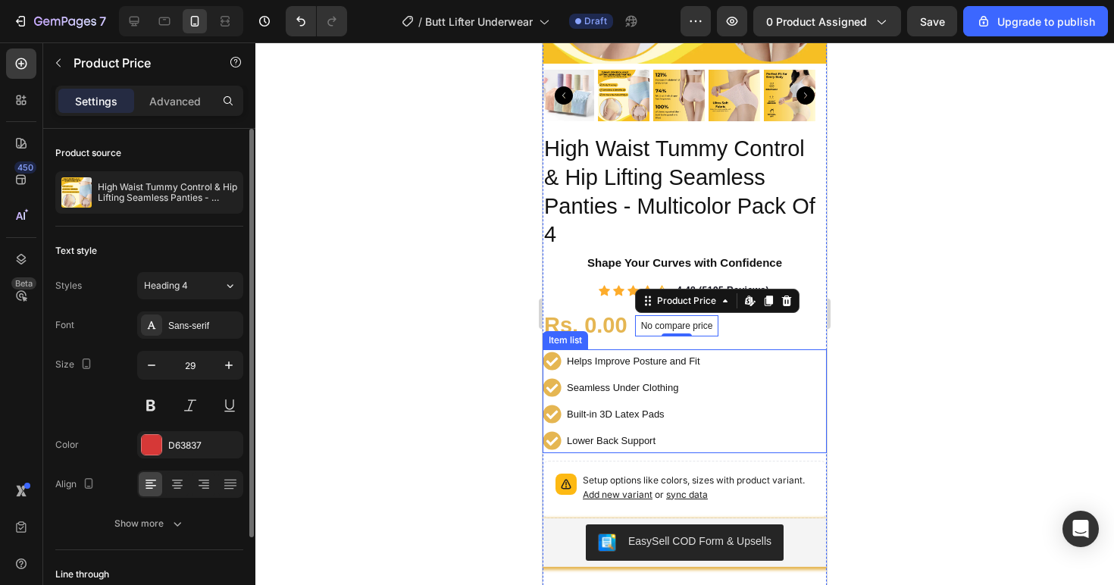
scroll to position [337, 0]
click at [670, 321] on p "No compare price" at bounding box center [677, 325] width 72 height 9
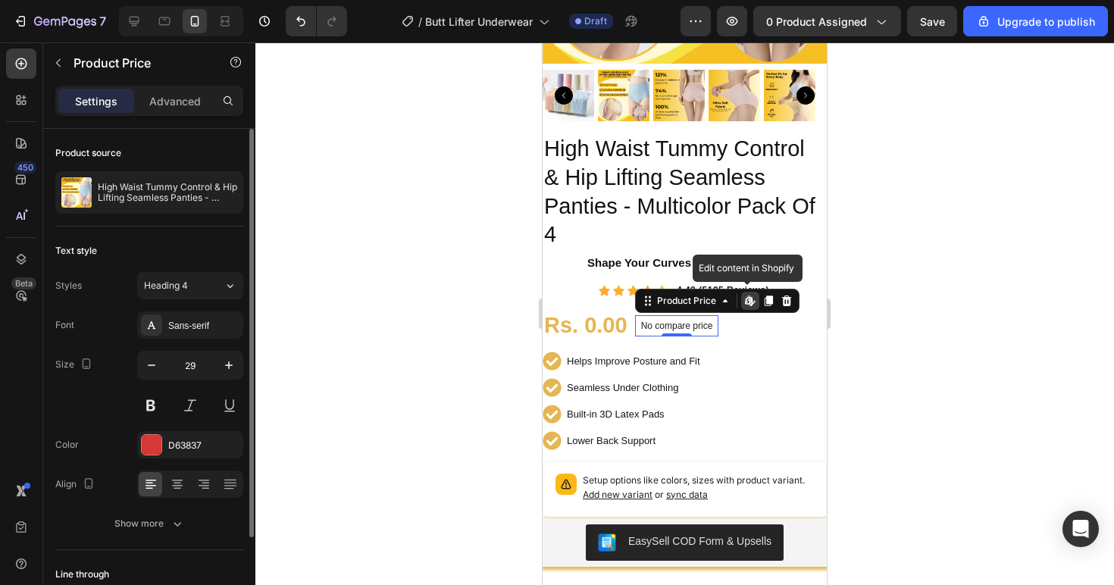
click at [670, 321] on p "No compare price" at bounding box center [677, 325] width 72 height 9
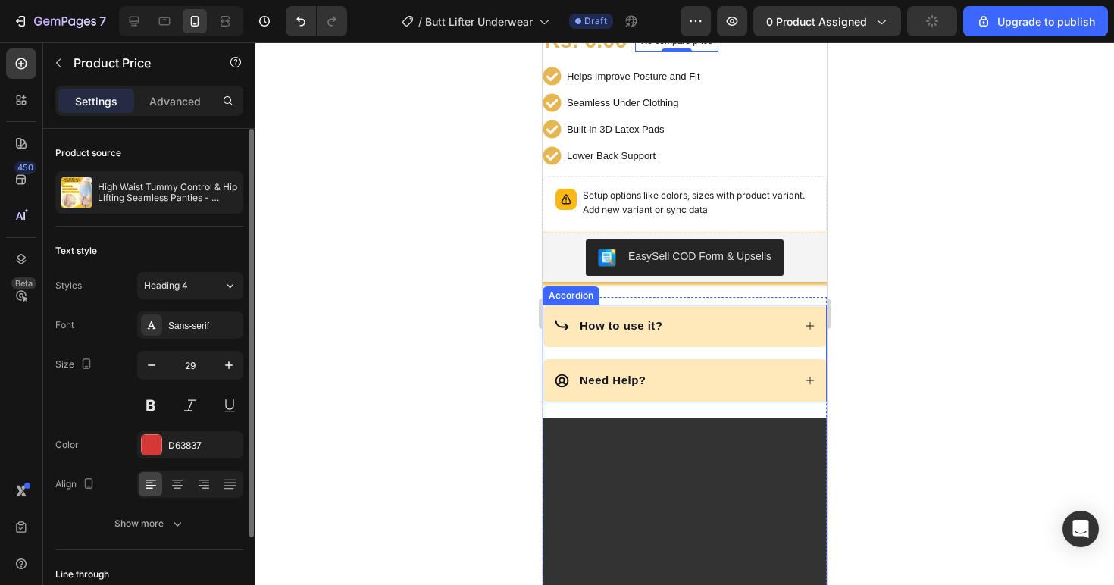
scroll to position [640, 0]
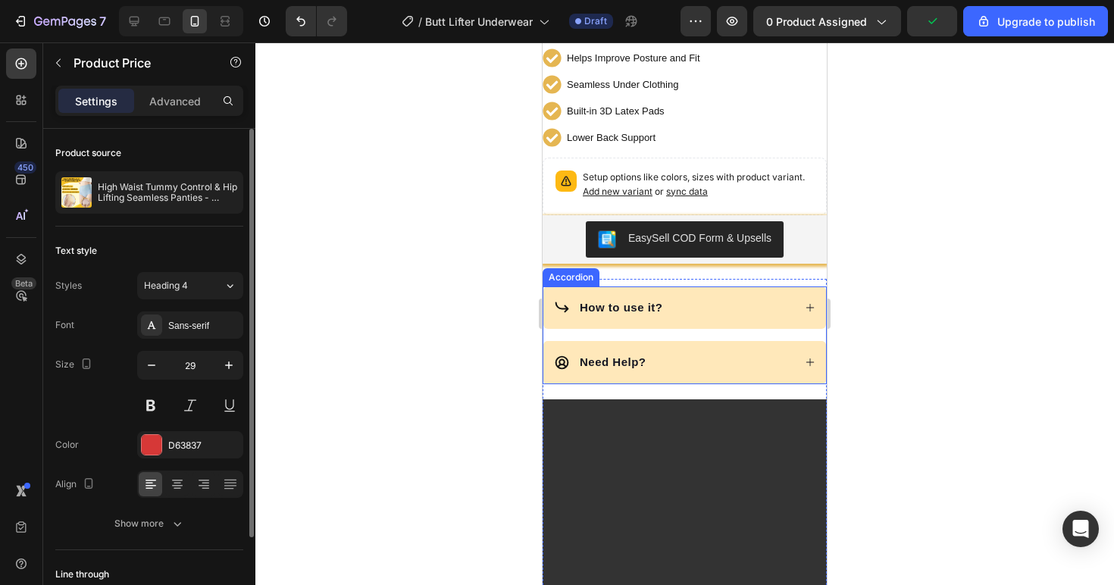
click at [721, 299] on div "How to use it?" at bounding box center [673, 308] width 239 height 22
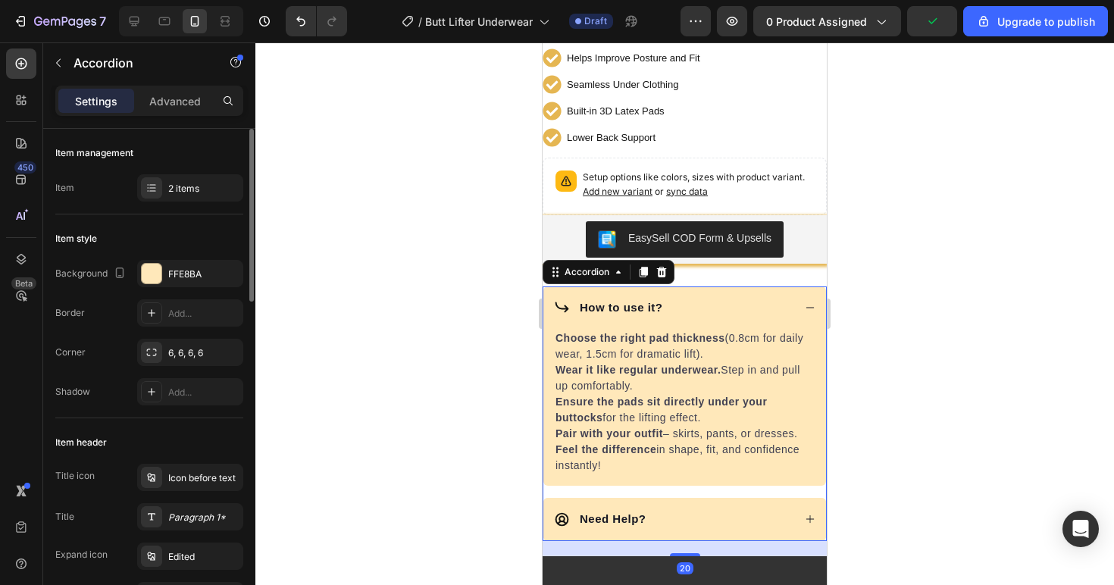
click at [724, 299] on div "How to use it?" at bounding box center [673, 308] width 239 height 22
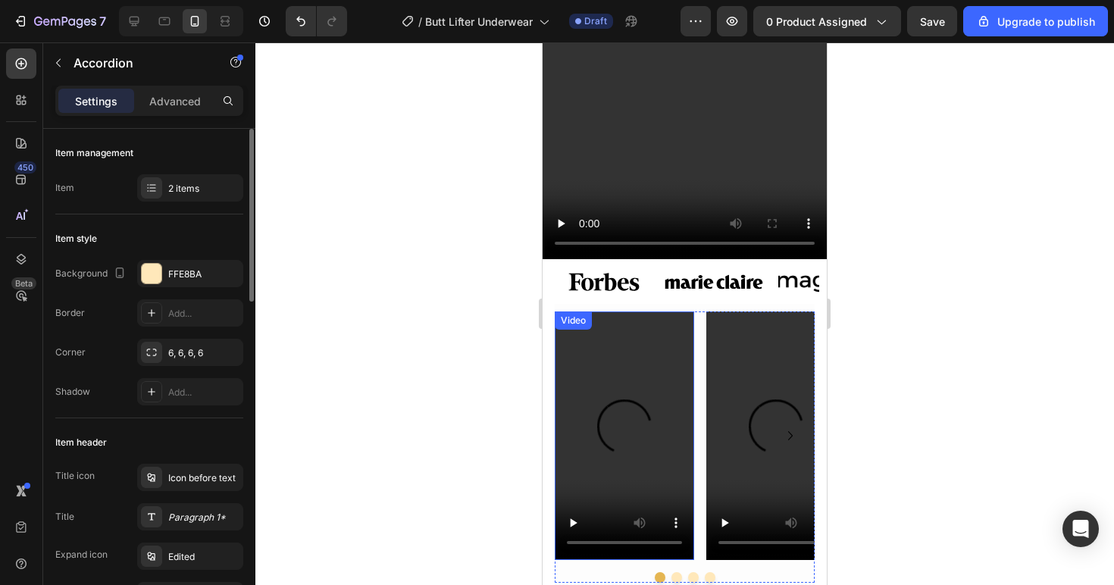
scroll to position [1295, 0]
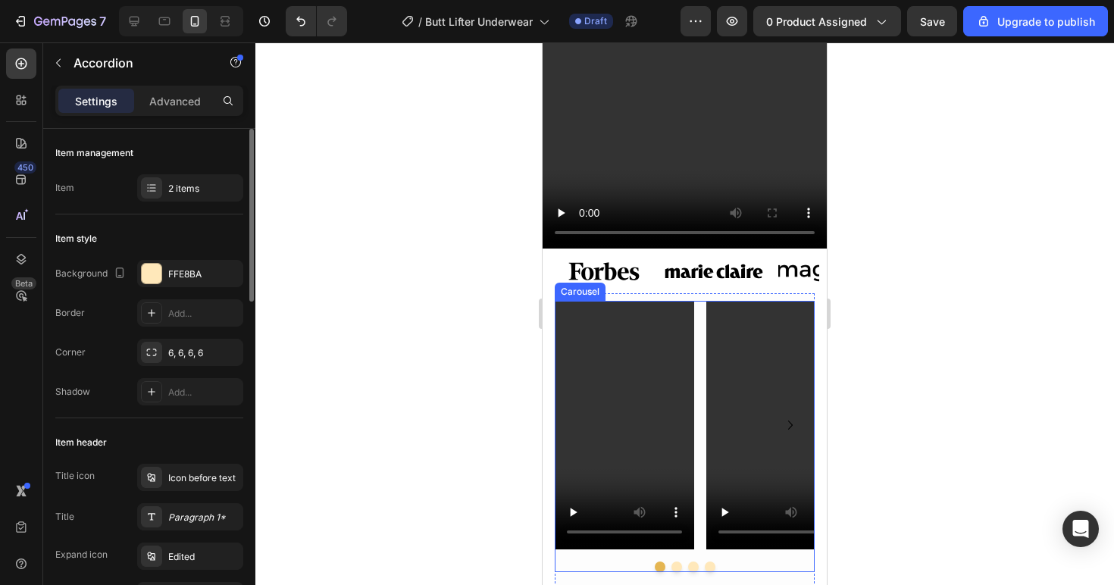
click at [612, 561] on div at bounding box center [684, 566] width 260 height 11
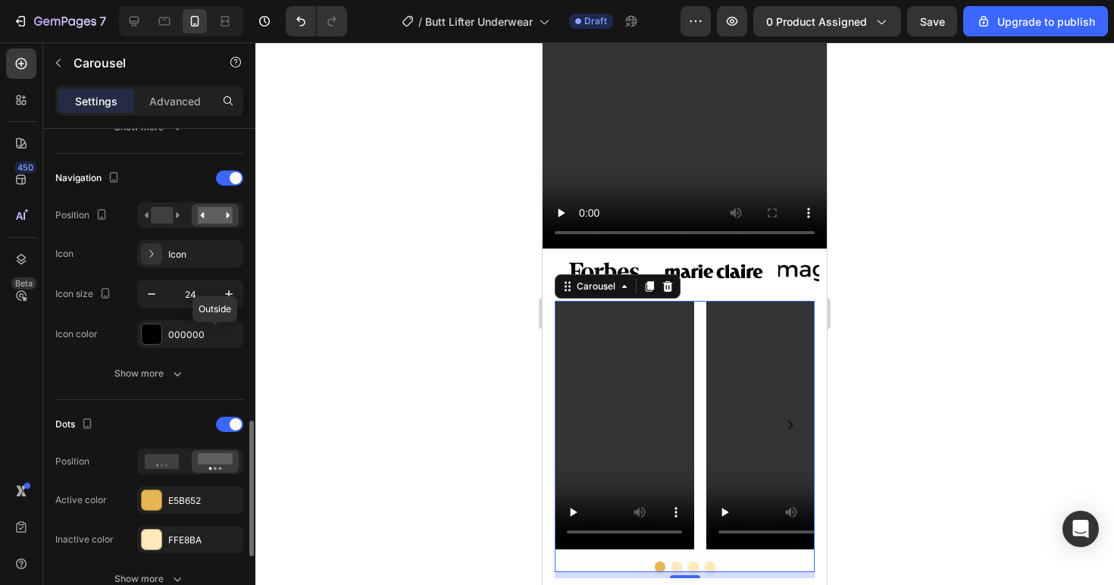
scroll to position [626, 0]
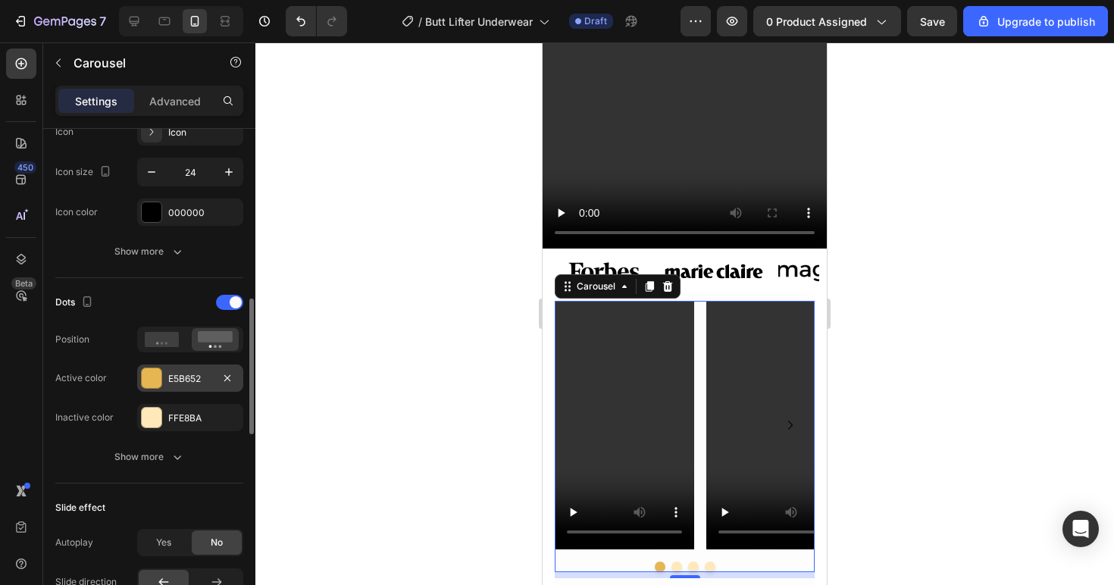
click at [182, 384] on div "E5B652" at bounding box center [190, 379] width 44 height 14
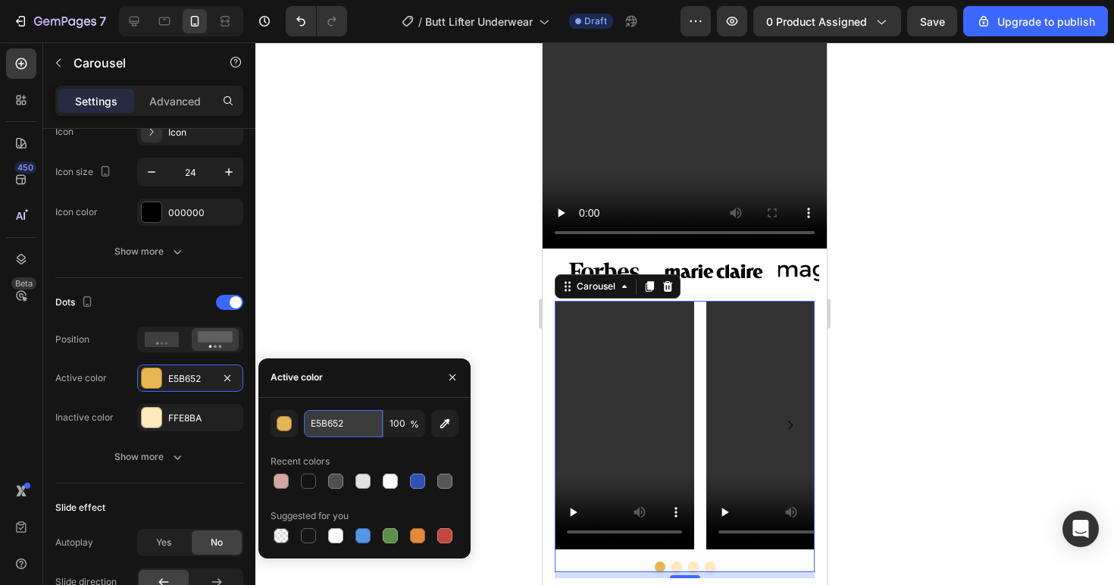
click at [326, 428] on input "E5B652" at bounding box center [343, 423] width 79 height 27
paste input "D1A9A"
type input "D1A9A2"
click at [176, 420] on div "FFE8BA" at bounding box center [190, 418] width 44 height 14
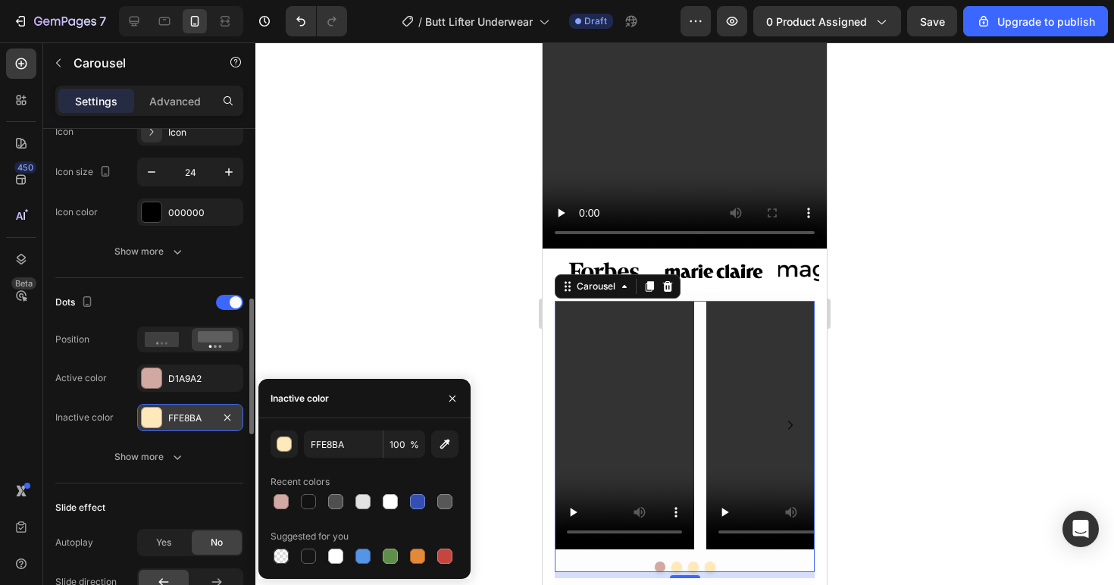
click at [186, 420] on div "FFE8BA" at bounding box center [190, 418] width 44 height 14
click at [0, 0] on input "FFE8BA" at bounding box center [0, 0] width 0 height 0
paste input "F1EF"
type input "FFF1EF"
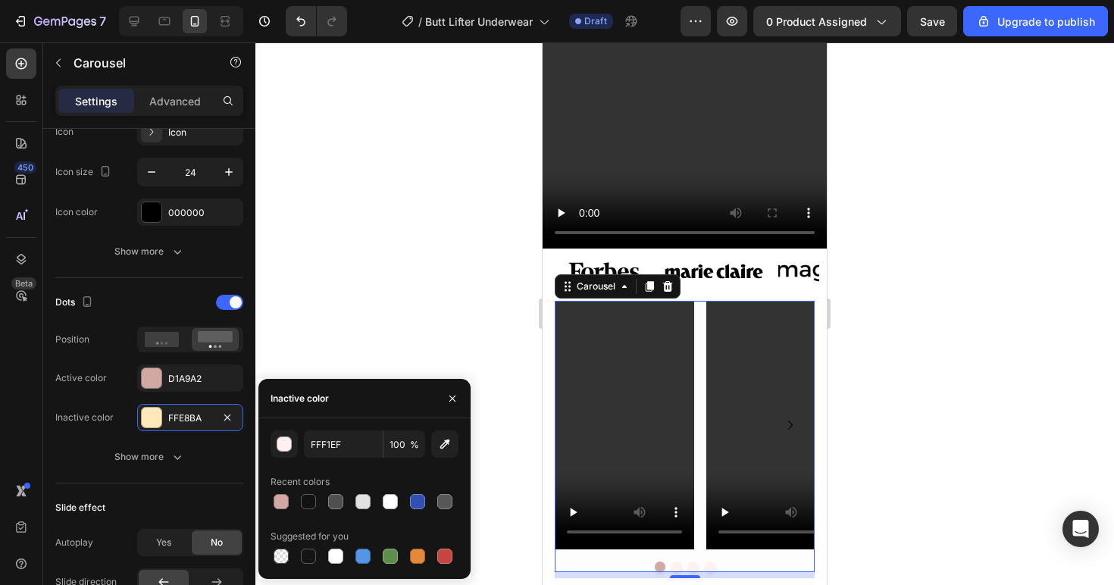
click at [336, 291] on div at bounding box center [684, 313] width 858 height 542
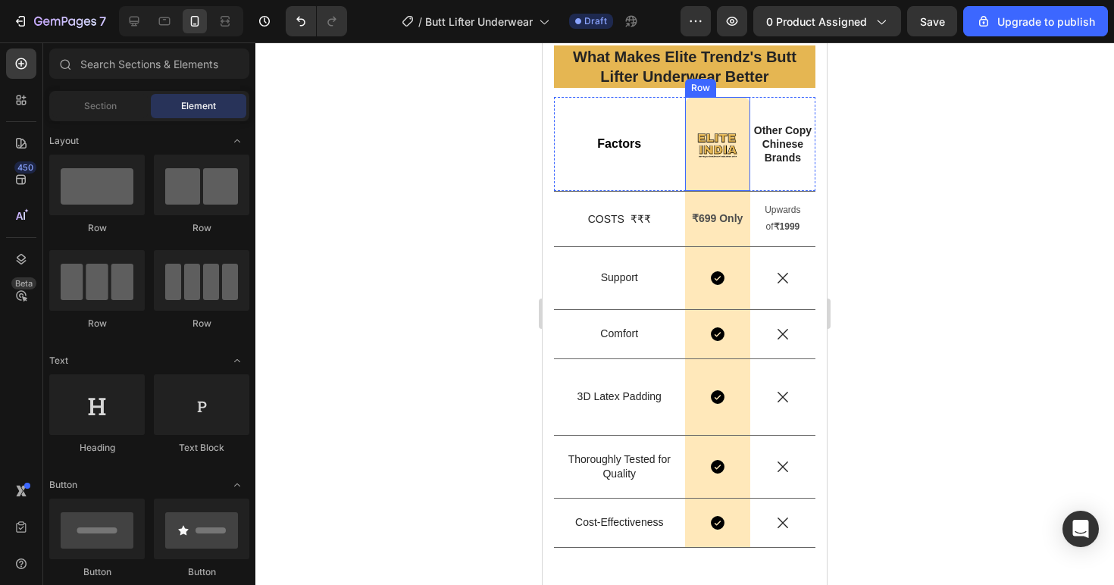
scroll to position [3745, 0]
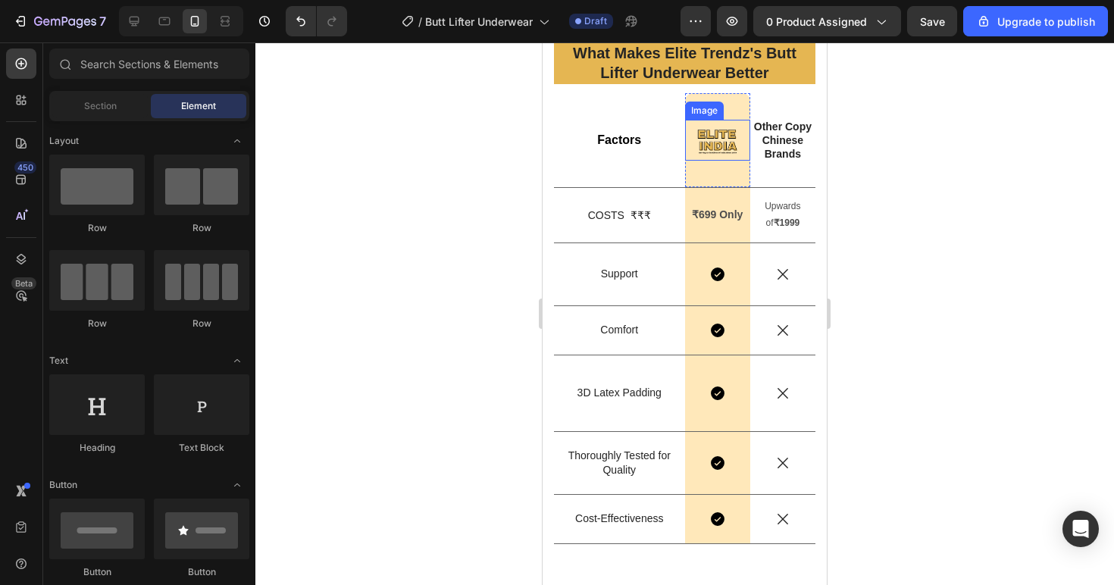
click at [719, 149] on img at bounding box center [717, 140] width 41 height 41
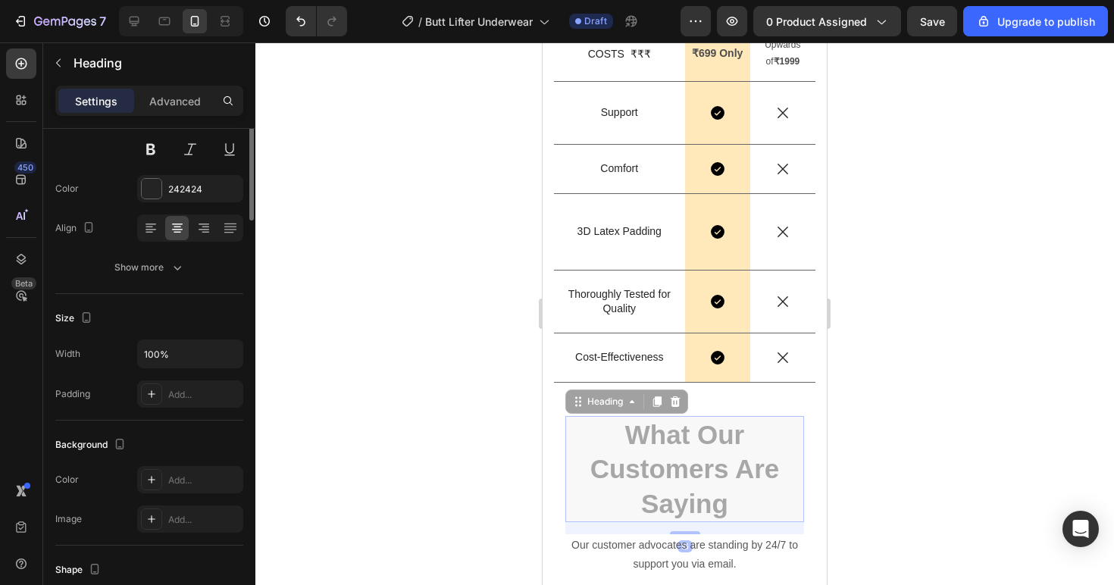
scroll to position [0, 0]
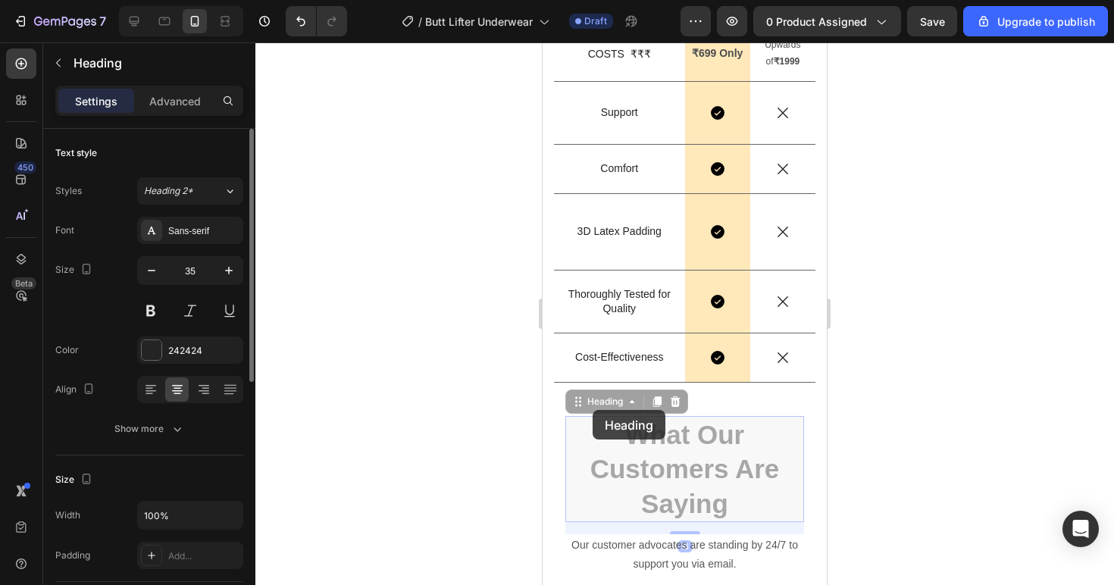
drag, startPoint x: 590, startPoint y: 425, endPoint x: 594, endPoint y: 413, distance: 12.7
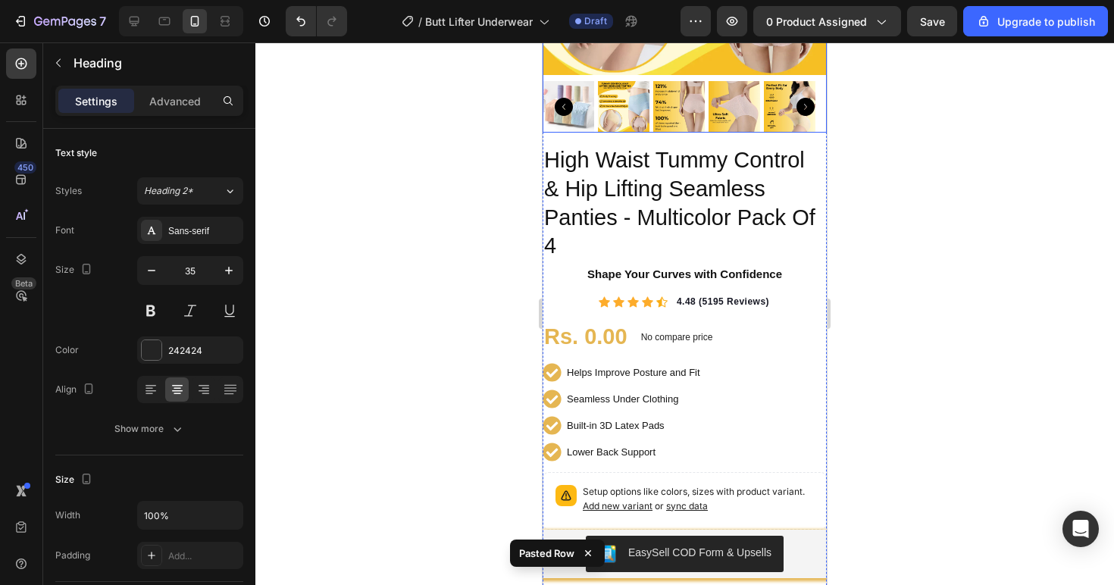
scroll to position [536, 0]
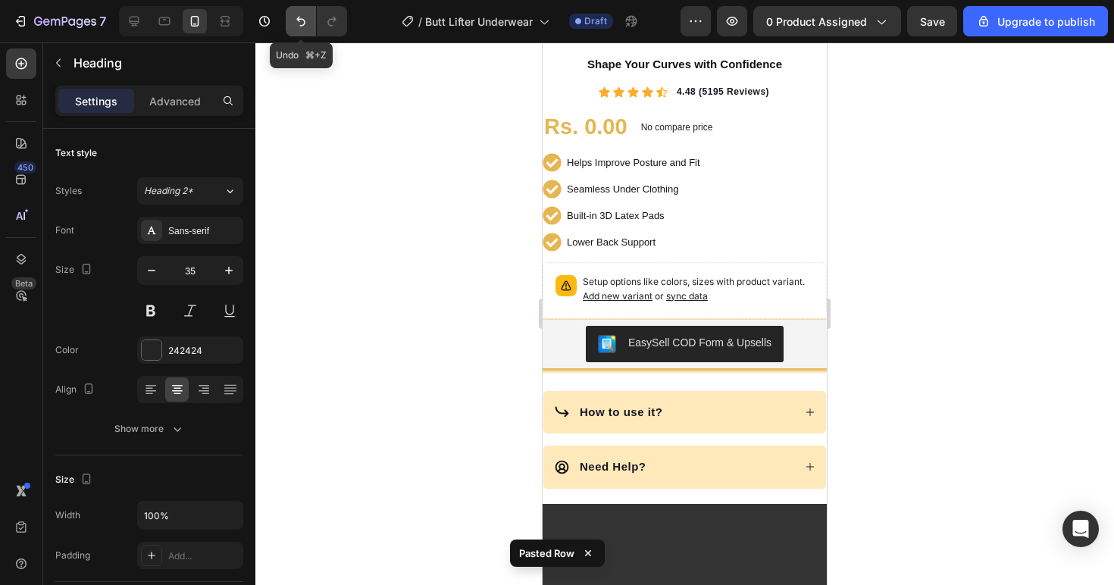
click at [296, 20] on icon "Undo/Redo" at bounding box center [300, 21] width 15 height 15
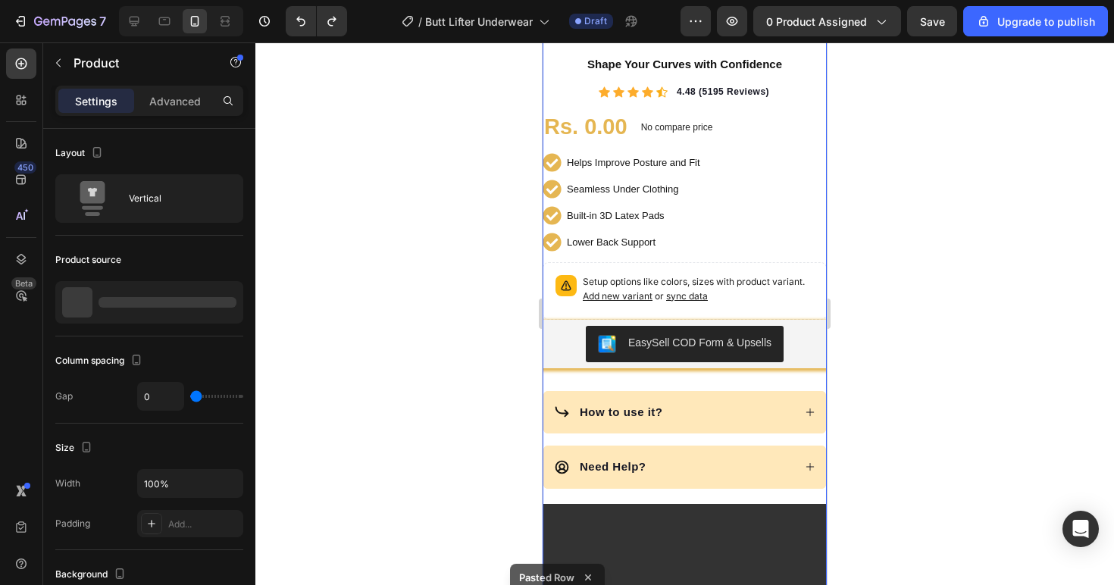
click at [618, 371] on div "High Waist Tummy Control & Hip Lifting Seamless Panties - Multicolor Pack Of 4 …" at bounding box center [684, 471] width 284 height 1073
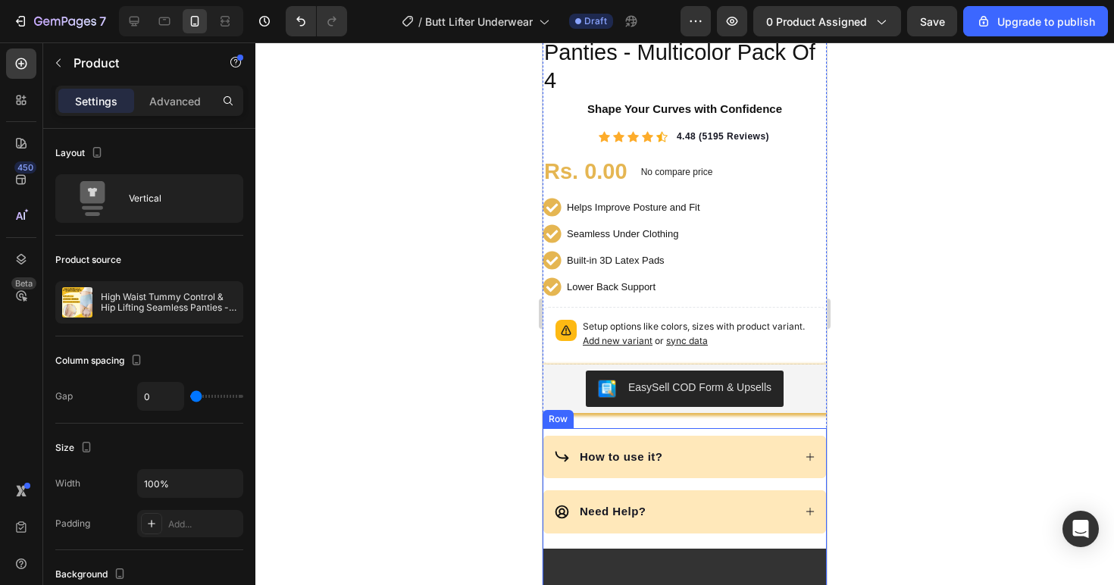
scroll to position [565, 0]
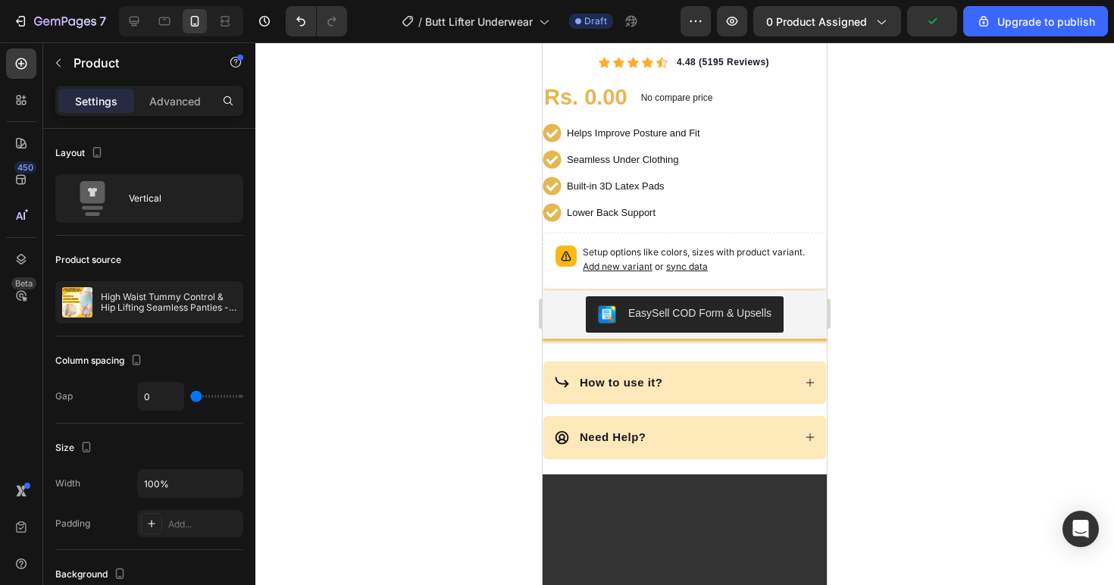
click at [601, 339] on div "High Waist Tummy Control & Hip Lifting Seamless Panties - Multicolor Pack Of 4 …" at bounding box center [684, 441] width 284 height 1073
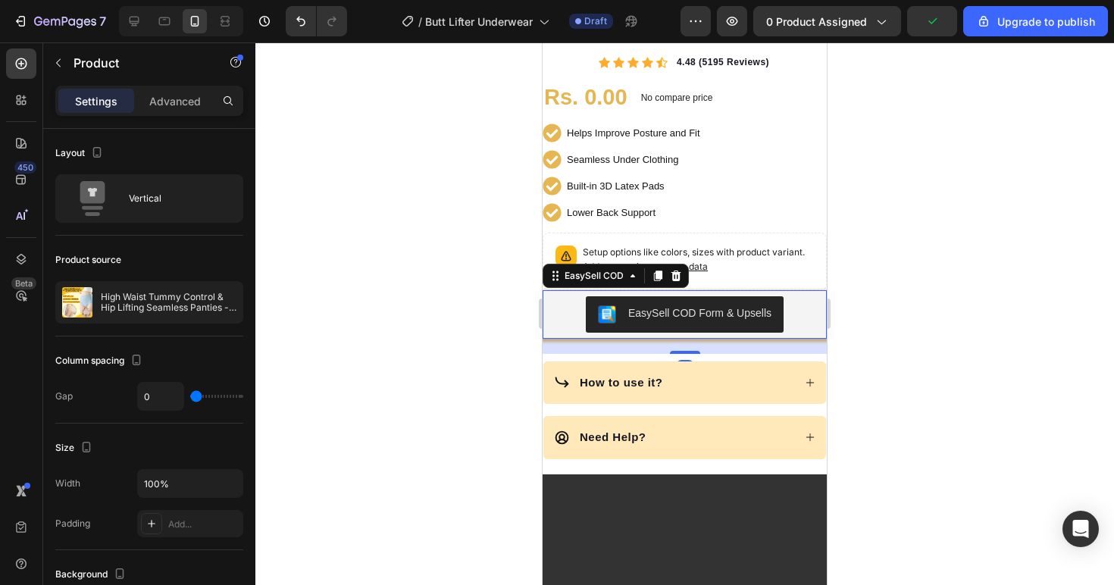
click at [608, 323] on div "EasySell COD Form & Upsells" at bounding box center [684, 314] width 284 height 48
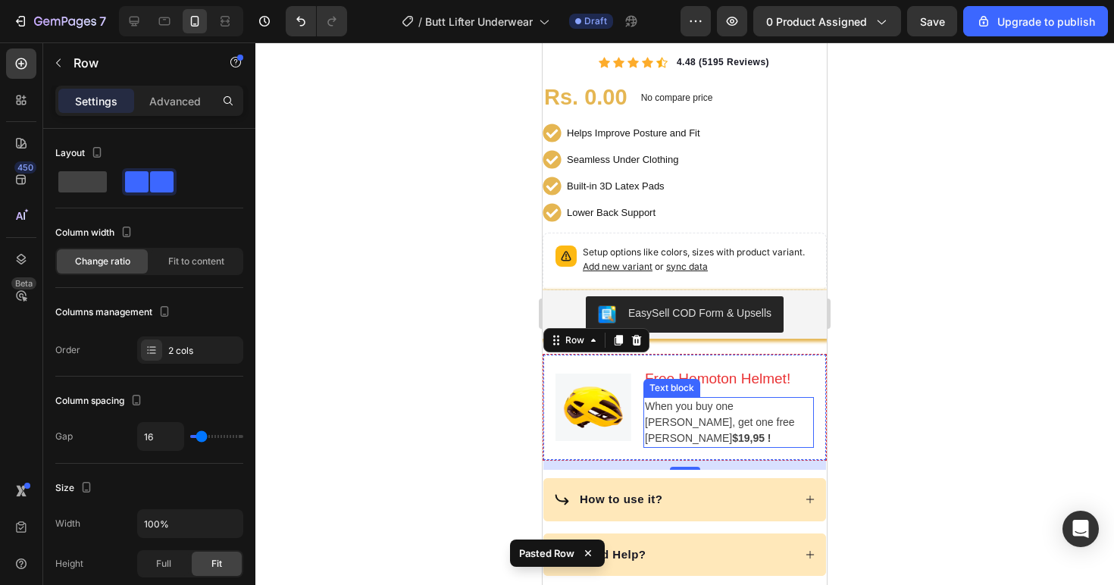
click at [723, 398] on p "When you buy one Hemoton Bike, get one free Hemoton Helmet $19,95 !" at bounding box center [728, 422] width 167 height 48
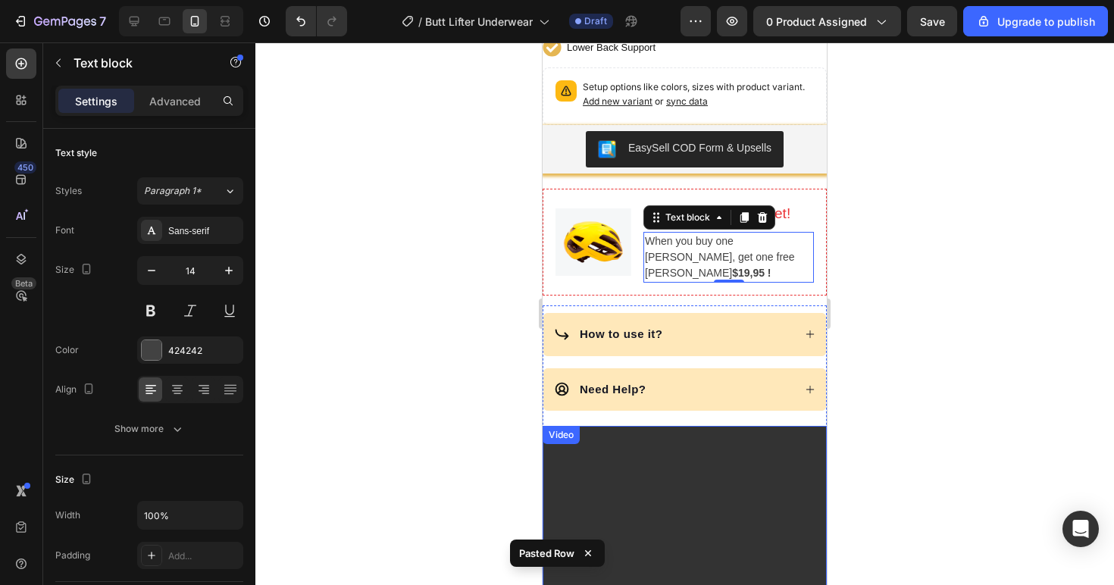
scroll to position [730, 0]
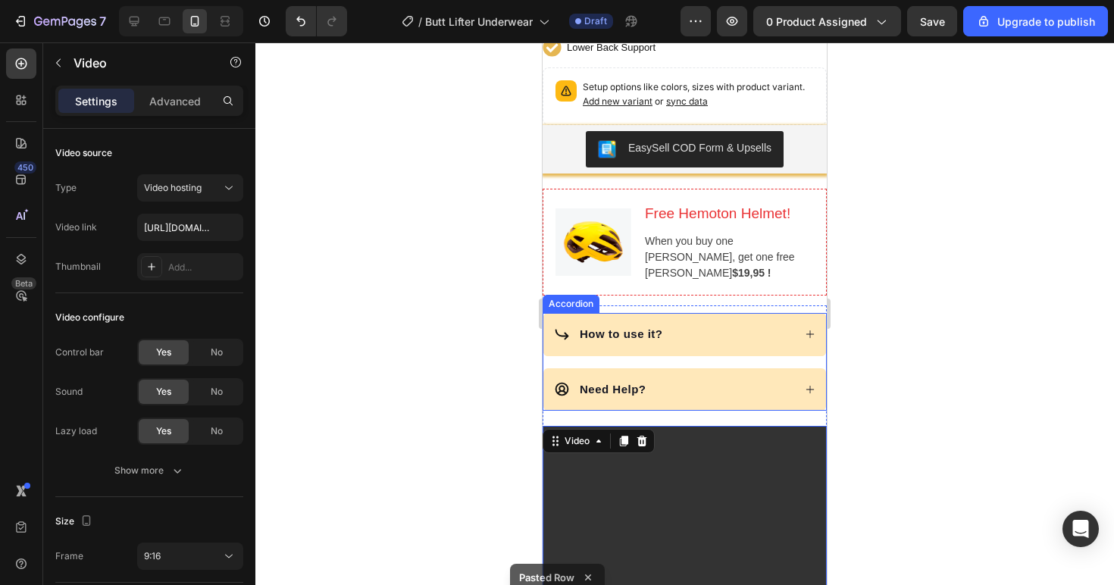
click at [694, 395] on div "Need Help?" at bounding box center [684, 389] width 283 height 43
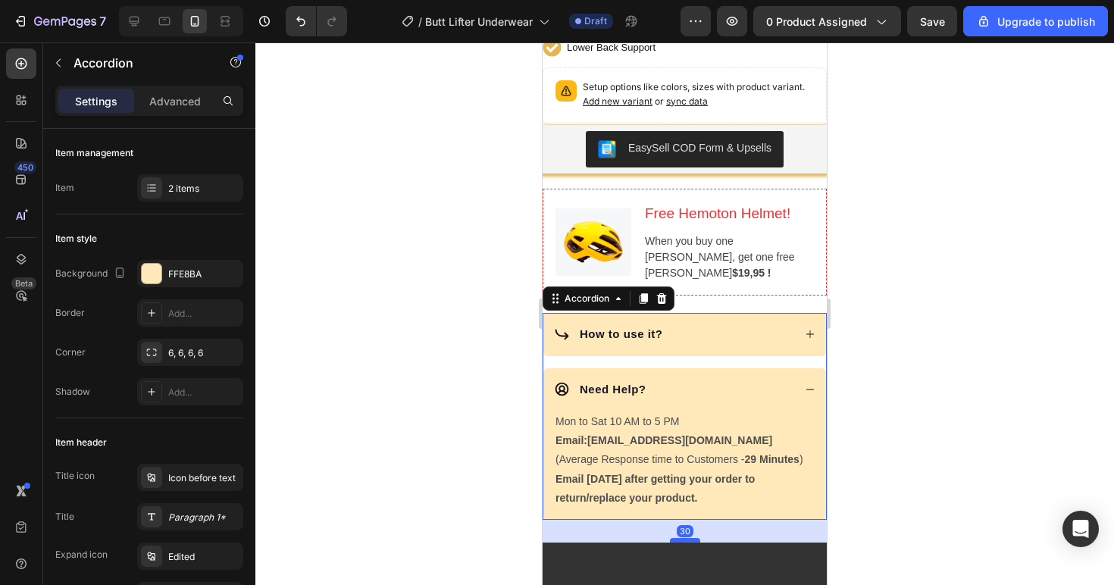
drag, startPoint x: 676, startPoint y: 541, endPoint x: 1371, endPoint y: 548, distance: 695.4
click at [676, 542] on div at bounding box center [685, 540] width 30 height 5
type input "100%"
type input "100"
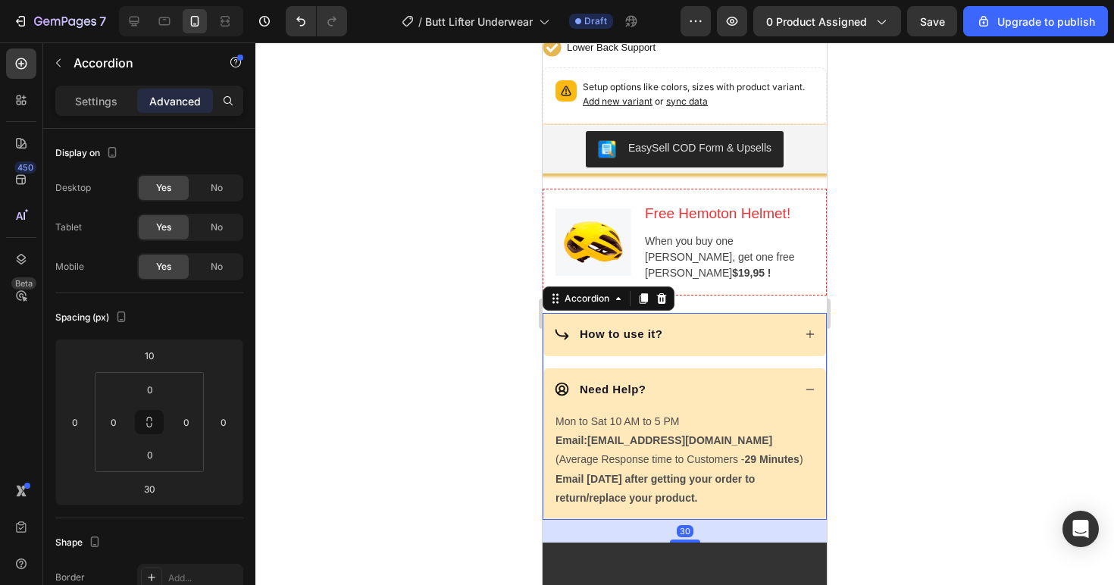
click at [857, 499] on div at bounding box center [684, 313] width 858 height 542
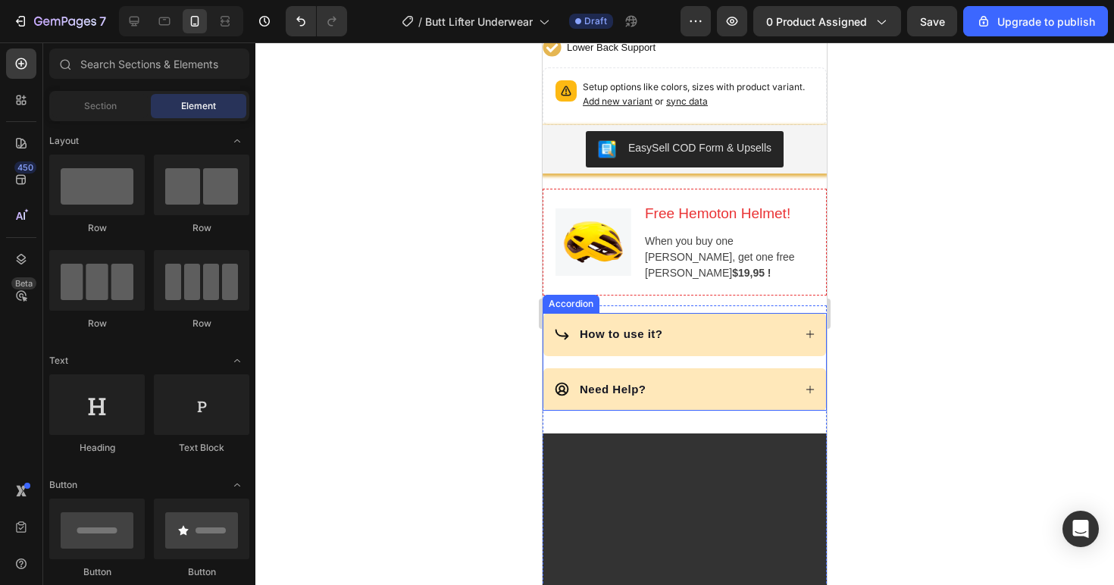
click at [695, 330] on div "How to use it?" at bounding box center [673, 334] width 239 height 22
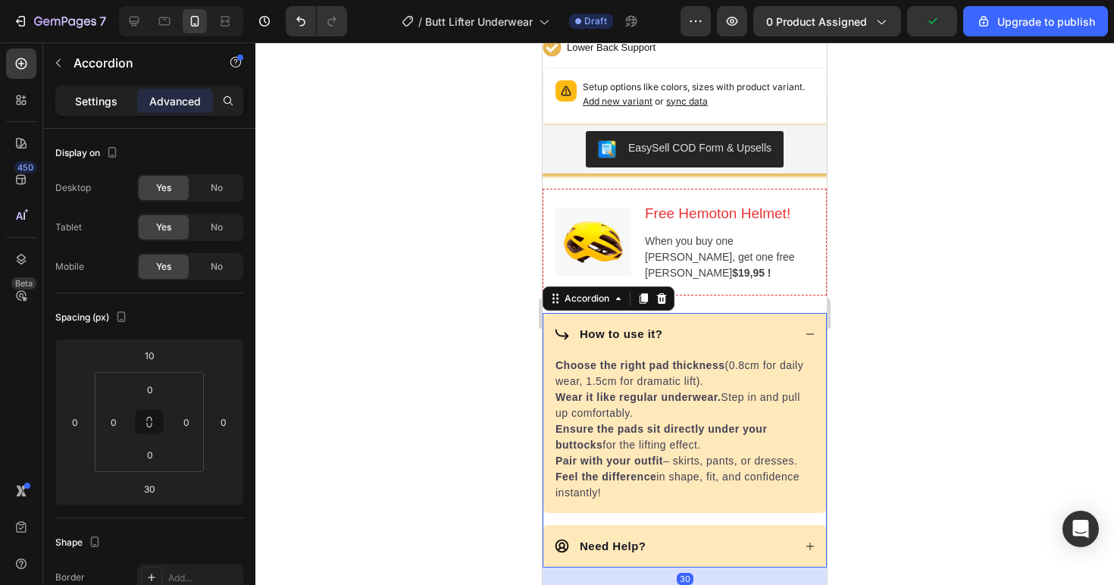
click at [98, 105] on p "Settings" at bounding box center [96, 101] width 42 height 16
type input "16"
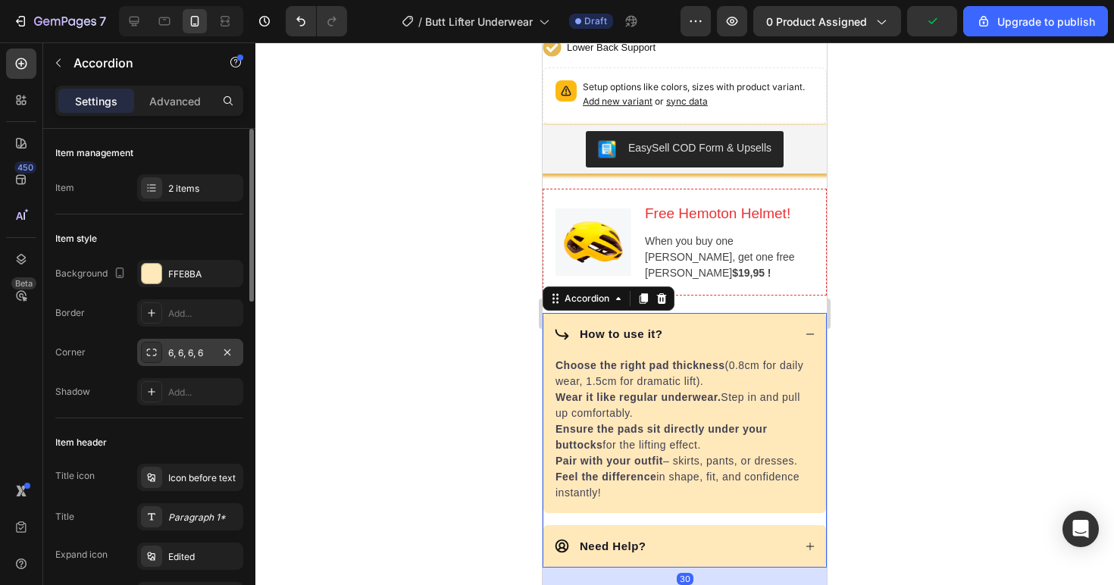
scroll to position [31, 0]
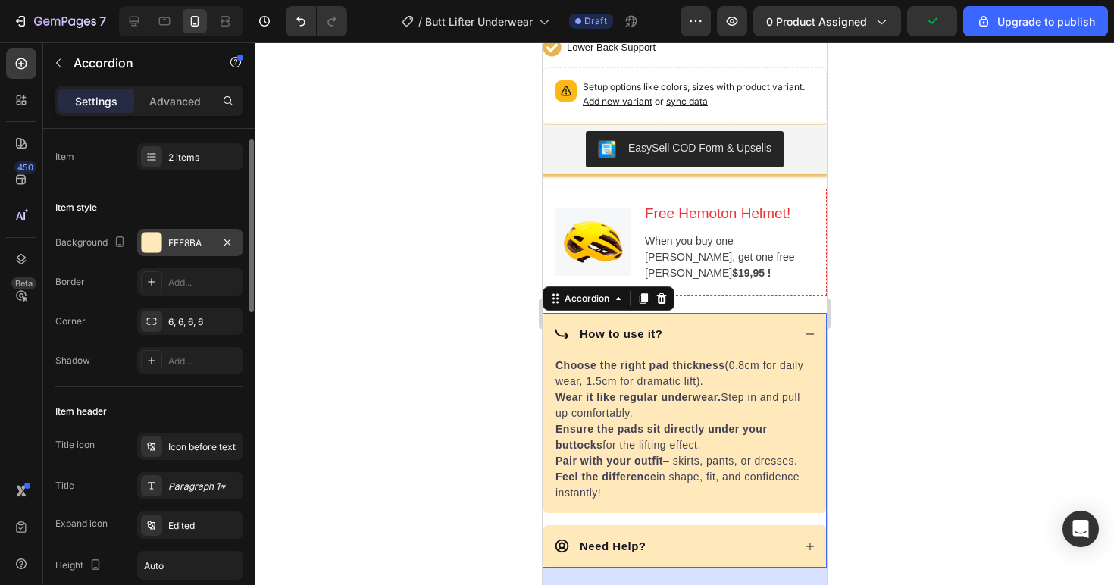
click at [201, 239] on div "FFE8BA" at bounding box center [190, 243] width 44 height 14
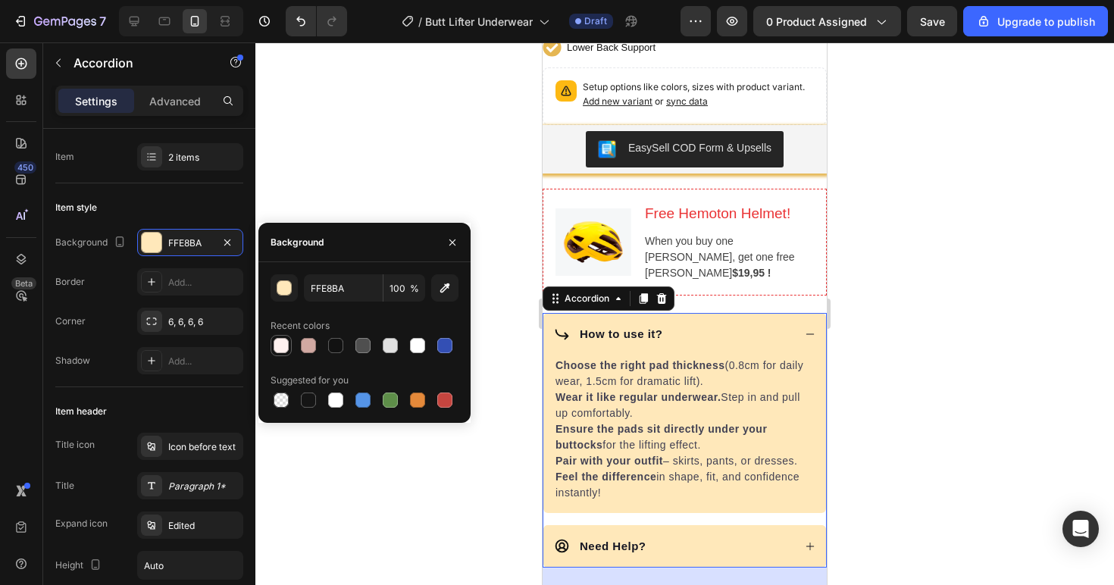
click at [286, 348] on div at bounding box center [280, 345] width 15 height 15
type input "FFF1EF"
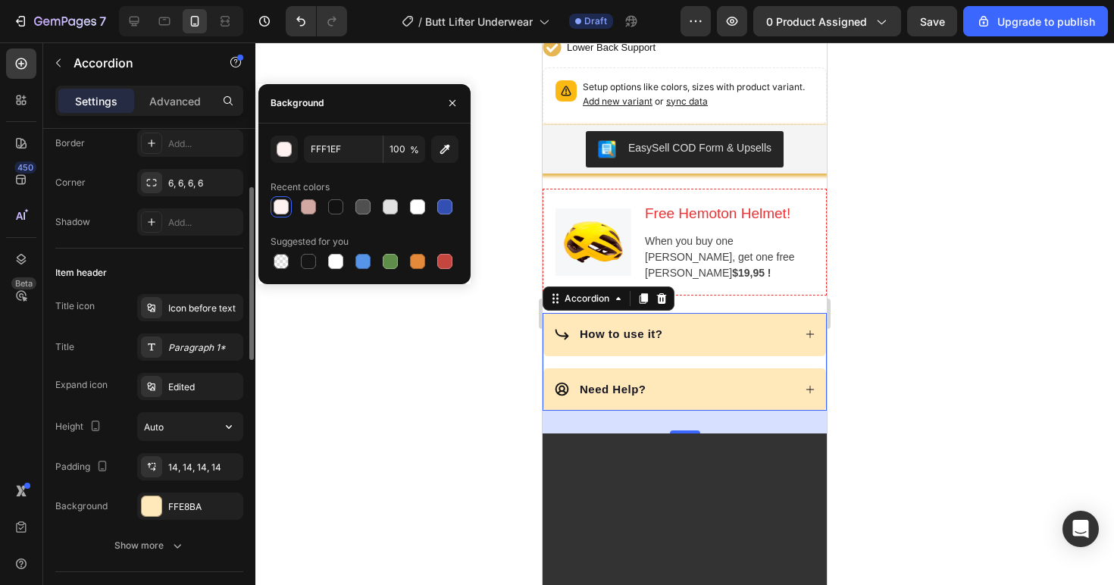
scroll to position [195, 0]
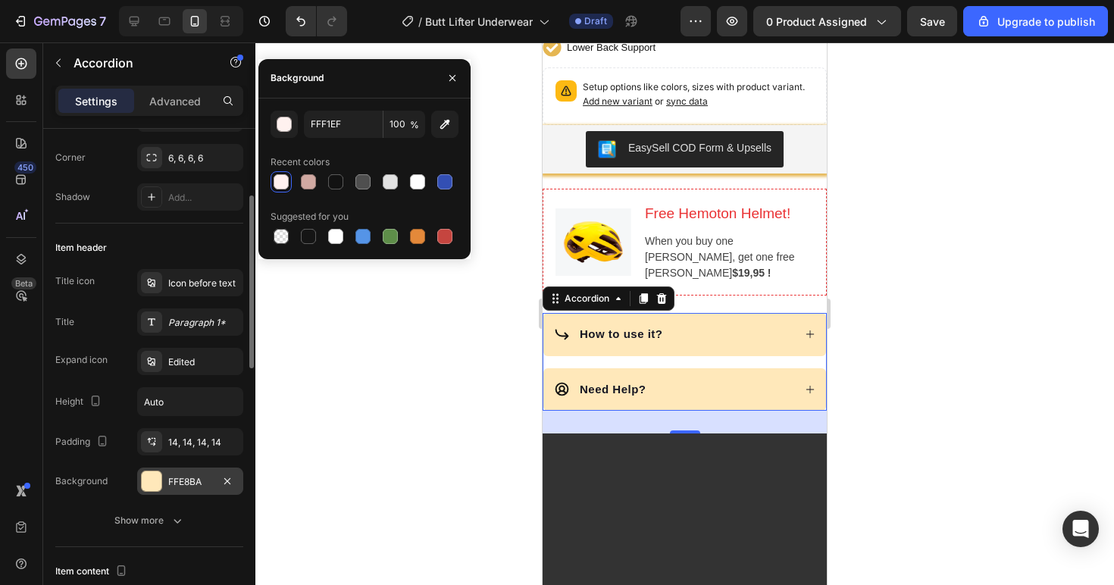
click at [183, 478] on div "FFE8BA" at bounding box center [190, 482] width 44 height 14
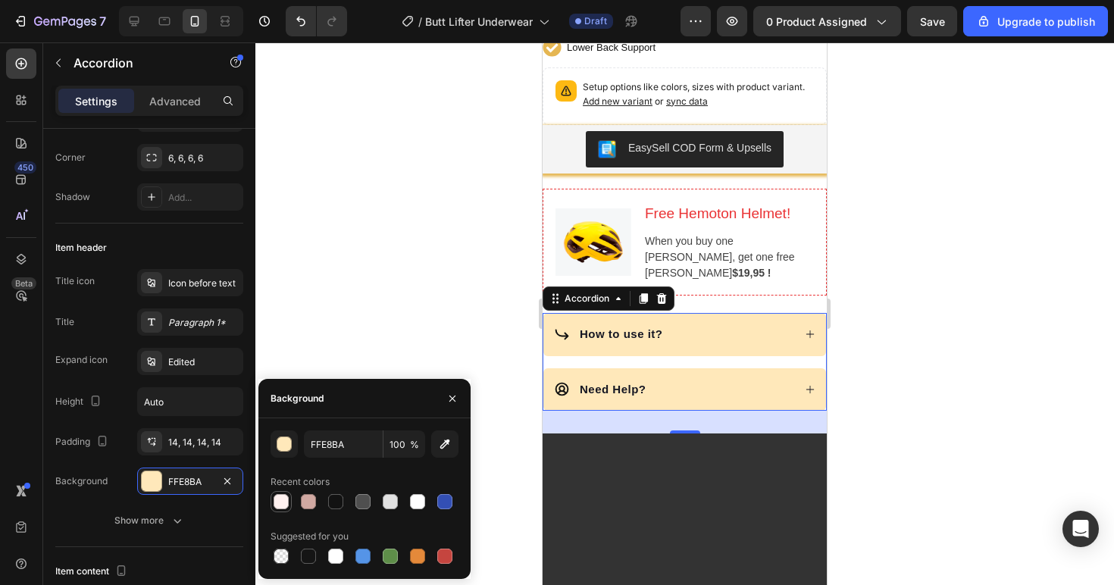
click at [283, 501] on div at bounding box center [280, 501] width 15 height 15
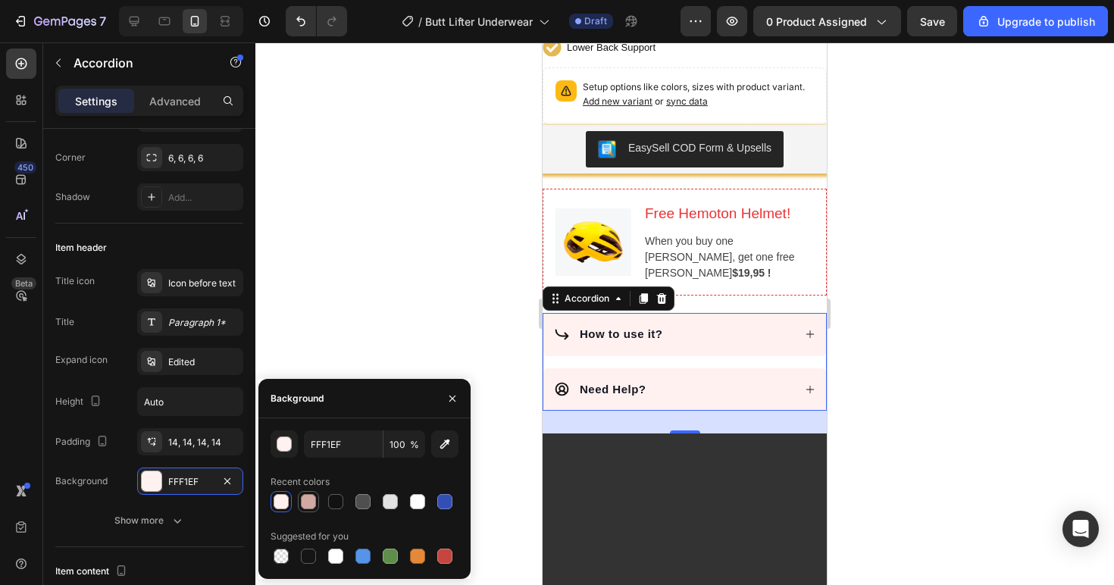
click at [315, 508] on div at bounding box center [308, 501] width 18 height 18
type input "D1A9A2"
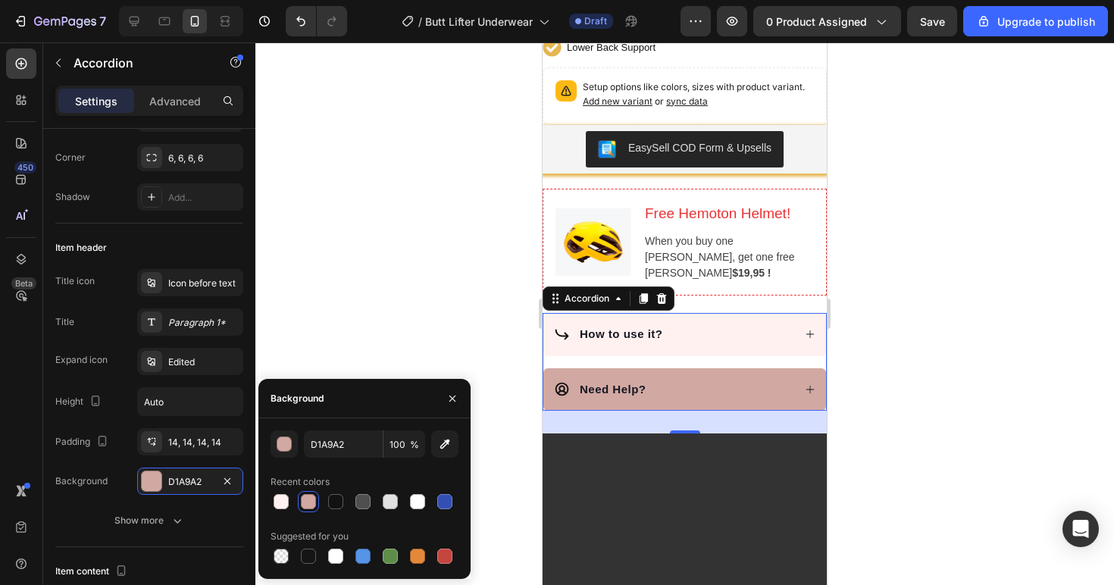
click at [755, 326] on div "How to use it?" at bounding box center [673, 334] width 239 height 22
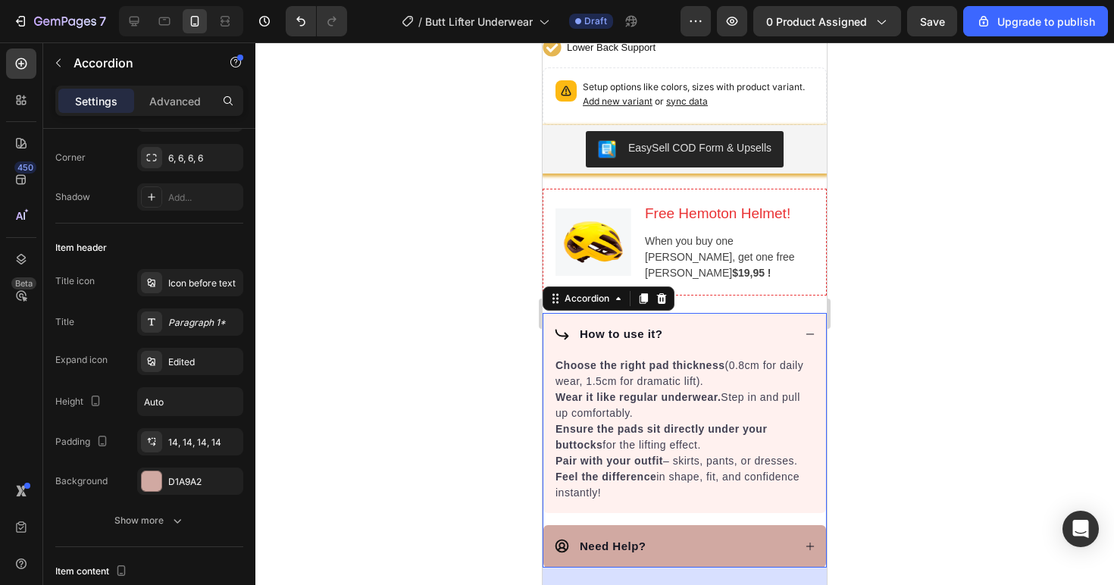
click at [756, 325] on div "How to use it?" at bounding box center [673, 334] width 239 height 22
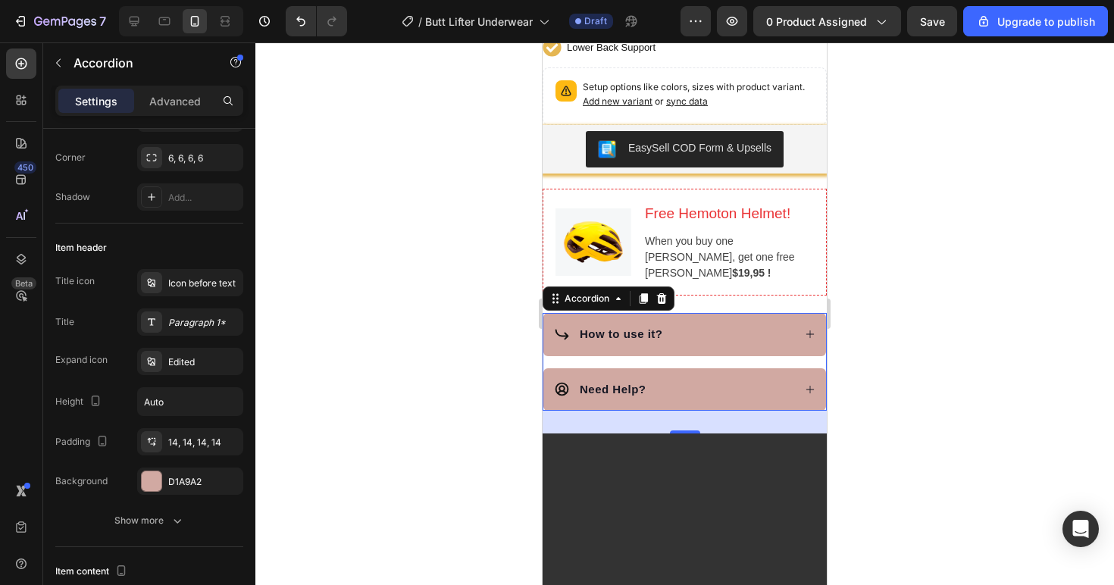
click at [932, 386] on div at bounding box center [684, 313] width 858 height 542
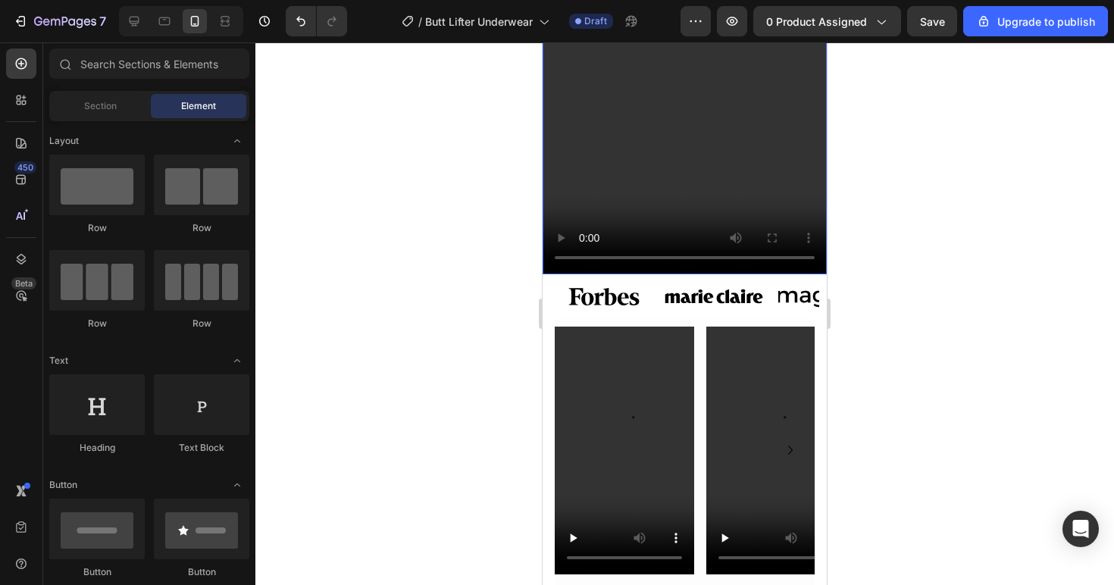
scroll to position [1459, 0]
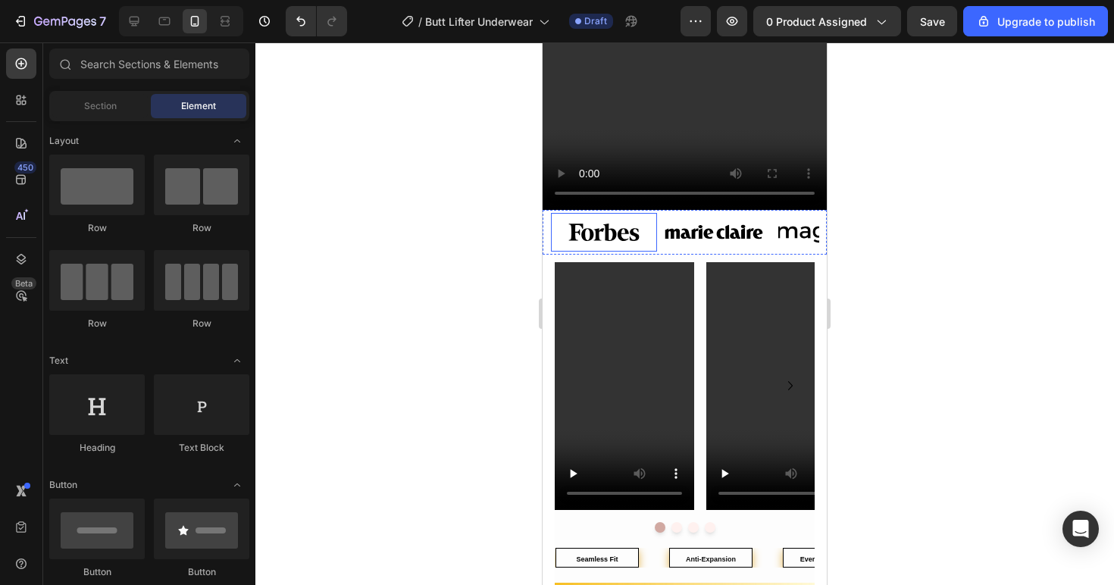
click at [648, 213] on img at bounding box center [604, 232] width 106 height 39
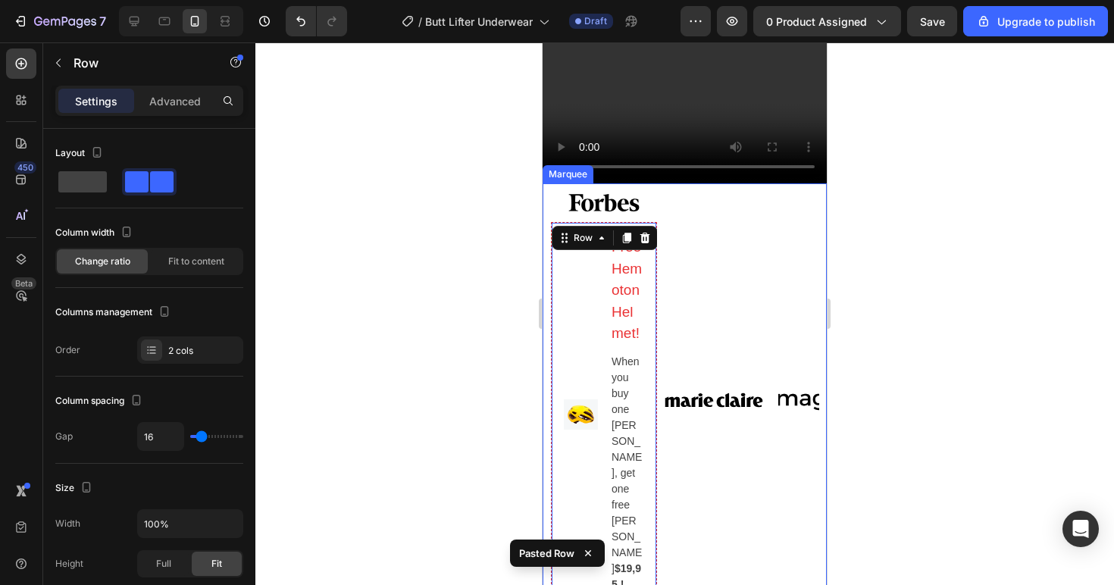
scroll to position [1629, 0]
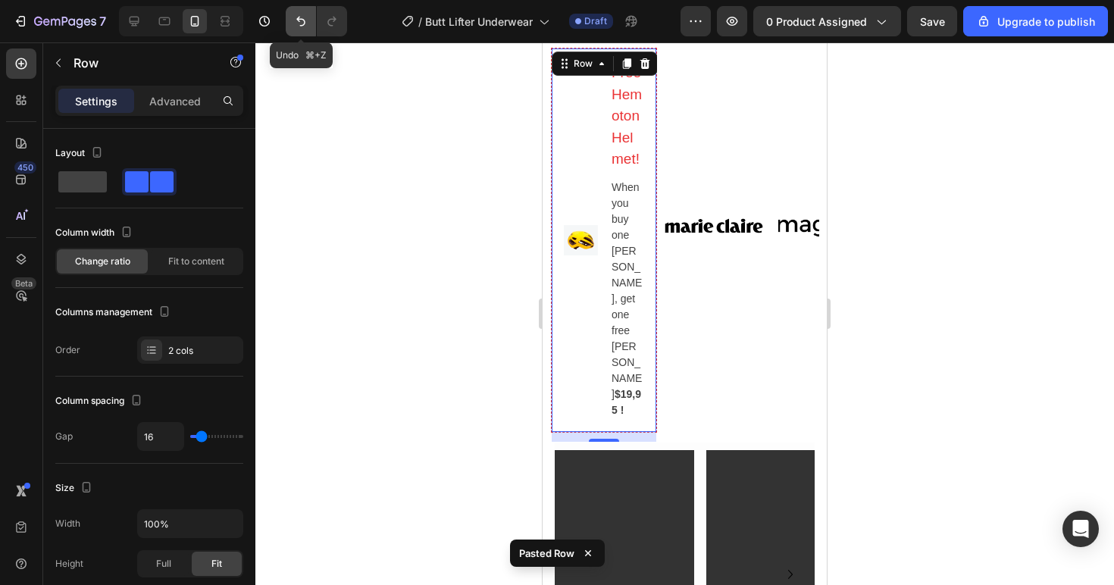
click at [296, 27] on icon "Undo/Redo" at bounding box center [300, 21] width 15 height 15
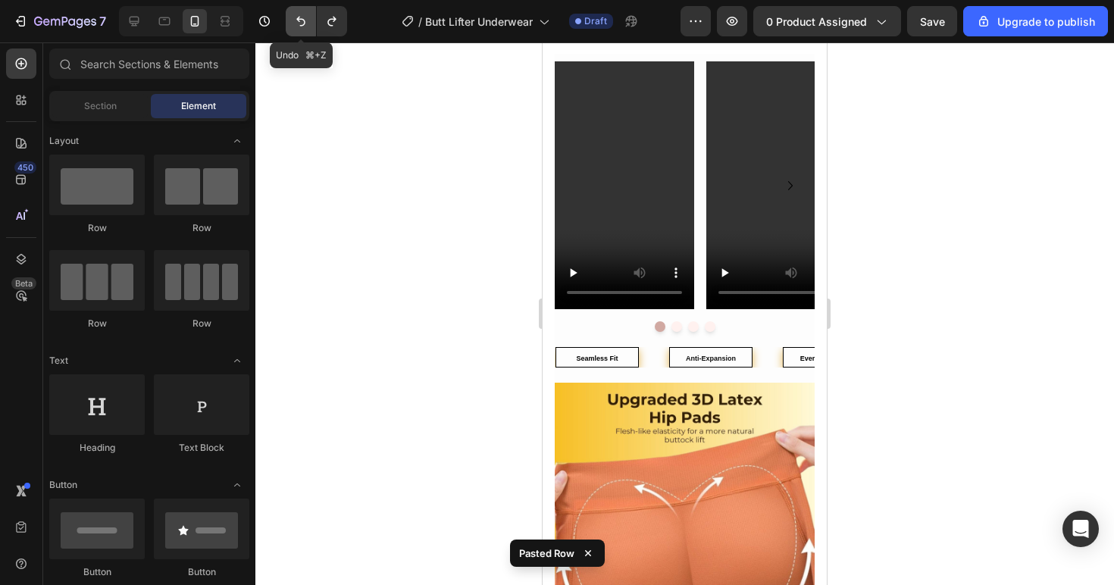
scroll to position [1632, 0]
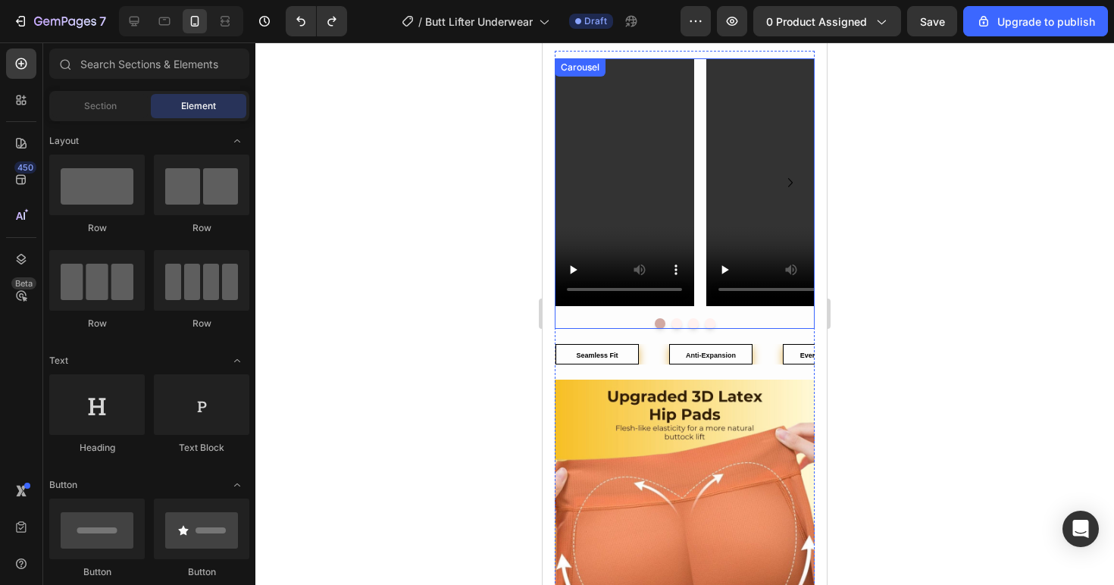
click at [655, 320] on button "Dot" at bounding box center [659, 323] width 11 height 11
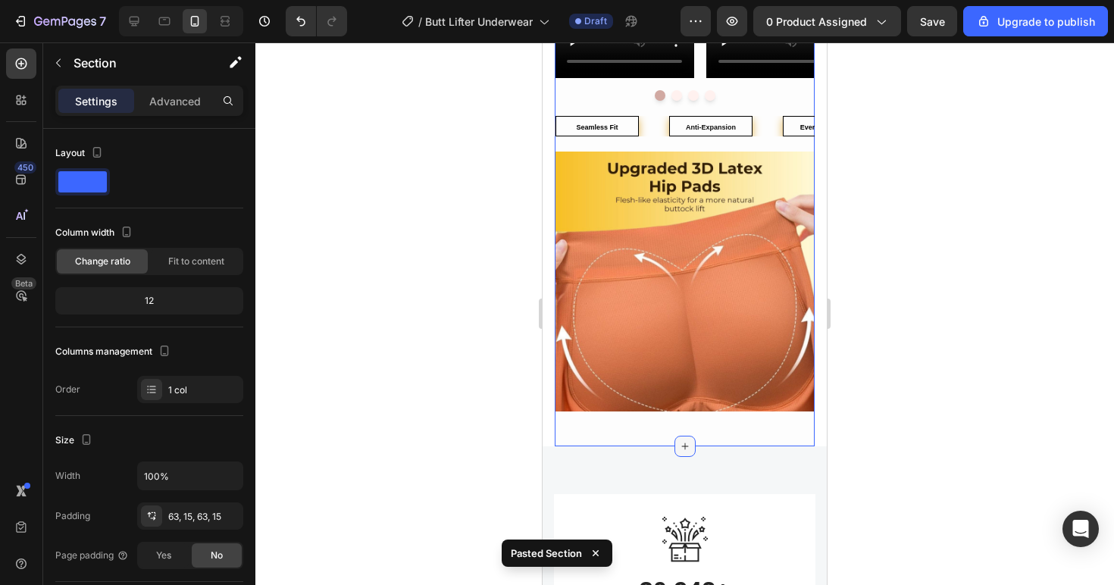
scroll to position [1870, 0]
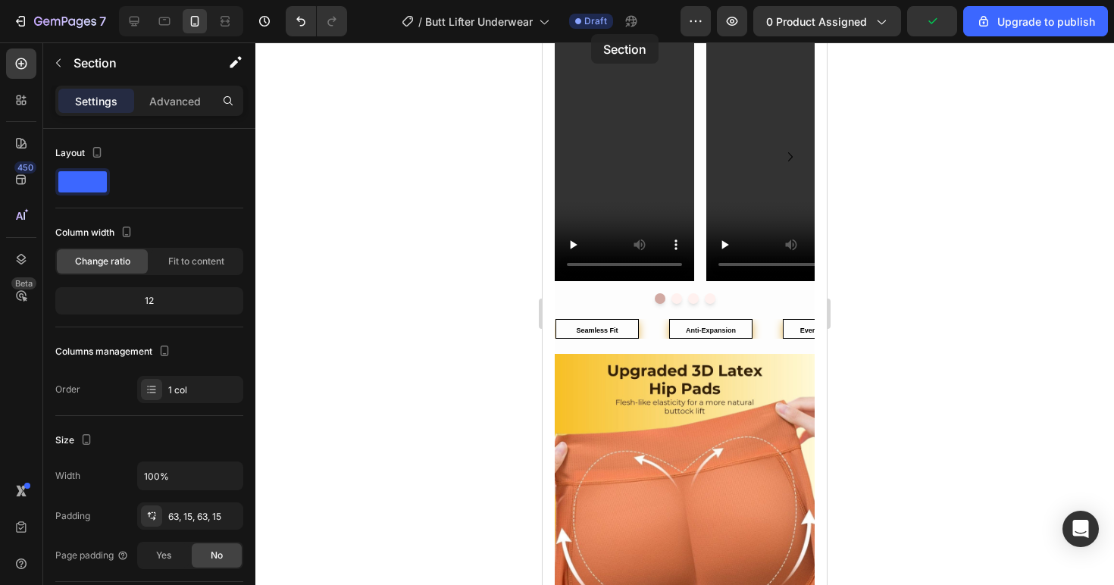
scroll to position [1507, 0]
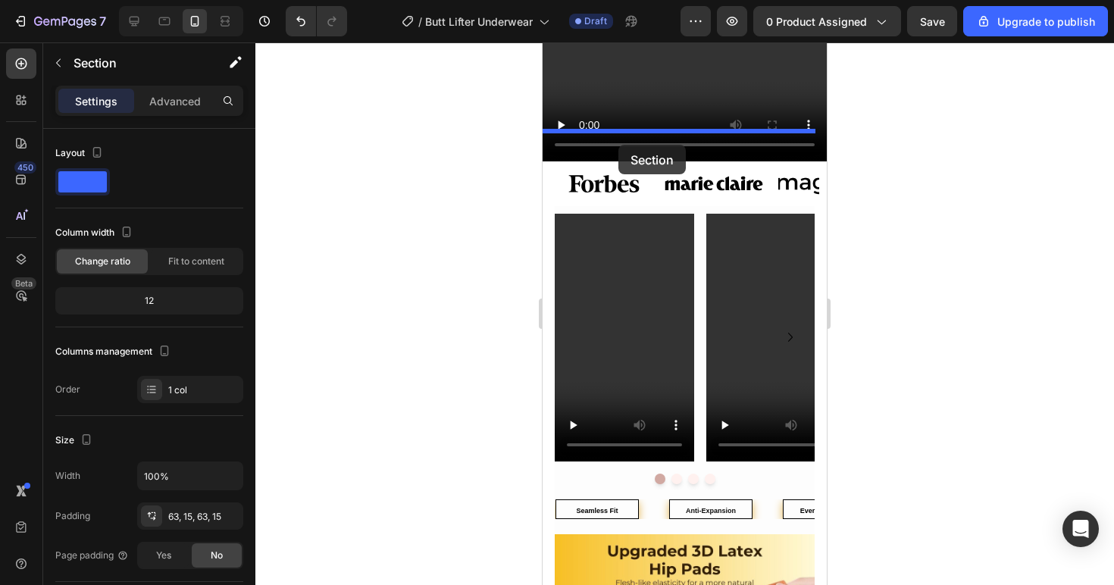
drag, startPoint x: 598, startPoint y: 450, endPoint x: 618, endPoint y: 145, distance: 306.0
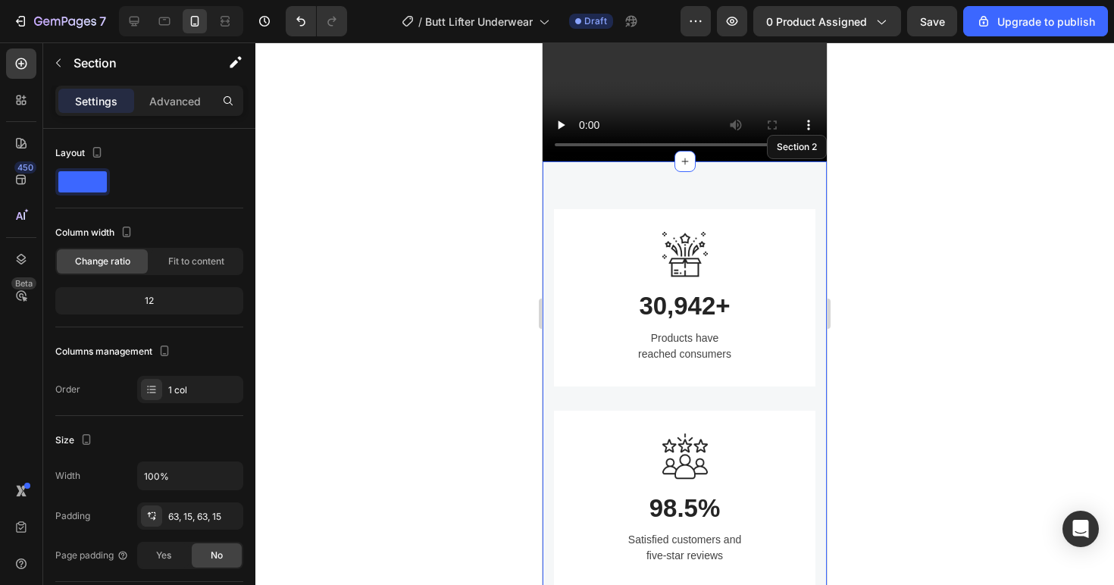
click at [733, 161] on div "Image 30,942+ Heading Products have reached consumers Text block Row Image 98.5…" at bounding box center [684, 499] width 284 height 676
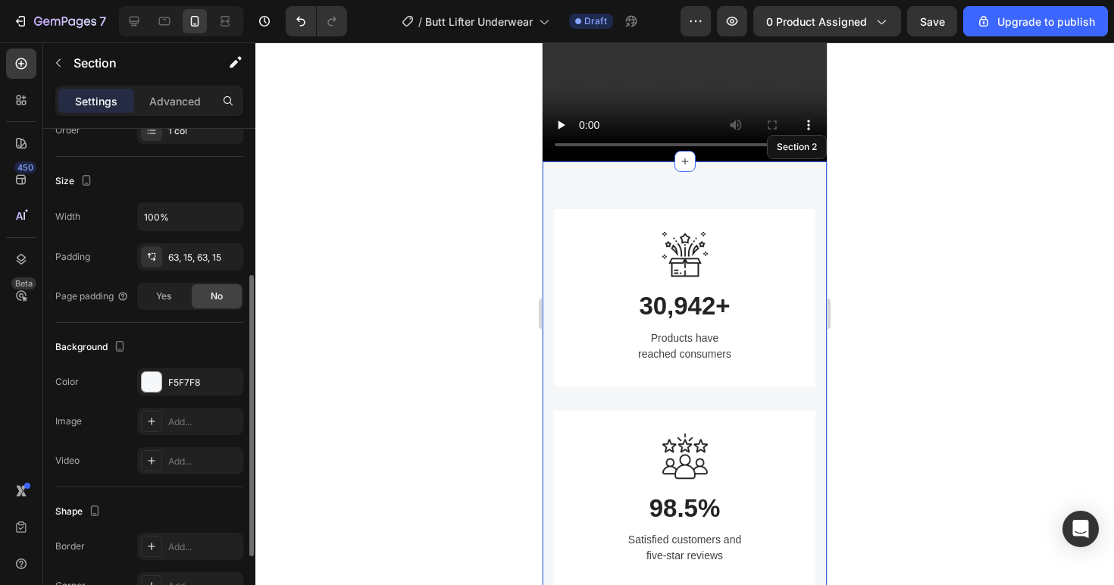
scroll to position [286, 0]
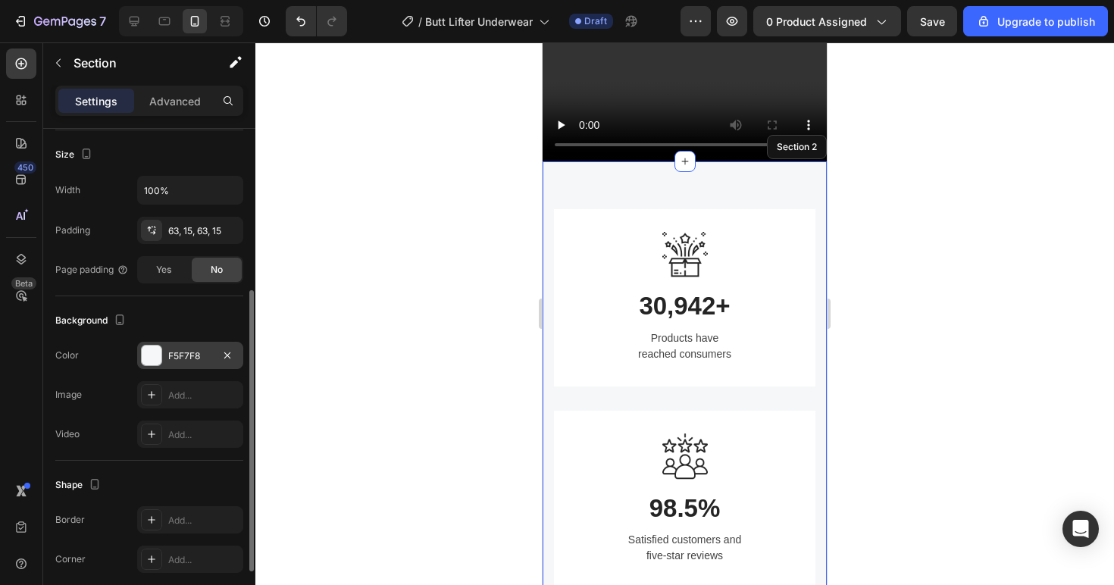
click at [199, 350] on div "F5F7F8" at bounding box center [190, 356] width 44 height 14
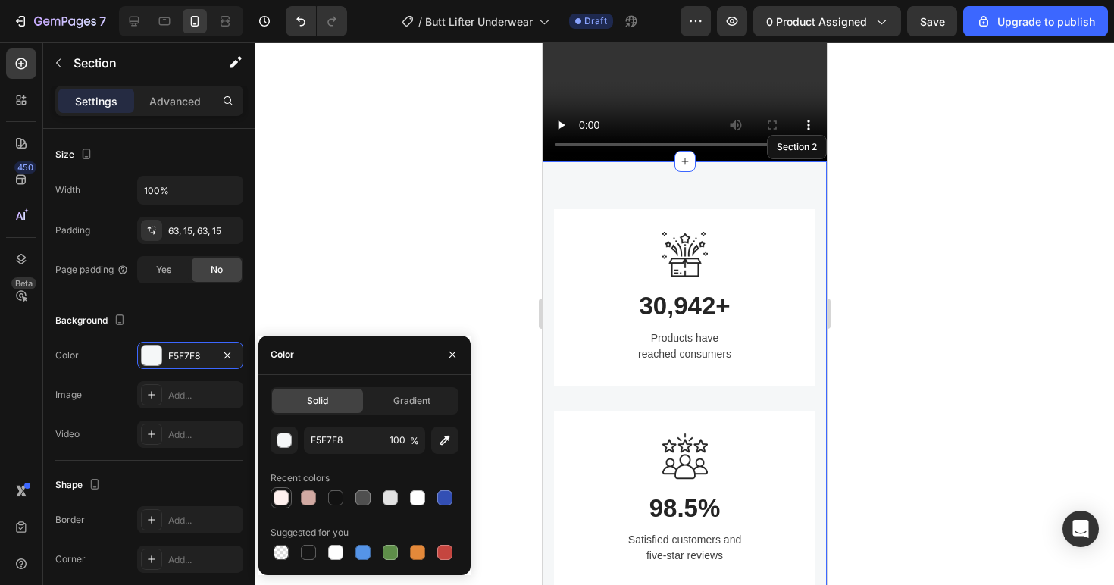
click at [284, 505] on div at bounding box center [281, 498] width 18 height 18
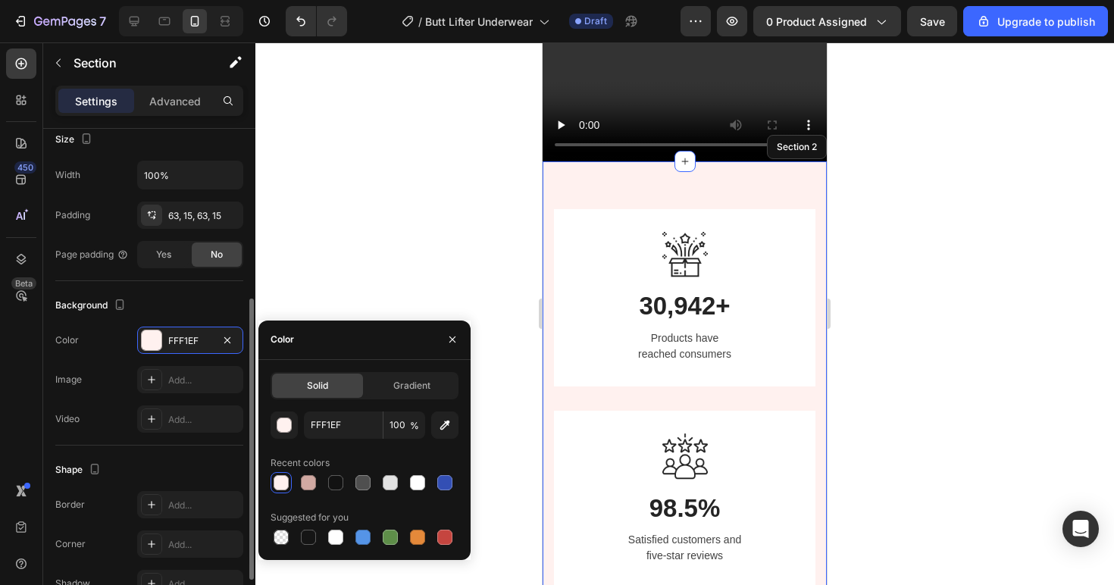
scroll to position [382, 0]
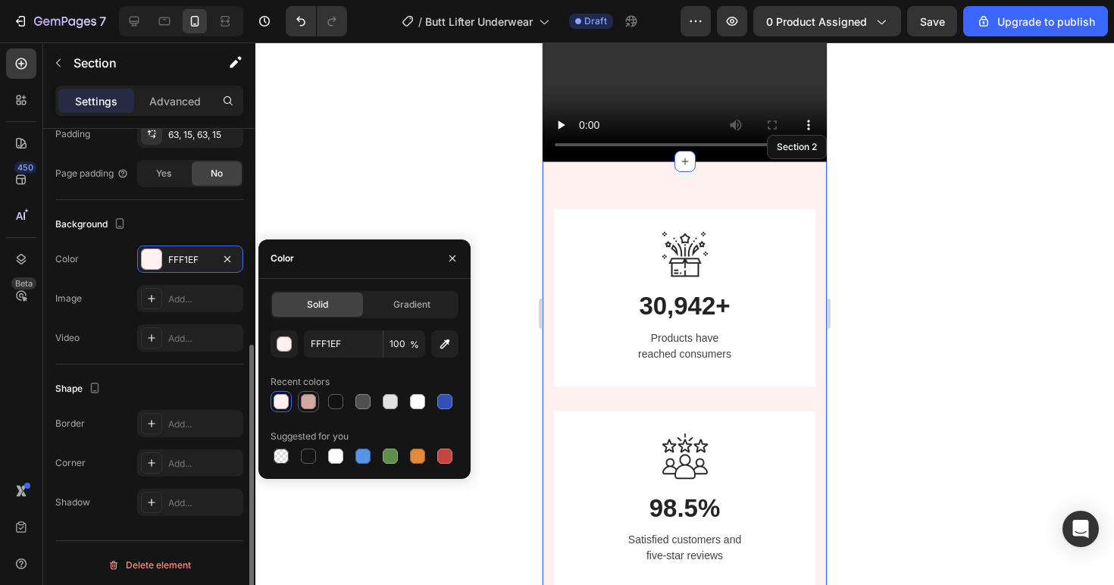
click at [314, 408] on div at bounding box center [308, 401] width 18 height 18
type input "D1A9A2"
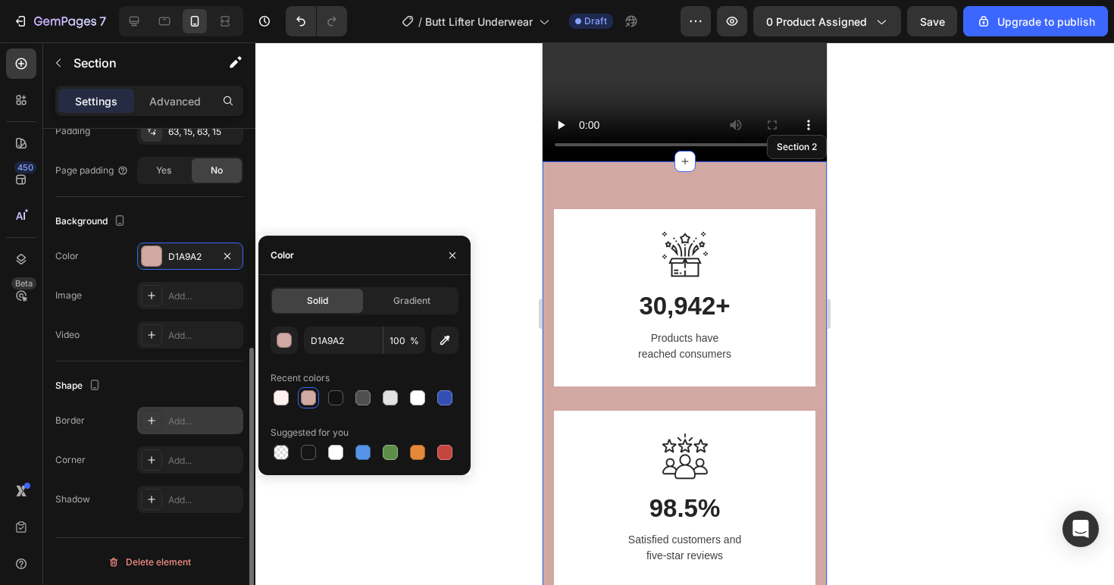
scroll to position [386, 0]
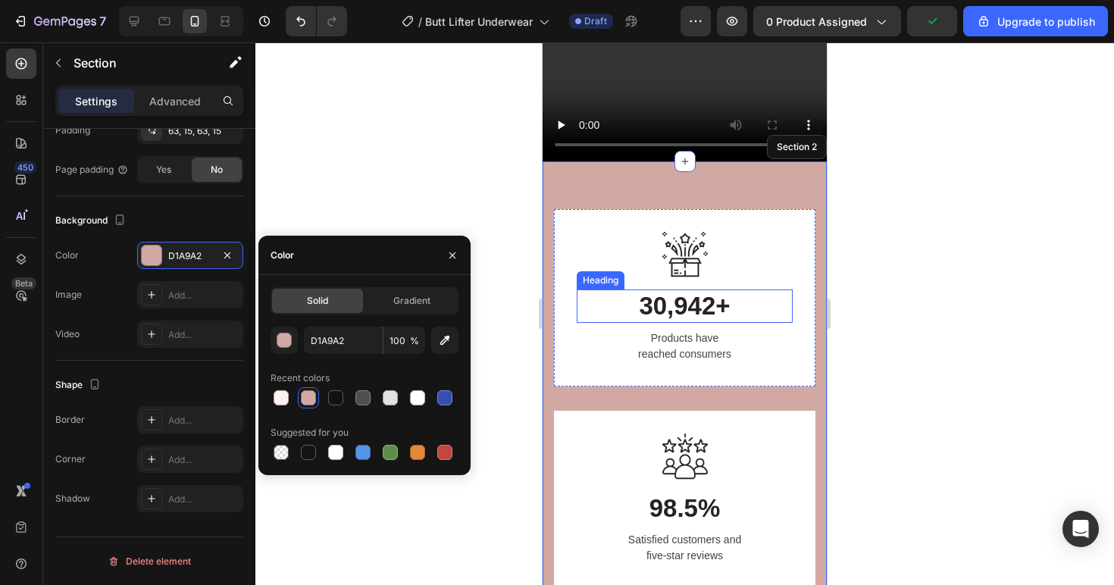
click at [691, 291] on p "30,942+" at bounding box center [684, 306] width 213 height 30
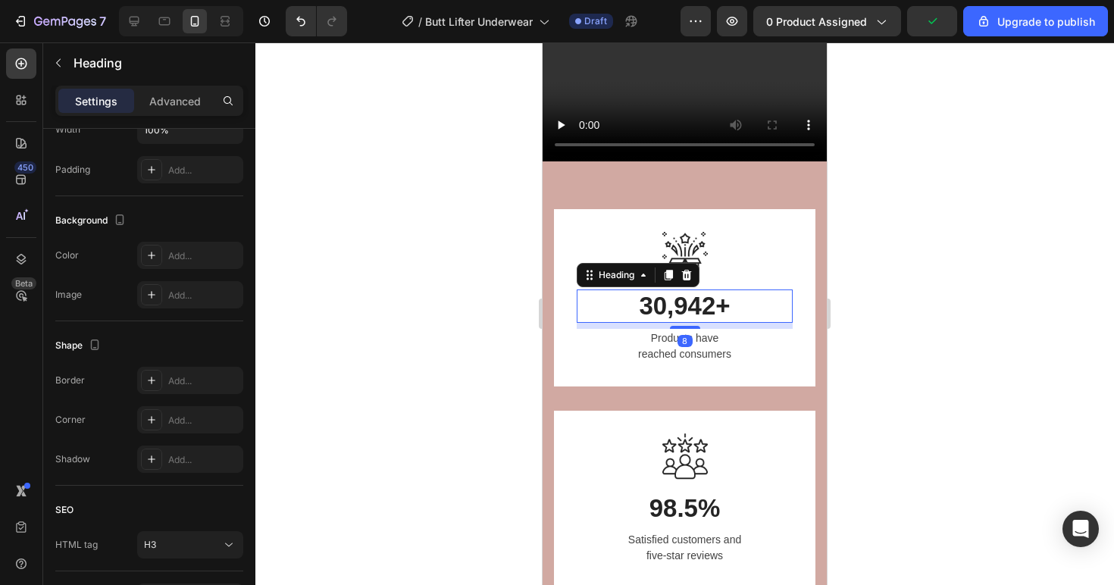
scroll to position [0, 0]
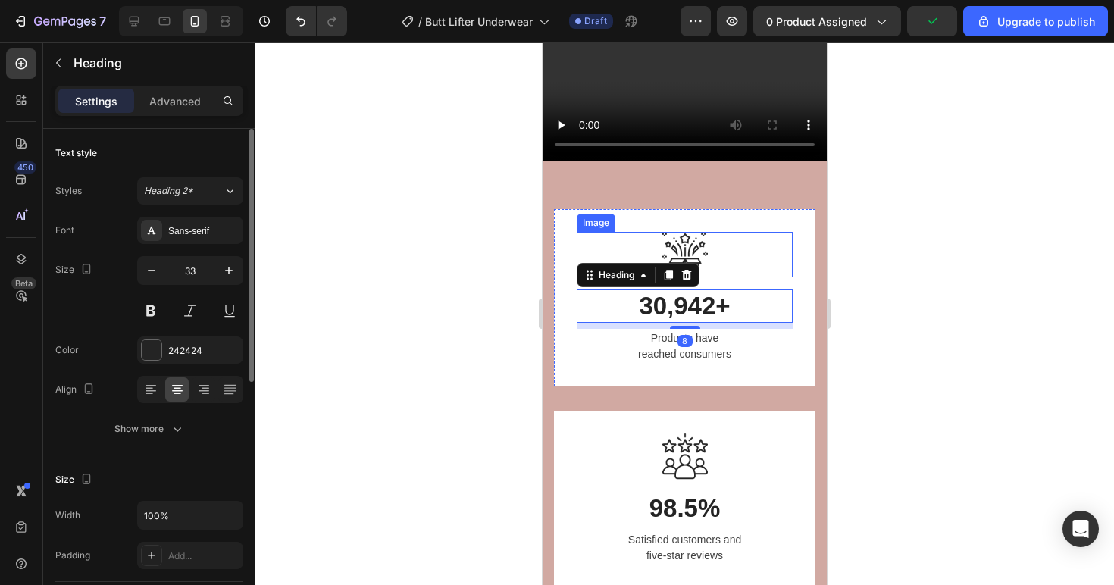
click at [763, 232] on div at bounding box center [684, 255] width 216 height 46
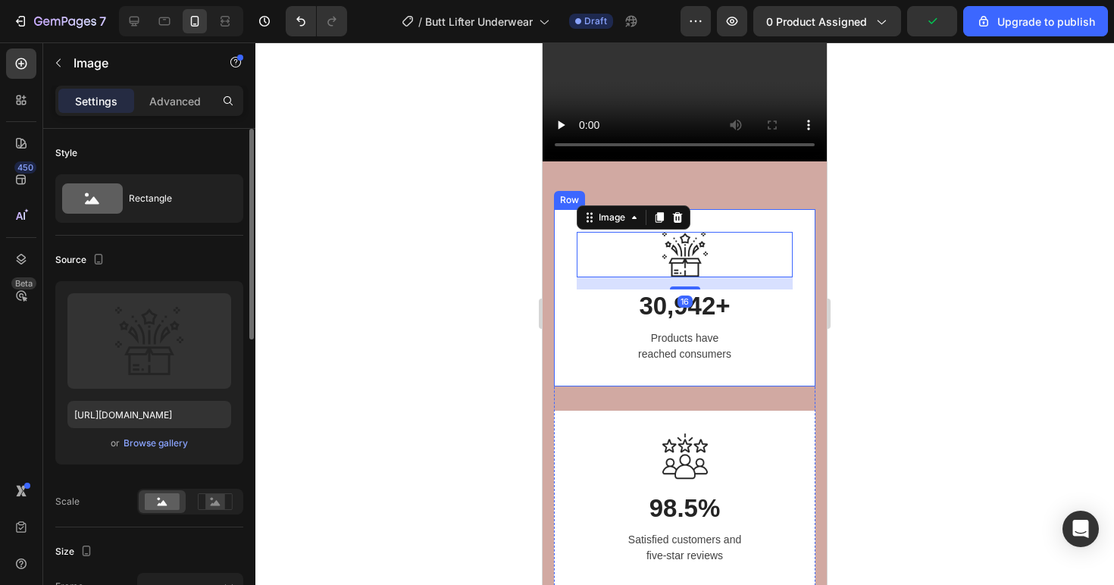
click at [787, 209] on div "Image 16 30,942+ Heading Products have reached consumers Text block Row" at bounding box center [684, 297] width 261 height 177
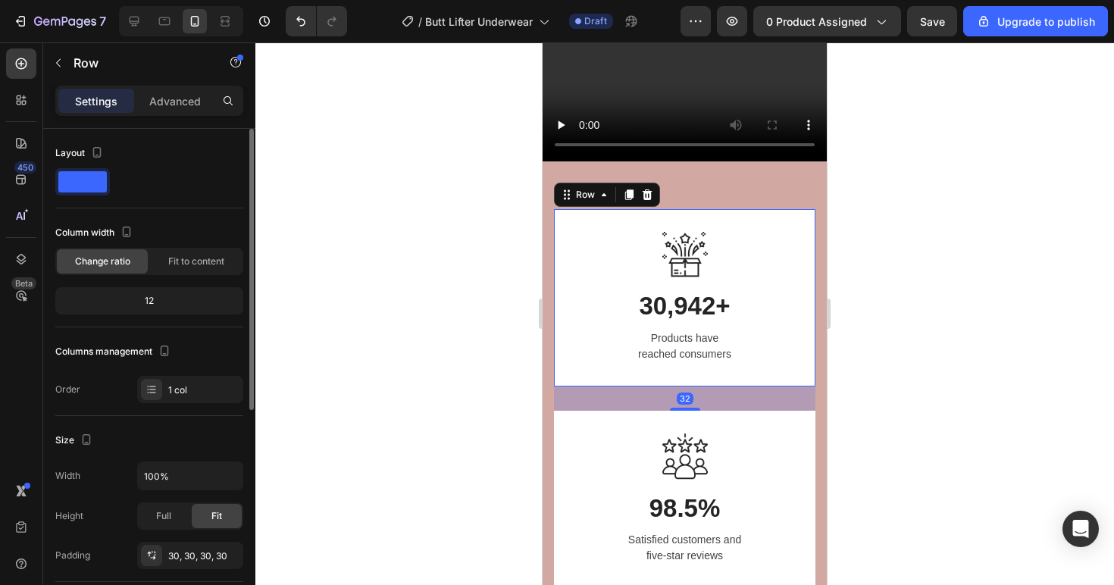
scroll to position [308, 0]
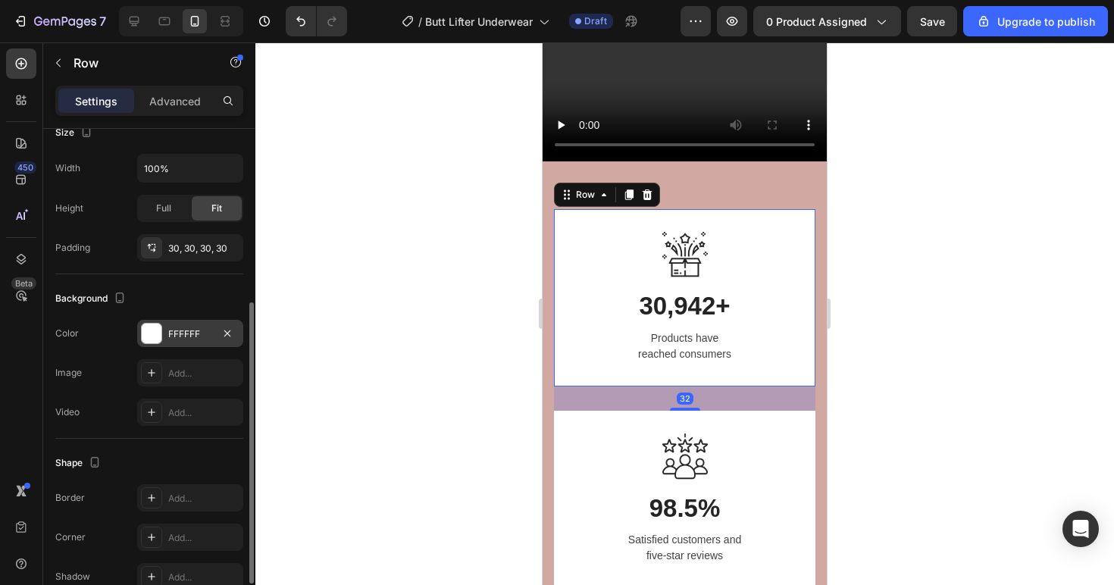
click at [175, 343] on div "FFFFFF" at bounding box center [190, 333] width 106 height 27
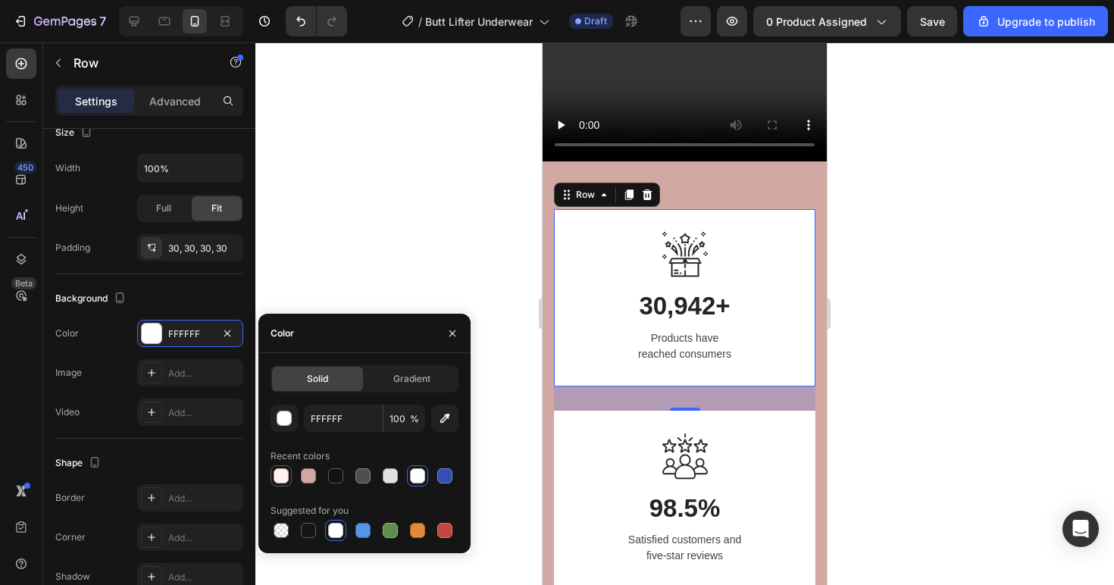
click at [280, 471] on div at bounding box center [280, 475] width 15 height 15
type input "FFF1EF"
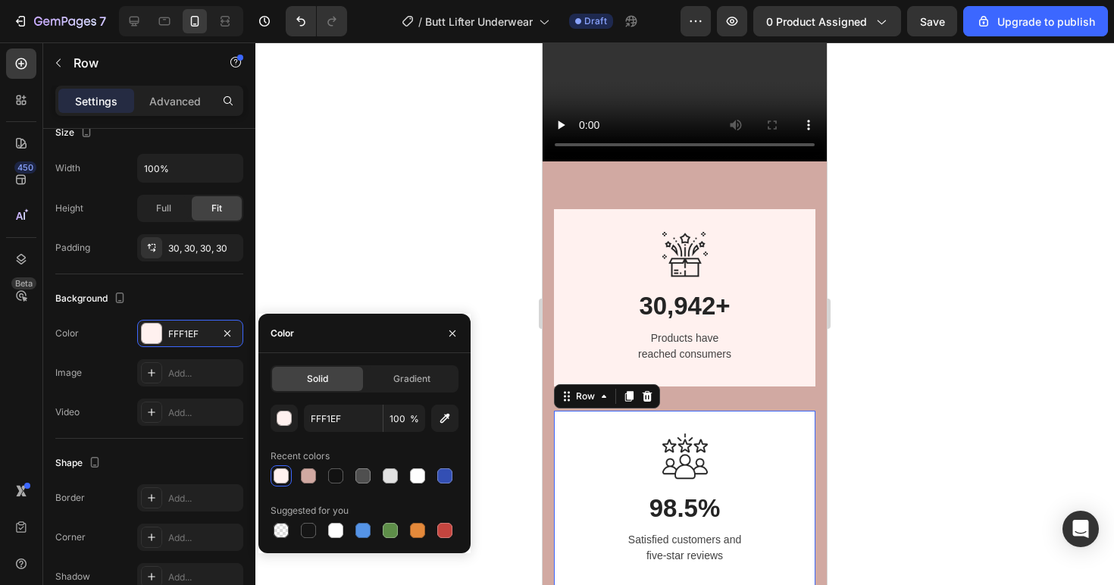
click at [789, 411] on div "Image 98.5% Heading Satisfied customers and five-star reviews Text block Row 32" at bounding box center [684, 499] width 261 height 177
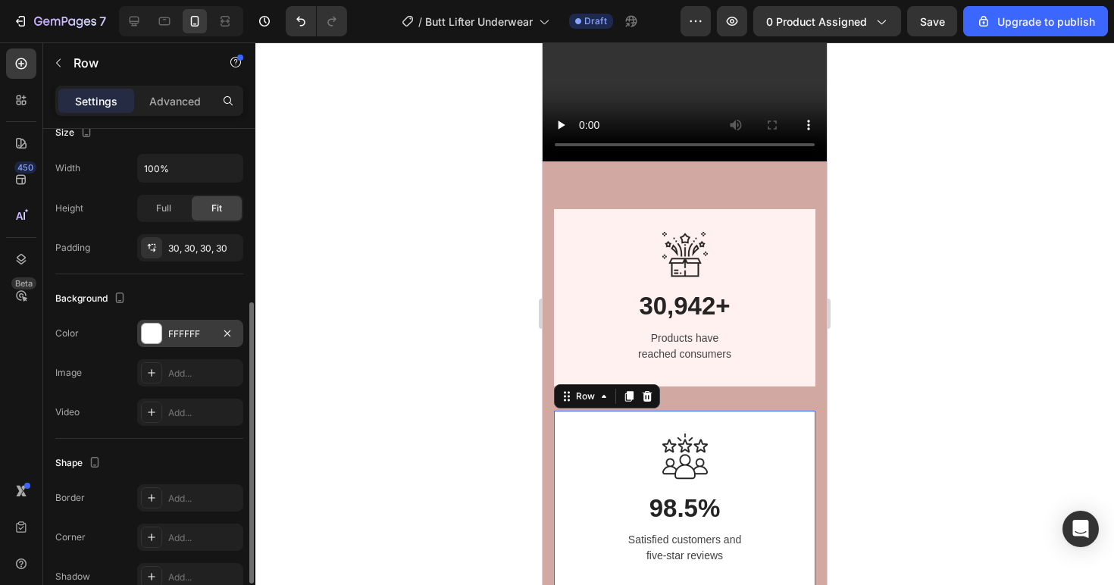
click at [185, 333] on div "FFFFFF" at bounding box center [190, 334] width 44 height 14
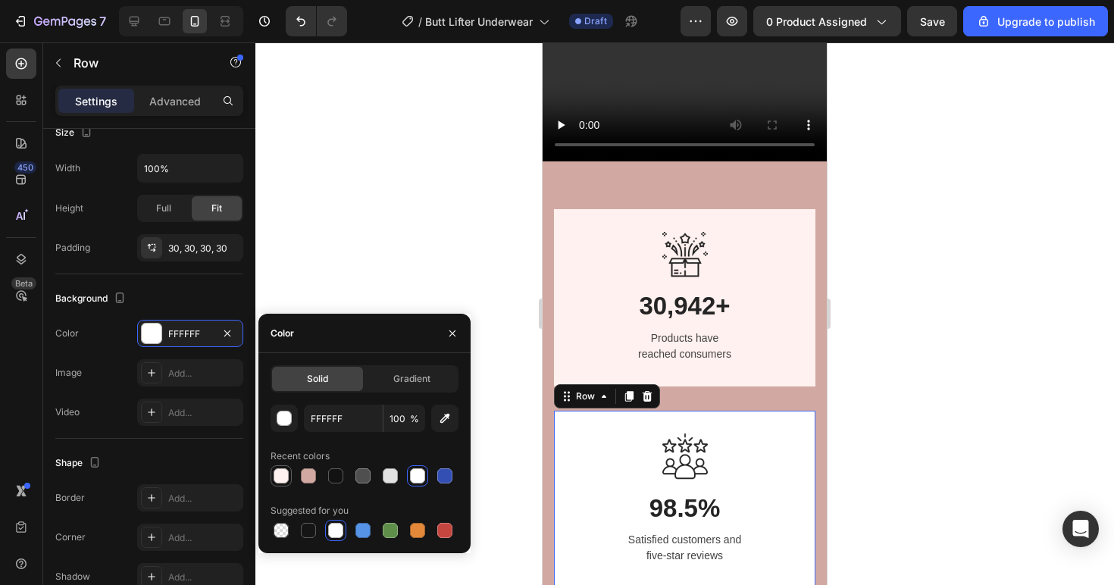
click at [286, 478] on div at bounding box center [280, 475] width 15 height 15
type input "FFF1EF"
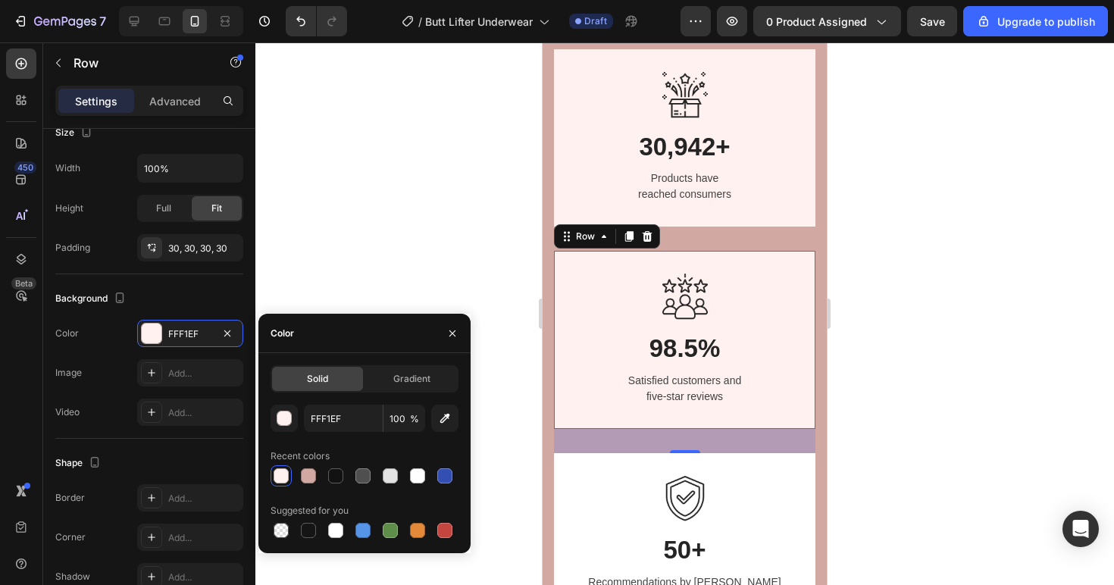
scroll to position [1642, 0]
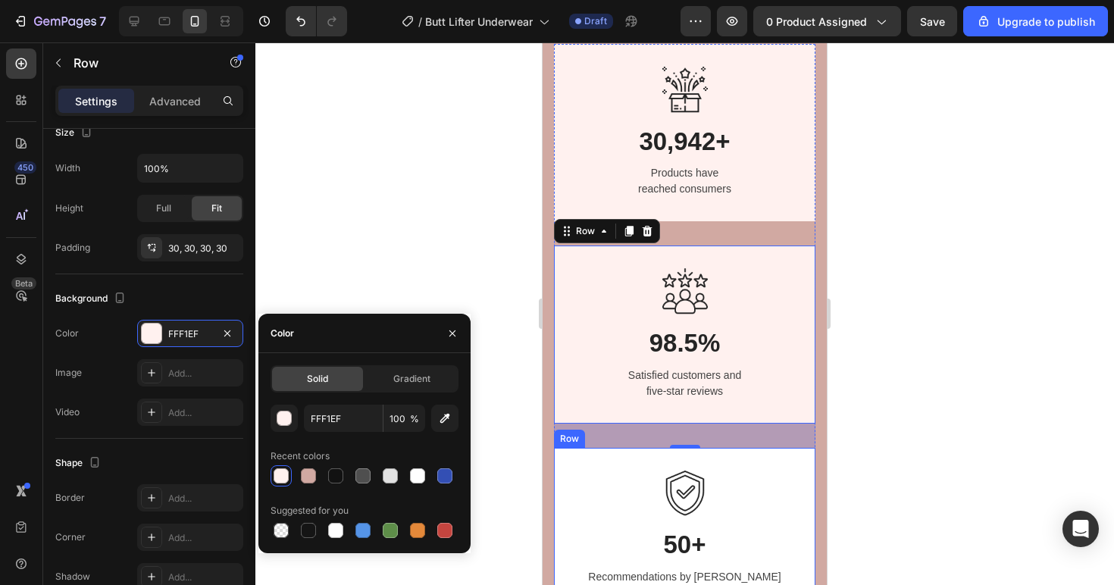
click at [759, 465] on div "Image 50+ Heading Recommendations by over 50 safety experts Text block Row" at bounding box center [684, 536] width 261 height 177
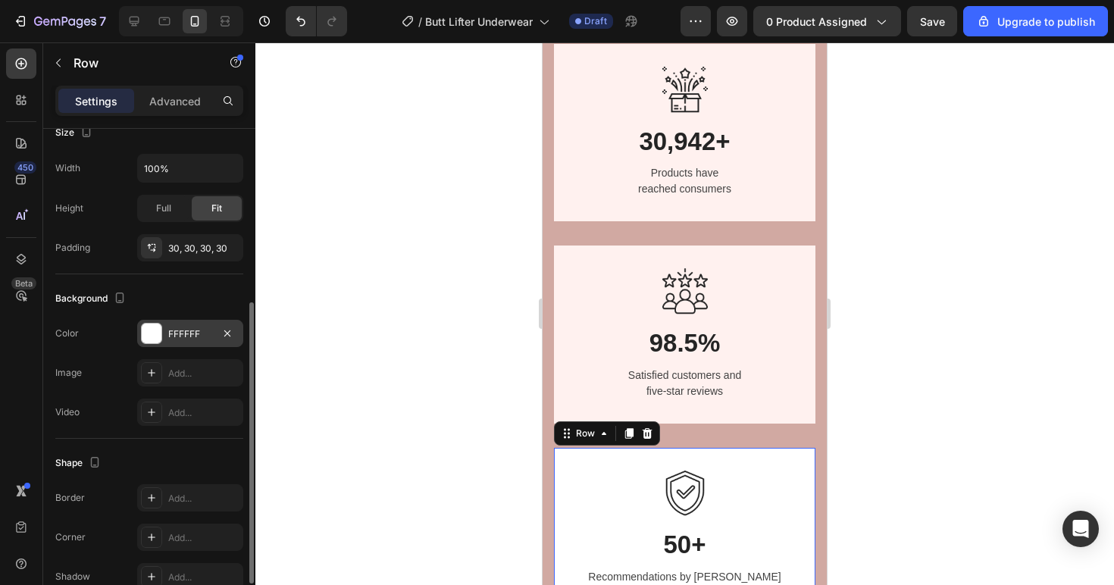
click at [163, 335] on div "FFFFFF" at bounding box center [190, 333] width 106 height 27
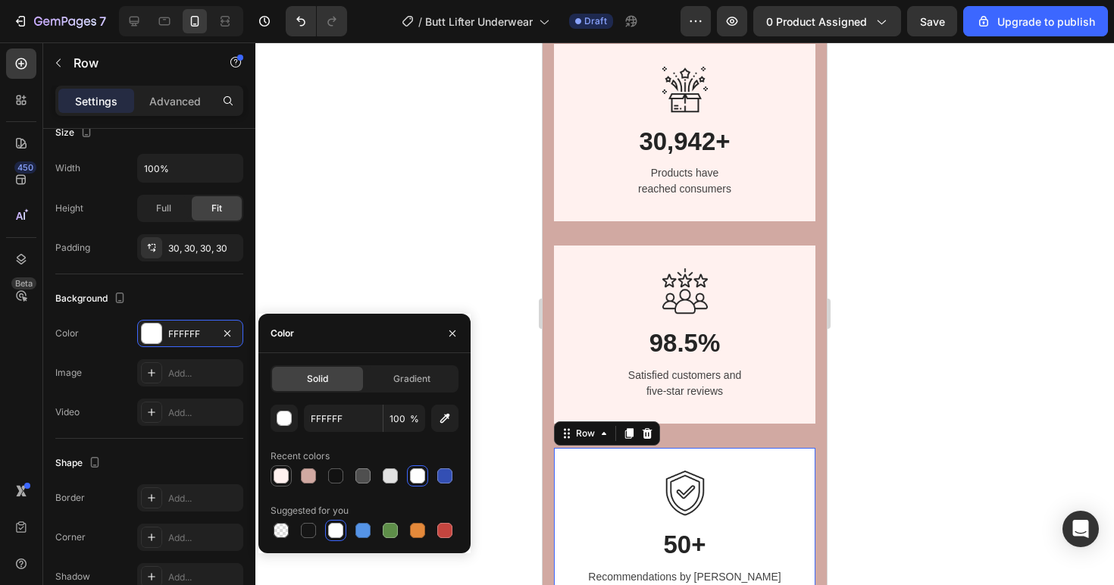
drag, startPoint x: 283, startPoint y: 476, endPoint x: 307, endPoint y: 467, distance: 25.9
click at [283, 476] on div at bounding box center [280, 475] width 15 height 15
type input "FFF1EF"
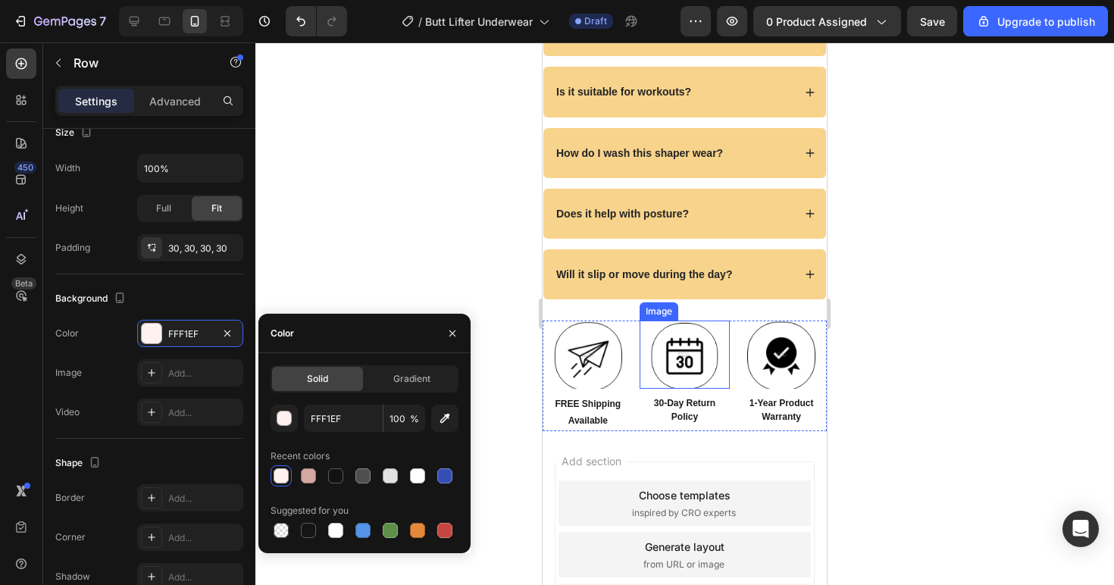
scroll to position [6018, 0]
click at [724, 346] on div "Image FREE Shipping Available Text Block Image 30-Day Return Policy Text Block …" at bounding box center [684, 376] width 284 height 111
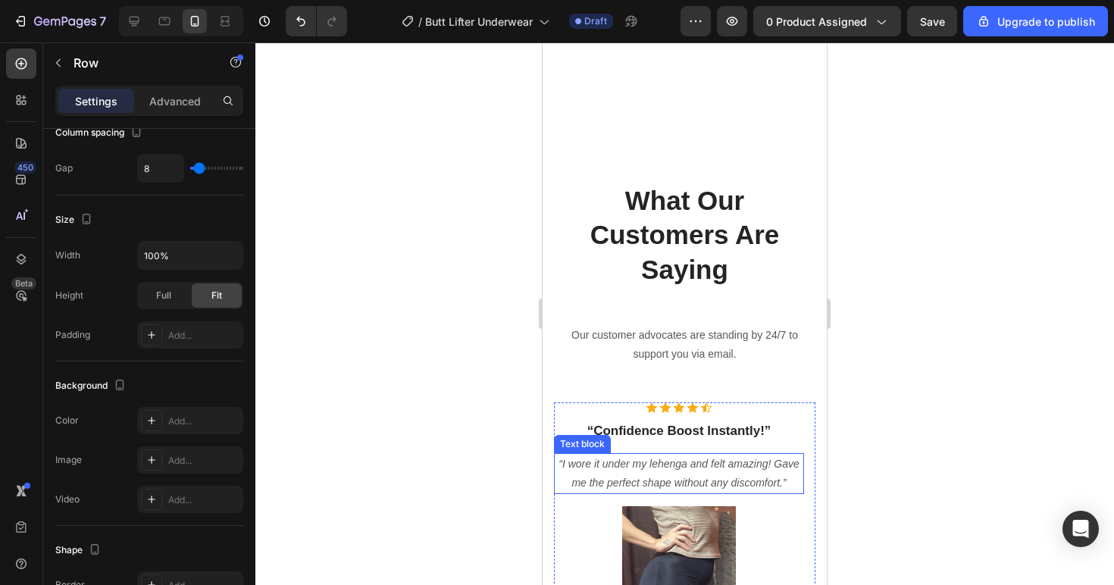
scroll to position [5225, 0]
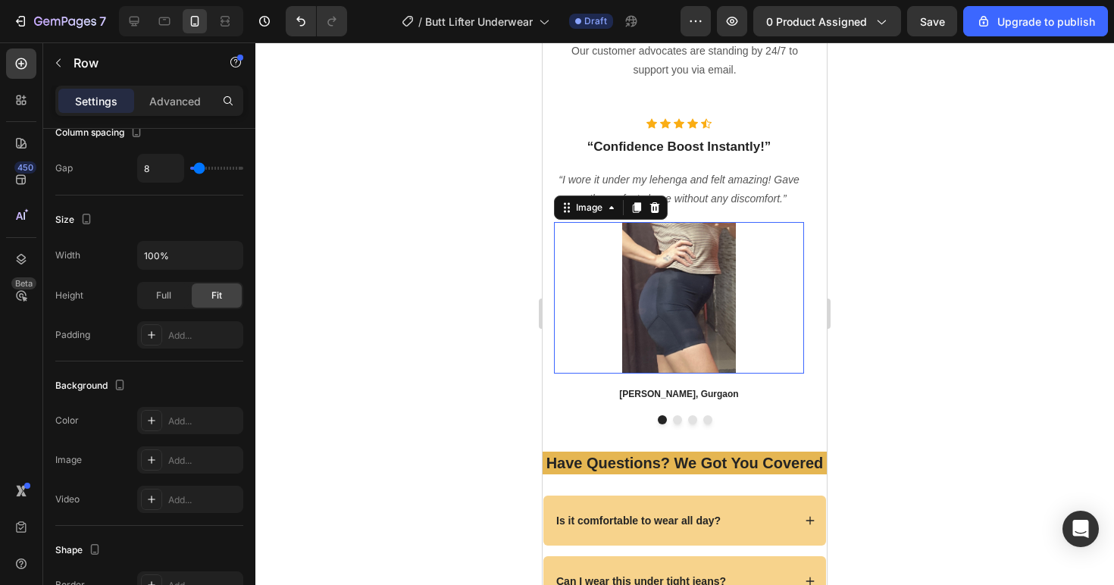
click at [768, 304] on div at bounding box center [679, 297] width 250 height 151
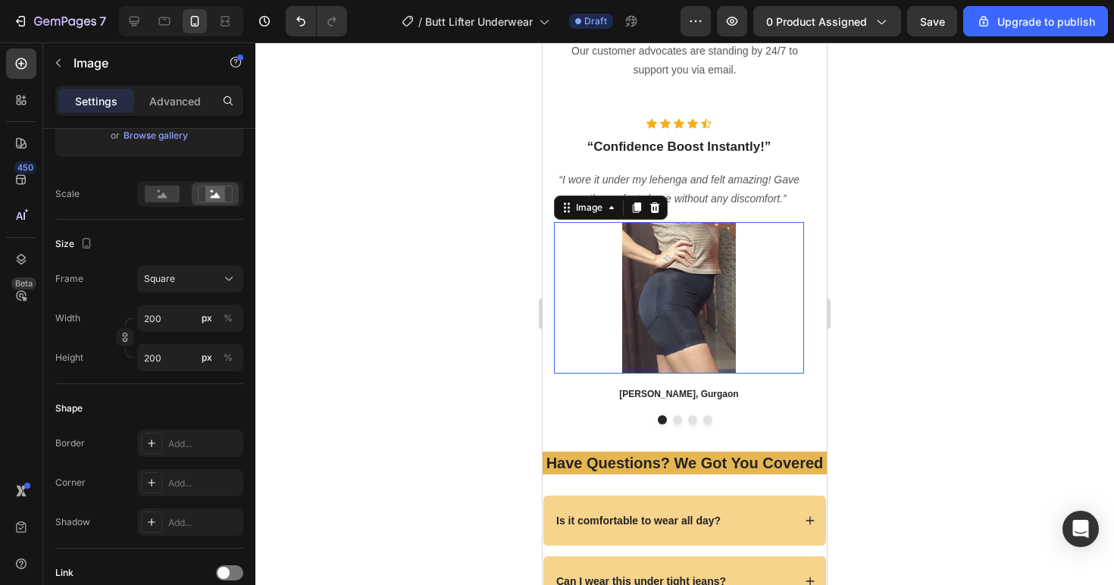
scroll to position [0, 0]
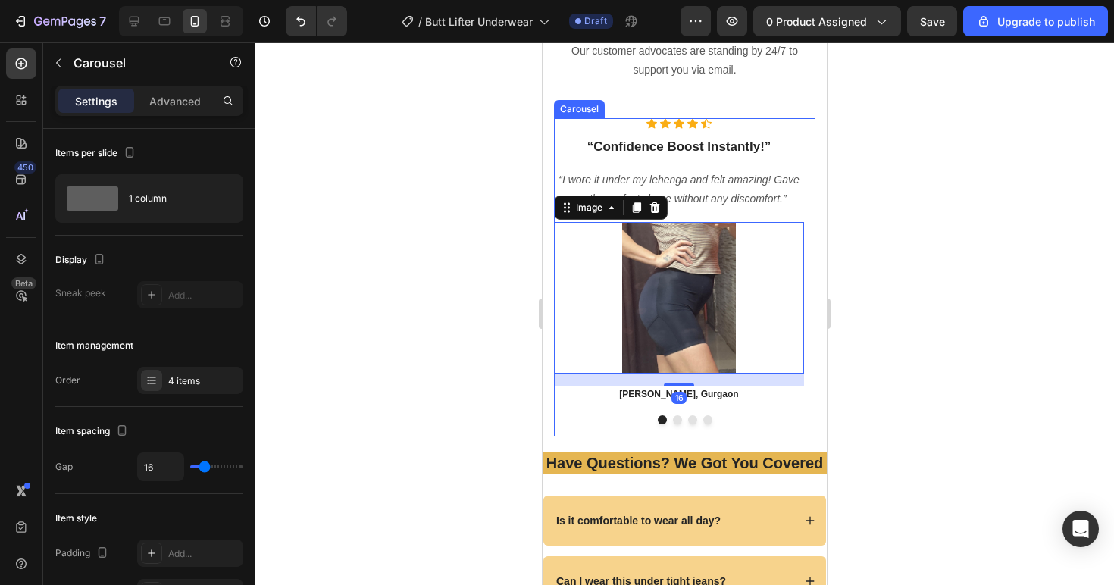
click at [673, 420] on button "Dot" at bounding box center [677, 419] width 9 height 9
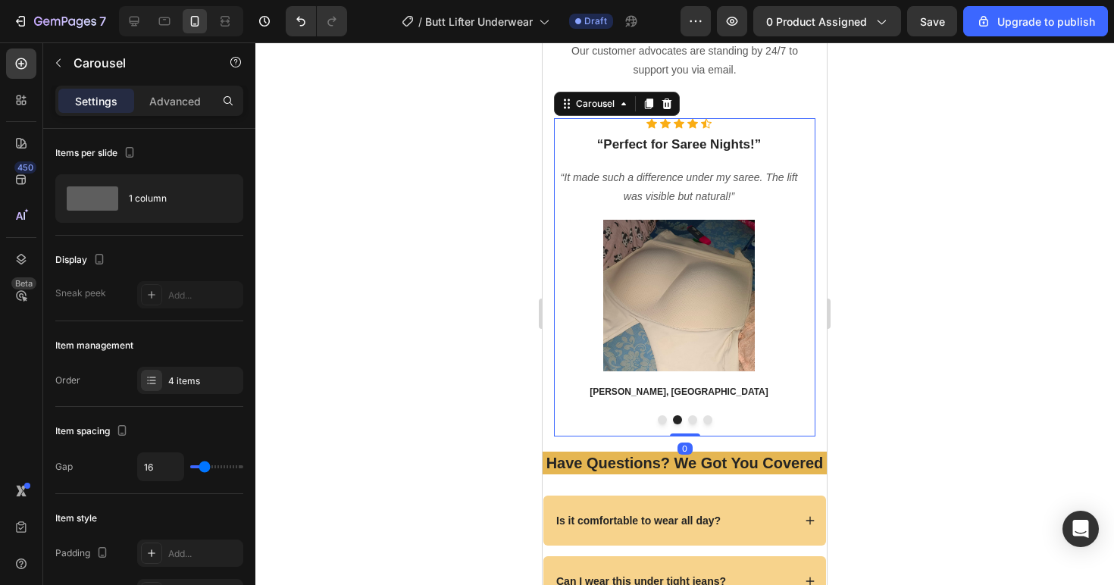
click at [680, 420] on div at bounding box center [684, 419] width 261 height 9
click at [690, 420] on button "Dot" at bounding box center [692, 419] width 9 height 9
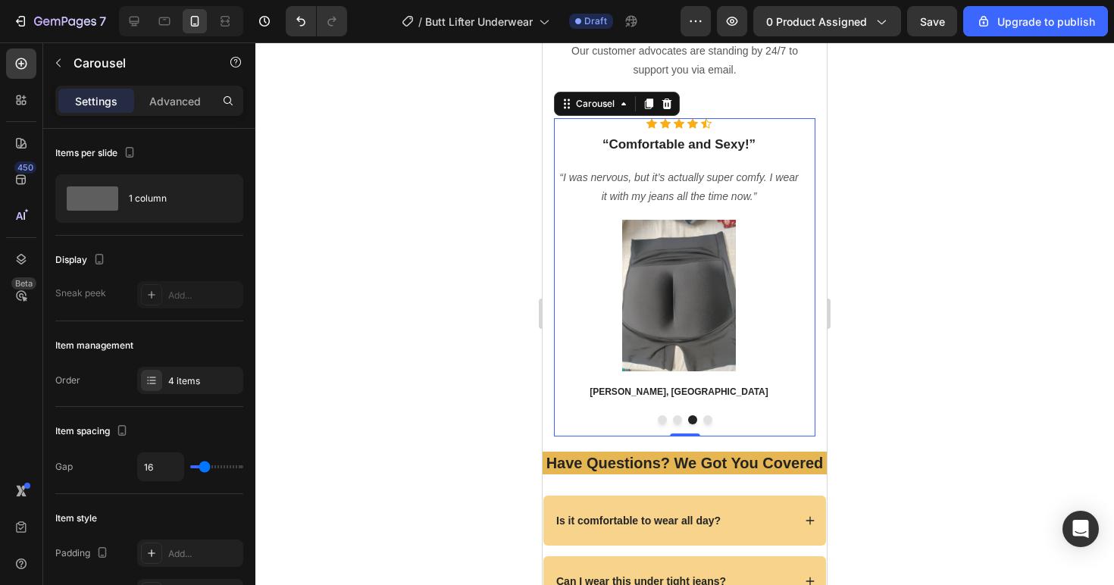
click at [703, 420] on button "Dot" at bounding box center [707, 419] width 9 height 9
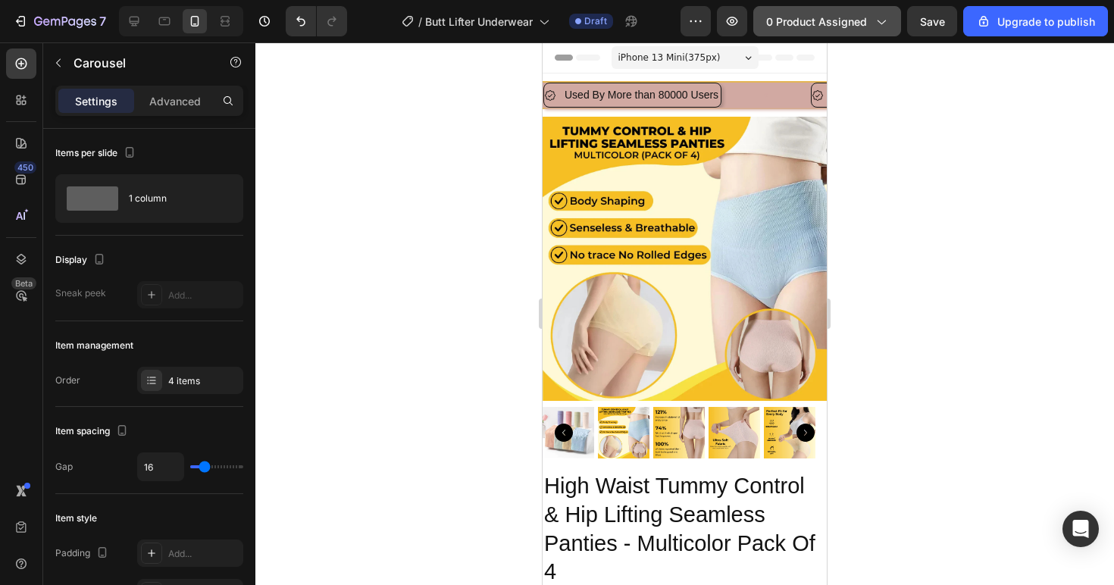
click at [833, 28] on span "0 product assigned" at bounding box center [816, 22] width 101 height 16
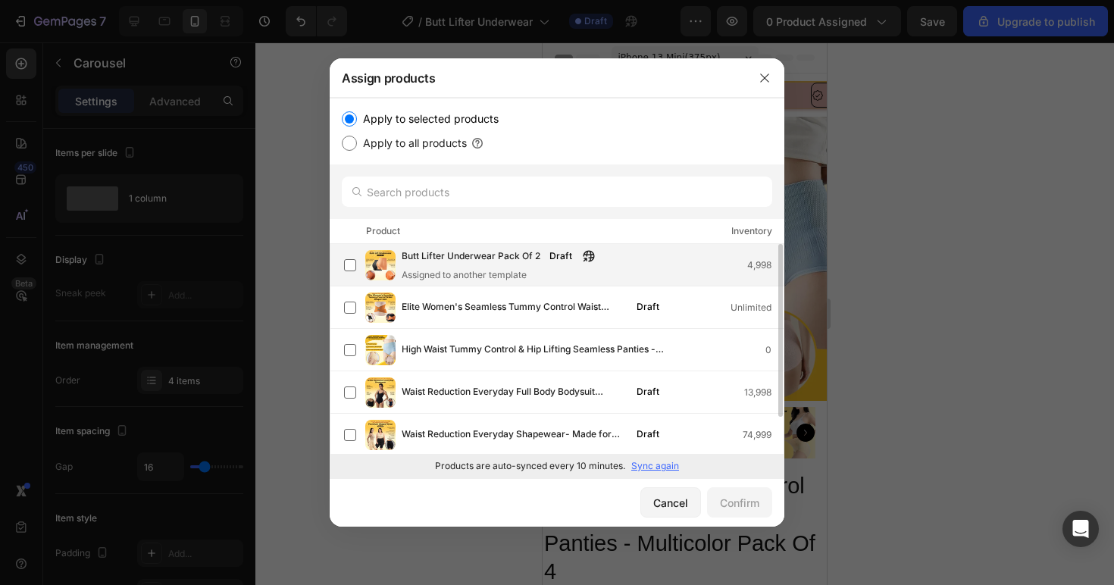
click at [464, 267] on div "Butt Lifter Underwear Pack Of 2 Draft Assigned to another template" at bounding box center [501, 264] width 201 height 33
click at [752, 515] on button "Confirm" at bounding box center [739, 502] width 65 height 30
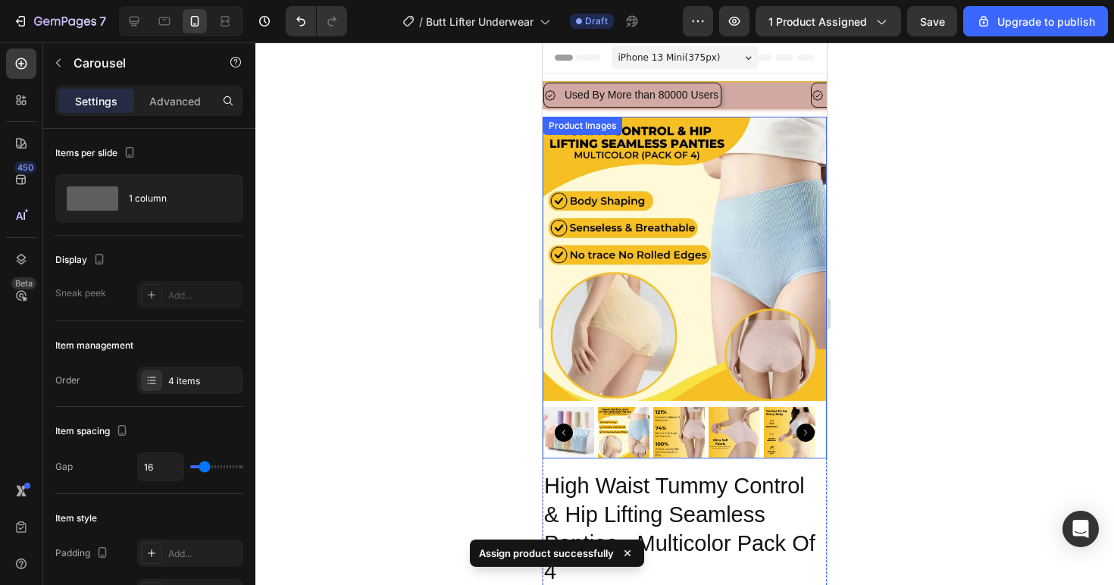
click at [650, 231] on img at bounding box center [684, 259] width 284 height 284
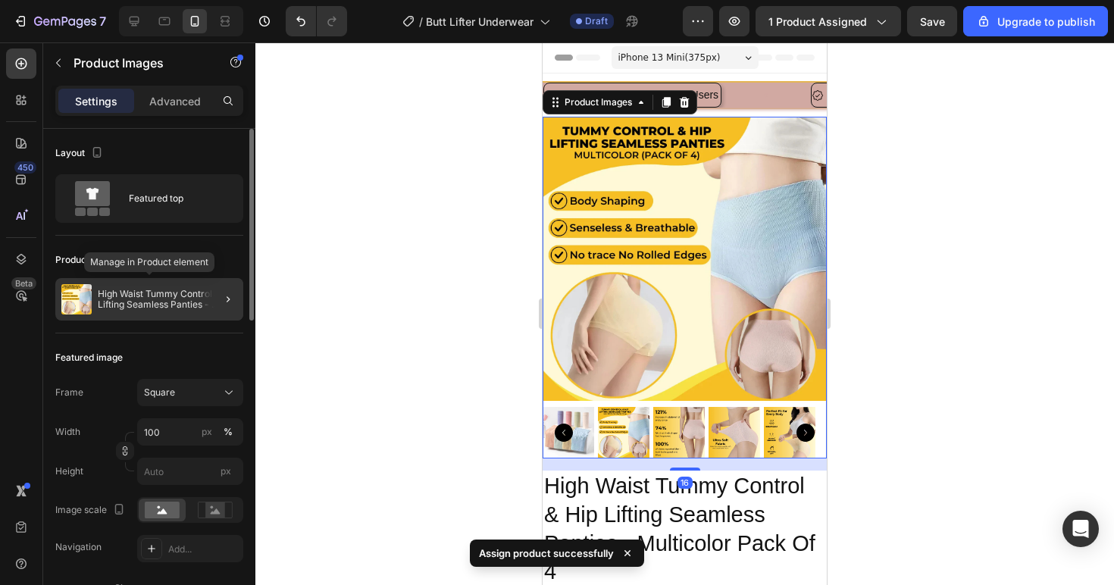
click at [183, 298] on p "High Waist Tummy Control & Hip Lifting Seamless Panties - Multicolor Pack Of 4" at bounding box center [167, 299] width 139 height 21
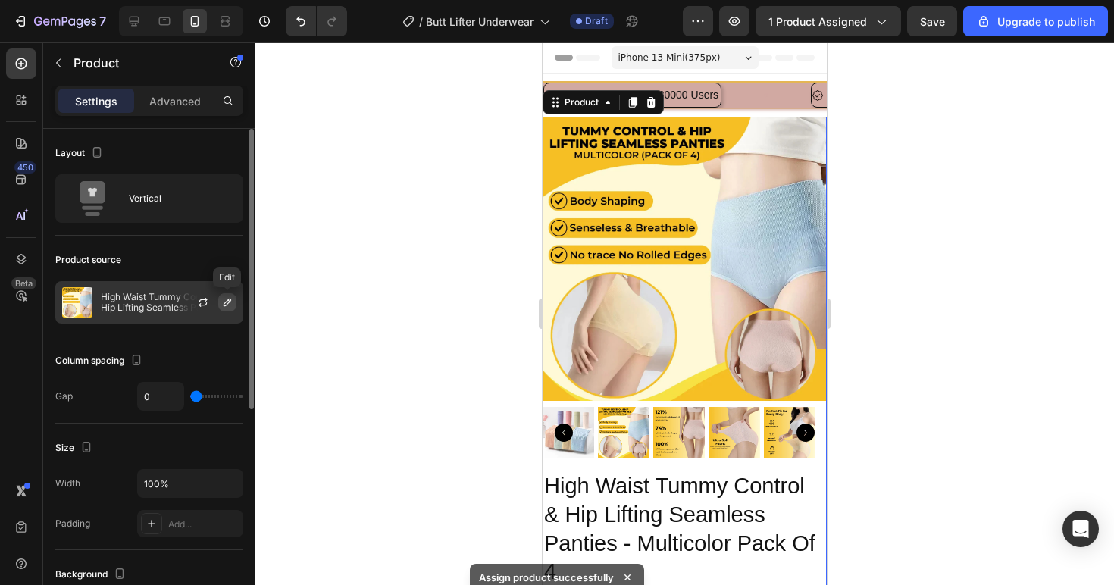
click at [230, 301] on icon "button" at bounding box center [227, 302] width 12 height 12
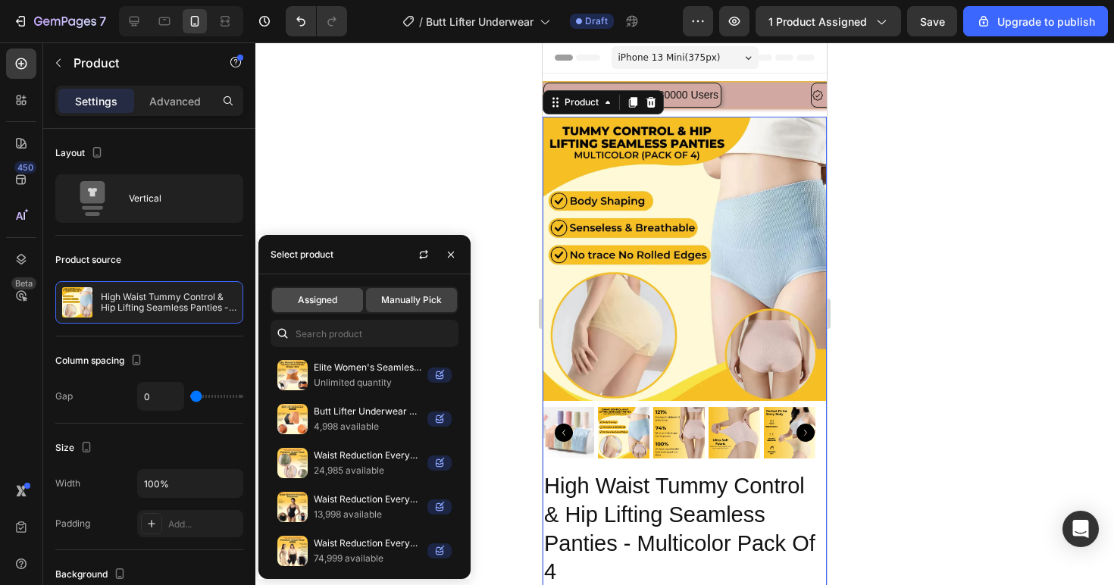
click at [346, 299] on div "Assigned" at bounding box center [317, 300] width 91 height 24
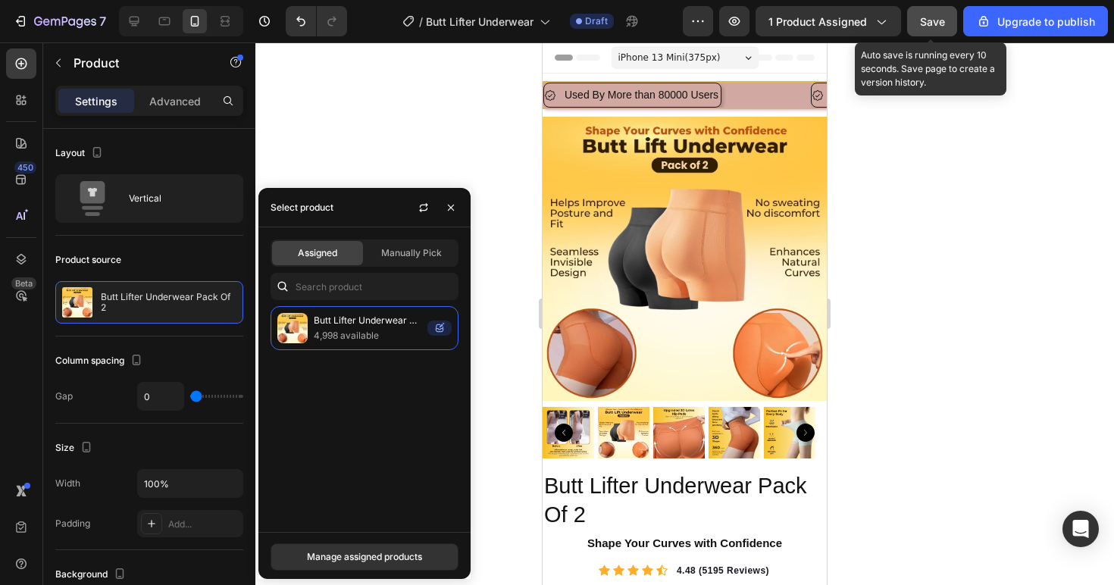
click at [927, 19] on span "Save" at bounding box center [932, 21] width 25 height 13
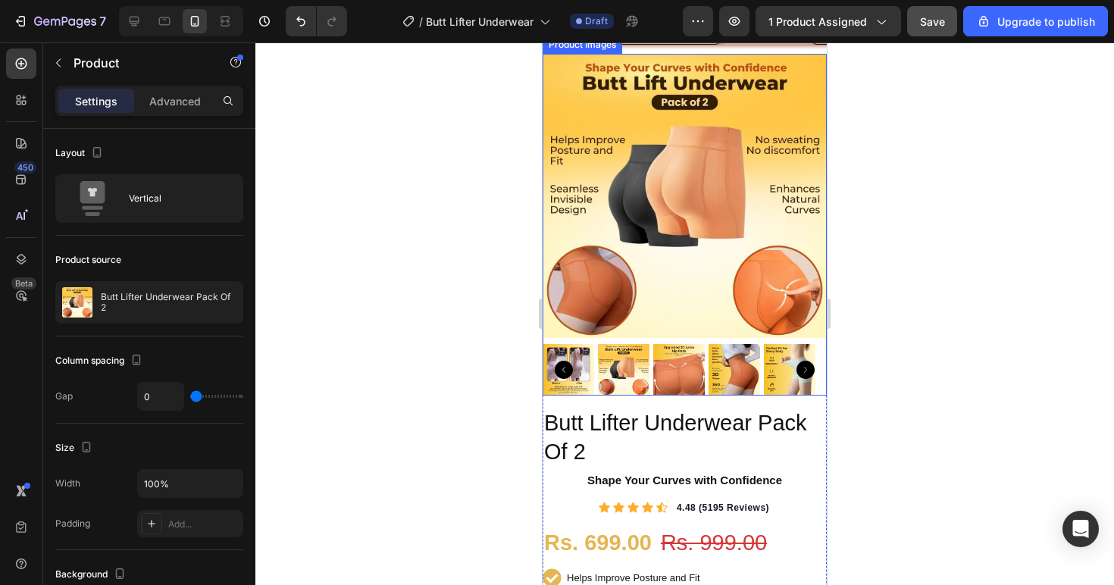
scroll to position [86, 0]
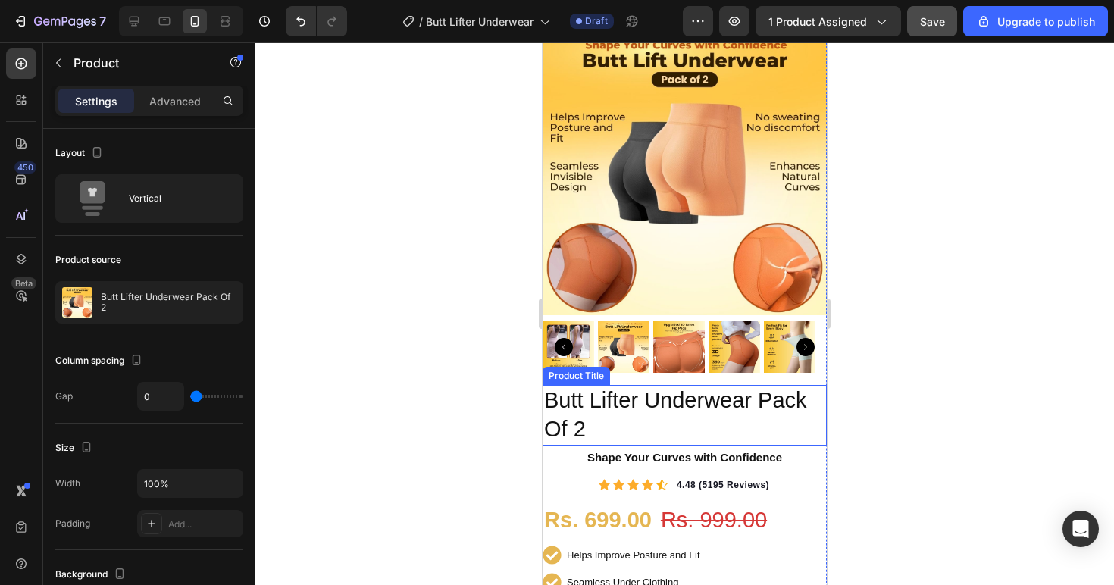
click at [692, 400] on h1 "Butt Lifter Underwear Pack Of 2" at bounding box center [684, 415] width 284 height 60
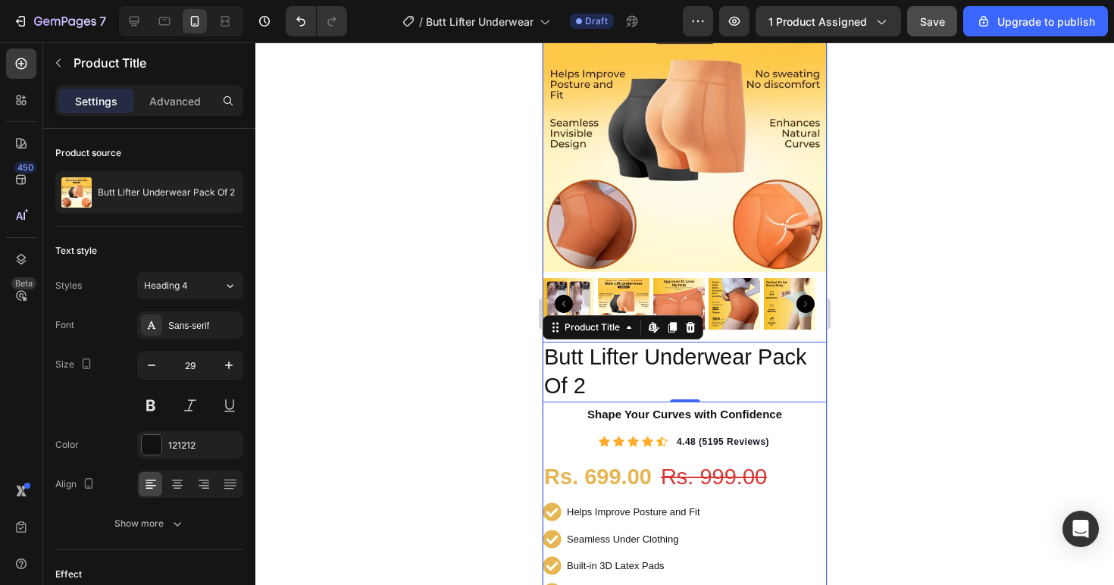
scroll to position [157, 0]
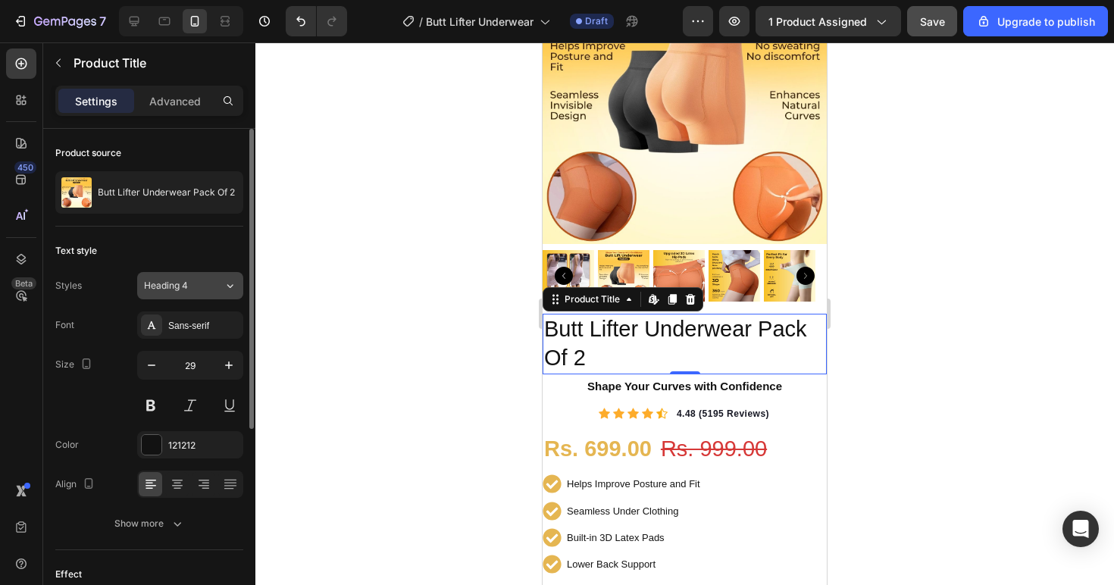
click at [207, 286] on div "Heading 4" at bounding box center [184, 286] width 80 height 14
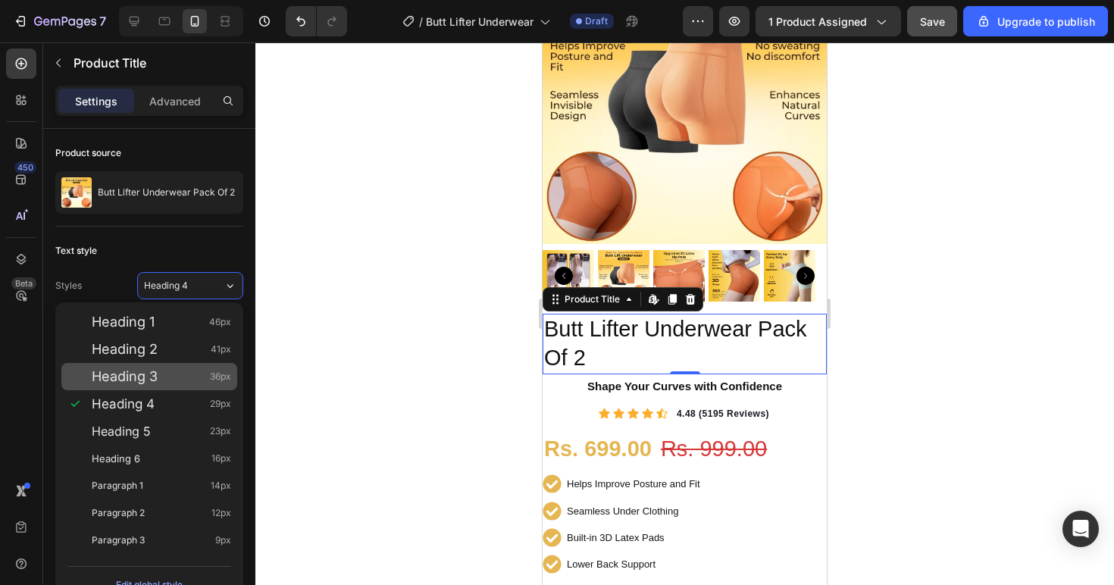
click at [195, 373] on div "Heading 3 36px" at bounding box center [161, 376] width 139 height 15
type input "36"
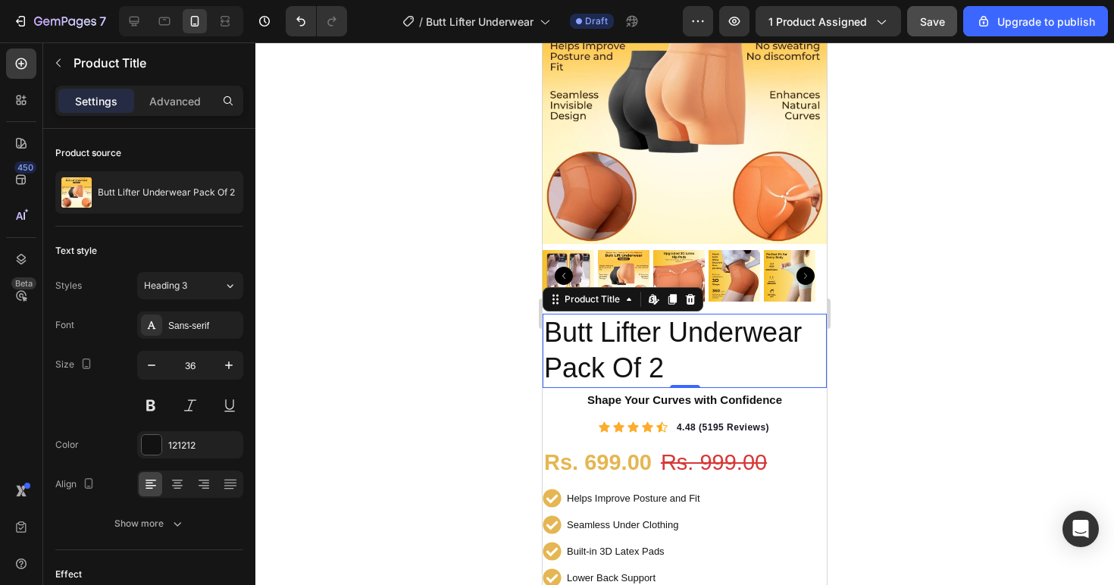
click at [887, 337] on div at bounding box center [684, 313] width 858 height 542
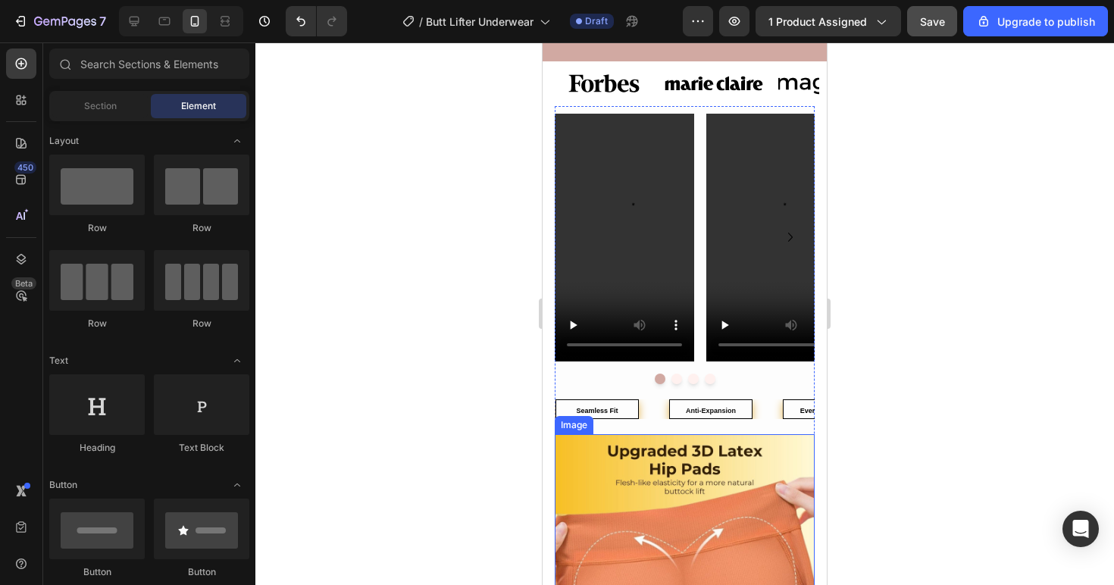
scroll to position [2300, 0]
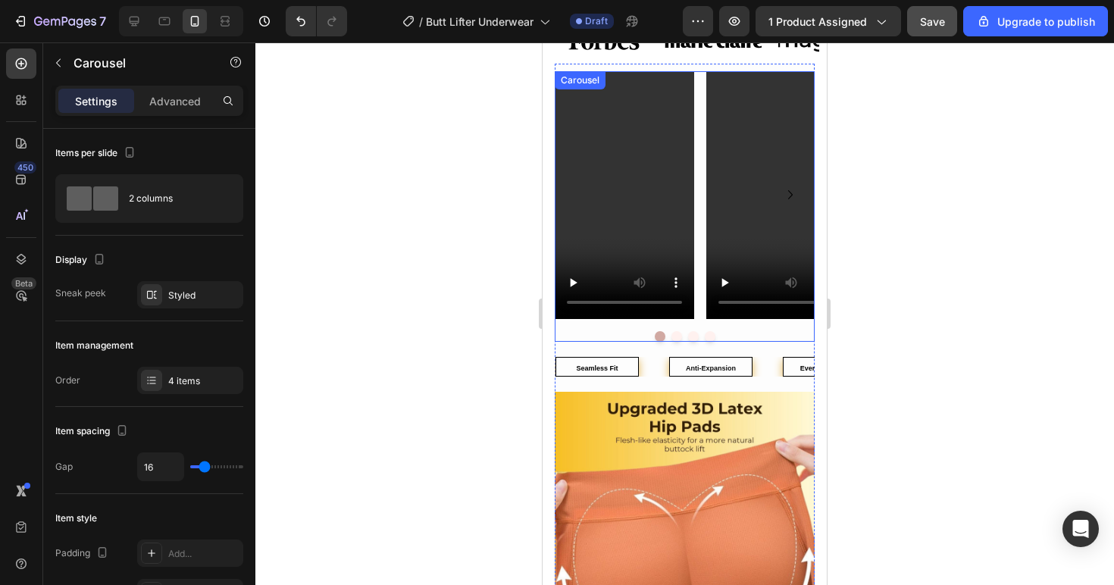
click at [672, 336] on button "Dot" at bounding box center [676, 336] width 11 height 11
click at [689, 336] on button "Dot" at bounding box center [693, 336] width 11 height 11
click at [705, 333] on button "Dot" at bounding box center [709, 336] width 11 height 11
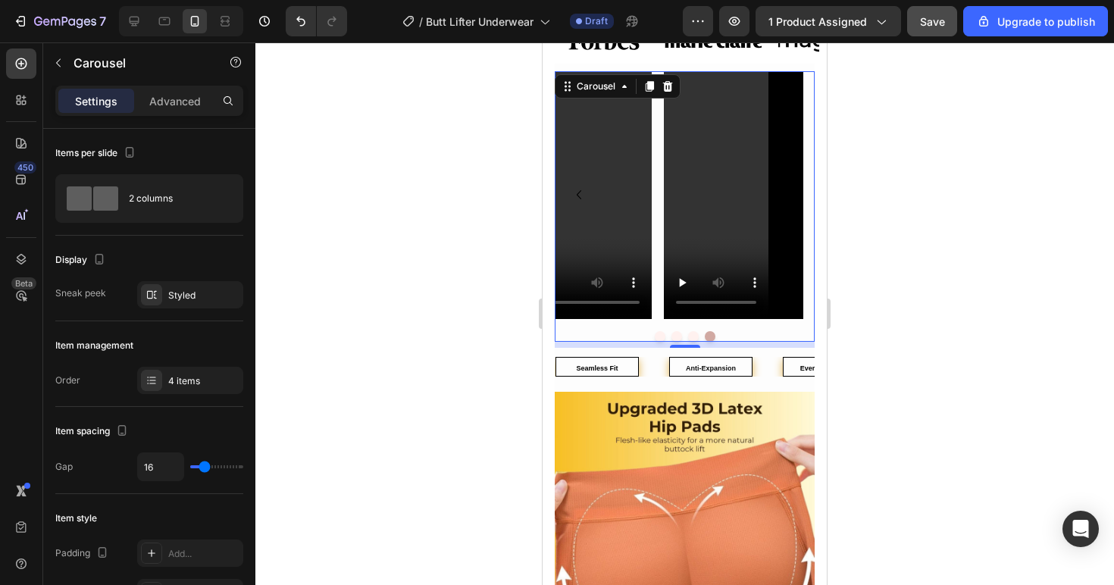
click at [690, 338] on button "Dot" at bounding box center [693, 336] width 11 height 11
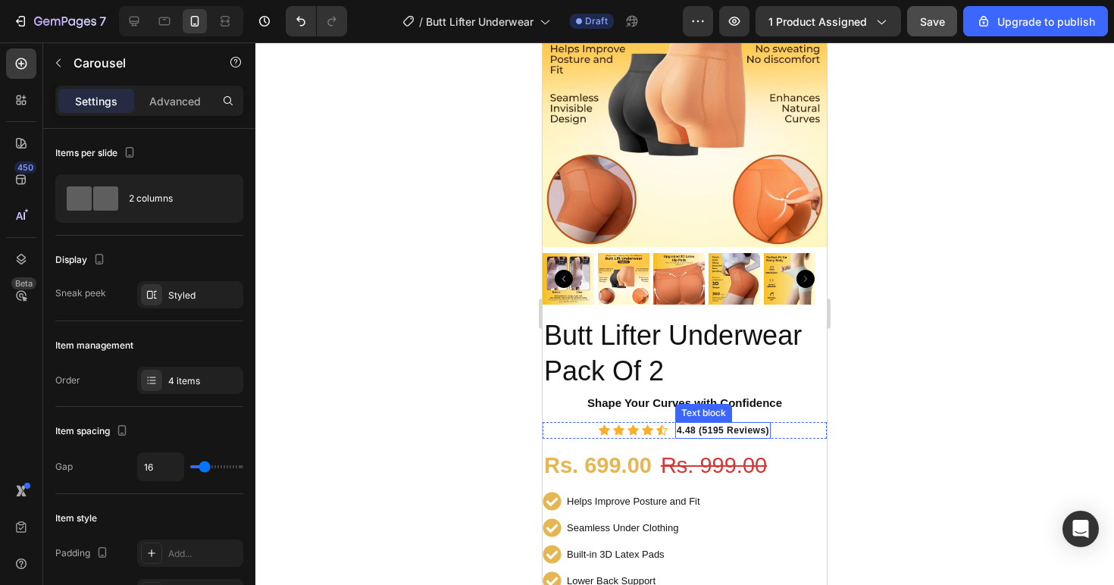
scroll to position [0, 0]
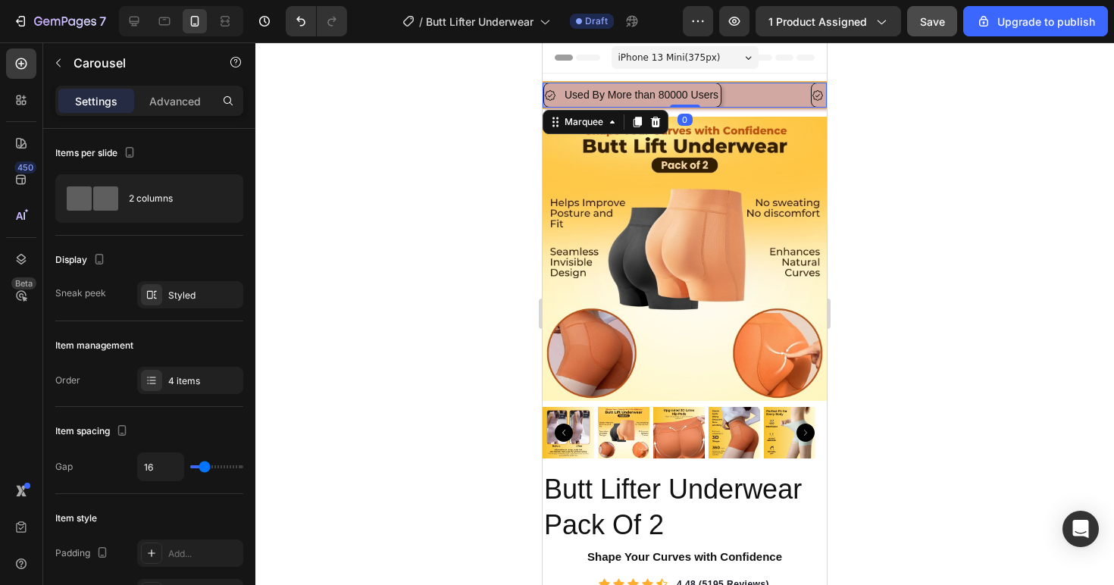
click at [749, 90] on div "Used By More than 80000 Users Item List" at bounding box center [676, 95] width 267 height 25
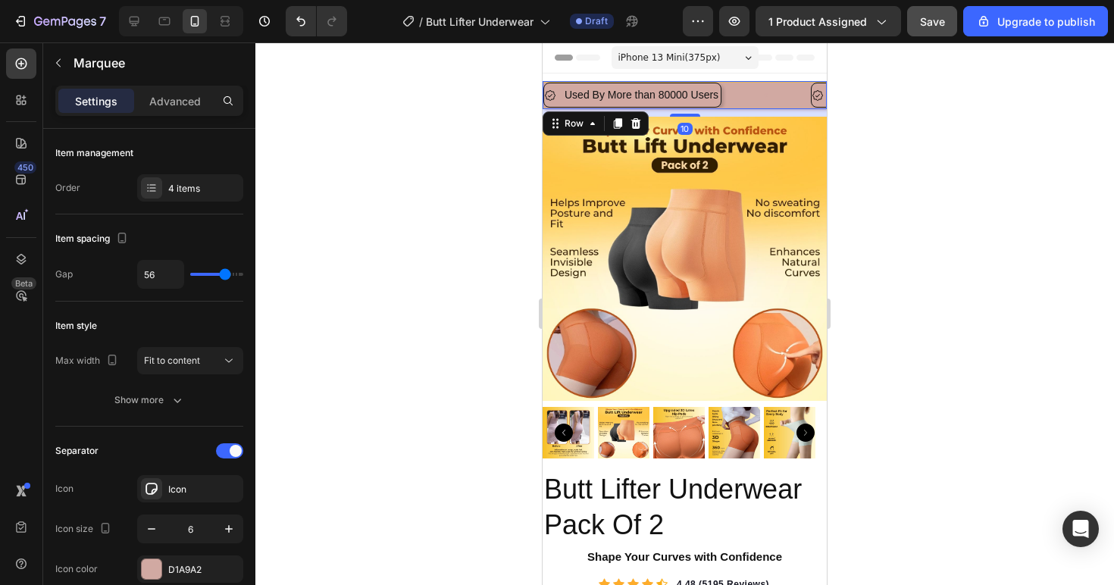
click at [755, 82] on div "Used By More than 80000 Users Item List 5000+ Reviews Item List Seamless Design…" at bounding box center [684, 95] width 284 height 28
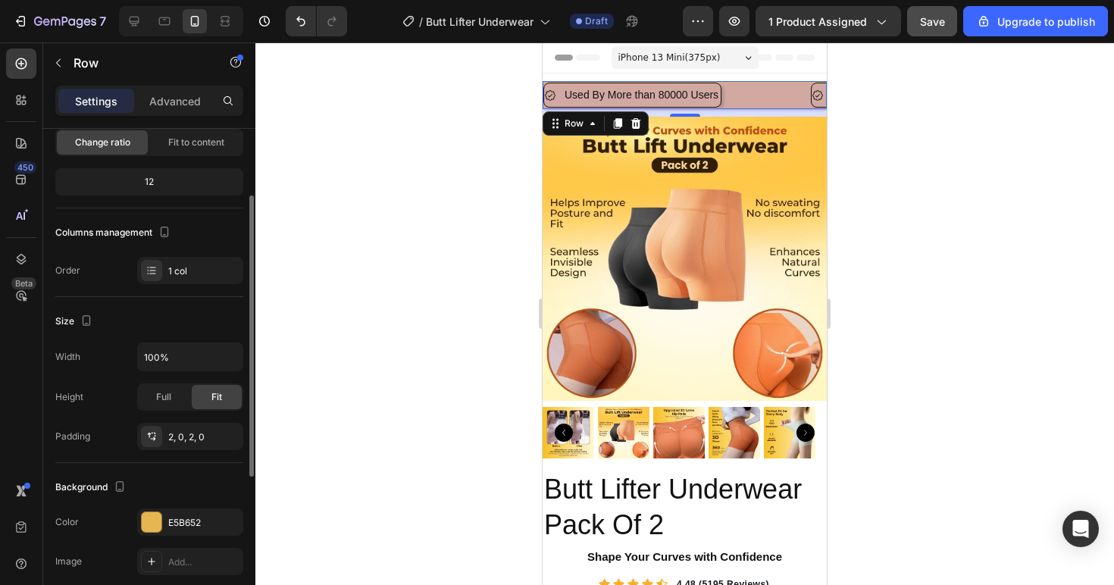
scroll to position [263, 0]
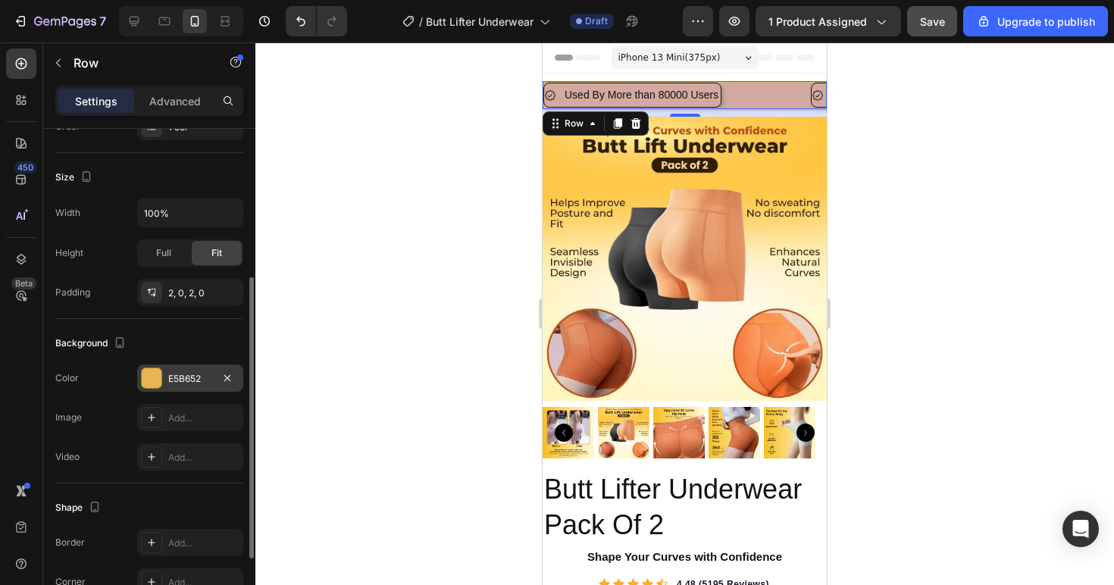
click at [167, 378] on div "E5B652" at bounding box center [190, 377] width 106 height 27
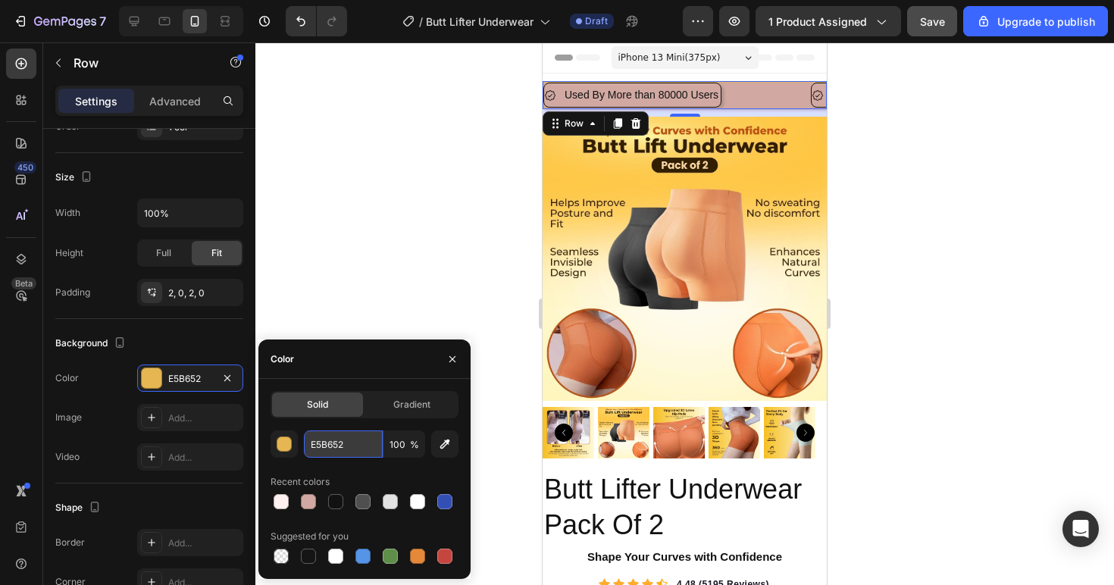
click at [323, 444] on input "E5B652" at bounding box center [343, 443] width 79 height 27
click at [314, 504] on div at bounding box center [308, 501] width 15 height 15
type input "D1A9A2"
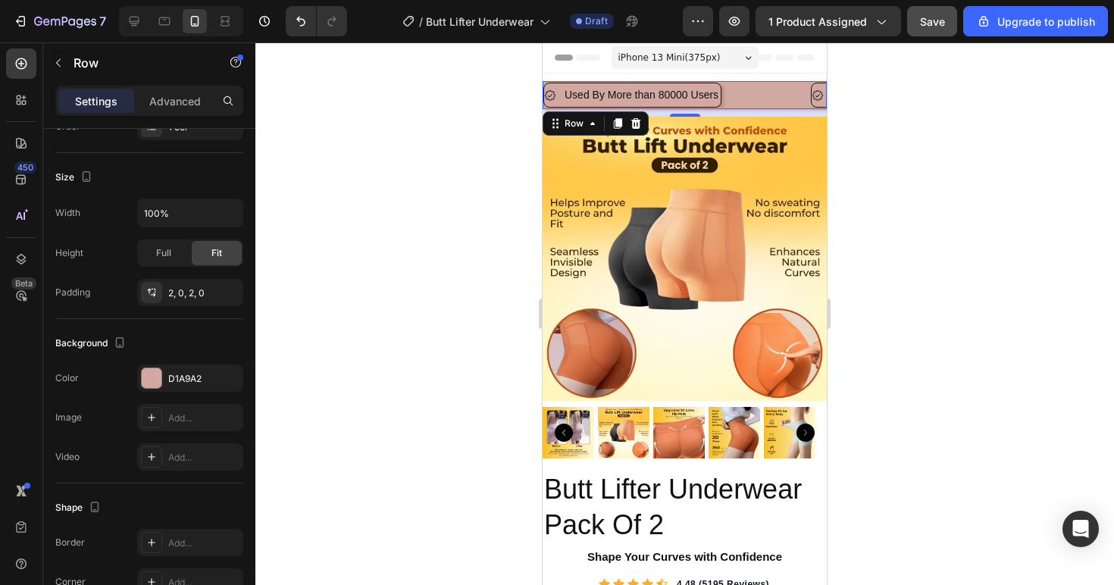
click at [968, 305] on div at bounding box center [684, 313] width 858 height 542
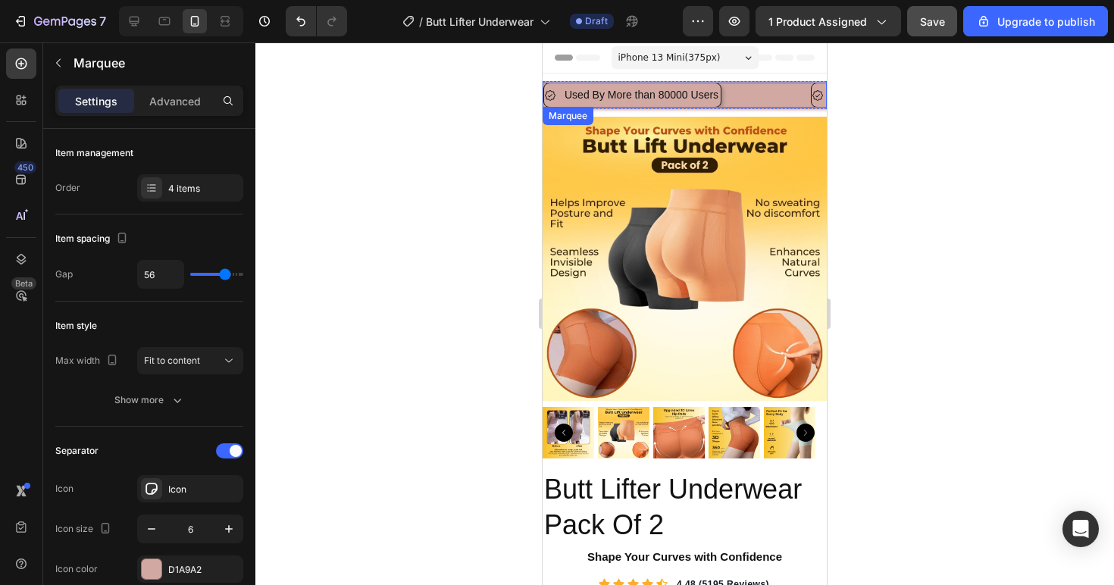
click at [754, 83] on div "Used By More than 80000 Users Item List" at bounding box center [676, 95] width 267 height 25
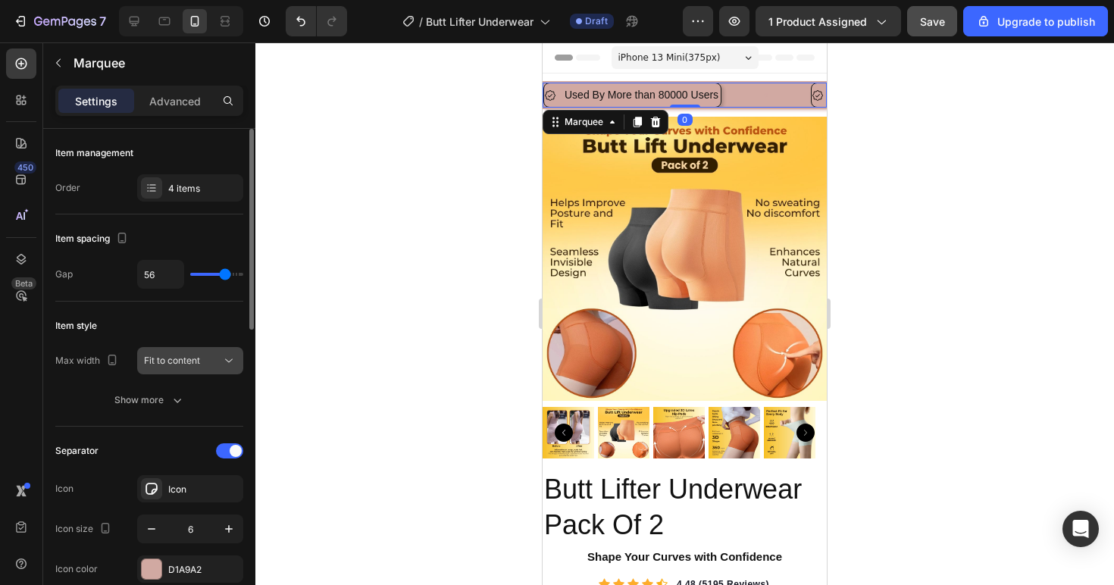
click at [198, 358] on span "Fit to content" at bounding box center [172, 360] width 56 height 11
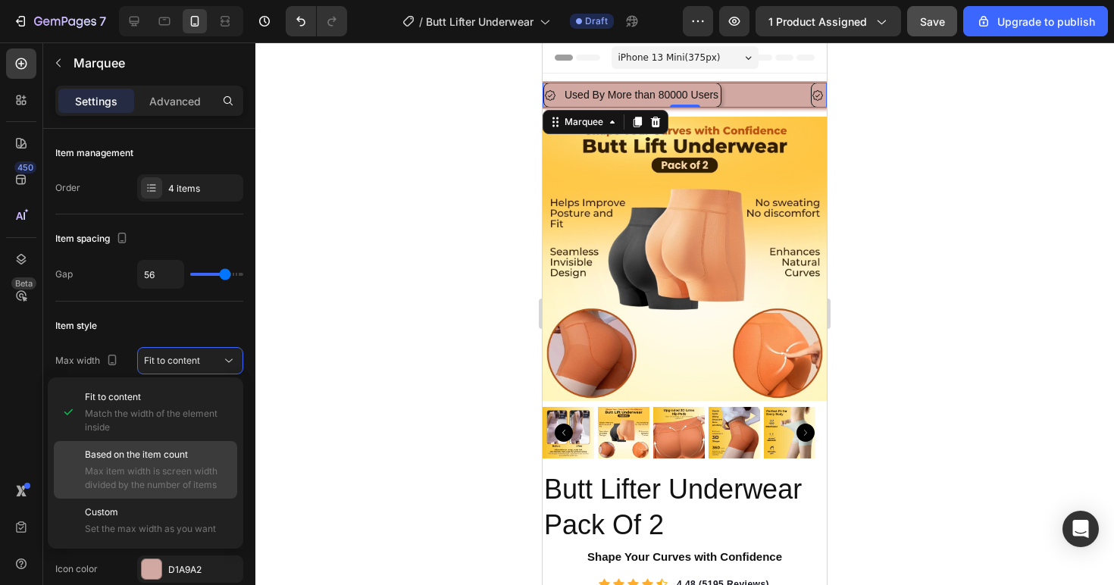
click at [160, 460] on span "Based on the item count" at bounding box center [136, 455] width 103 height 14
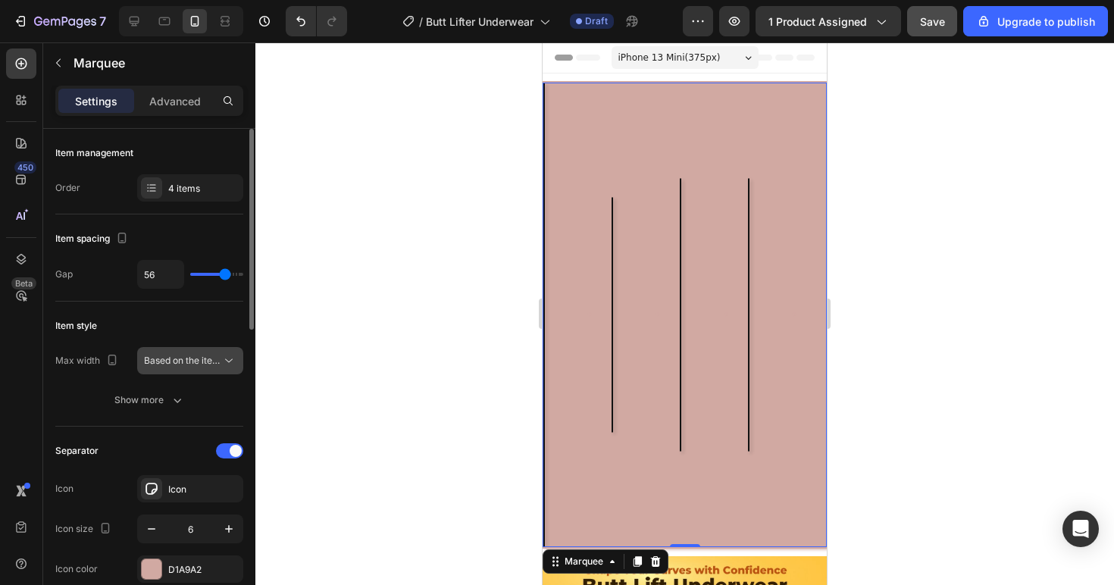
click at [177, 348] on button "Based on the item count" at bounding box center [190, 360] width 106 height 27
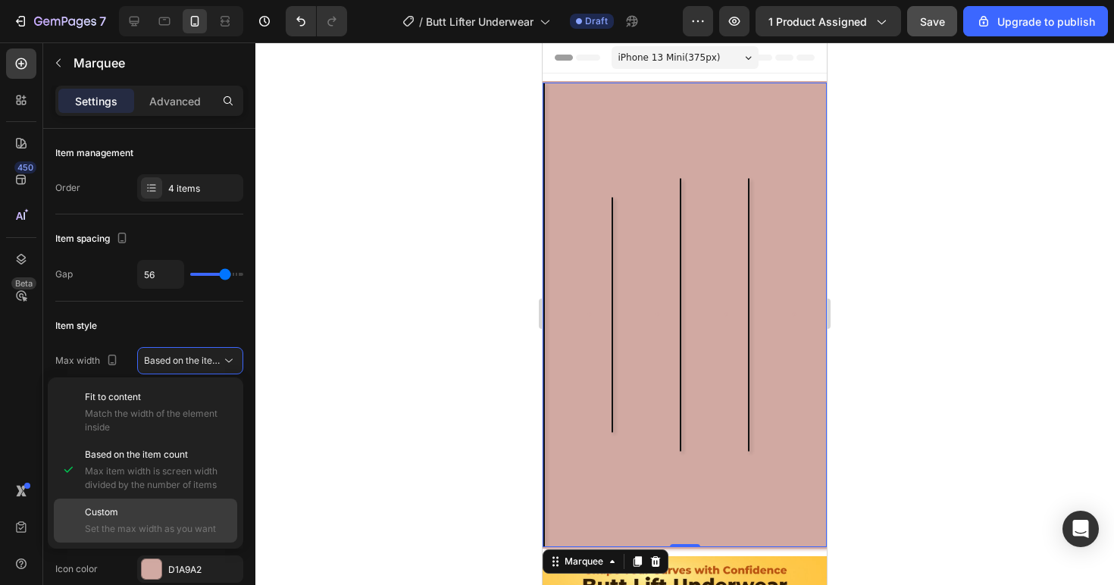
click at [184, 520] on div "Custom Set the max width as you want" at bounding box center [157, 520] width 145 height 30
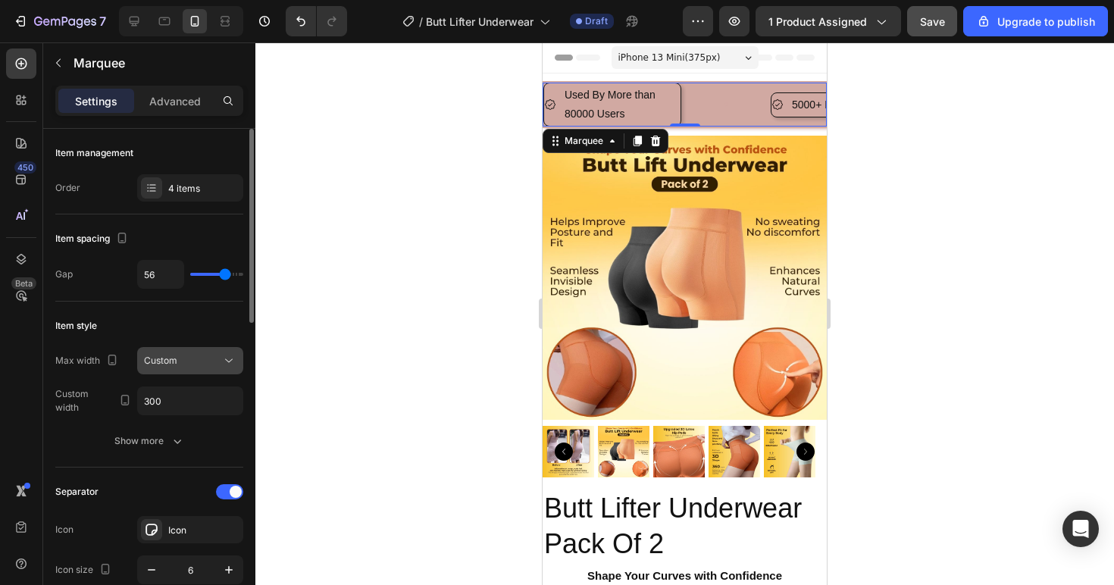
click at [213, 355] on div "Custom" at bounding box center [182, 361] width 77 height 14
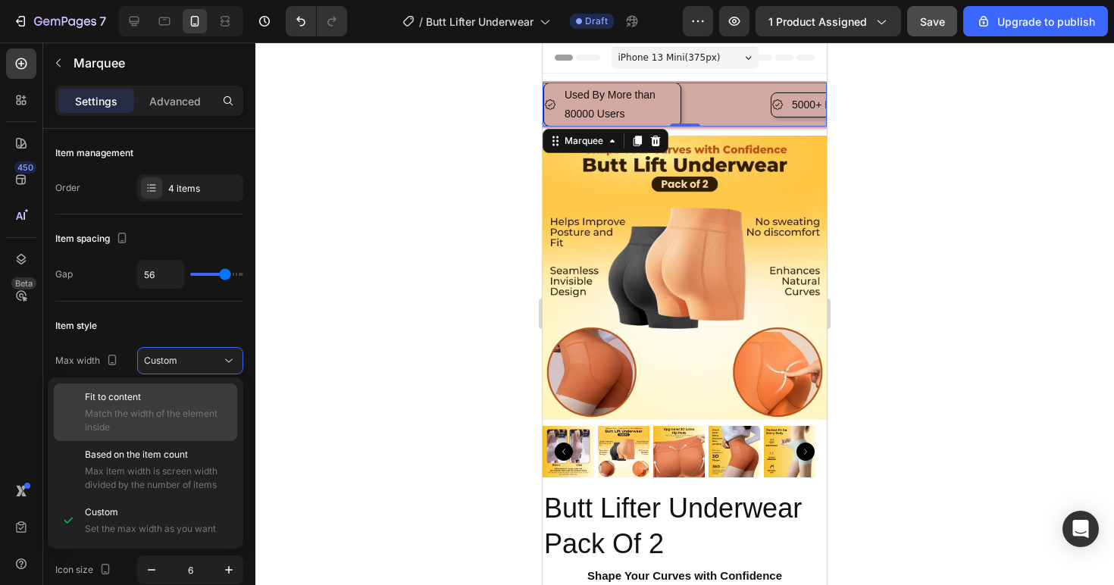
click at [200, 401] on p "Fit to content" at bounding box center [157, 397] width 145 height 14
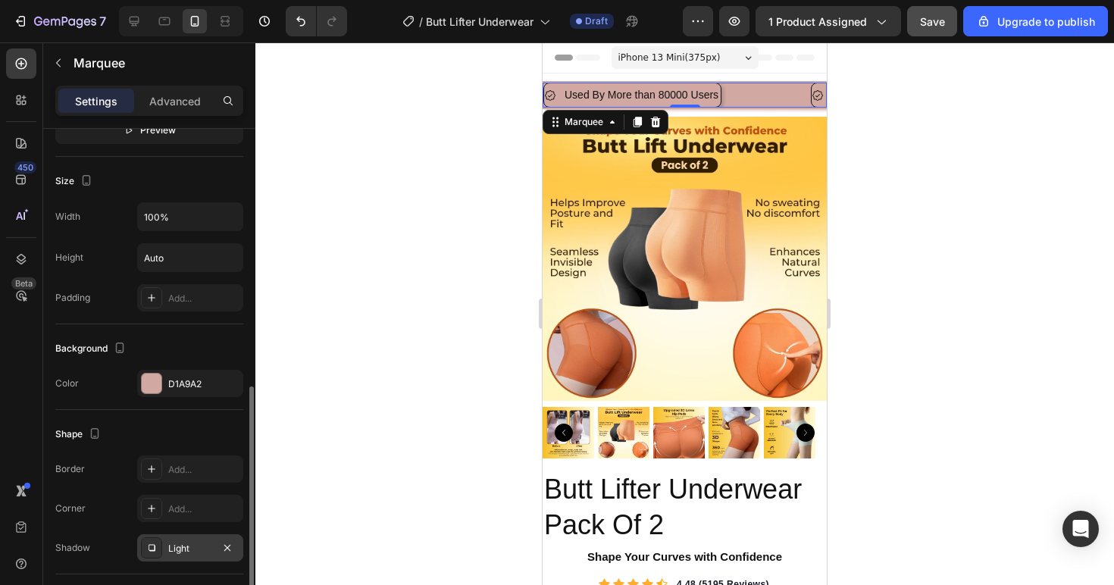
scroll to position [741, 0]
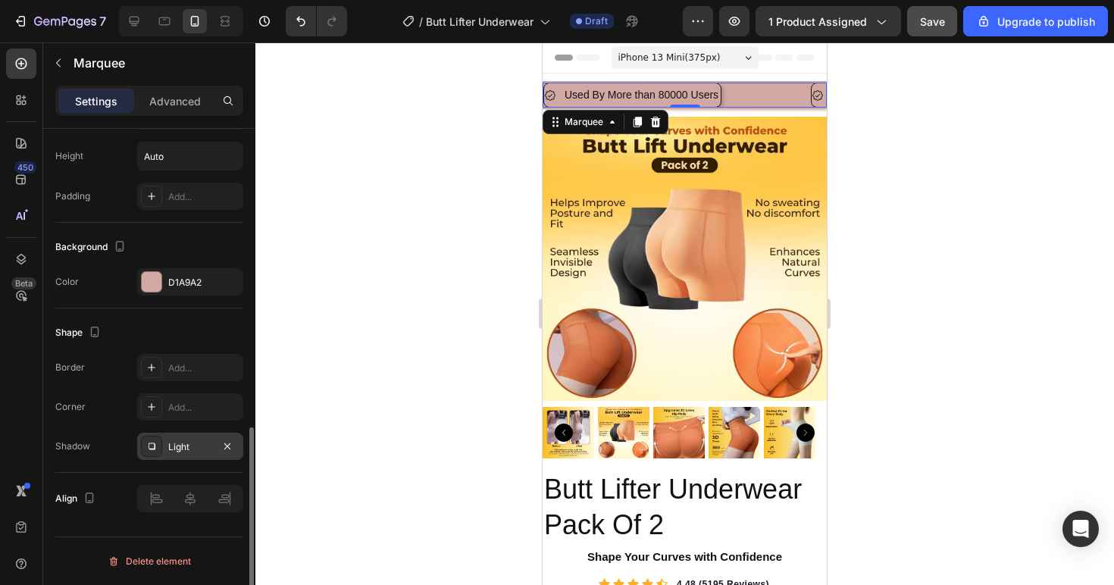
click at [198, 445] on div "Light" at bounding box center [190, 447] width 44 height 14
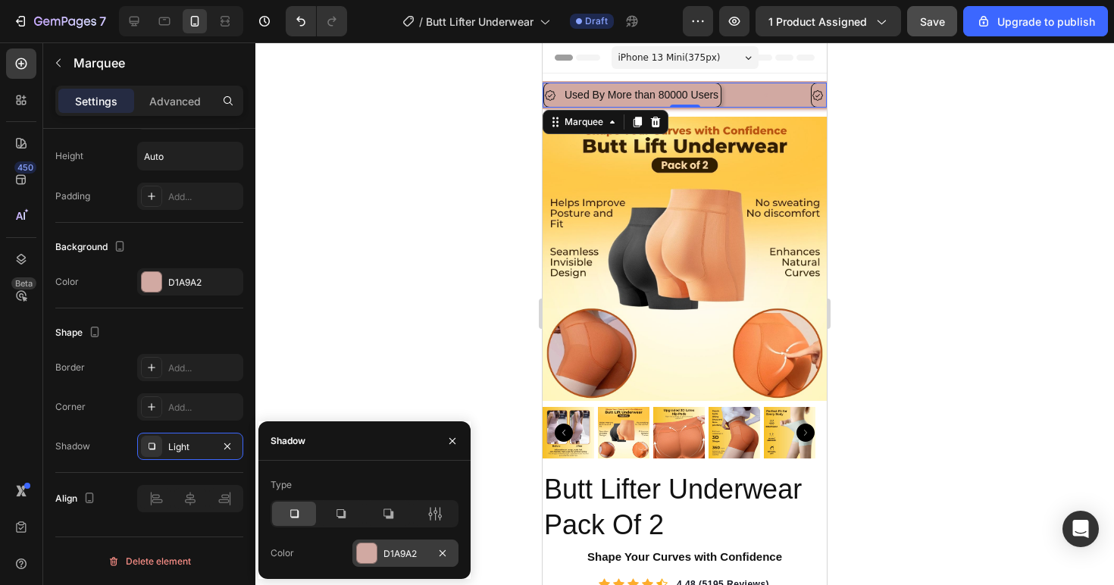
click at [367, 546] on div at bounding box center [367, 553] width 20 height 20
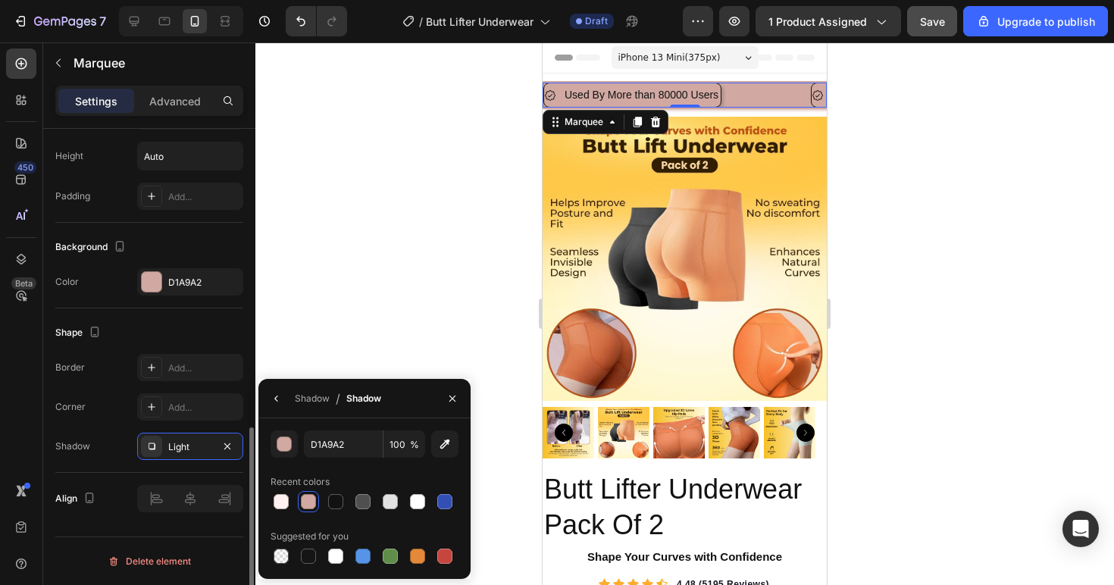
click at [210, 339] on div "Shape" at bounding box center [149, 332] width 188 height 24
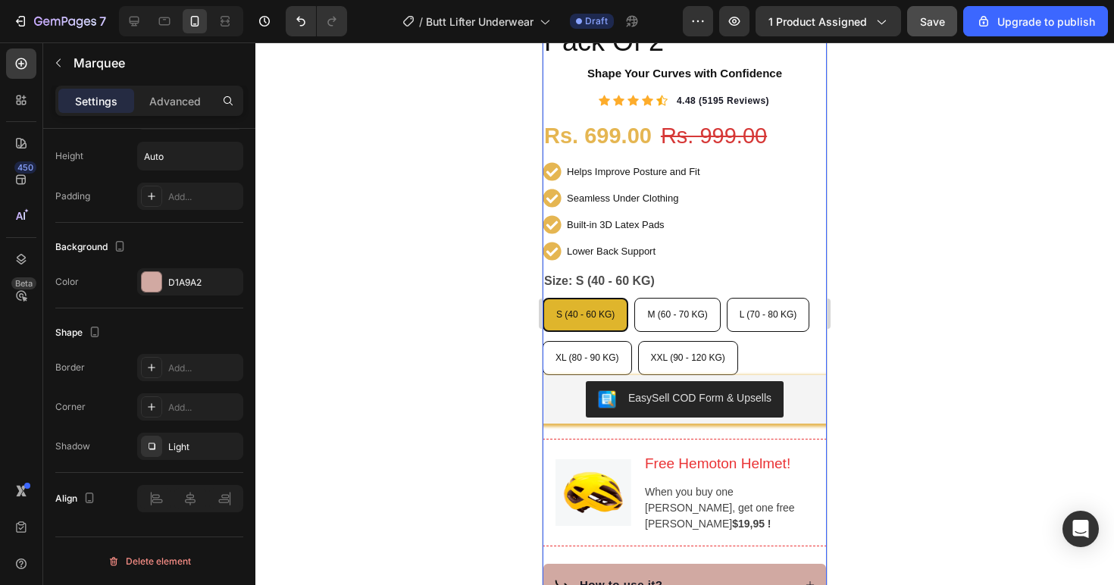
scroll to position [570, 0]
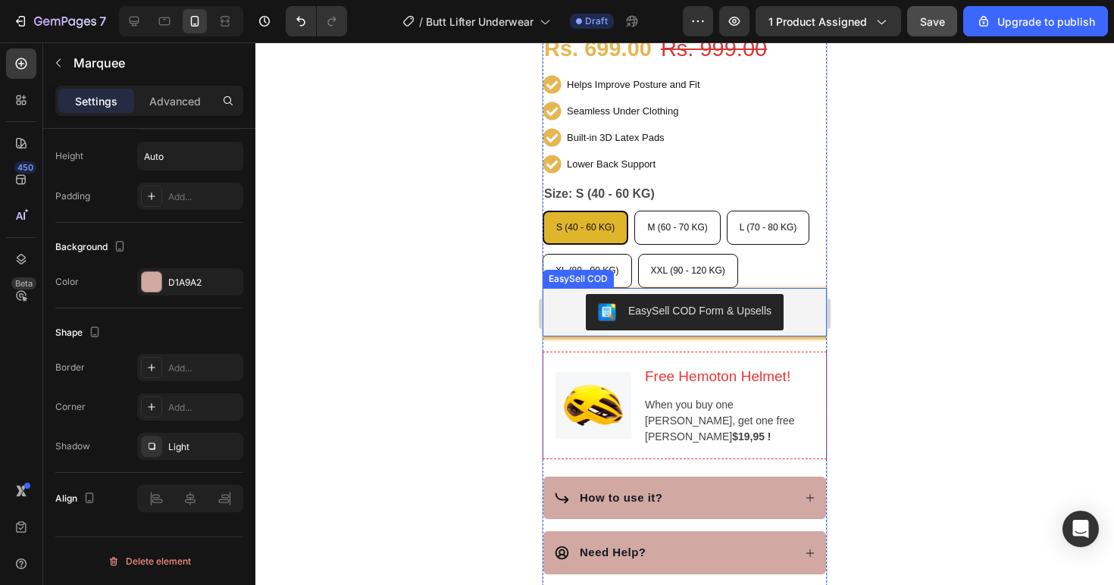
click at [796, 296] on div "EasySell COD Form & Upsells" at bounding box center [684, 312] width 272 height 36
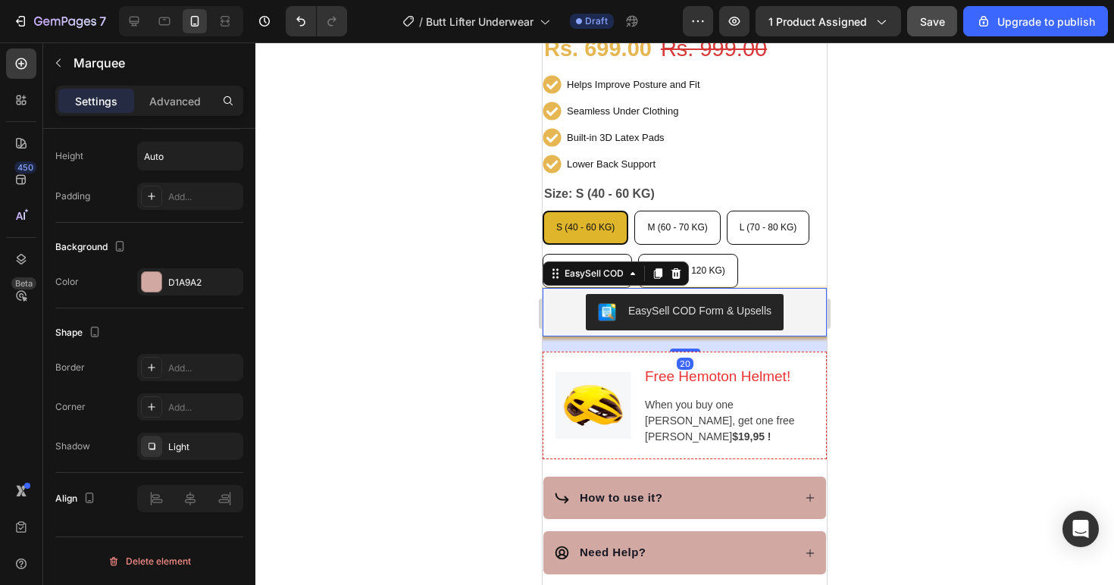
scroll to position [0, 0]
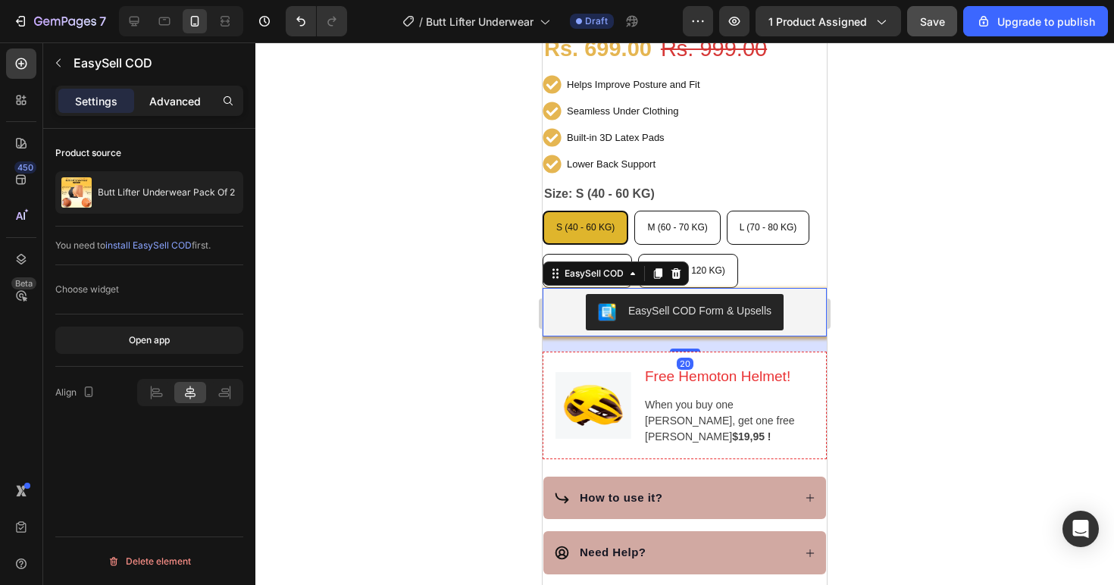
click at [171, 107] on p "Advanced" at bounding box center [175, 101] width 52 height 16
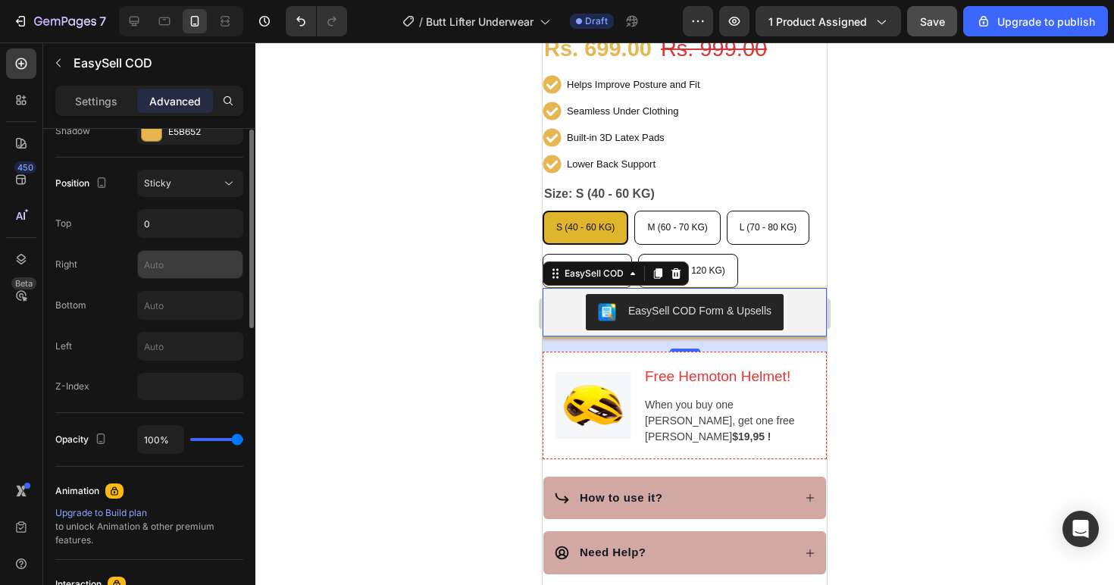
scroll to position [376, 0]
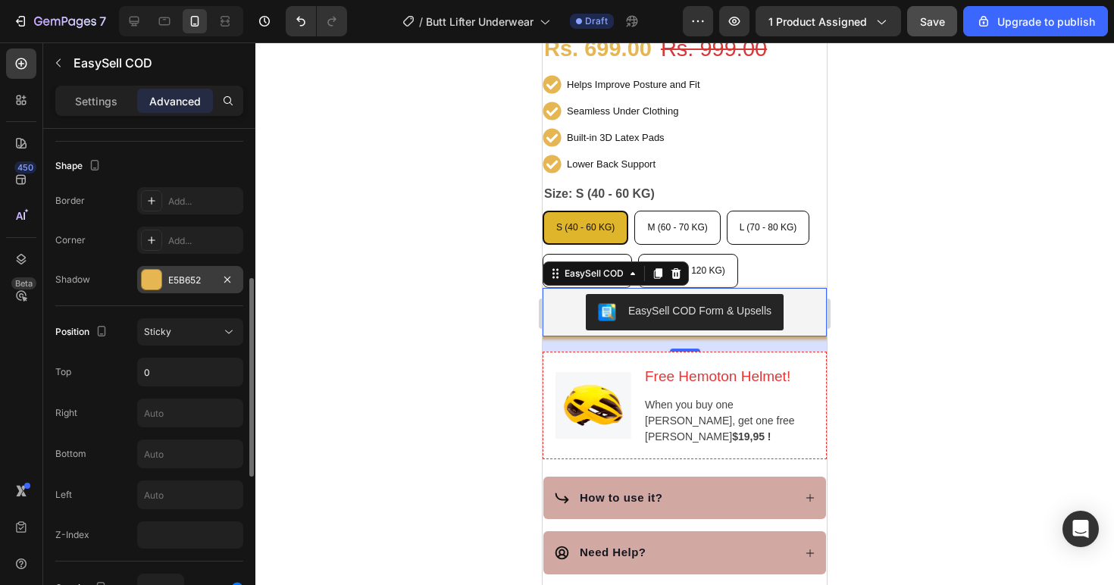
click at [173, 263] on div "Border Add... Corner Add... Shadow E5B652" at bounding box center [149, 240] width 188 height 106
click at [176, 276] on div "E5B652" at bounding box center [190, 280] width 44 height 14
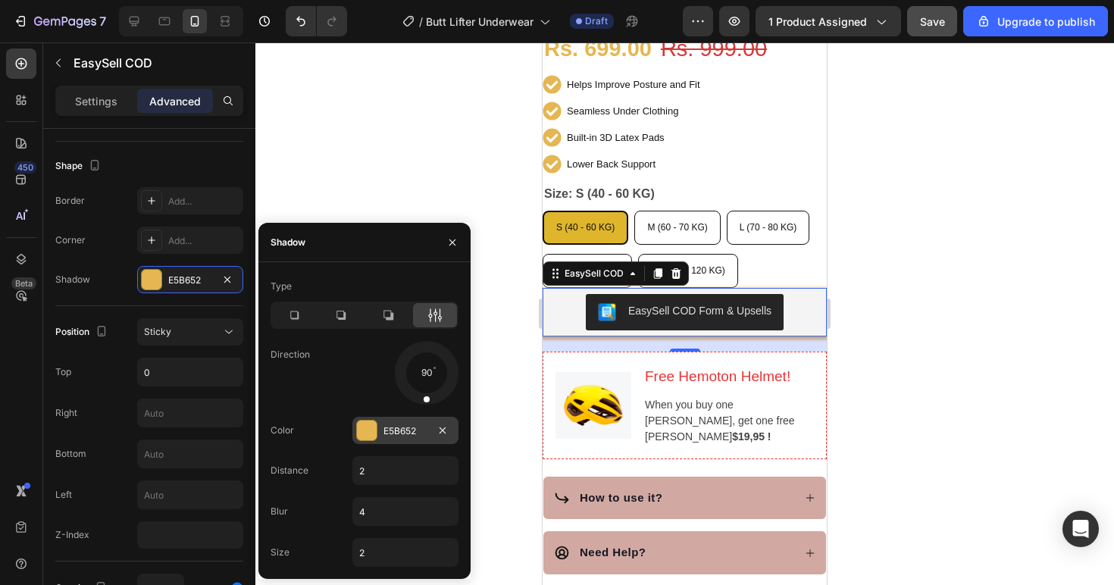
click at [396, 427] on div "E5B652" at bounding box center [405, 431] width 44 height 14
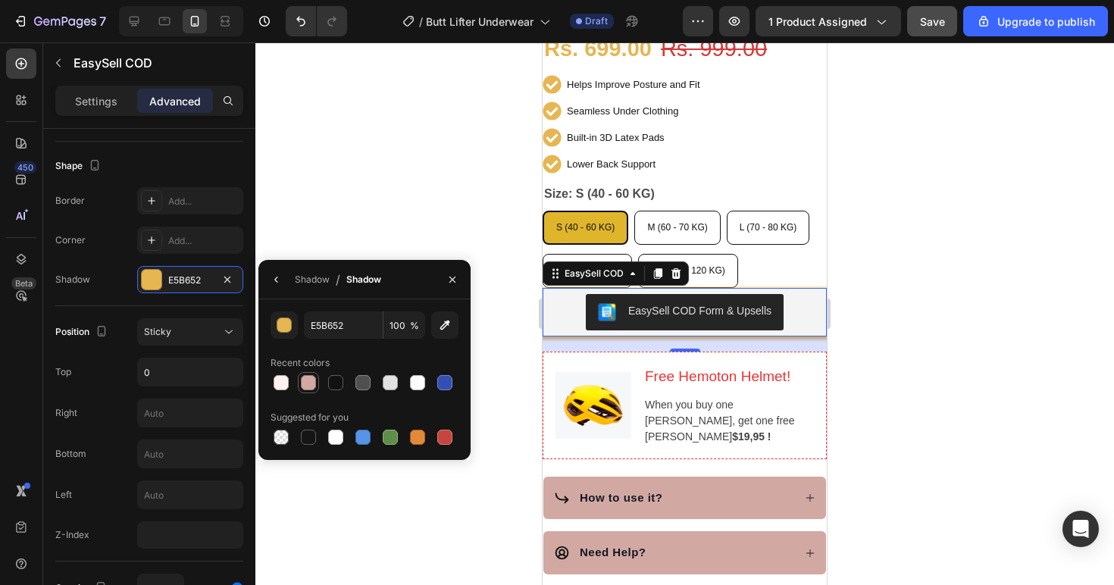
click at [306, 383] on div at bounding box center [308, 382] width 15 height 15
type input "D1A9A2"
click at [342, 245] on div at bounding box center [684, 313] width 858 height 542
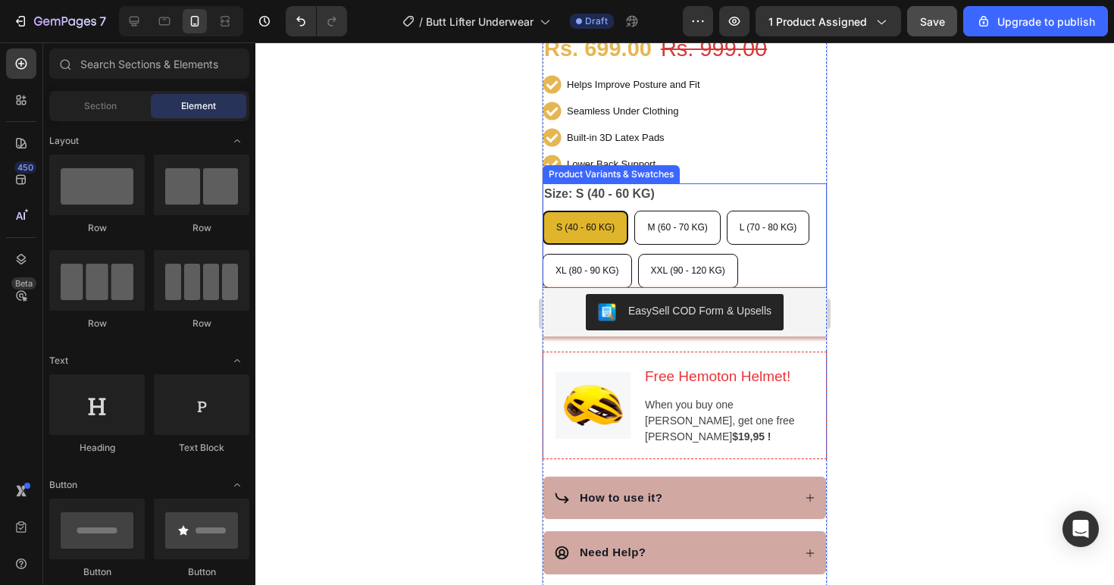
click at [639, 239] on div "S (40 - 60 KG) S (40 - 60 KG) S (40 - 60 KG) M (60 - 70 KG) M (60 - 70 KG) M (6…" at bounding box center [684, 249] width 284 height 77
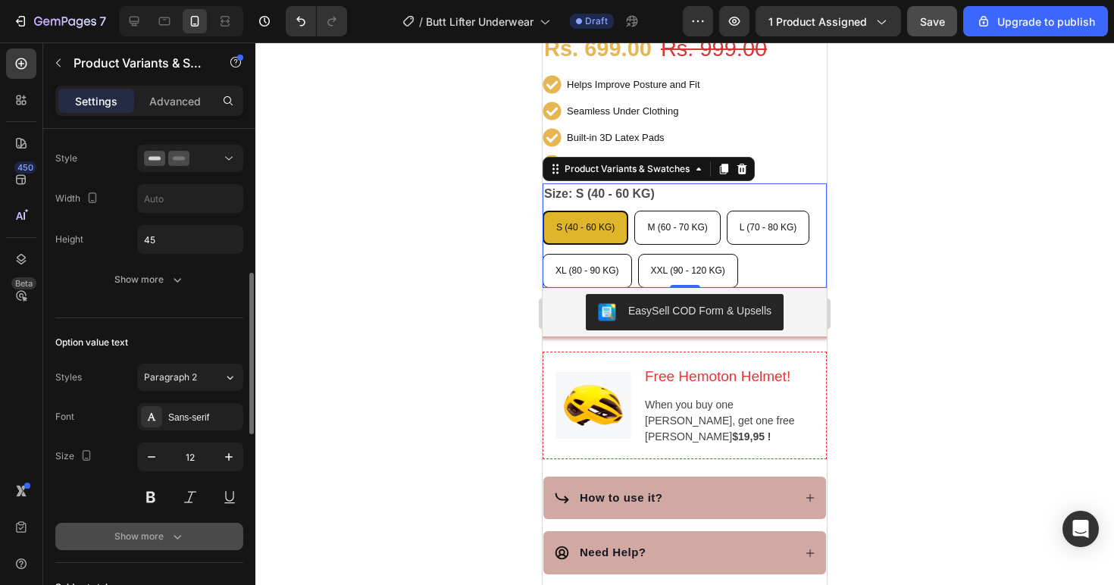
scroll to position [569, 0]
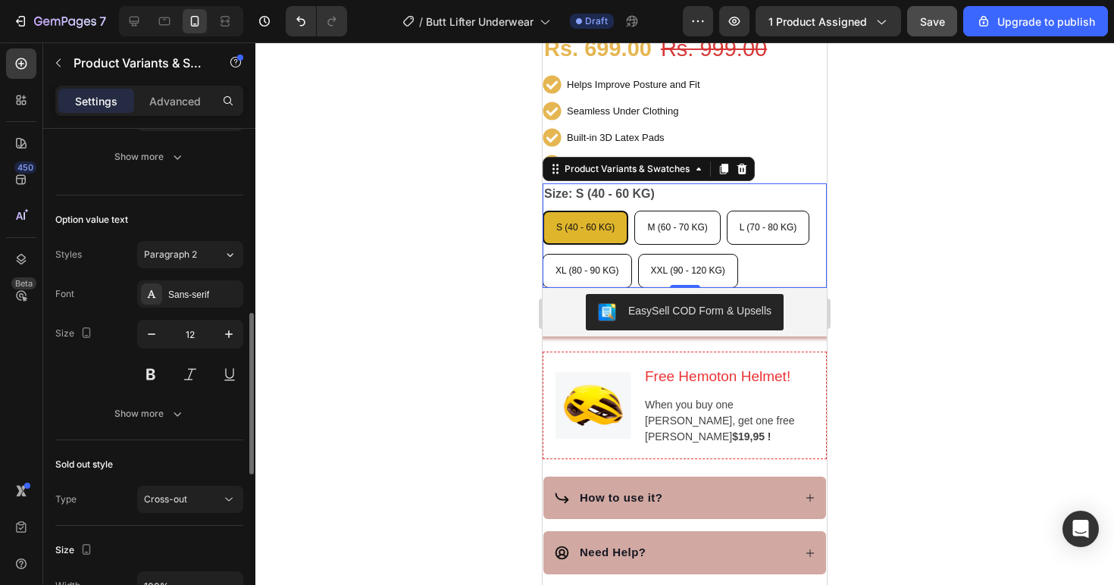
click at [566, 222] on span "S (40 - 60 KG)" at bounding box center [585, 227] width 58 height 11
click at [542, 211] on input "S (40 - 60 KG) S (40 - 60 KG) S (40 - 60 KG)" at bounding box center [542, 210] width 1 height 1
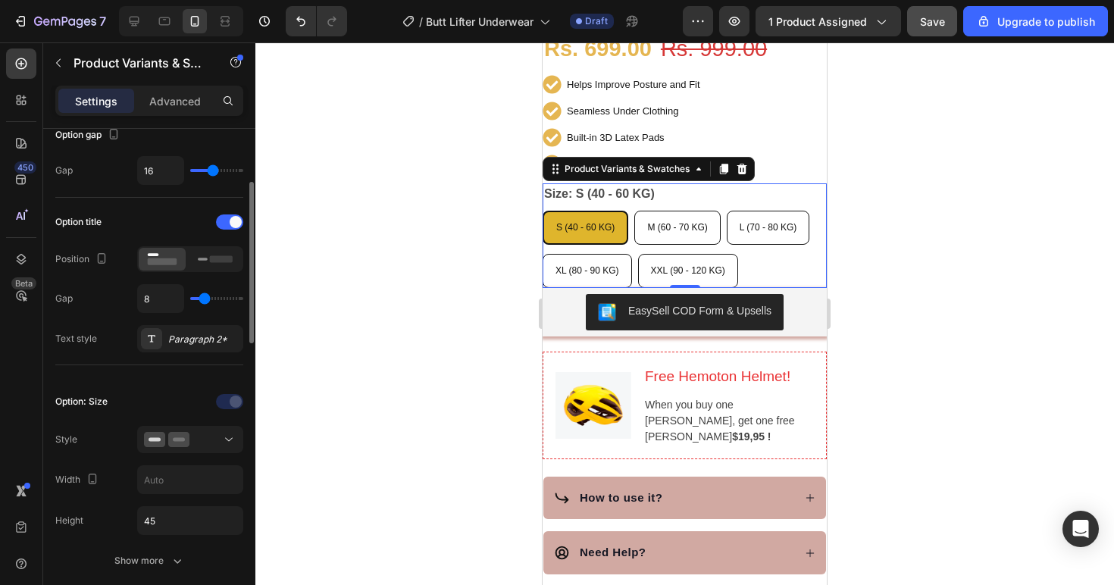
scroll to position [194, 0]
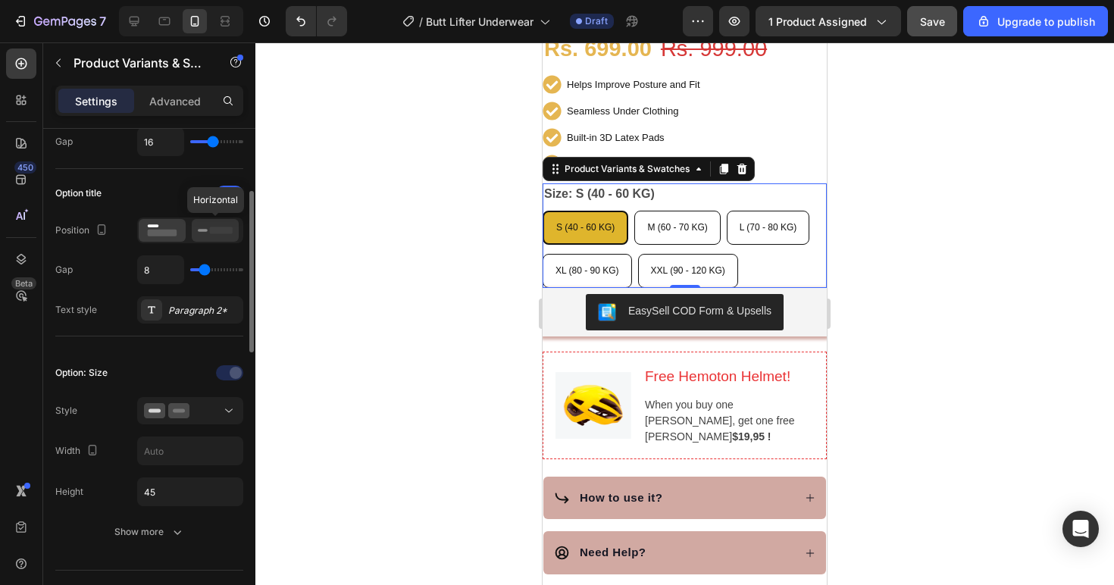
click at [192, 228] on div at bounding box center [215, 230] width 47 height 23
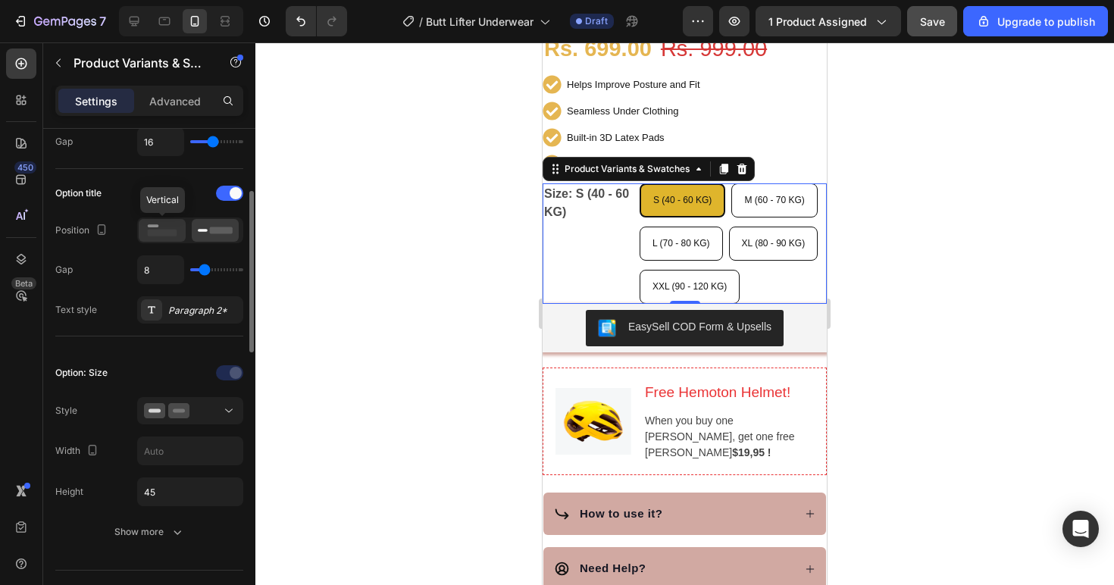
click at [170, 230] on rect at bounding box center [163, 233] width 30 height 7
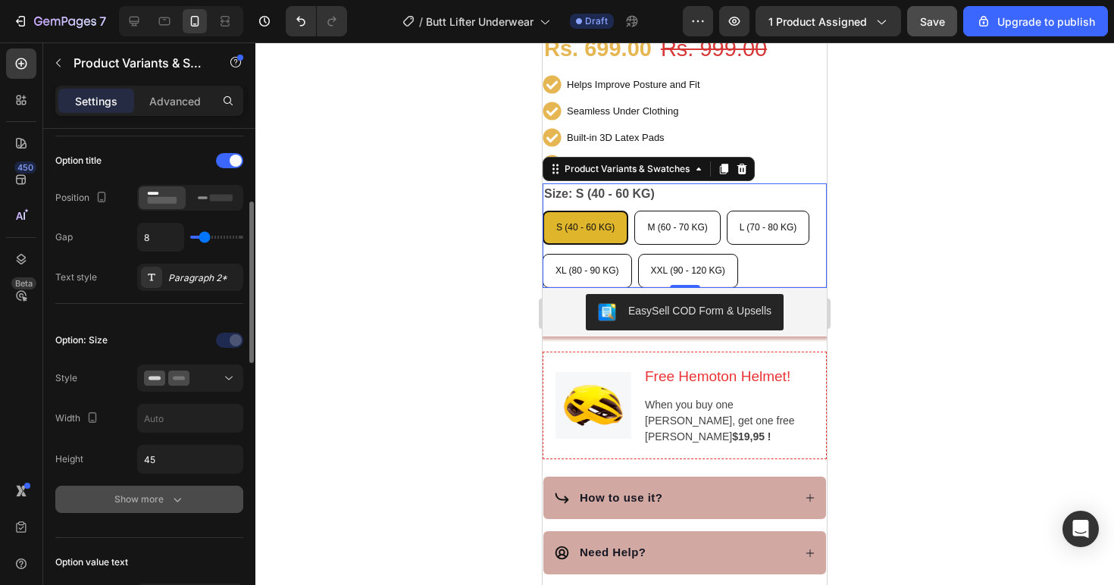
click at [155, 504] on div "Show more" at bounding box center [149, 499] width 70 height 15
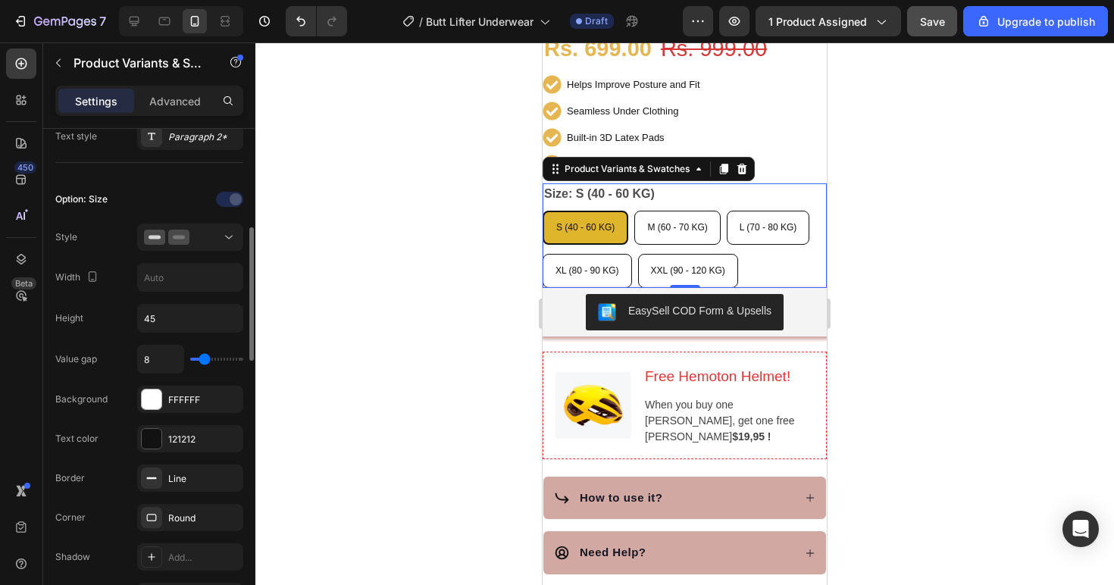
scroll to position [514, 0]
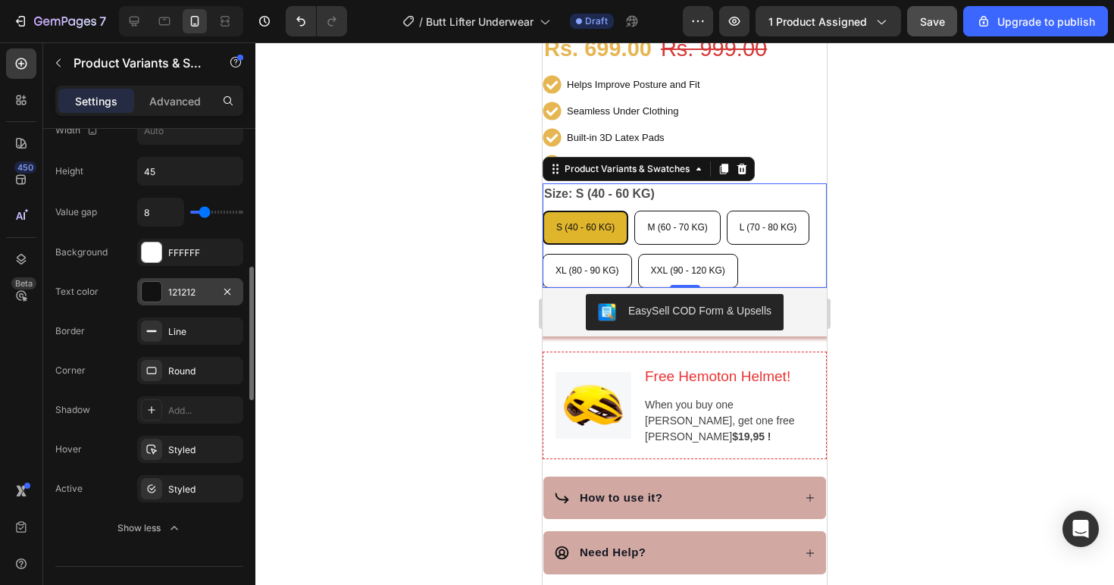
click at [148, 287] on div at bounding box center [152, 292] width 20 height 20
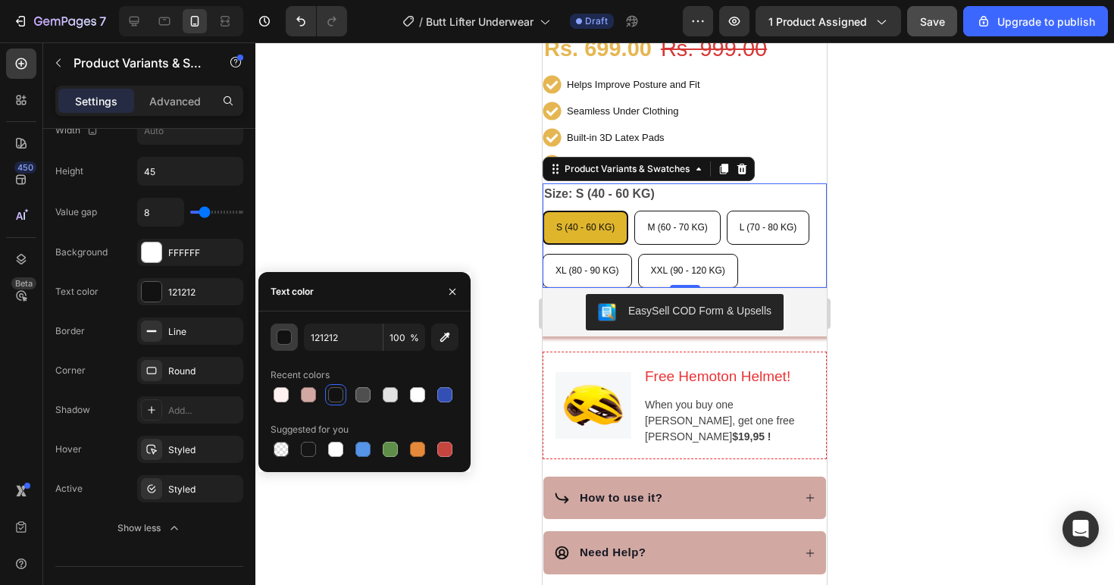
click at [287, 336] on div "button" at bounding box center [284, 337] width 15 height 15
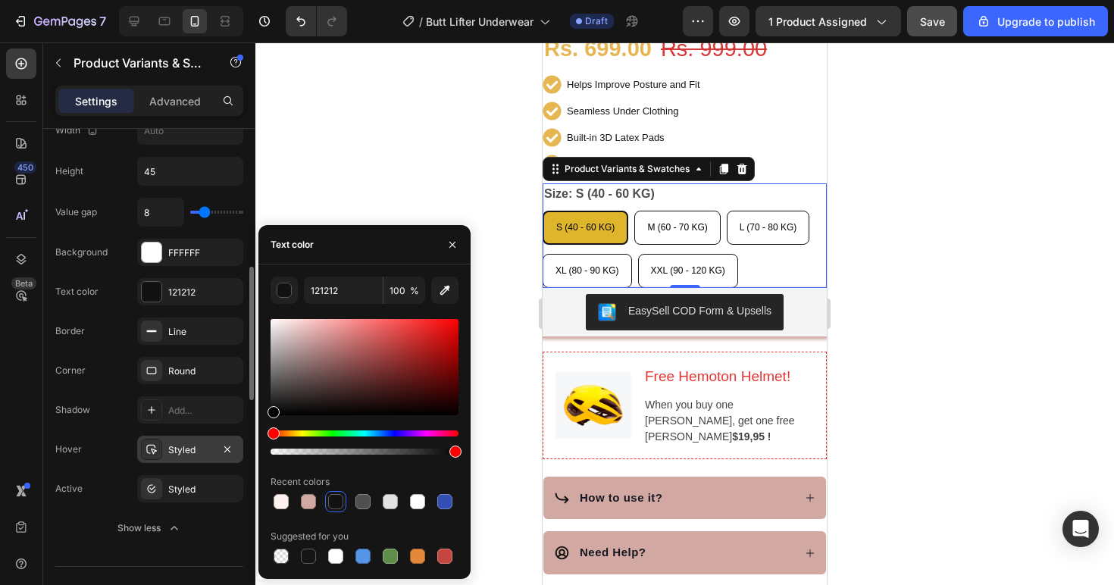
drag, startPoint x: 266, startPoint y: 420, endPoint x: 239, endPoint y: 437, distance: 31.3
click at [242, 451] on div "450 Beta Sections(18) Elements(84) Section Element Hero Section Product Detail …" at bounding box center [127, 313] width 255 height 542
type input "000000"
click at [174, 450] on div "Styled" at bounding box center [190, 450] width 44 height 14
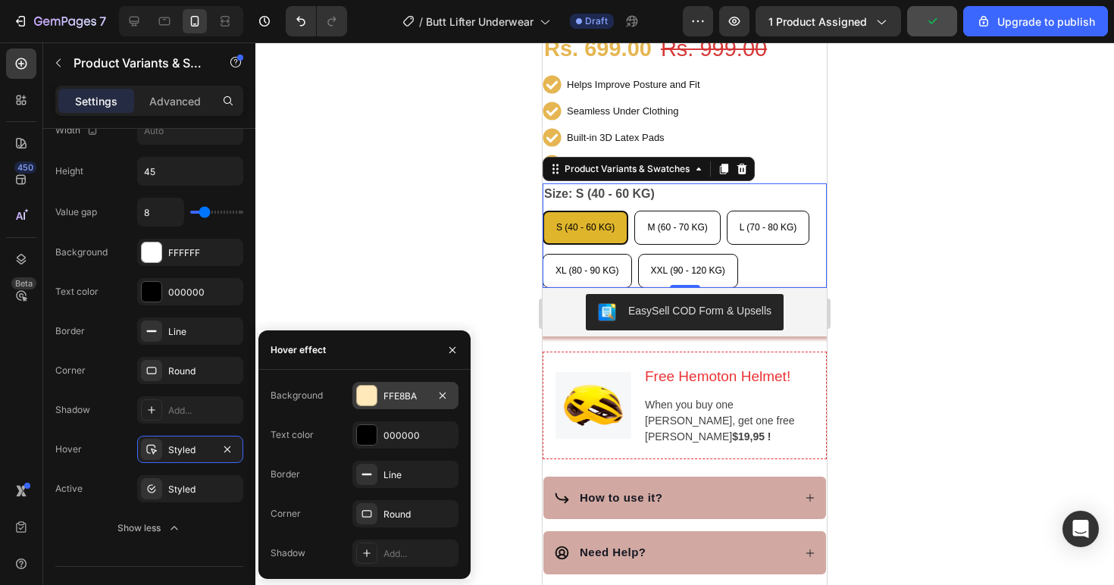
click at [373, 405] on div at bounding box center [366, 395] width 21 height 21
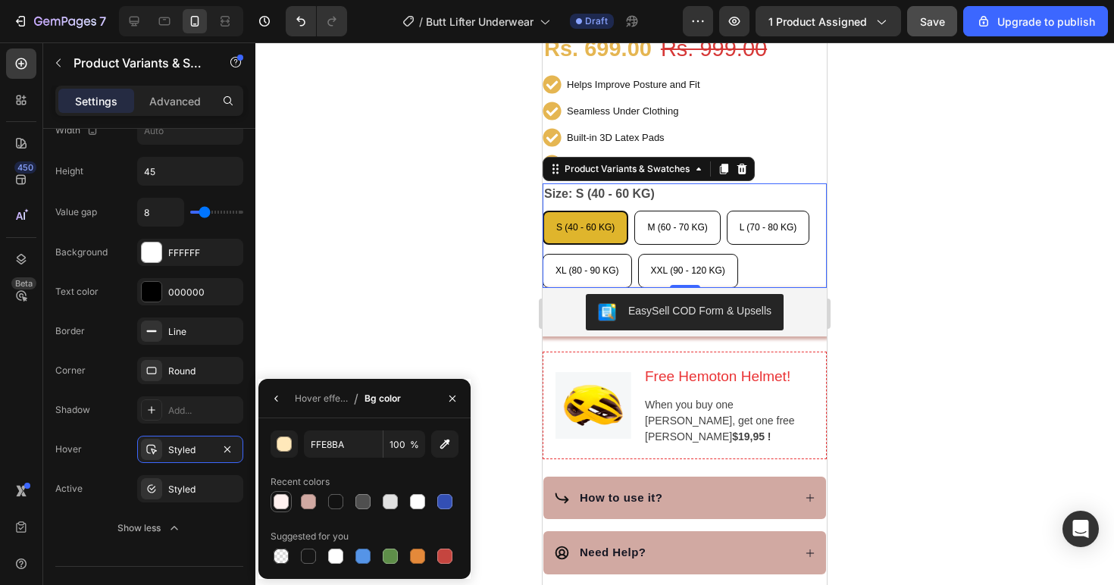
click at [281, 501] on div at bounding box center [280, 501] width 15 height 15
type input "FFF1EF"
drag, startPoint x: 162, startPoint y: 491, endPoint x: 174, endPoint y: 491, distance: 12.1
click at [162, 491] on div "Styled" at bounding box center [190, 488] width 106 height 27
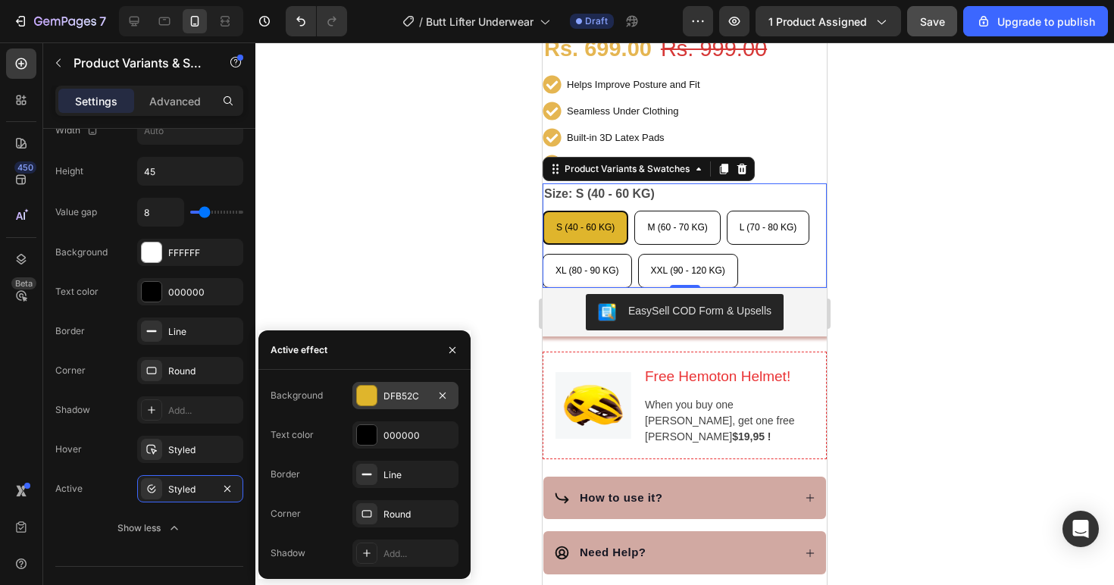
click at [386, 397] on div "DFB52C" at bounding box center [405, 396] width 44 height 14
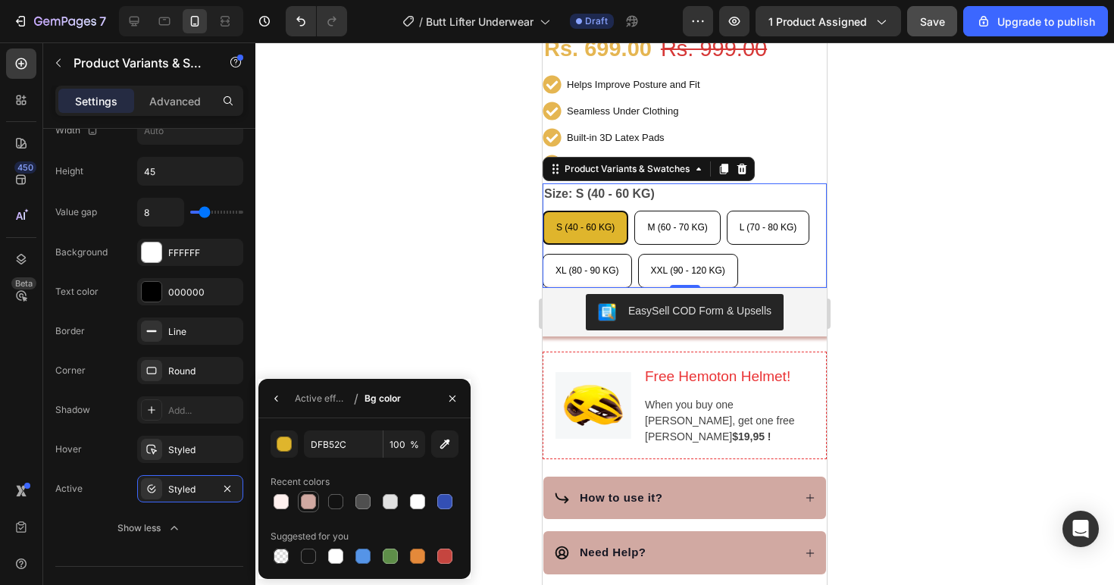
click at [311, 504] on div at bounding box center [308, 501] width 15 height 15
type input "D1A9A2"
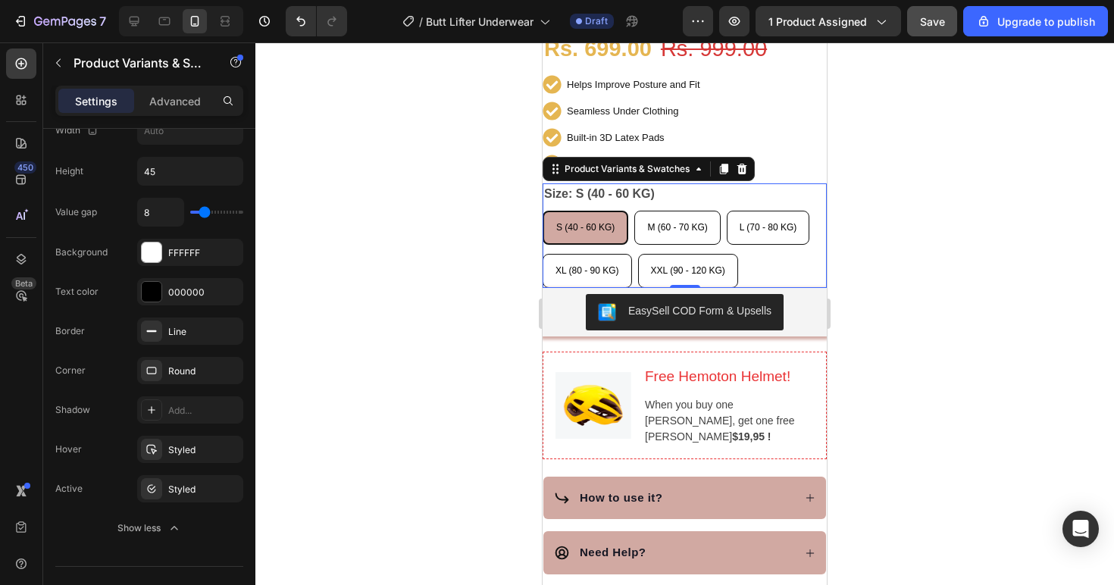
click at [769, 243] on div "S (40 - 60 KG) S (40 - 60 KG) S (40 - 60 KG) M (60 - 70 KG) M (60 - 70 KG) M (6…" at bounding box center [684, 249] width 284 height 77
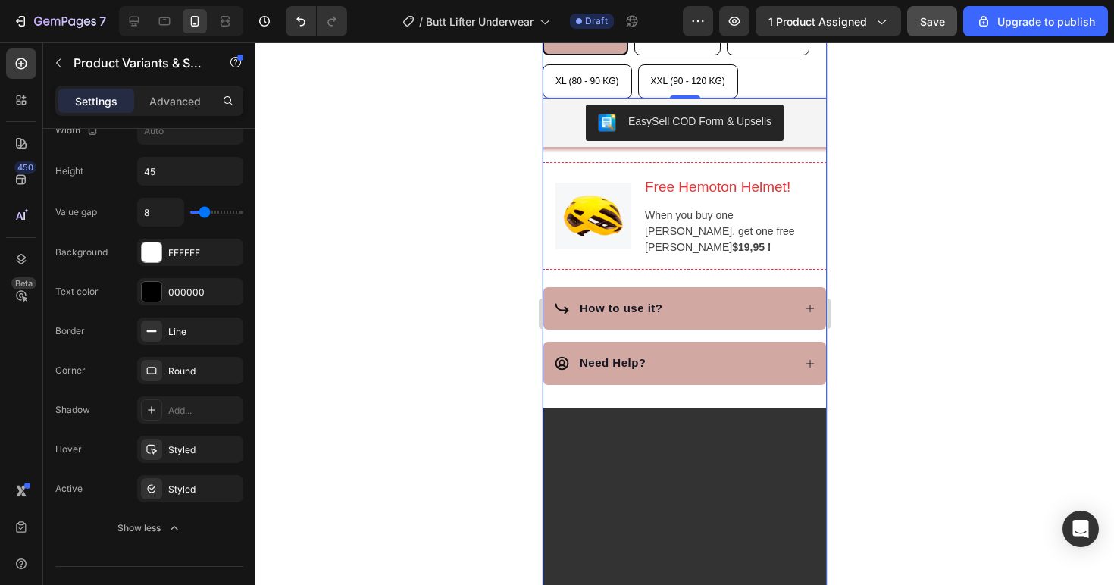
scroll to position [683, 0]
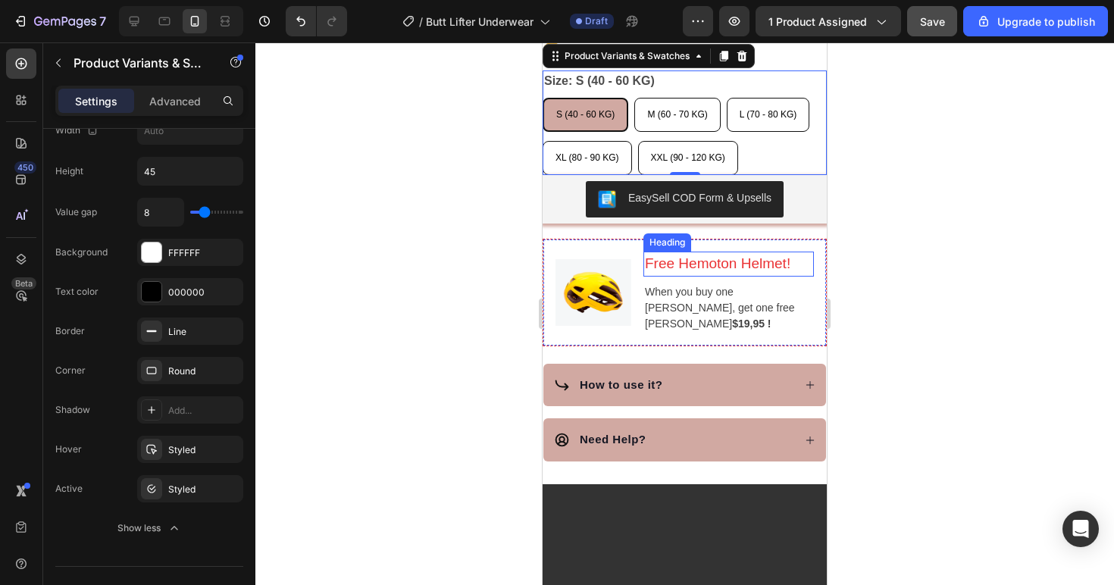
click at [727, 253] on p "Free Hemoton Helmet!" at bounding box center [728, 264] width 167 height 22
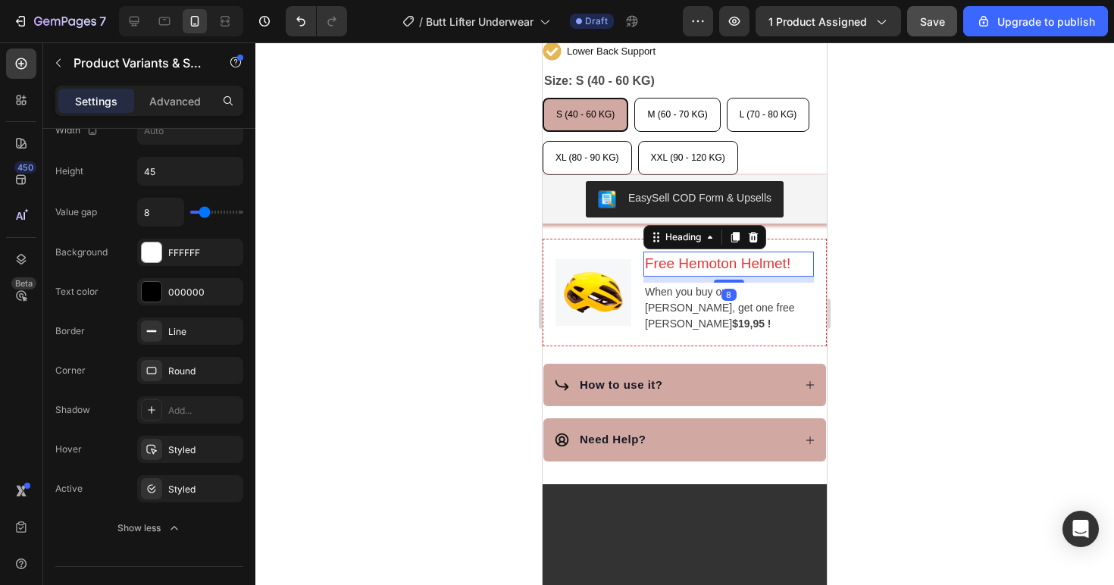
scroll to position [0, 0]
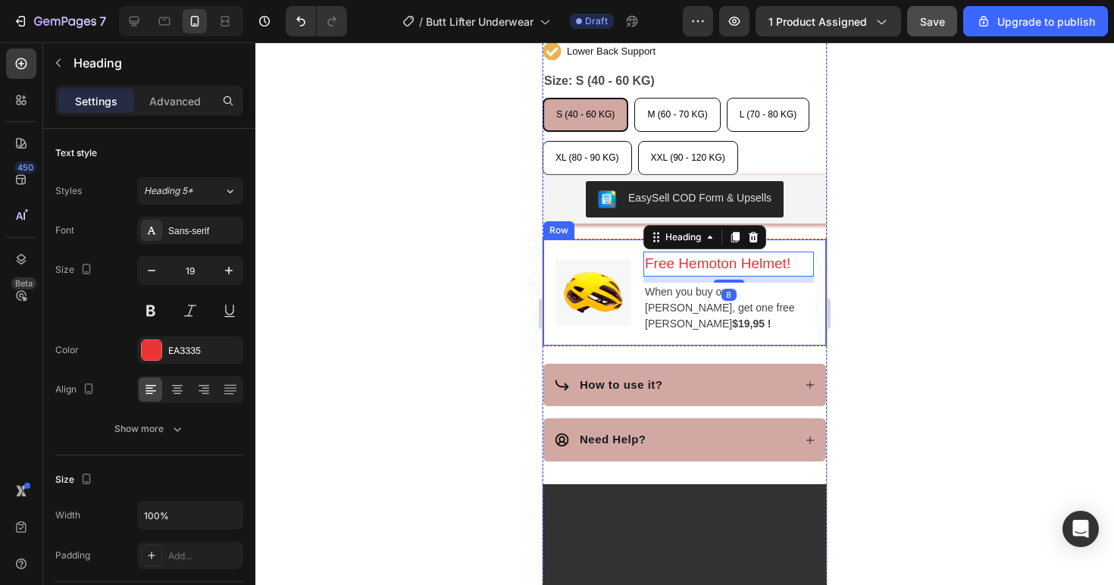
click at [777, 333] on div "Image Free Hemoton Helmet! Heading 8 When you buy one Hemoton Bike, get one fre…" at bounding box center [684, 293] width 284 height 108
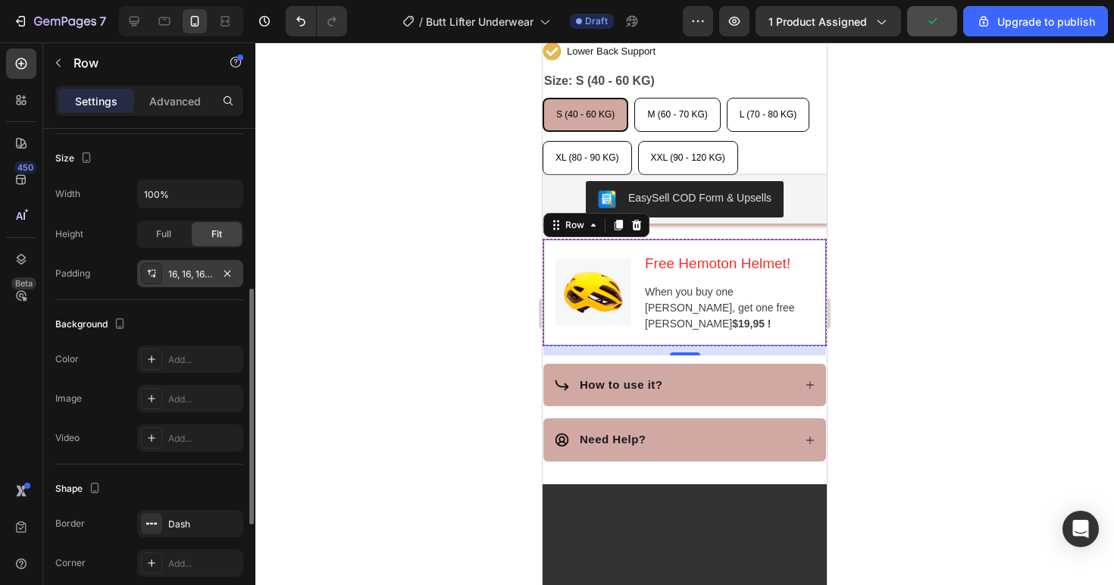
scroll to position [461, 0]
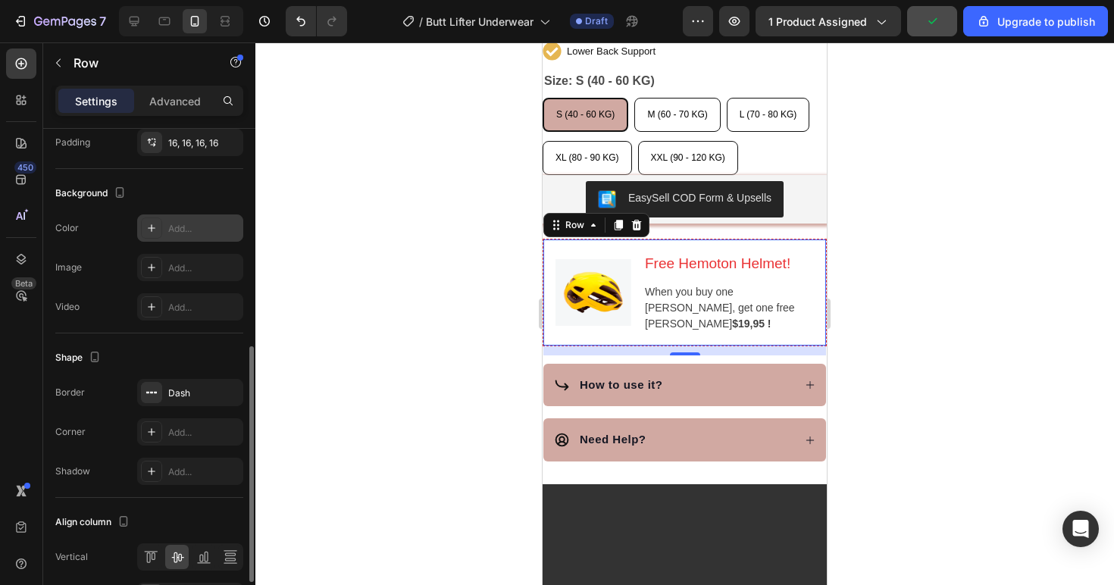
click at [176, 220] on div "Add..." at bounding box center [190, 227] width 106 height 27
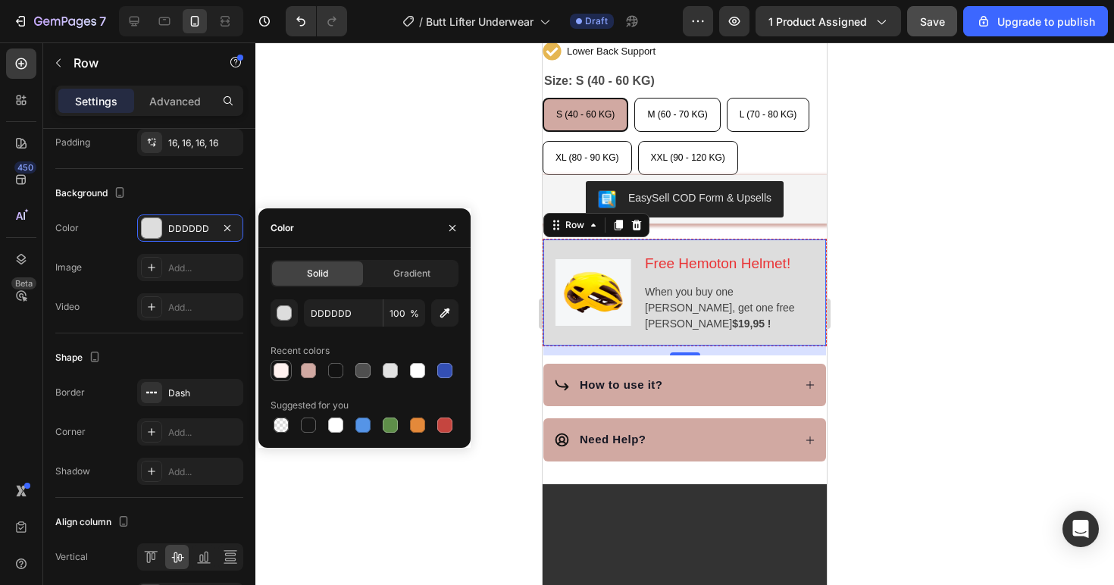
click at [274, 375] on div at bounding box center [280, 370] width 15 height 15
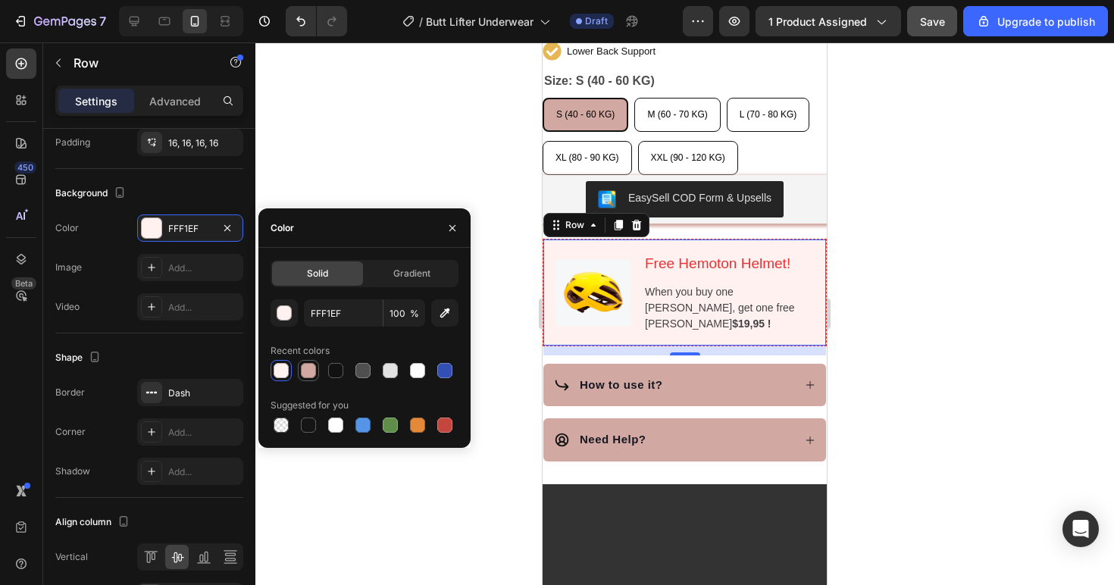
click at [305, 374] on div at bounding box center [308, 370] width 15 height 15
type input "D1A9A2"
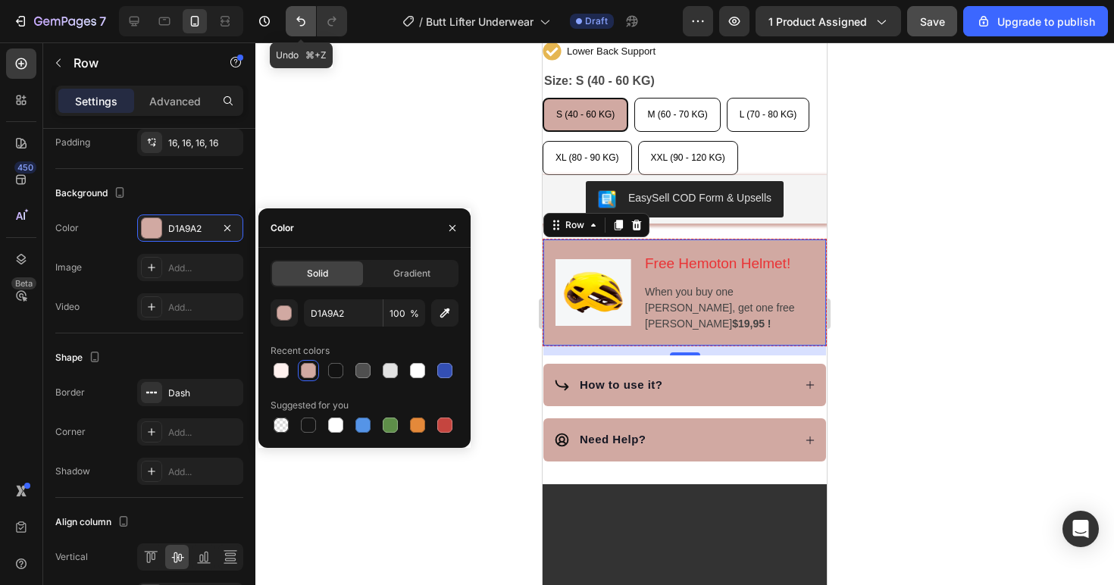
click at [298, 26] on icon "Undo/Redo" at bounding box center [300, 21] width 15 height 15
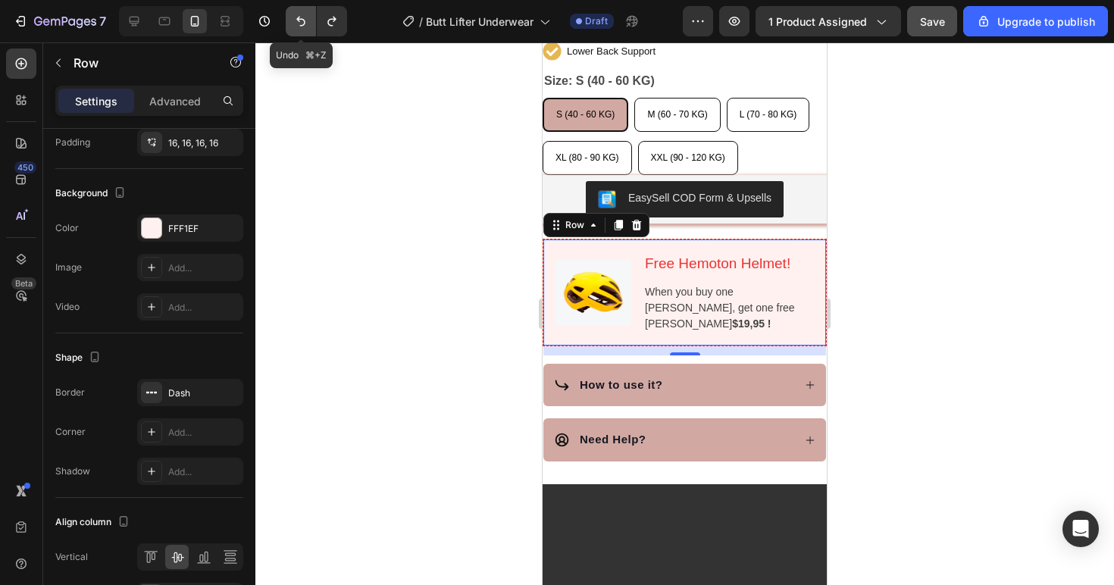
click at [296, 18] on icon "Undo/Redo" at bounding box center [300, 21] width 15 height 15
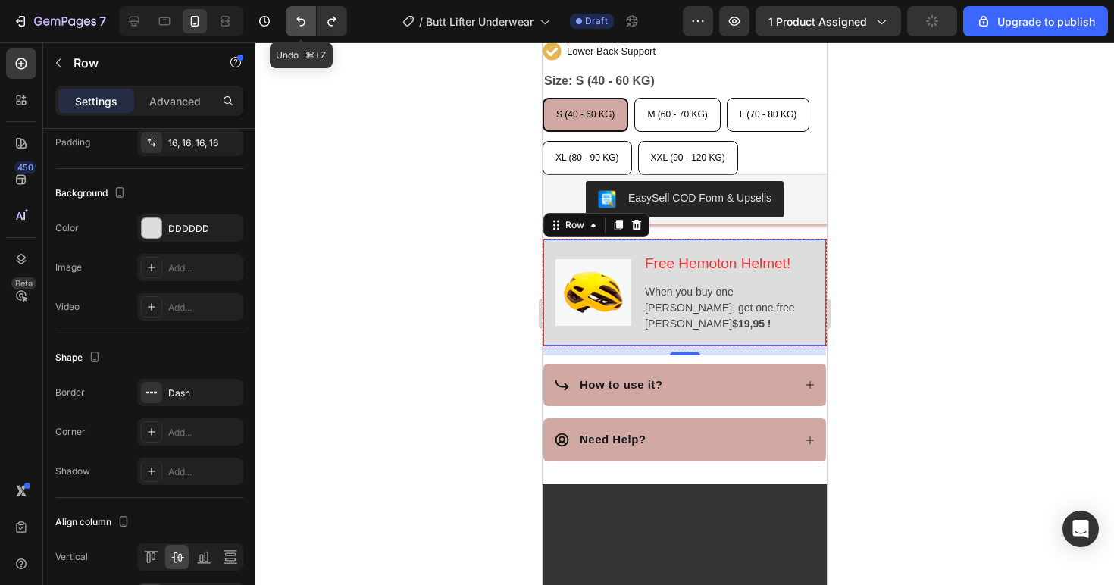
click at [293, 20] on icon "Undo/Redo" at bounding box center [300, 21] width 15 height 15
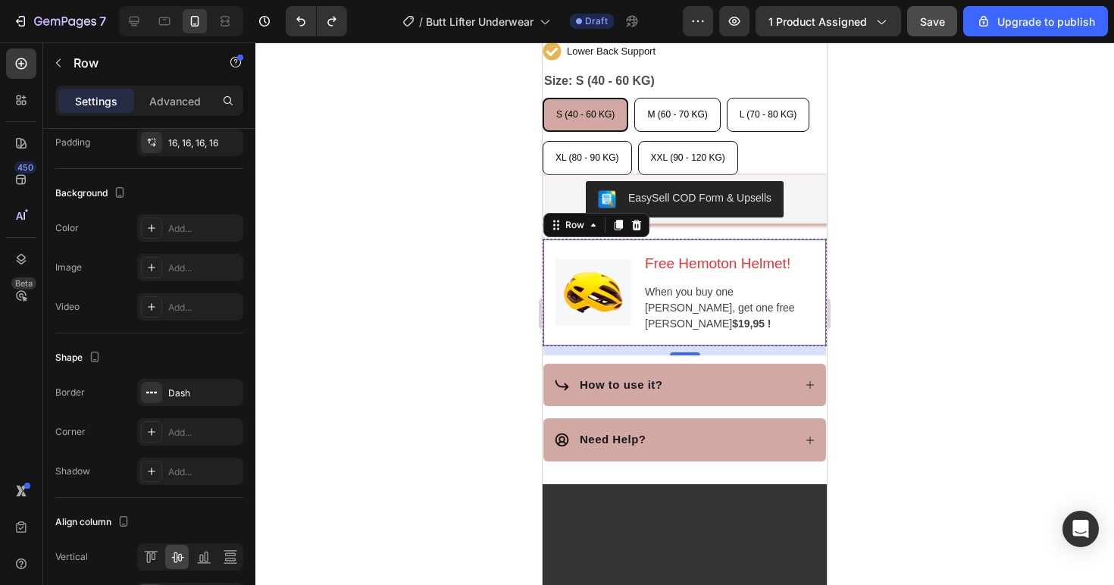
click at [922, 315] on div at bounding box center [684, 313] width 858 height 542
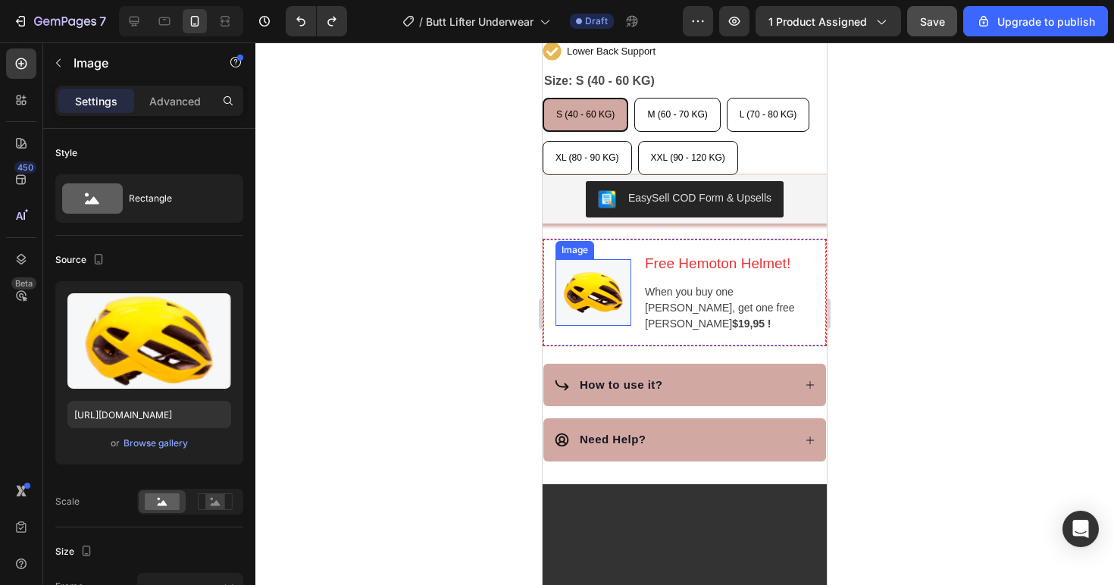
click at [592, 284] on img at bounding box center [593, 292] width 76 height 67
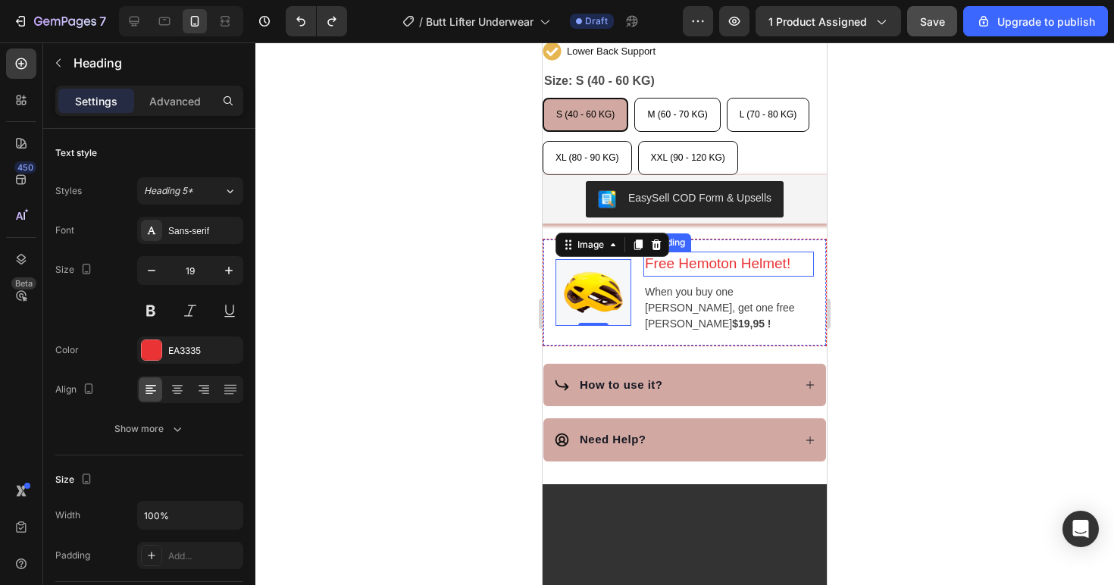
click at [721, 256] on p "Free Hemoton Helmet!" at bounding box center [728, 264] width 167 height 22
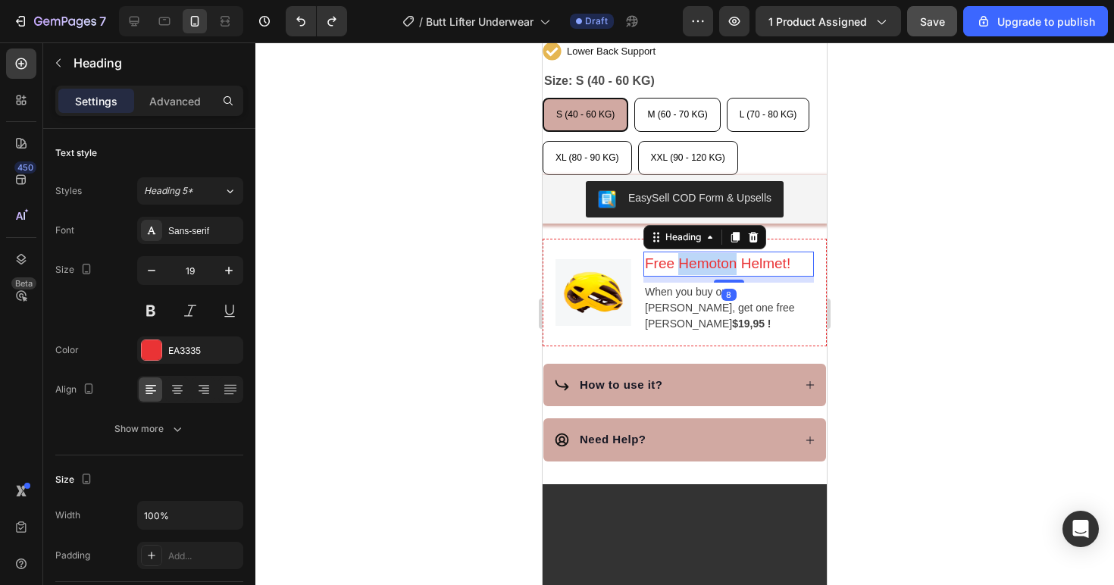
click at [721, 256] on p "Free Hemoton Helmet!" at bounding box center [728, 264] width 167 height 22
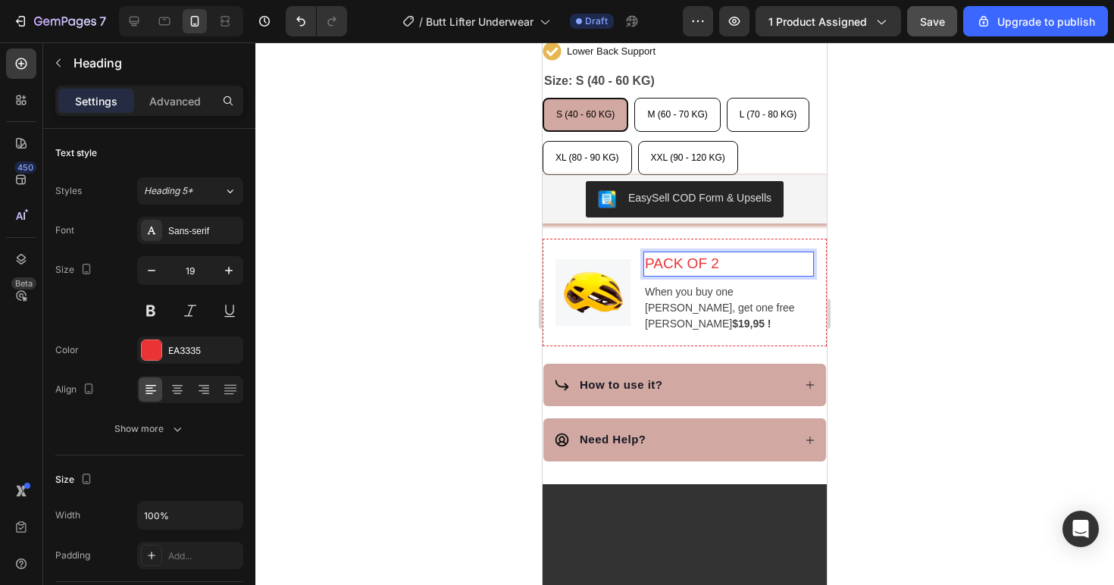
click at [751, 265] on h3 "PACK OF 2" at bounding box center [728, 263] width 170 height 25
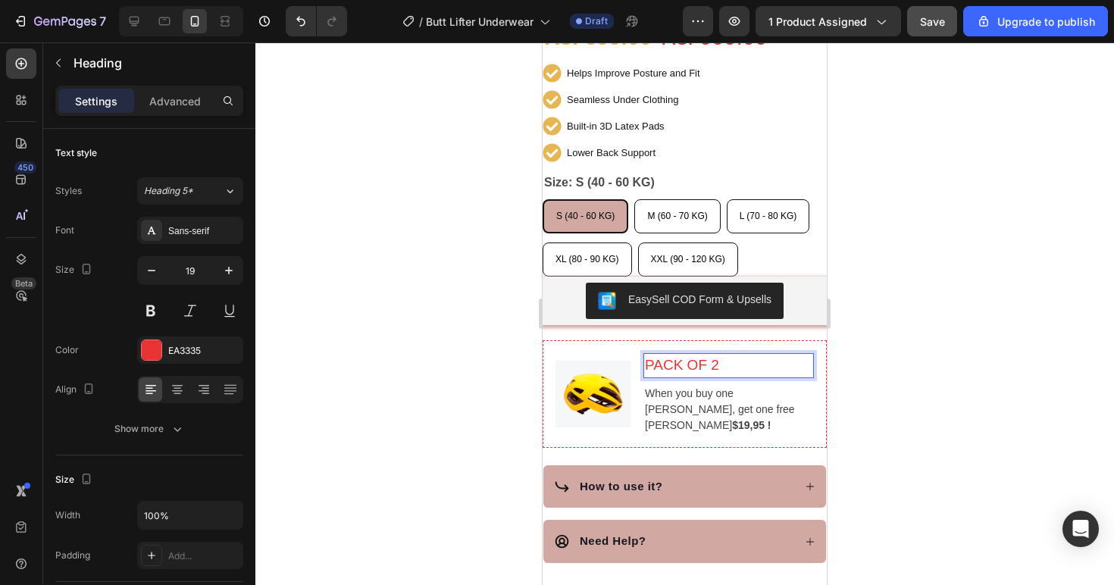
scroll to position [587, 0]
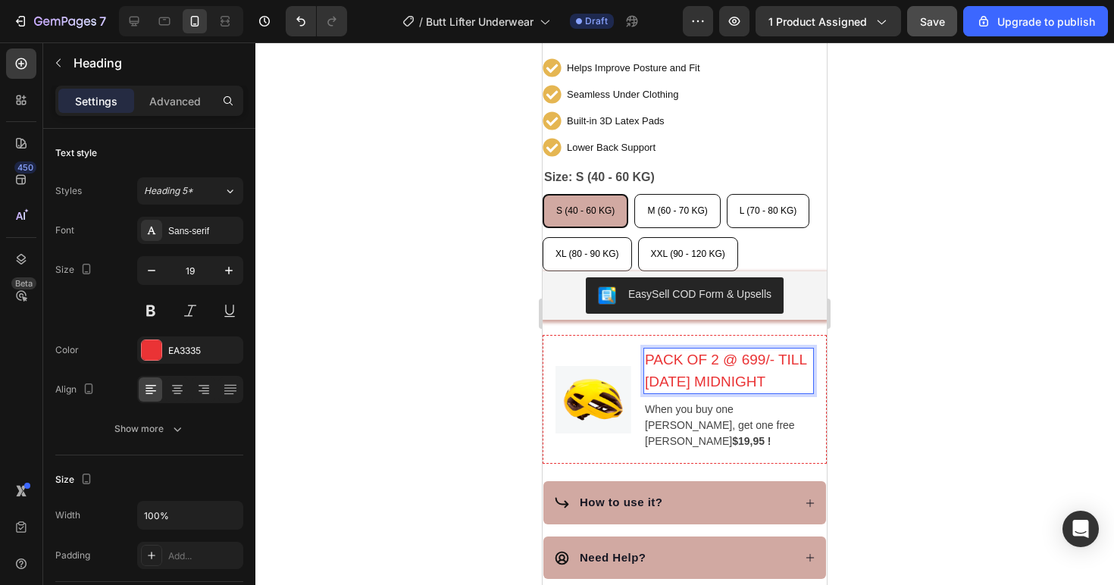
click at [650, 349] on p "PACK OF 2 @ 699/- TILL TODAY MIDNIGHT" at bounding box center [728, 370] width 167 height 43
click at [646, 349] on p "PACK OF 2 @ 699/- TILL TODAY MIDNIGHT" at bounding box center [728, 370] width 167 height 43
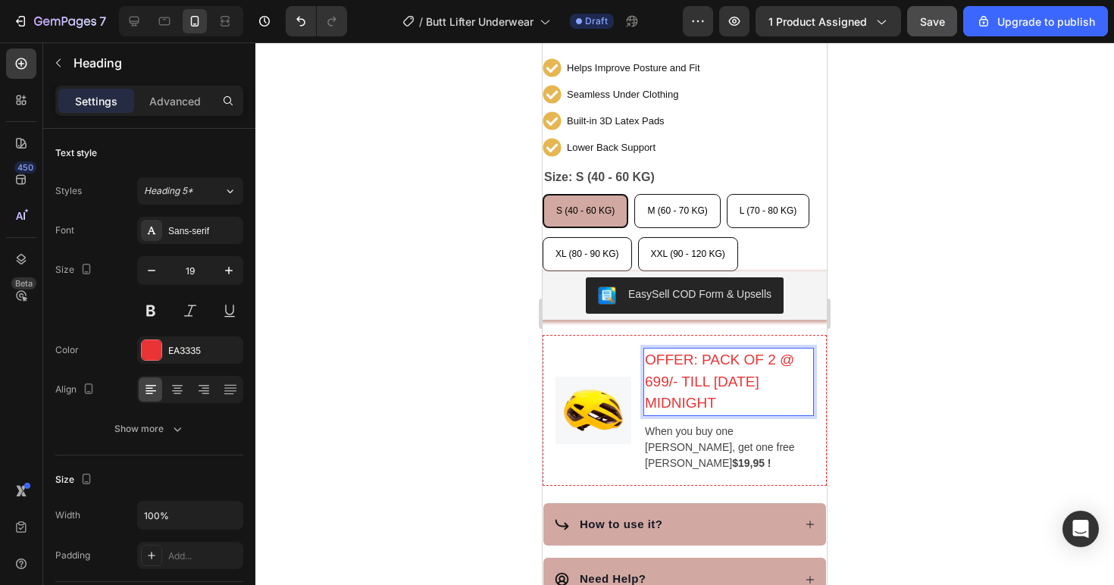
click at [683, 387] on p "OFFER: PACK OF 2 @ 699/- TILL [DATE] MIDNIGHT" at bounding box center [728, 381] width 167 height 65
click at [751, 401] on p "OFFER: PACK OF 2 @ 699/- TILL [DATE] MIDNIGHT" at bounding box center [728, 381] width 167 height 65
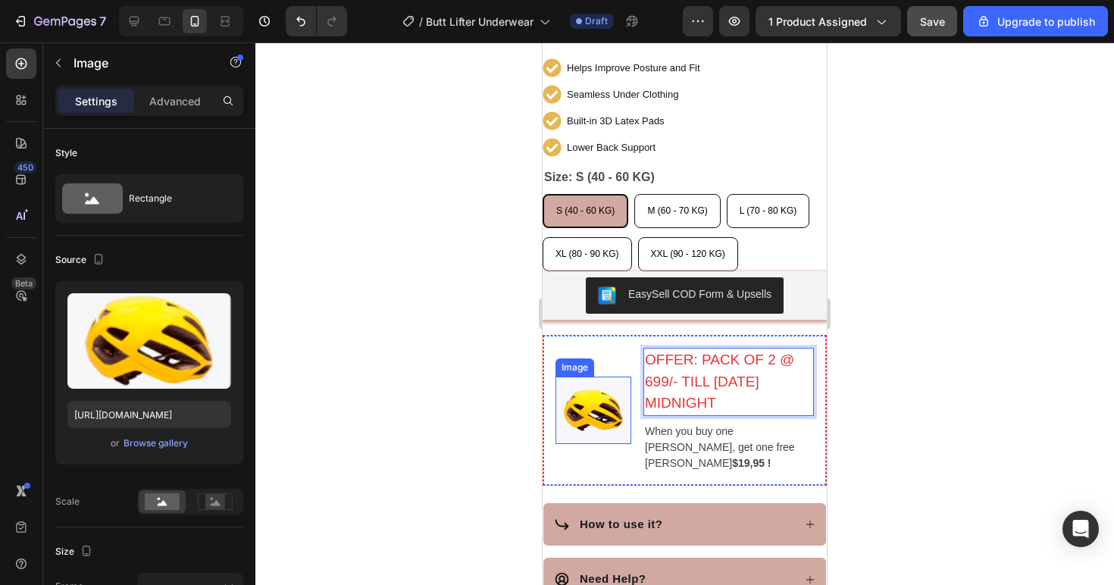
click at [614, 412] on img at bounding box center [593, 409] width 76 height 67
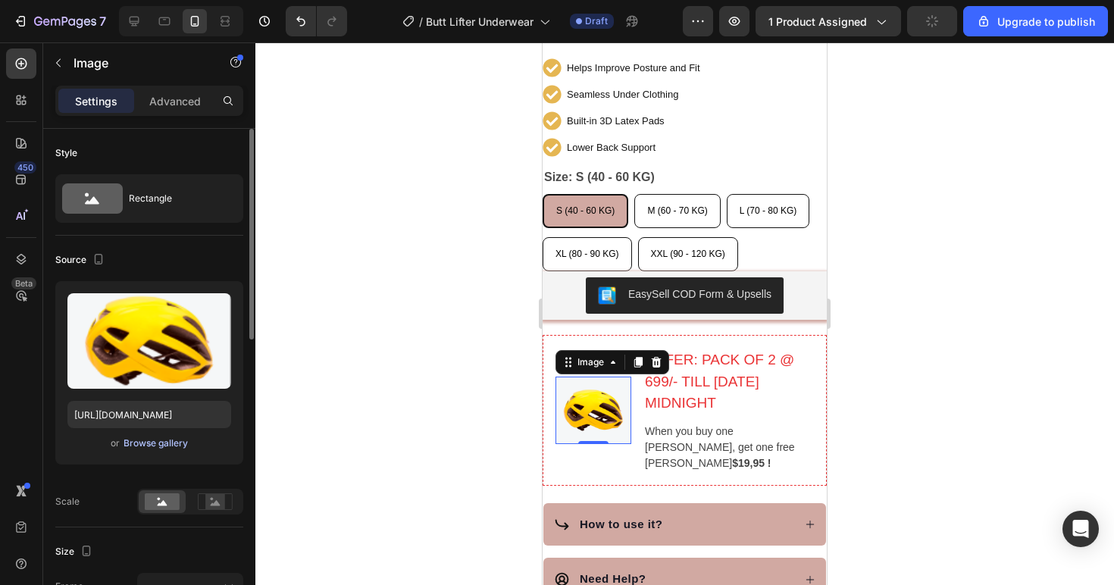
click at [172, 442] on div "Browse gallery" at bounding box center [155, 443] width 64 height 14
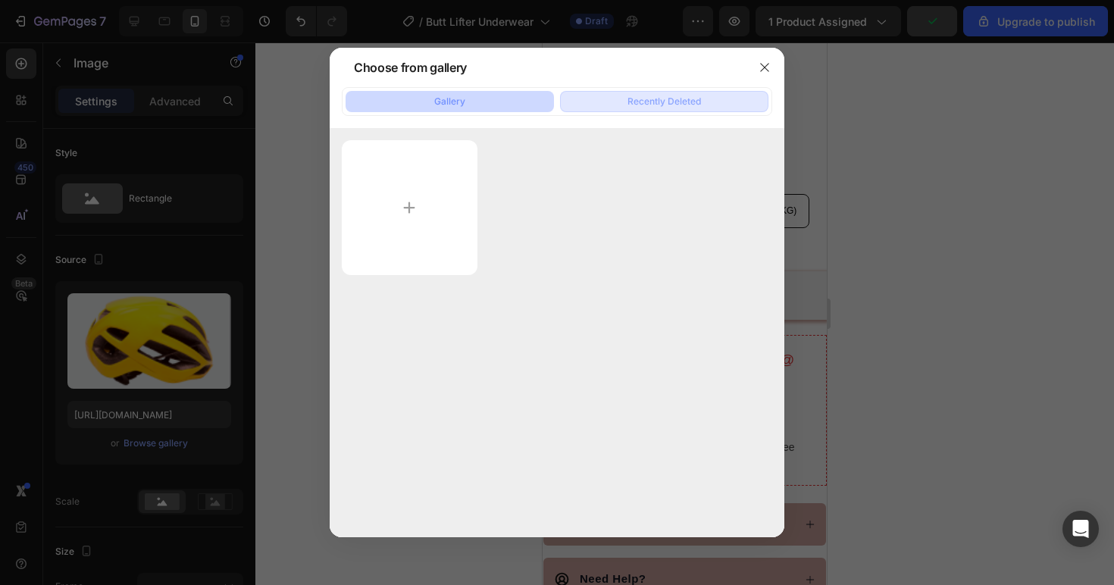
click at [696, 95] on div "Recently Deleted" at bounding box center [663, 102] width 73 height 14
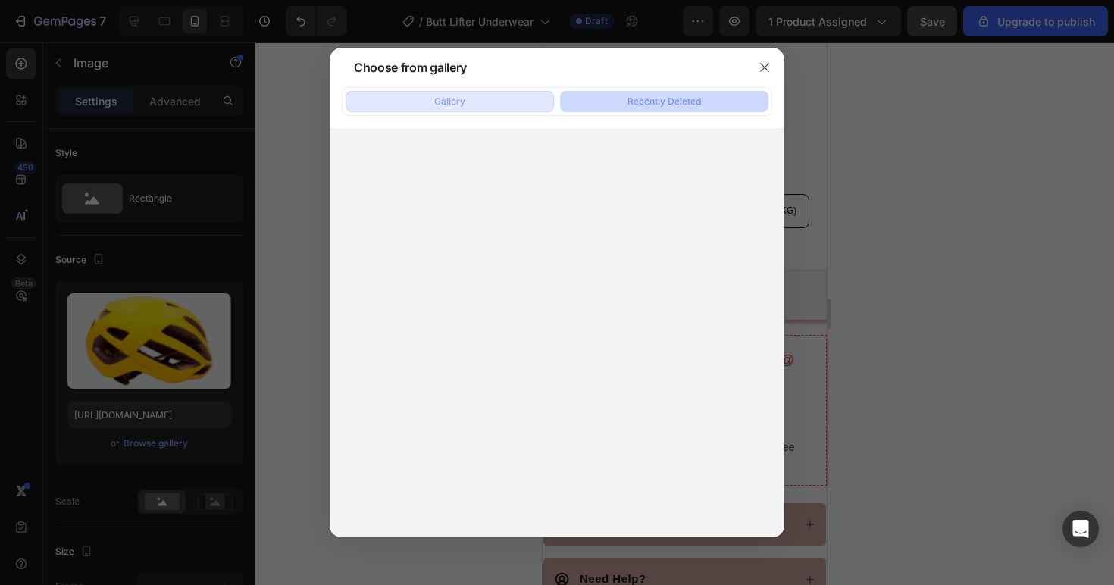
click at [513, 104] on button "Gallery" at bounding box center [449, 101] width 208 height 21
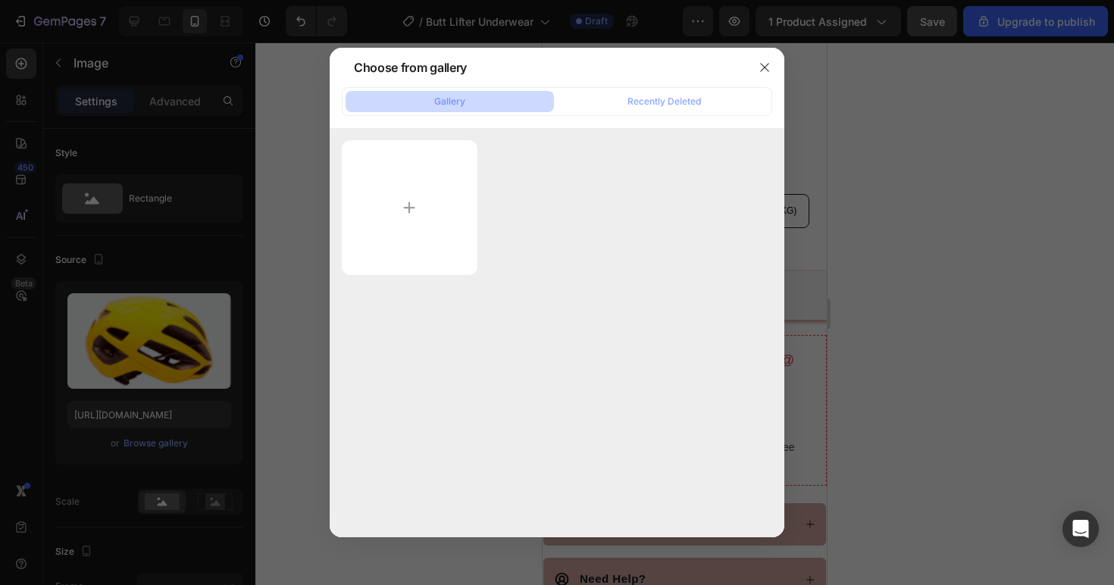
click at [750, 70] on div at bounding box center [764, 67] width 39 height 39
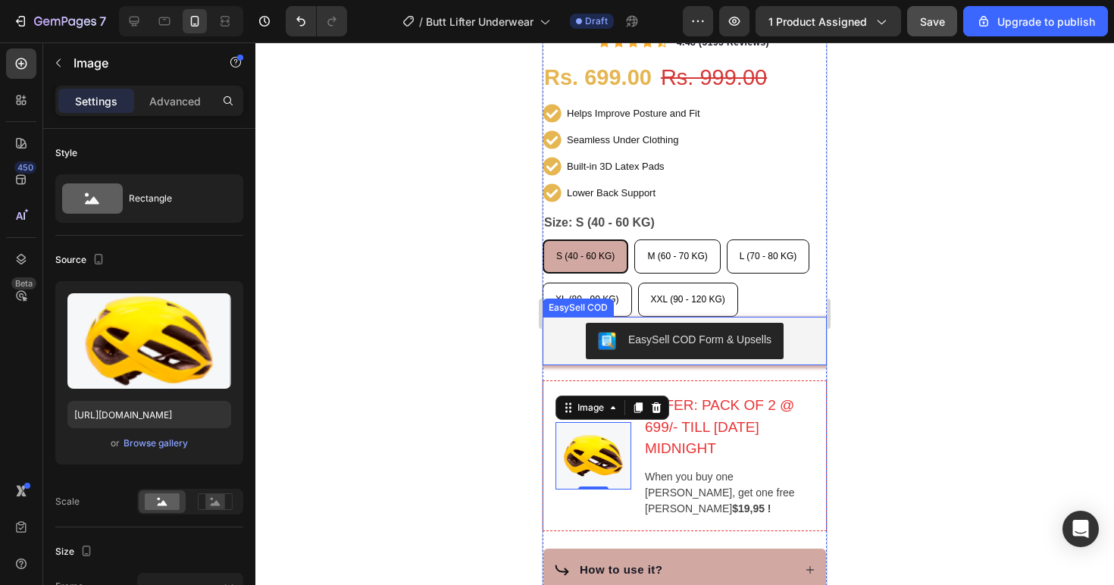
scroll to position [574, 0]
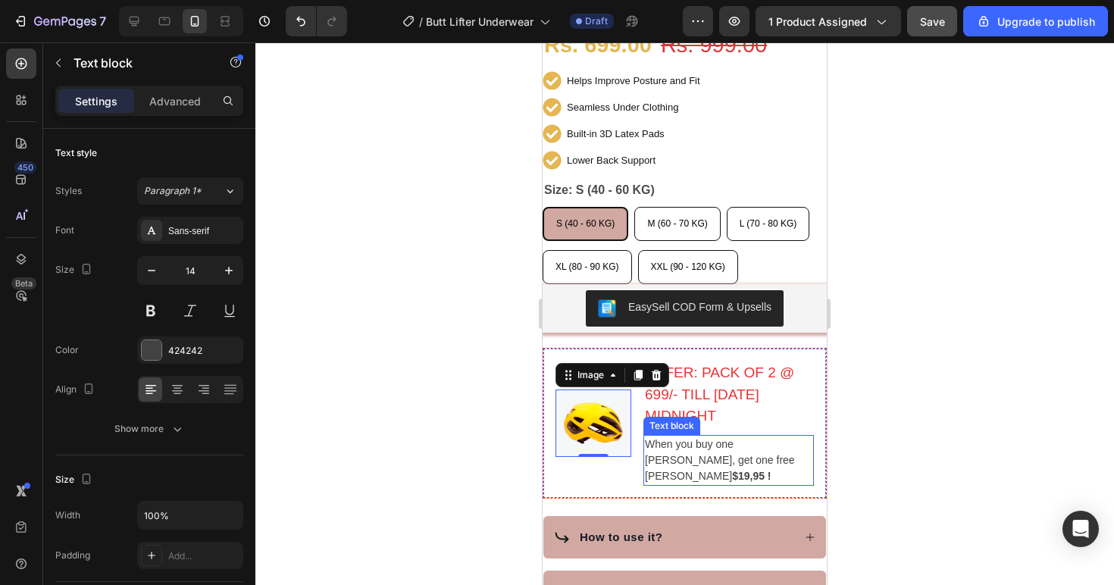
click at [704, 438] on p "When you buy one Hemoton Bike, get one free Hemoton Helmet $19,95 !" at bounding box center [728, 460] width 167 height 48
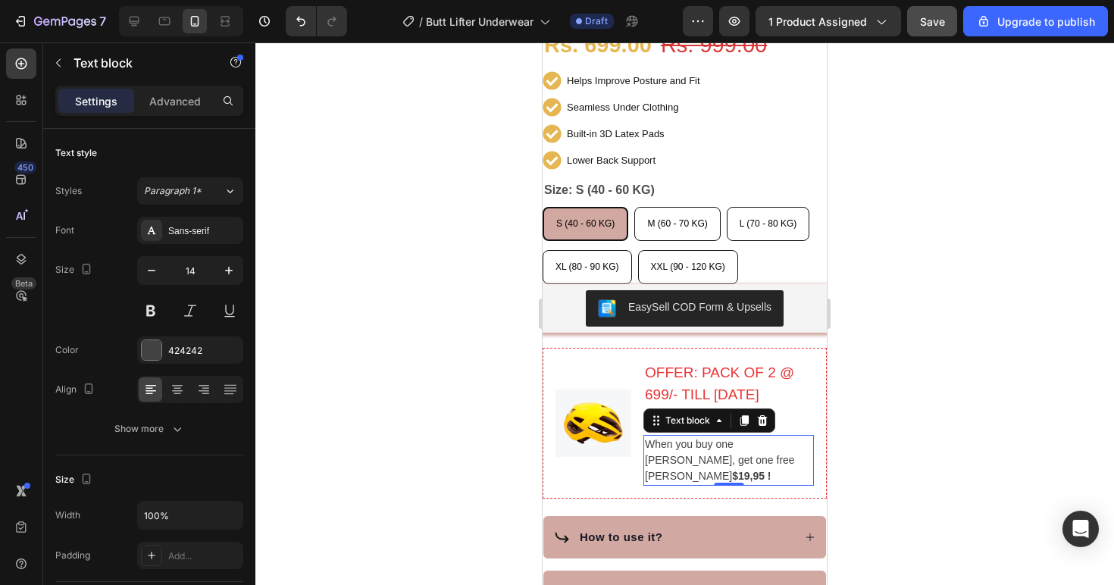
click at [704, 438] on p "When you buy one Hemoton Bike, get one free Hemoton Helmet $19,95 !" at bounding box center [728, 460] width 167 height 48
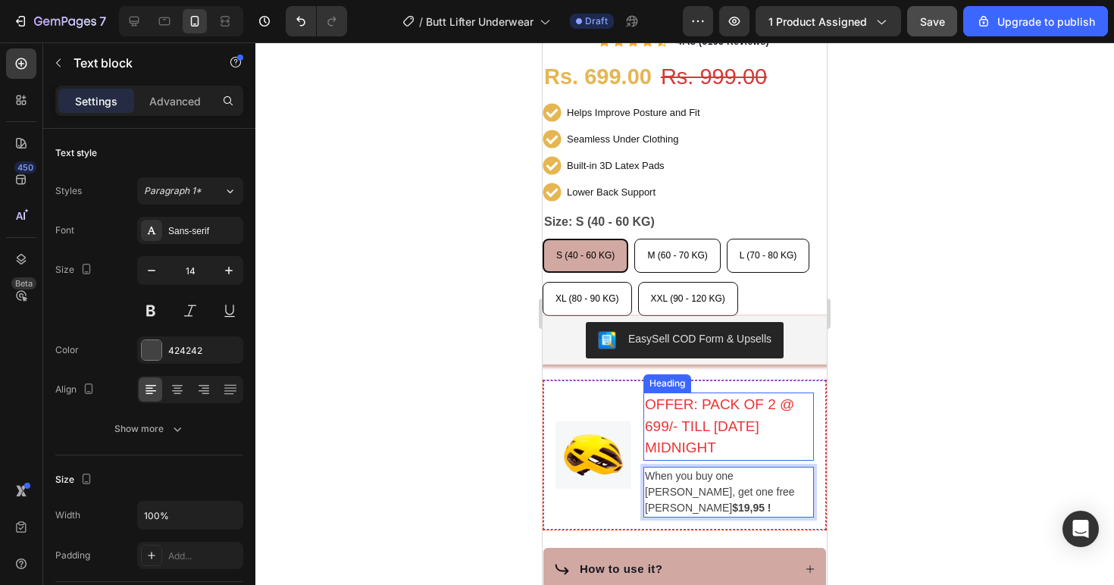
scroll to position [602, 0]
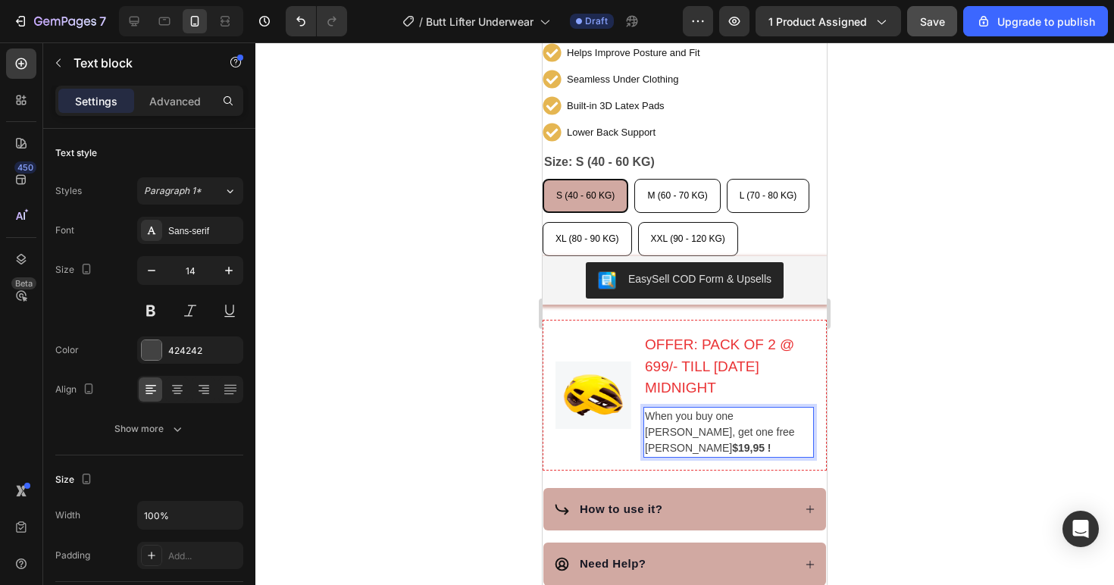
click at [775, 408] on p "When you buy one Hemoton Bike, get one free Hemoton Helmet $19,95 !" at bounding box center [728, 432] width 167 height 48
click at [653, 418] on p "When you buy one Butt Lifter Bike, get one free Hemoton Helmet $19,95 !" at bounding box center [728, 432] width 167 height 48
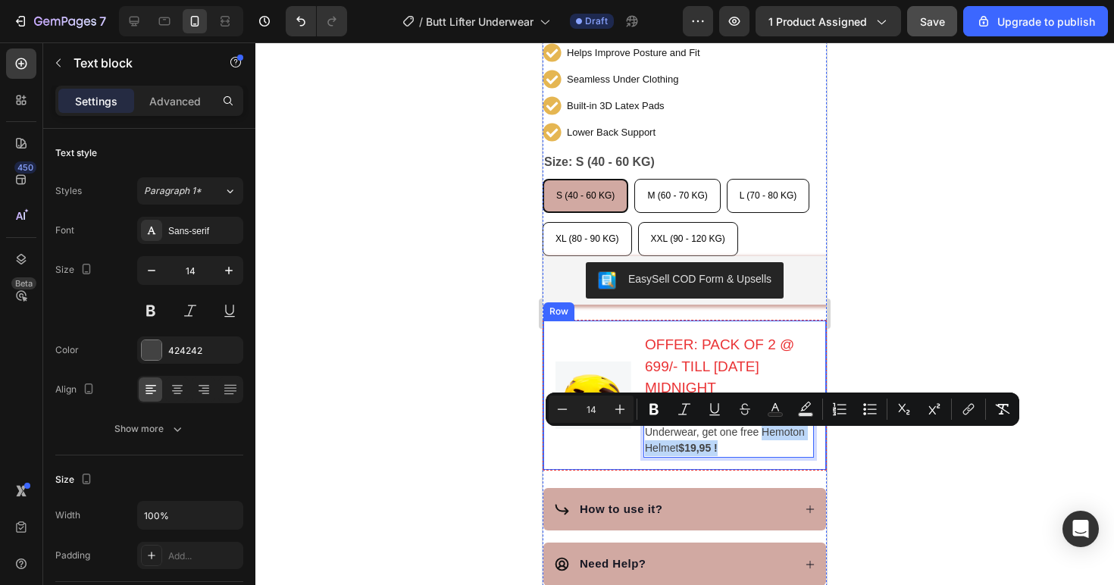
drag, startPoint x: 644, startPoint y: 437, endPoint x: 767, endPoint y: 444, distance: 123.7
click at [766, 446] on div "When you buy one Butt Lifter Underwear, get one free Hemoton Helmet $19,95 !" at bounding box center [728, 432] width 170 height 51
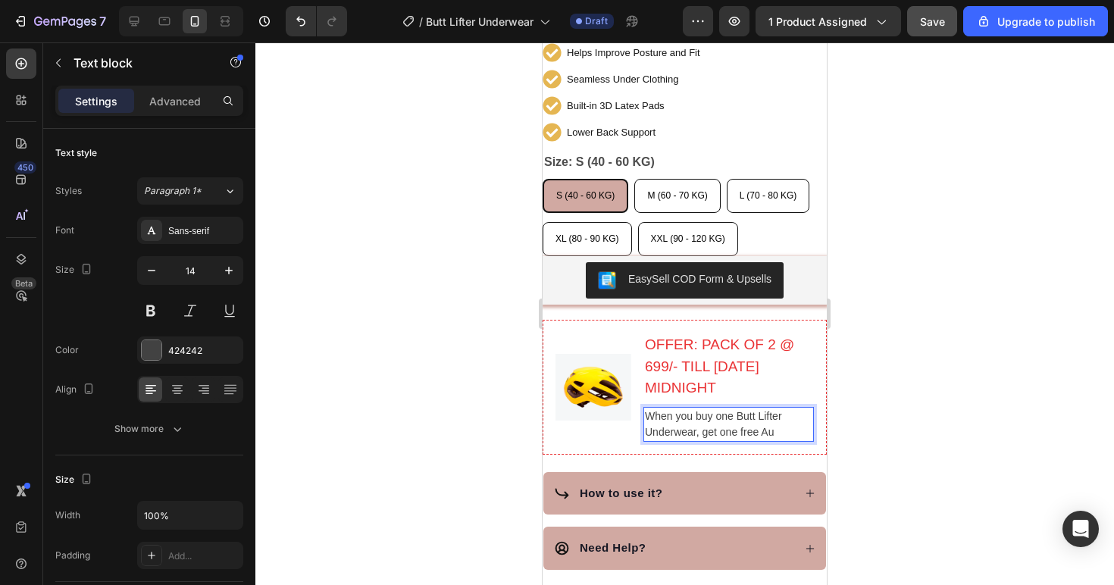
click at [703, 423] on p "When you buy one Butt Lifter Underwear, get one free Au" at bounding box center [728, 424] width 167 height 32
click at [798, 426] on p "When you buy one Butt Lifter Underwear, You get one free Au" at bounding box center [728, 424] width 167 height 32
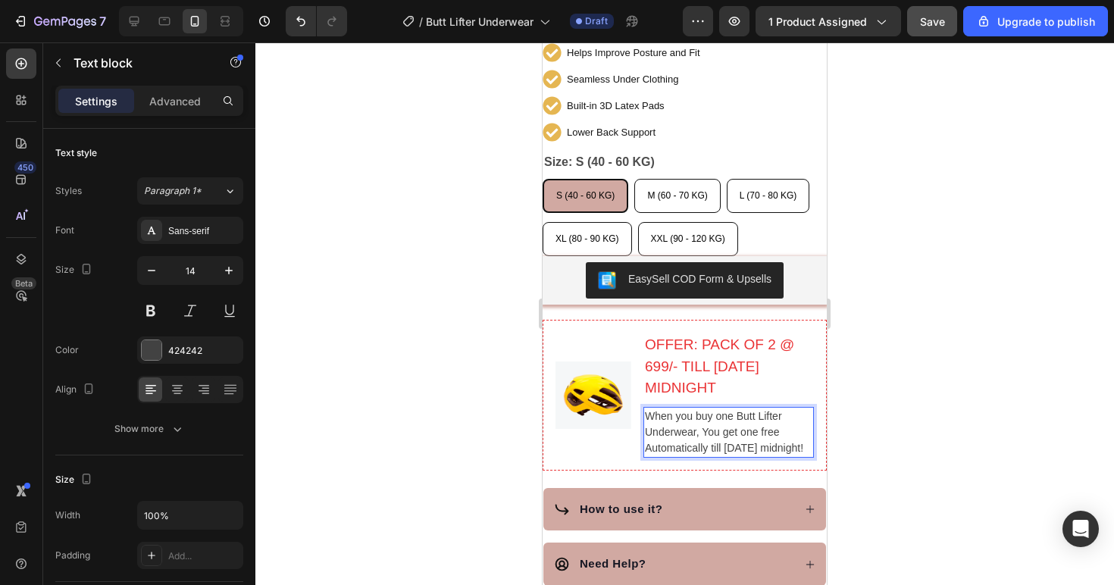
click at [901, 354] on div at bounding box center [684, 313] width 858 height 542
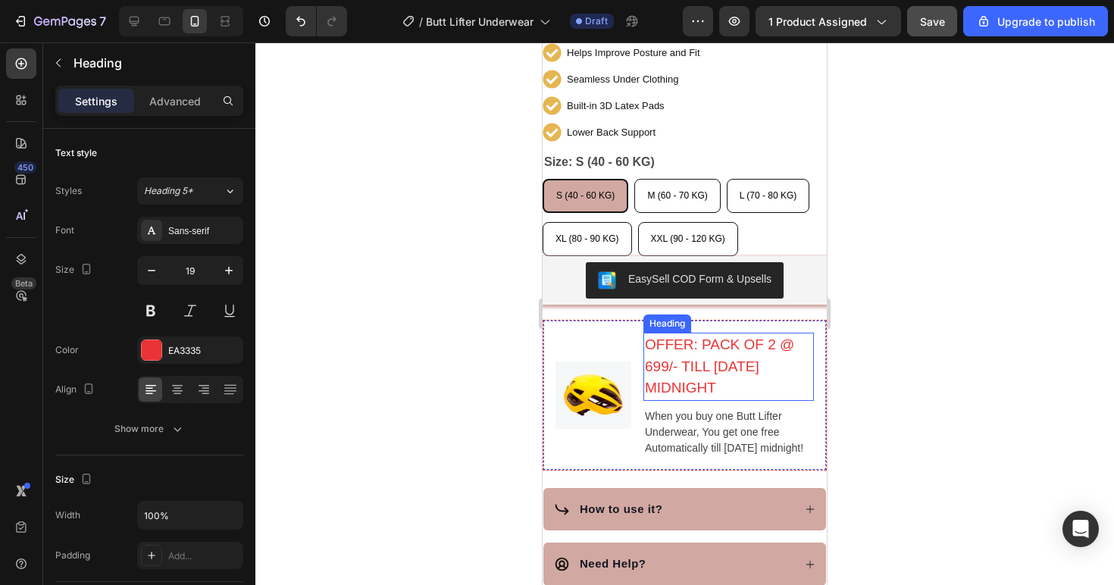
click at [762, 355] on p "OFFER: PACK OF 2 @ 699/- TILL [DATE] MIDNIGHT" at bounding box center [728, 366] width 167 height 65
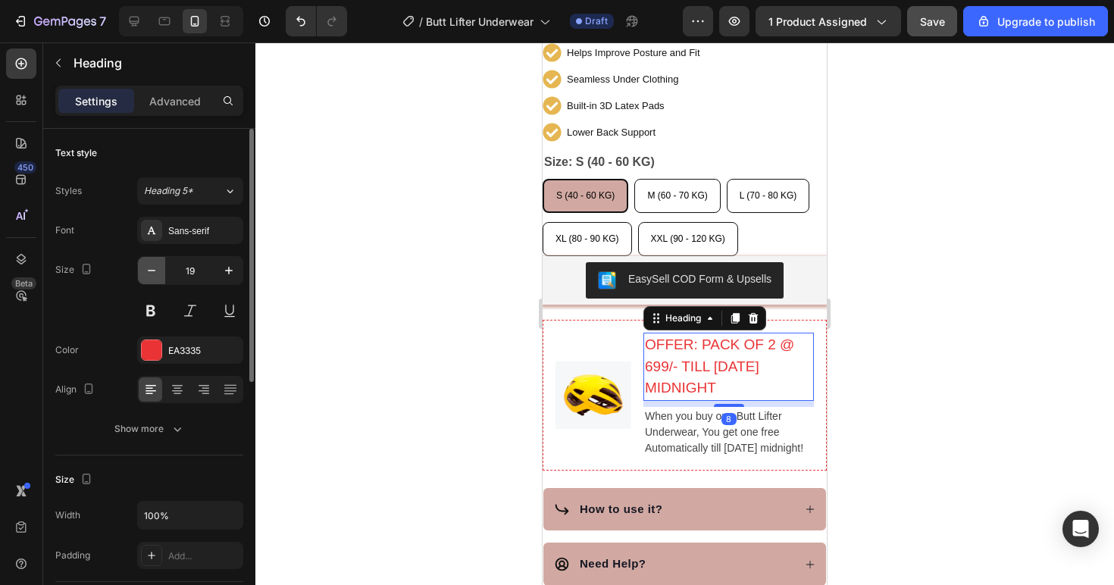
click at [144, 267] on icon "button" at bounding box center [151, 270] width 15 height 15
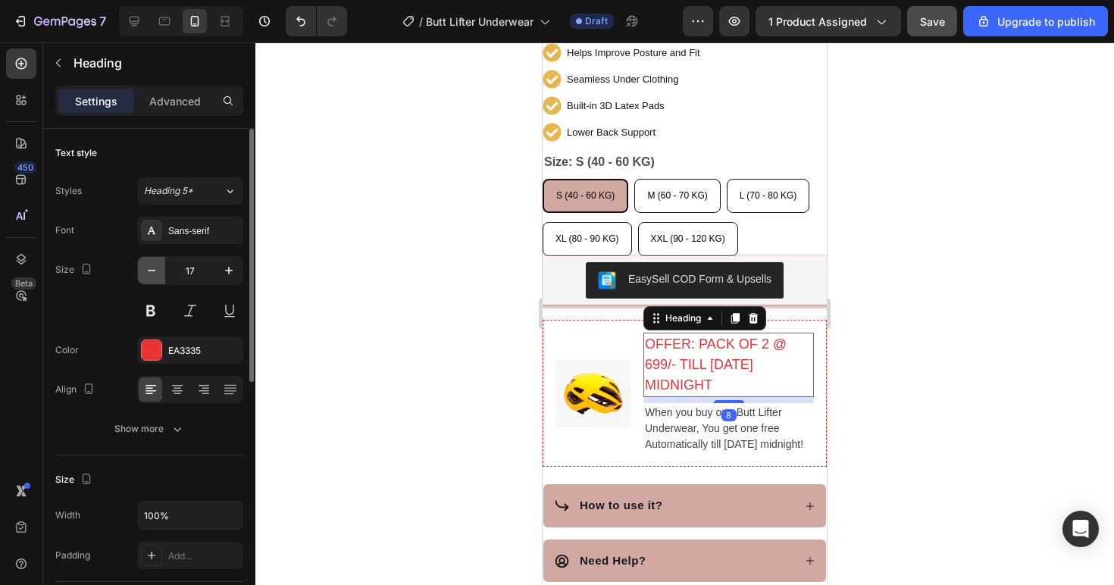
click at [144, 267] on icon "button" at bounding box center [151, 270] width 15 height 15
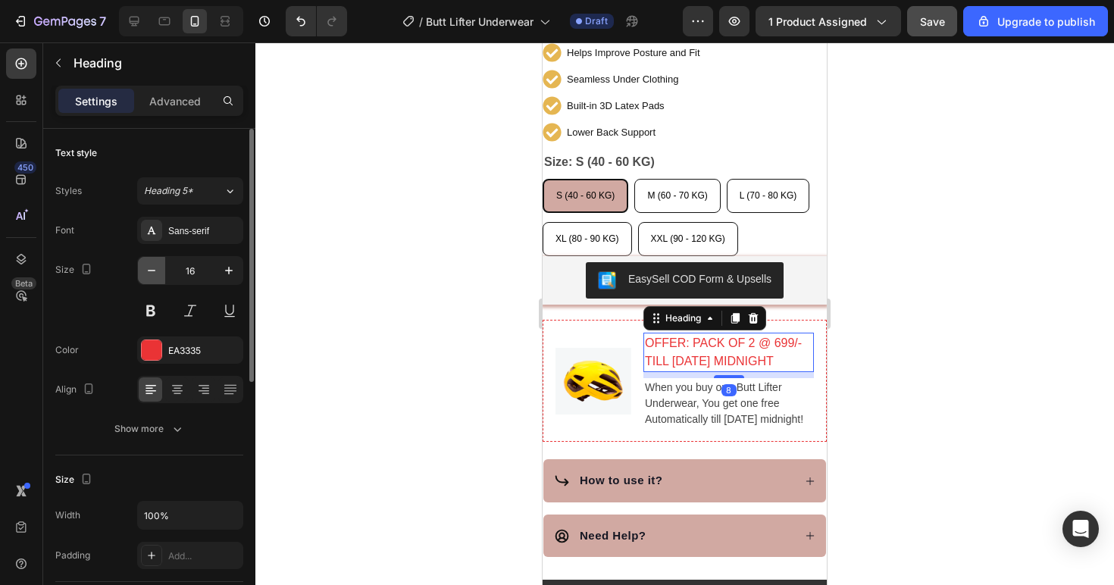
click at [144, 267] on icon "button" at bounding box center [151, 270] width 15 height 15
type input "15"
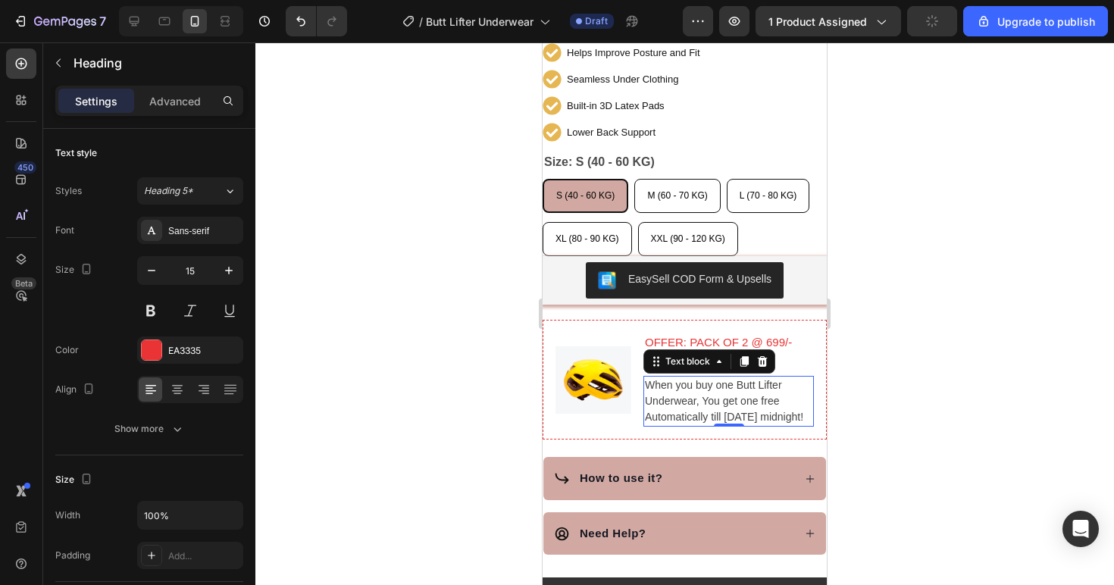
click at [738, 399] on p "When you buy one Butt Lifter Underwear, You get one free Automatically till [DA…" at bounding box center [728, 401] width 167 height 48
click at [150, 273] on icon "button" at bounding box center [151, 270] width 15 height 15
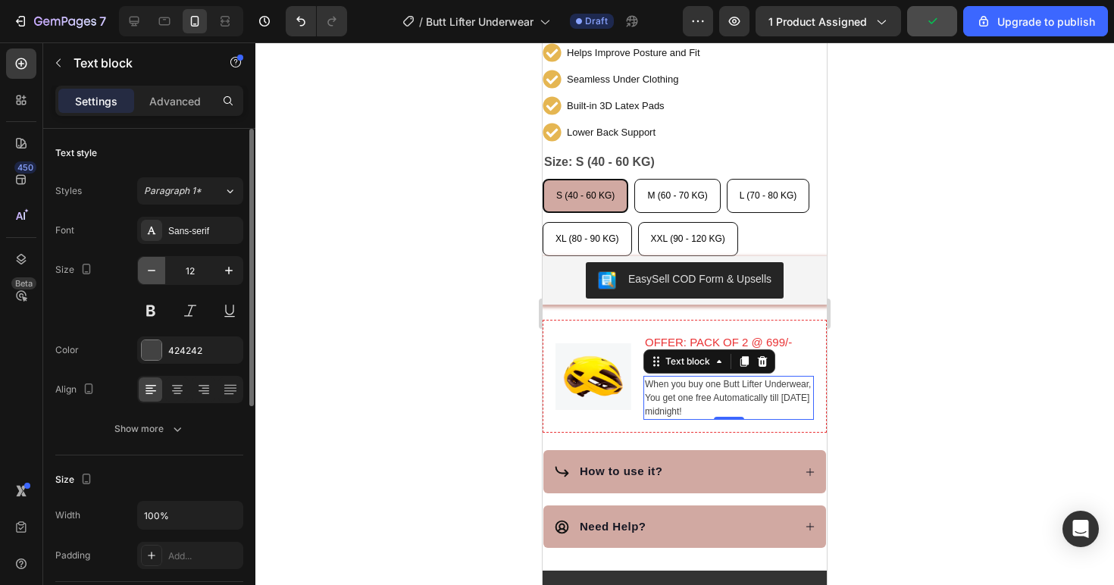
click at [150, 273] on icon "button" at bounding box center [151, 270] width 15 height 15
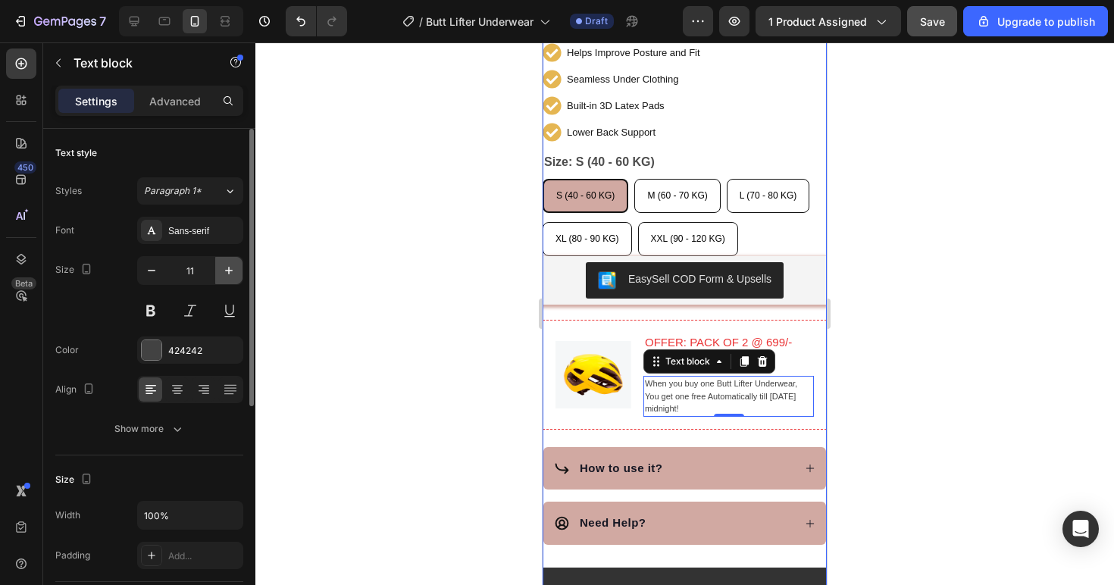
click at [222, 263] on icon "button" at bounding box center [228, 270] width 15 height 15
type input "12"
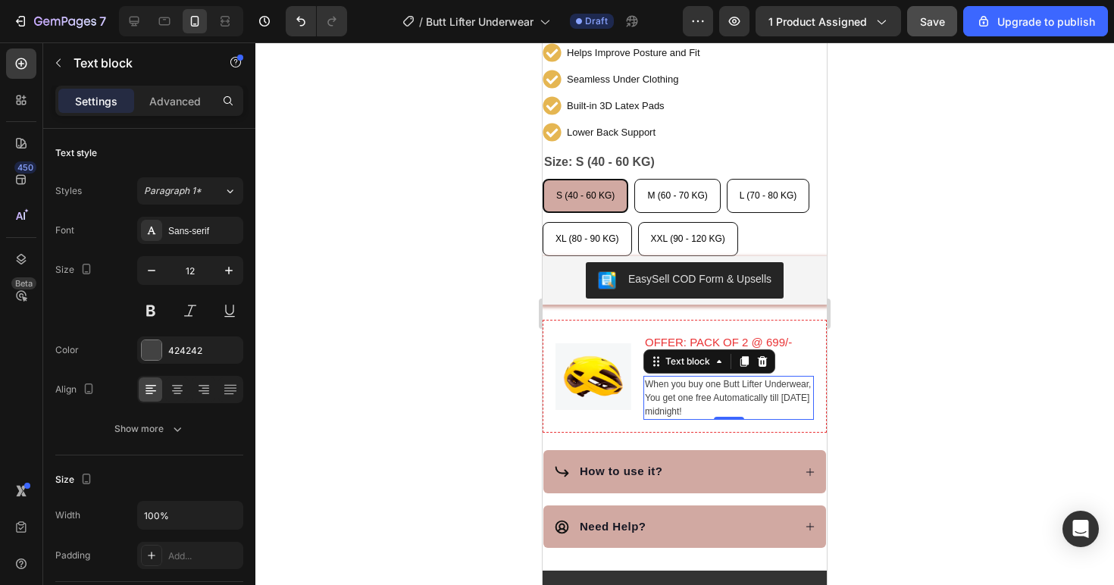
click at [873, 357] on div at bounding box center [684, 313] width 858 height 542
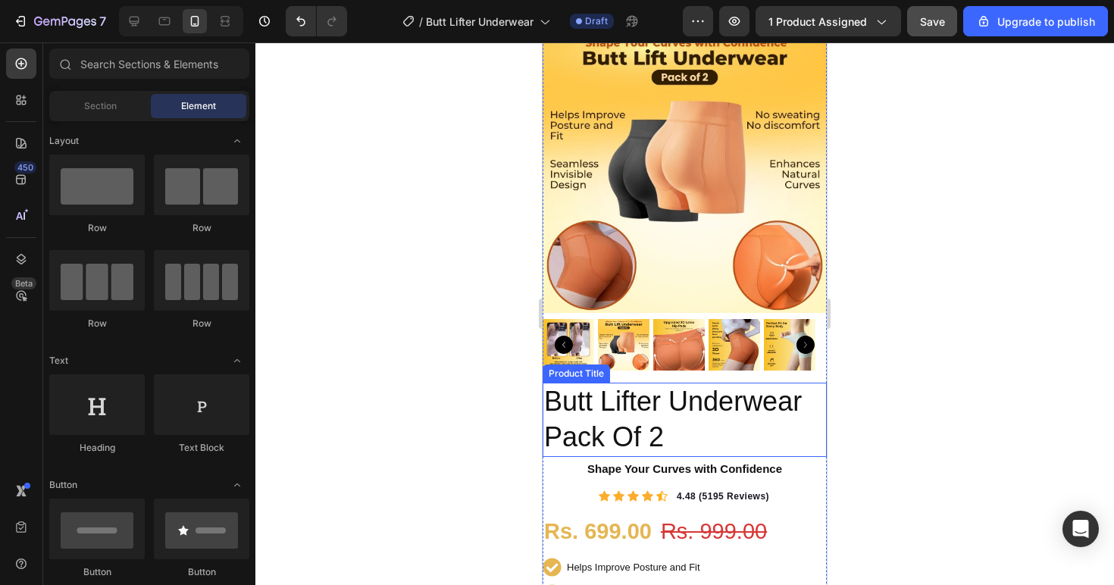
scroll to position [182, 0]
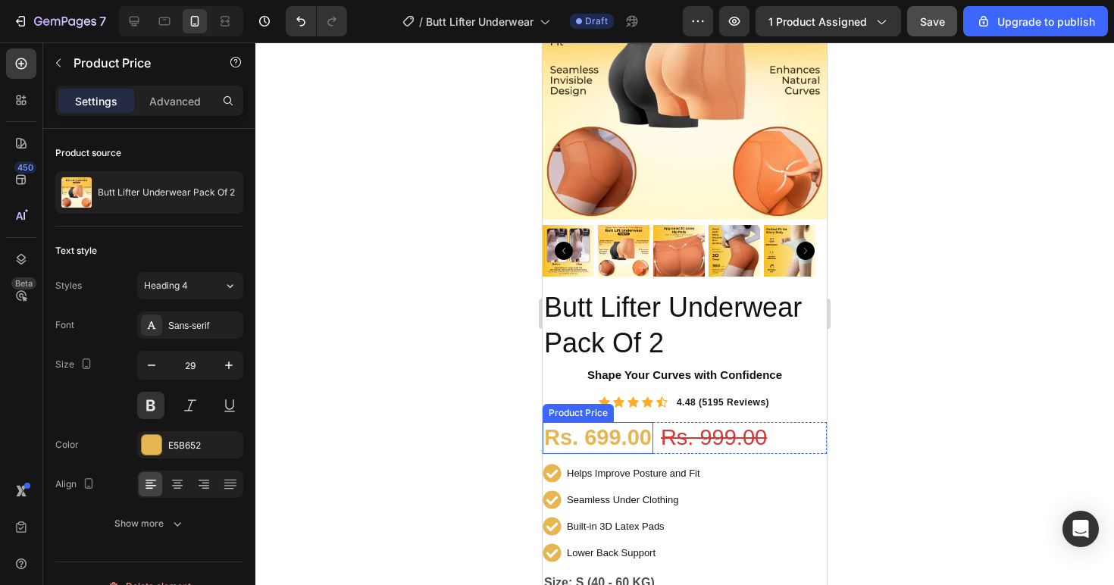
click at [618, 426] on div "Rs. 699.00" at bounding box center [597, 438] width 111 height 32
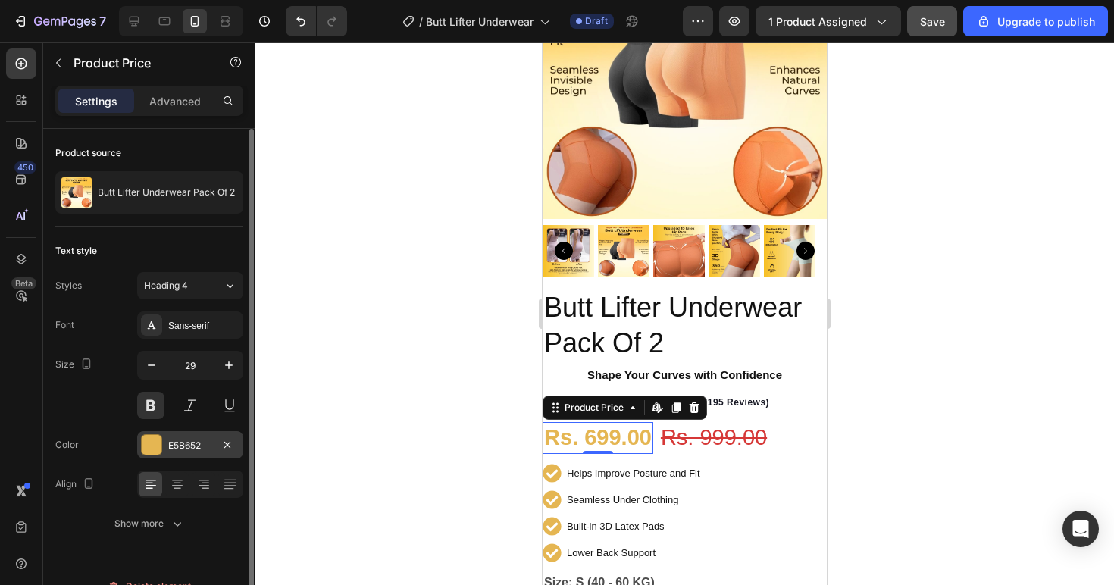
click at [159, 438] on div at bounding box center [152, 445] width 20 height 20
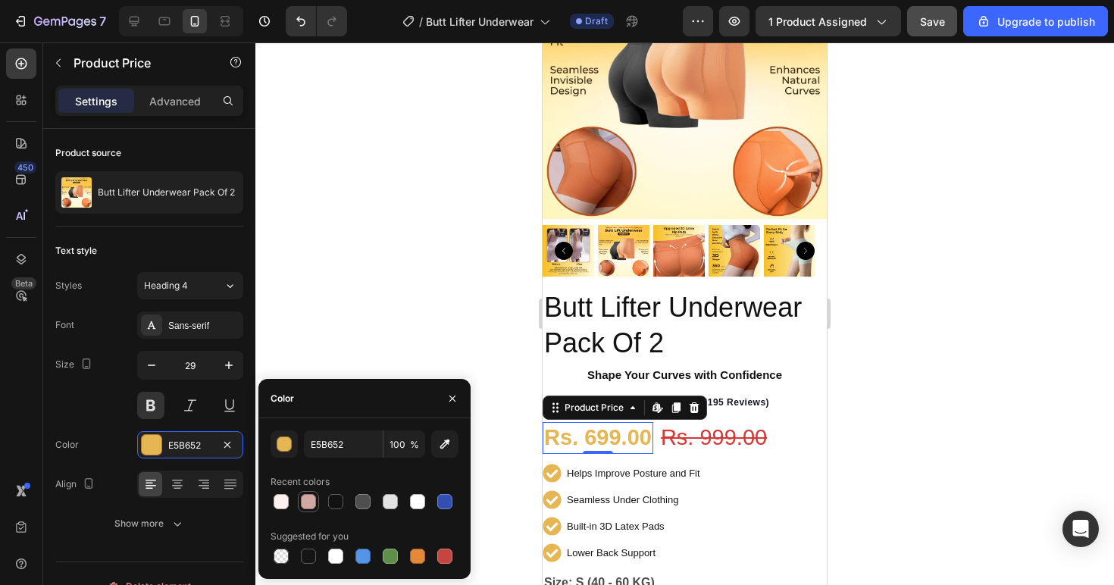
click at [308, 504] on div at bounding box center [308, 501] width 15 height 15
click at [333, 505] on div at bounding box center [335, 501] width 15 height 15
type input "121212"
click at [903, 414] on div at bounding box center [684, 313] width 858 height 542
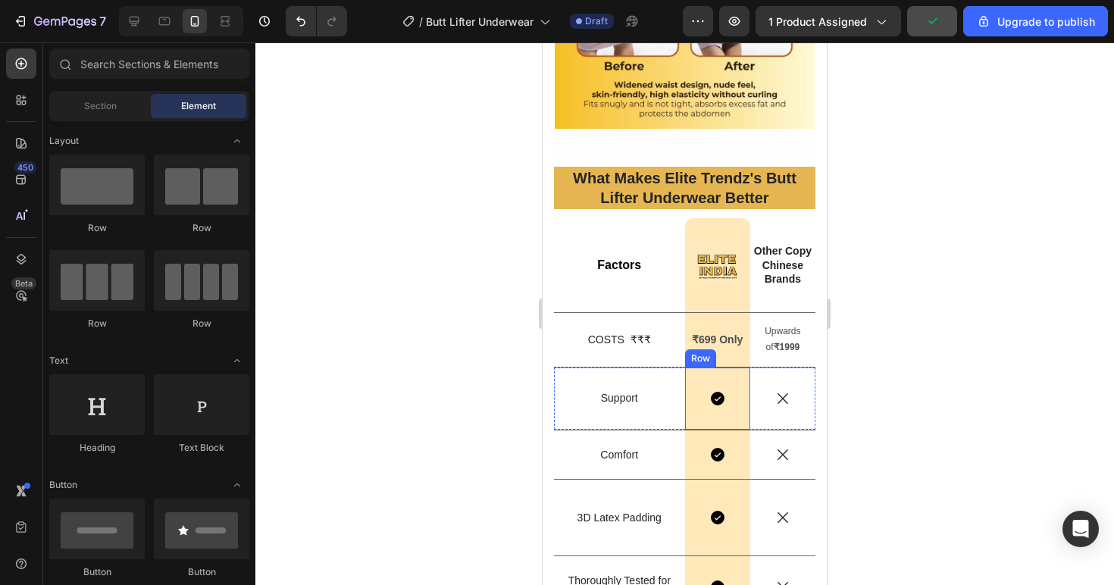
scroll to position [4423, 0]
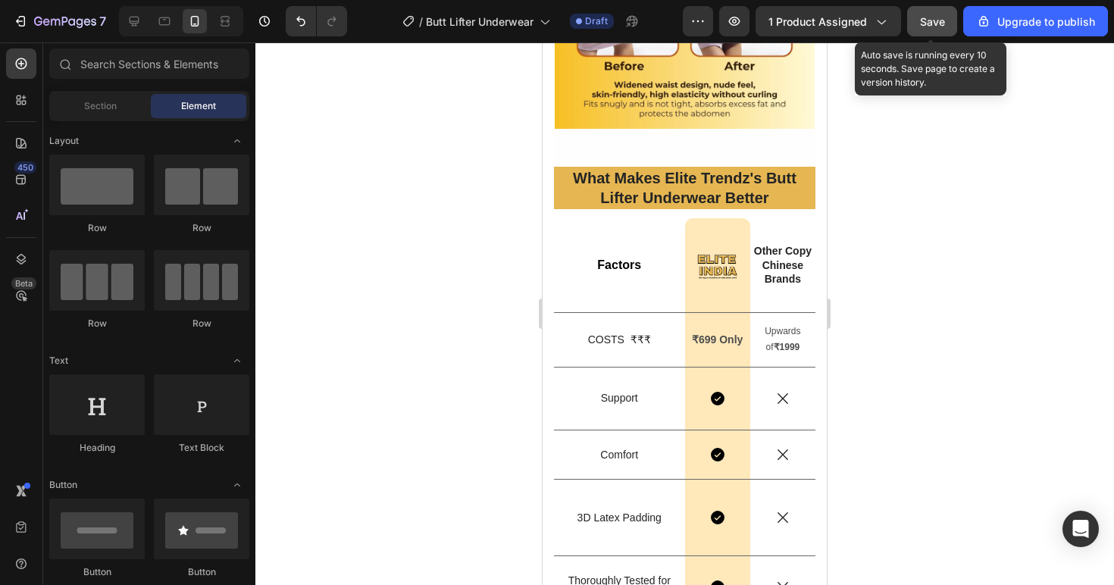
click at [932, 31] on button "Save" at bounding box center [932, 21] width 50 height 30
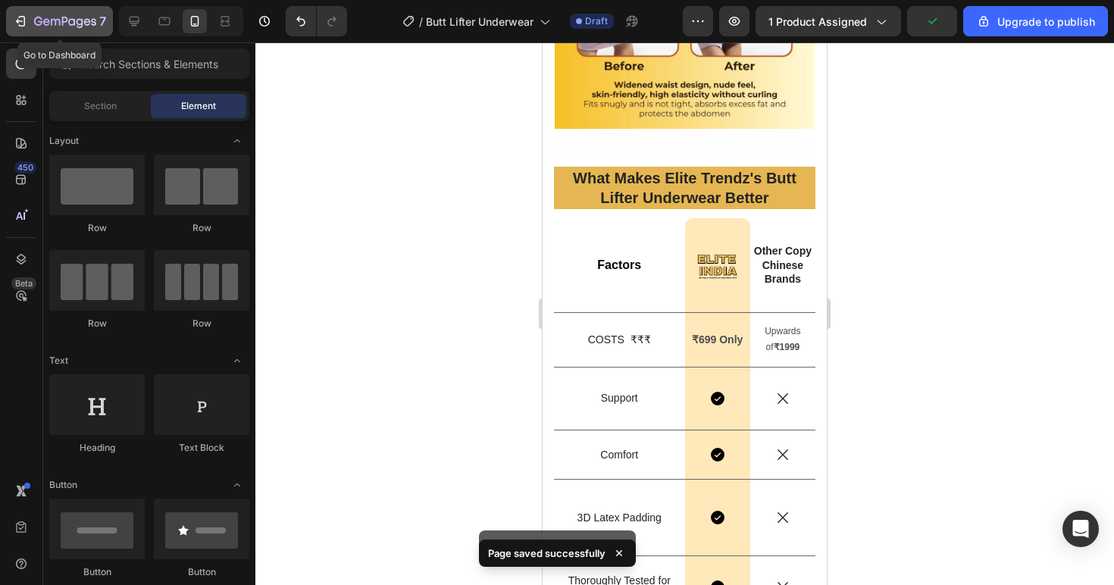
click at [13, 25] on icon "button" at bounding box center [20, 21] width 15 height 15
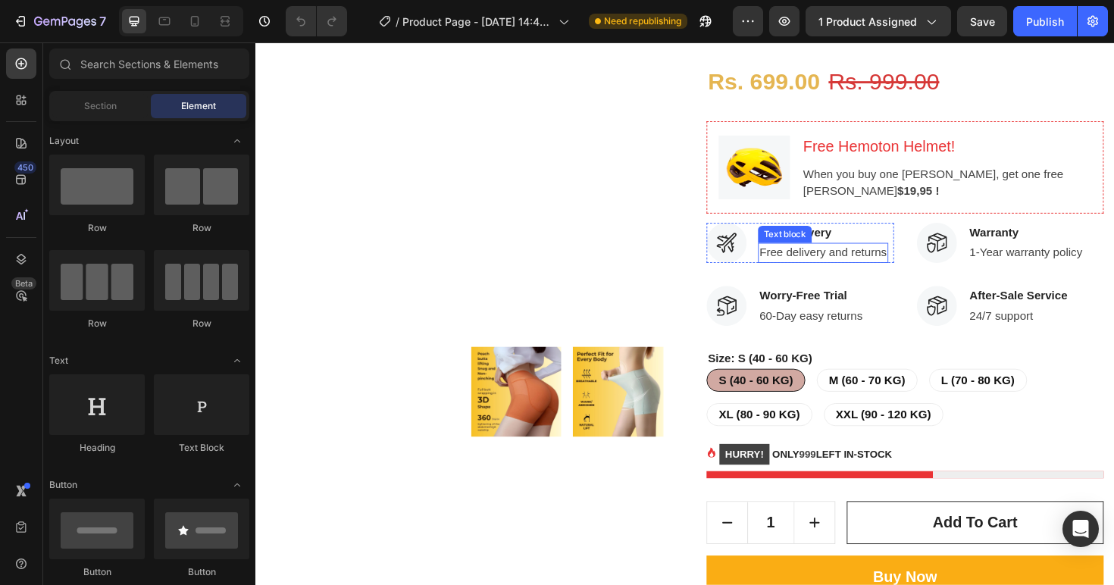
scroll to position [214, 0]
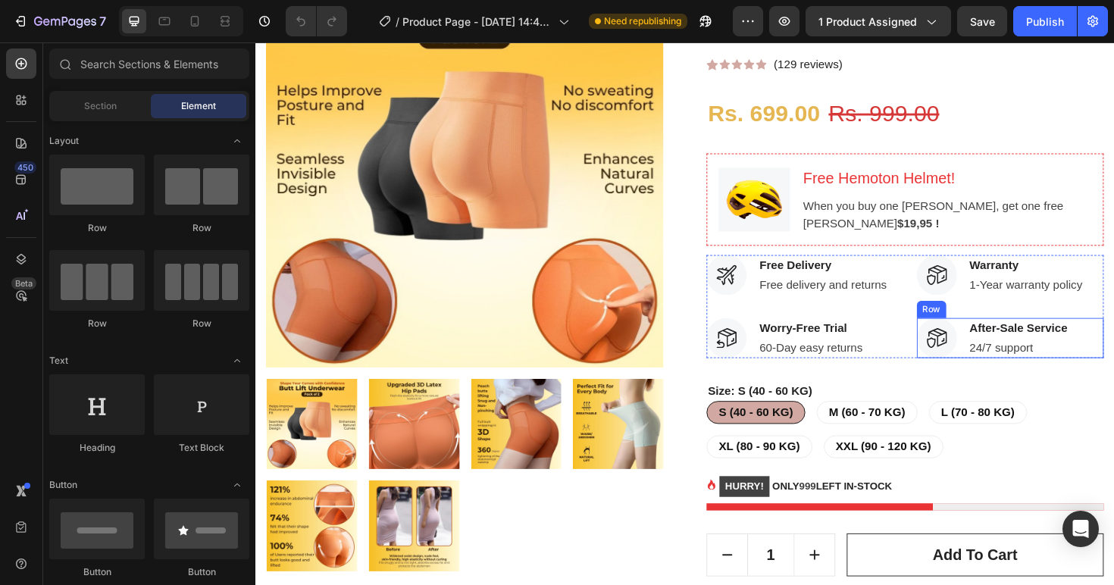
click at [1113, 376] on div "Image After-Sale Service Text block 24/7 support Text block Row" at bounding box center [1054, 355] width 198 height 42
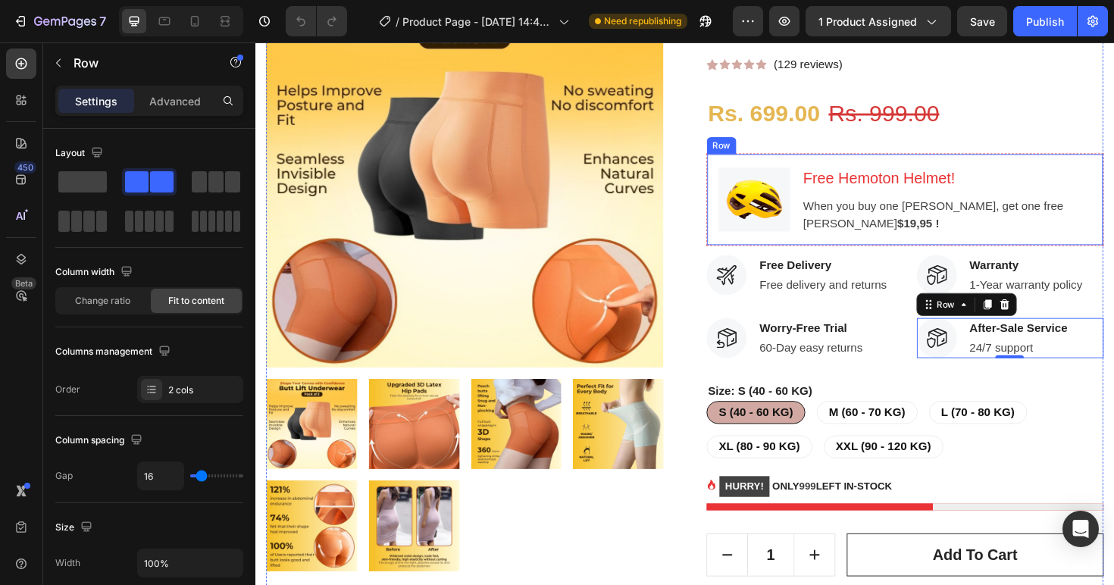
click at [829, 176] on div "Image Free Hemoton Helmet! Heading When you buy one Hemoton Bike, get one free …" at bounding box center [942, 209] width 420 height 98
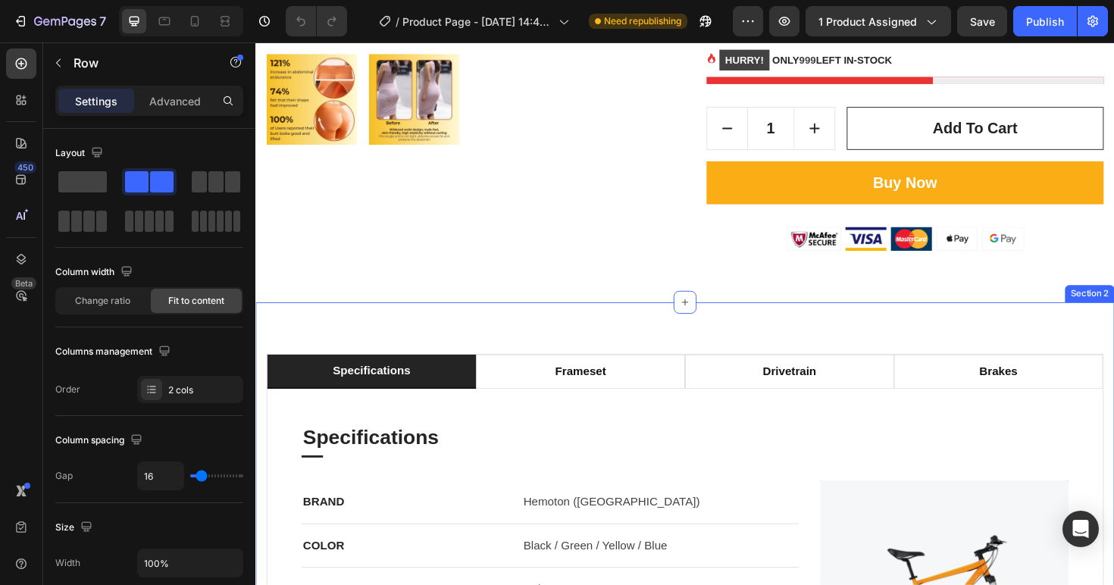
scroll to position [677, 0]
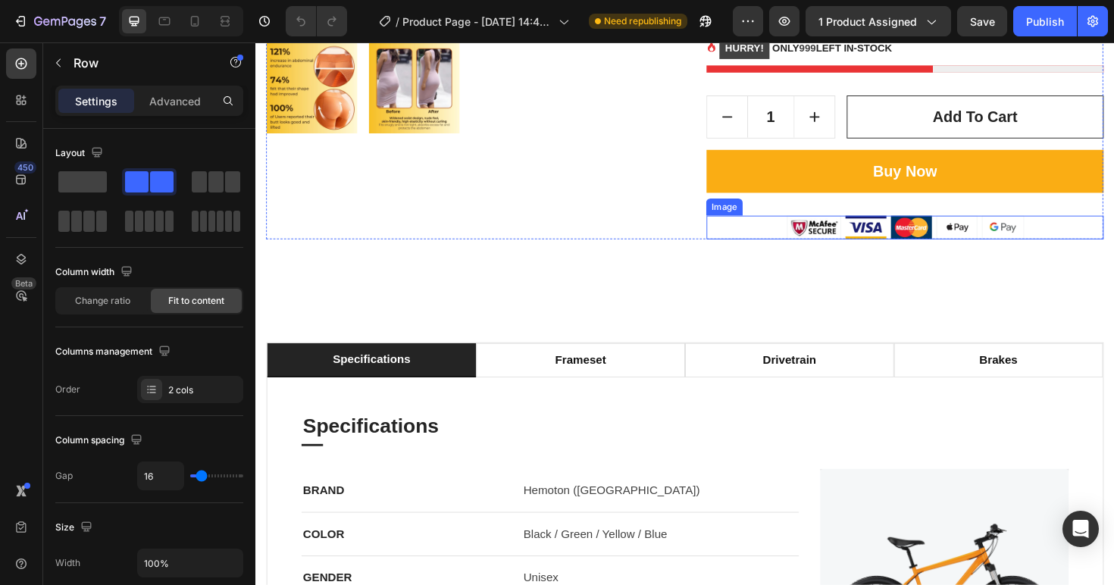
click at [933, 246] on img at bounding box center [942, 239] width 251 height 26
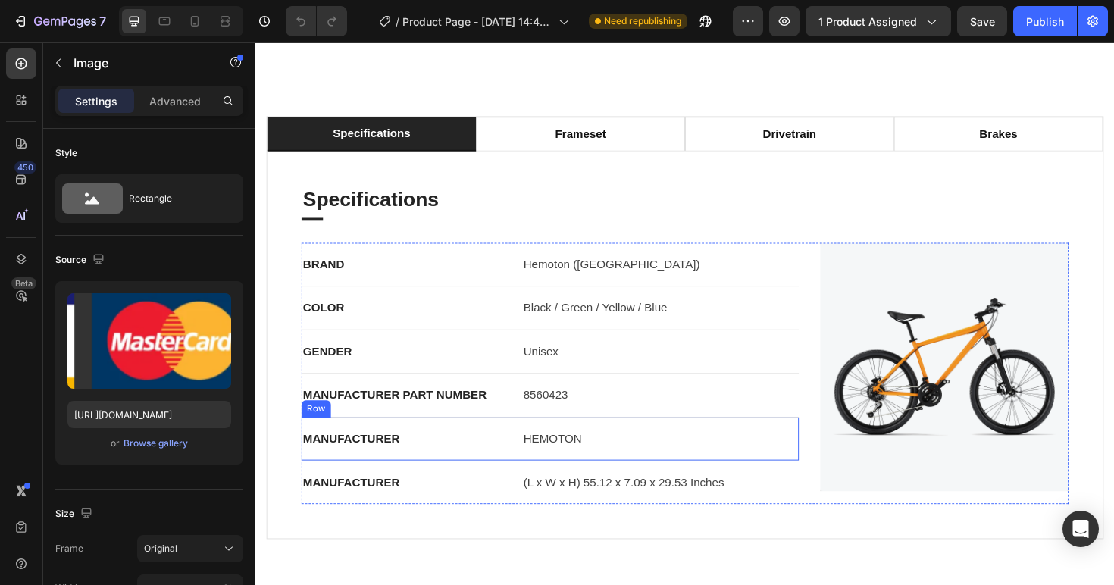
scroll to position [812, 0]
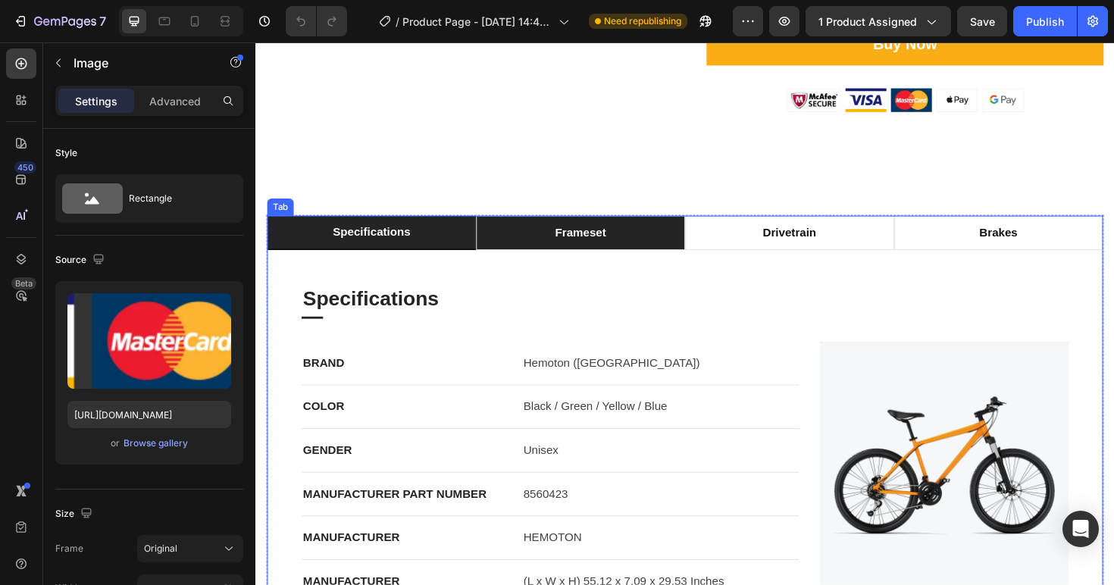
click at [620, 255] on div "frameset" at bounding box center [599, 244] width 58 height 23
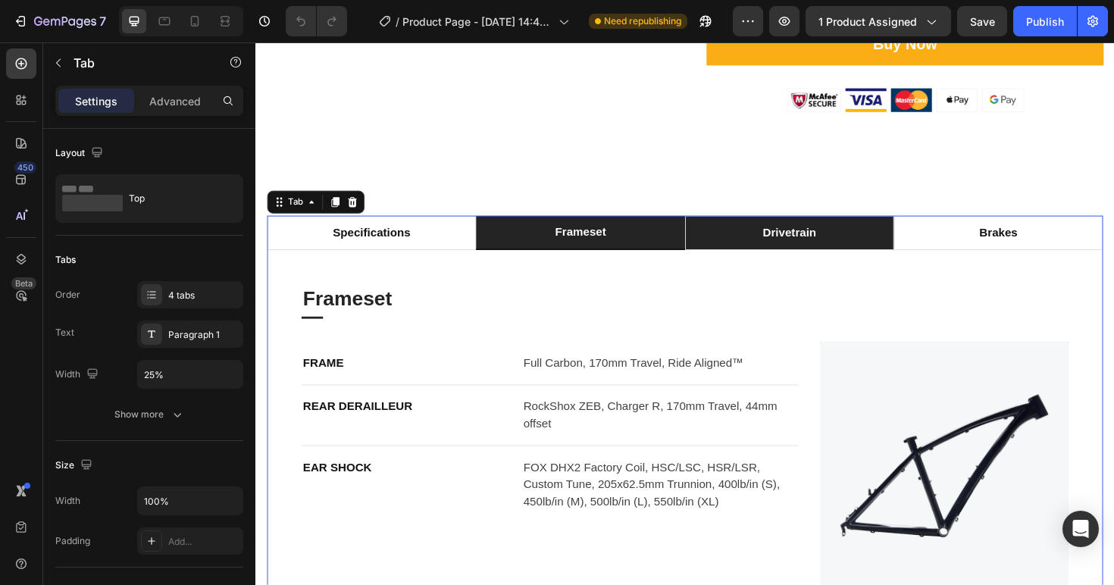
click at [731, 262] on li "drivetrain" at bounding box center [820, 244] width 221 height 36
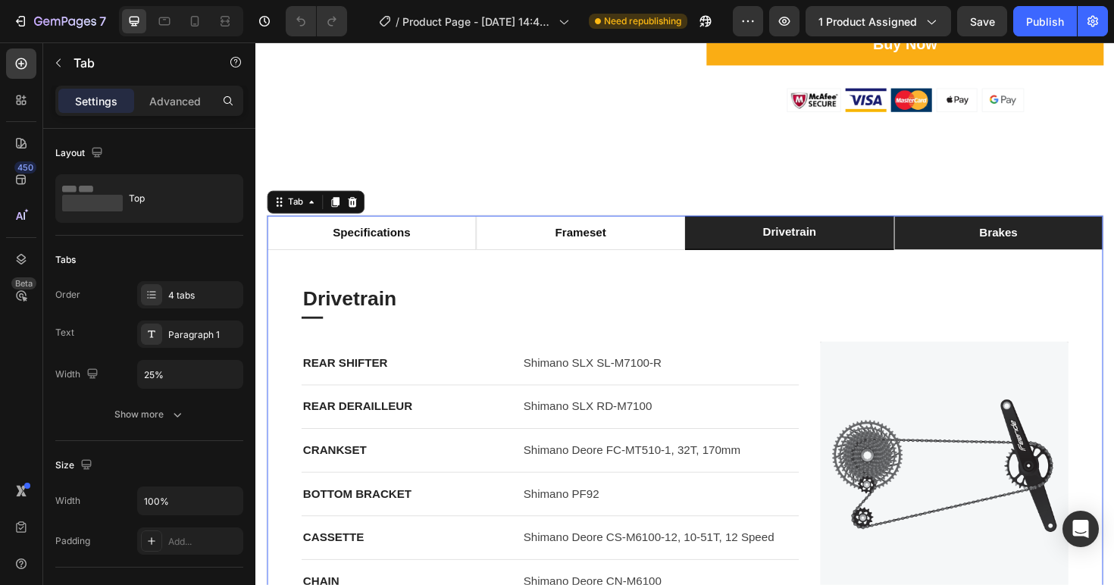
click at [931, 262] on li "brakes" at bounding box center [1041, 244] width 221 height 36
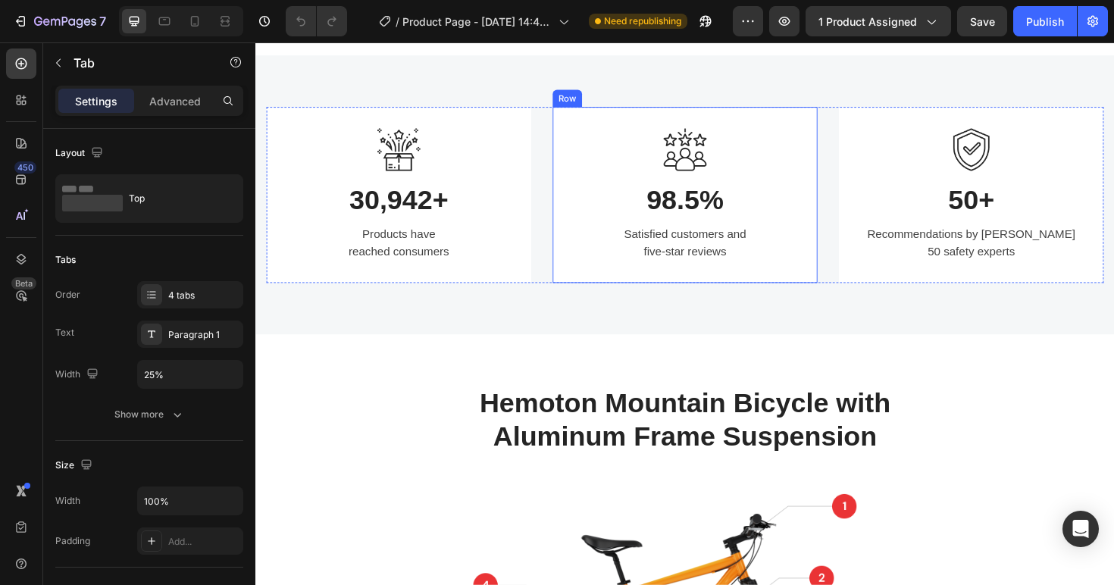
scroll to position [1410, 0]
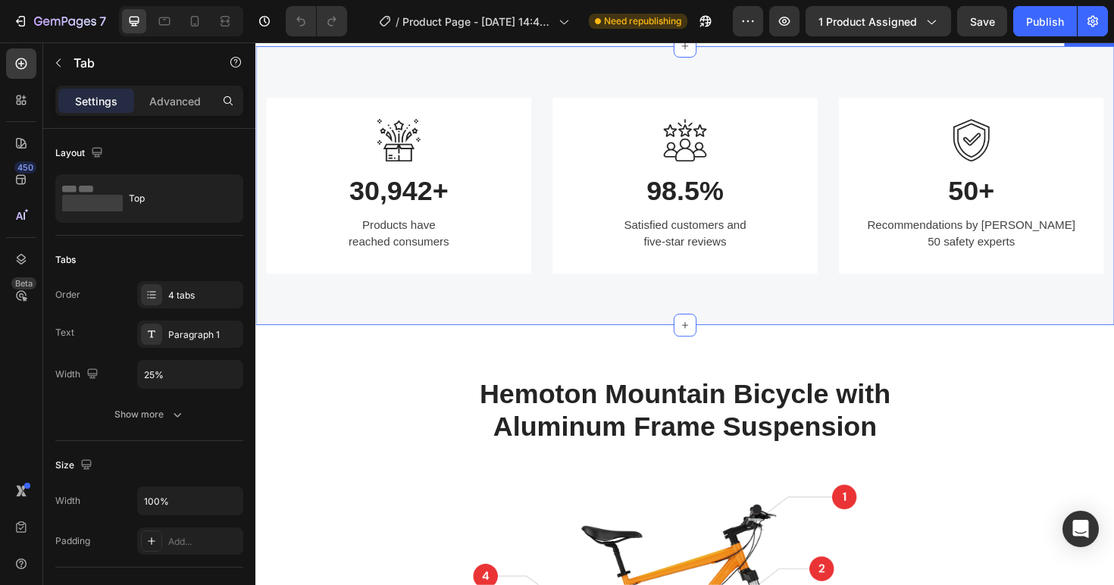
click at [265, 336] on div "Image 30,942+ Heading Products have reached consumers Text block Row Image 98.5…" at bounding box center [709, 193] width 909 height 295
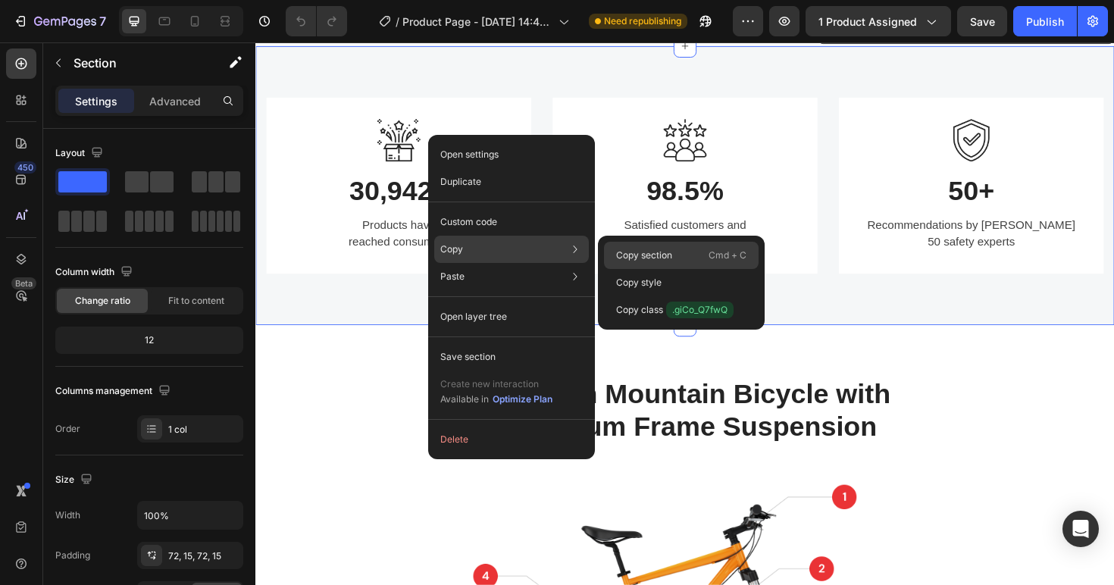
drag, startPoint x: 644, startPoint y: 251, endPoint x: 374, endPoint y: 36, distance: 345.0
click at [644, 251] on p "Copy section" at bounding box center [644, 255] width 56 height 14
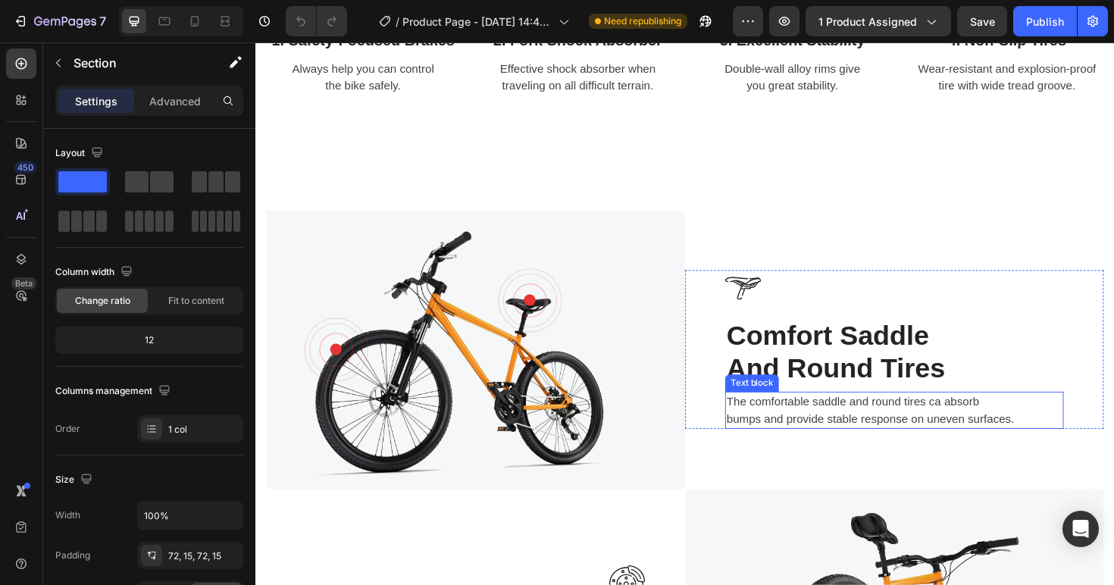
scroll to position [2470, 0]
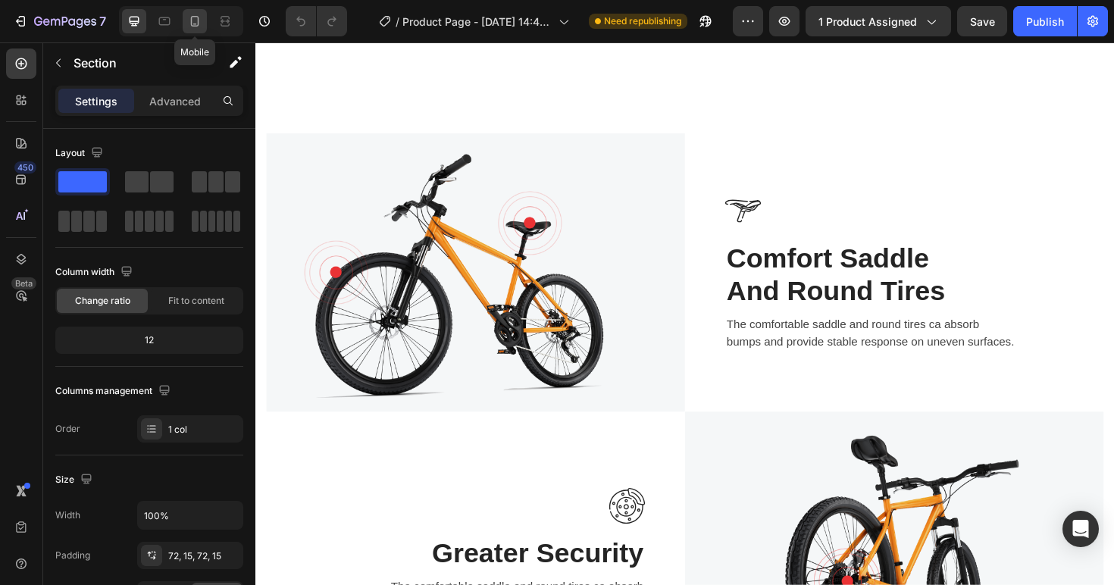
click at [200, 27] on icon at bounding box center [194, 21] width 15 height 15
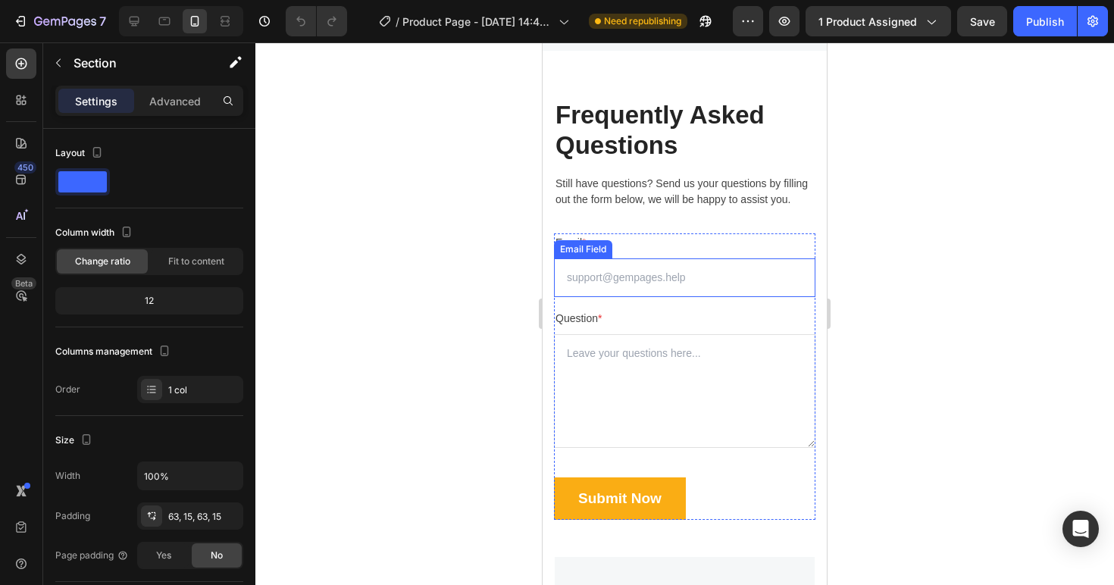
scroll to position [6472, 0]
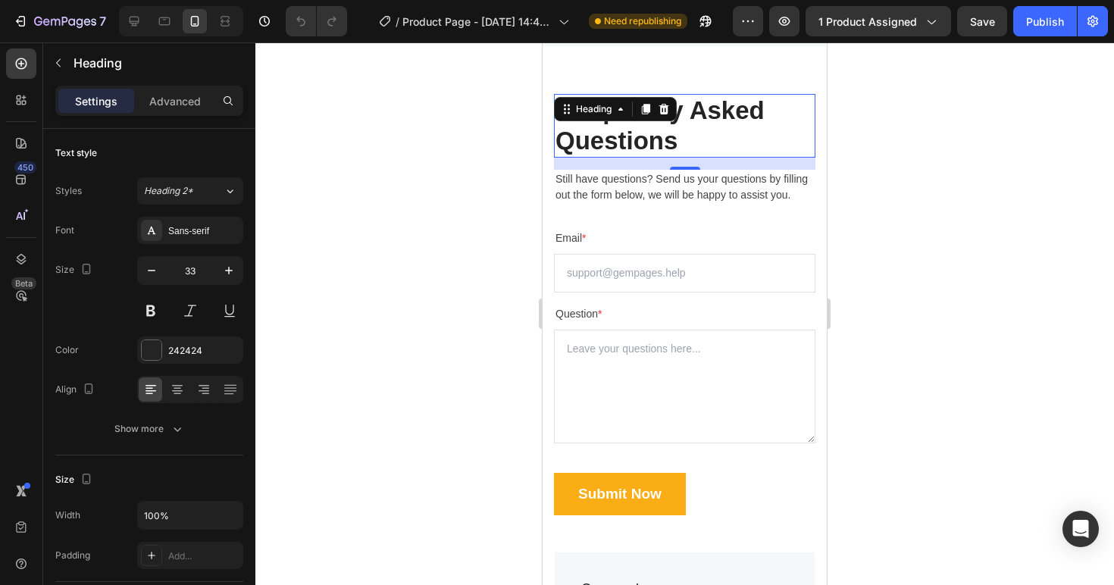
click at [775, 98] on p "Frequently Asked Questions" at bounding box center [684, 125] width 258 height 60
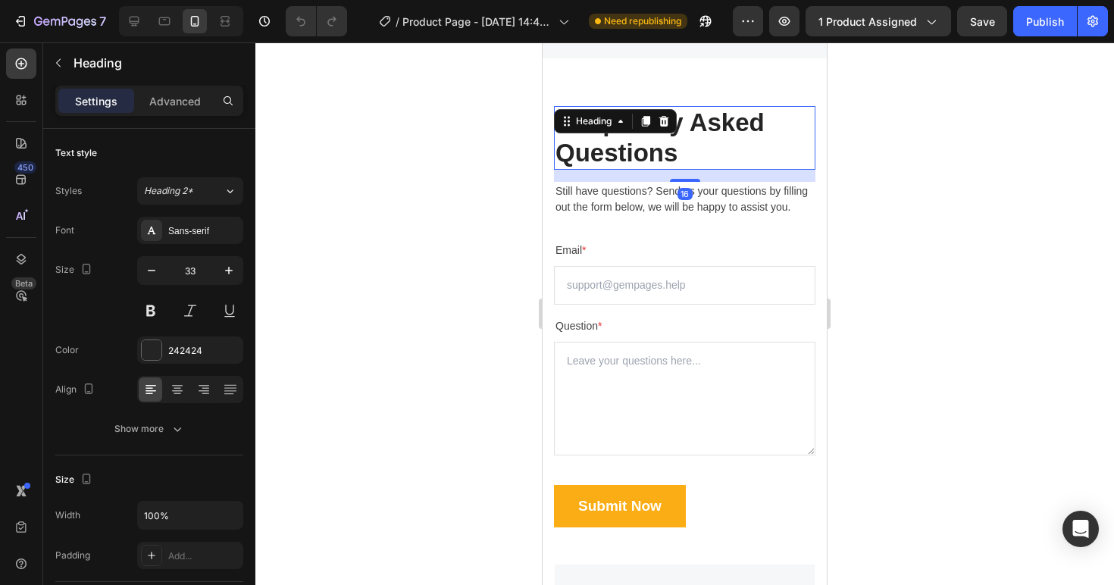
scroll to position [6449, 0]
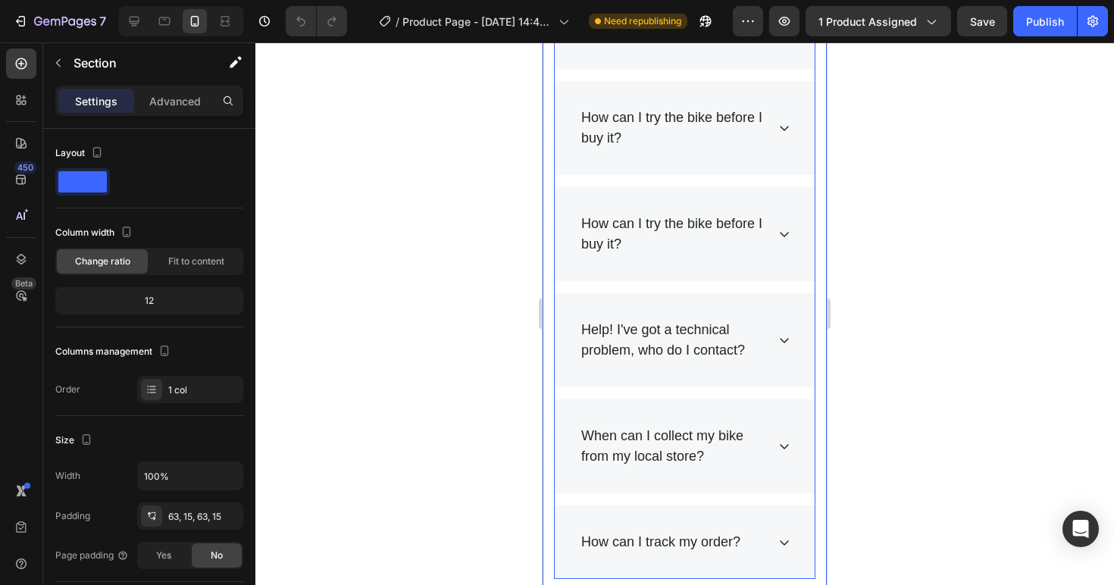
scroll to position [7125, 0]
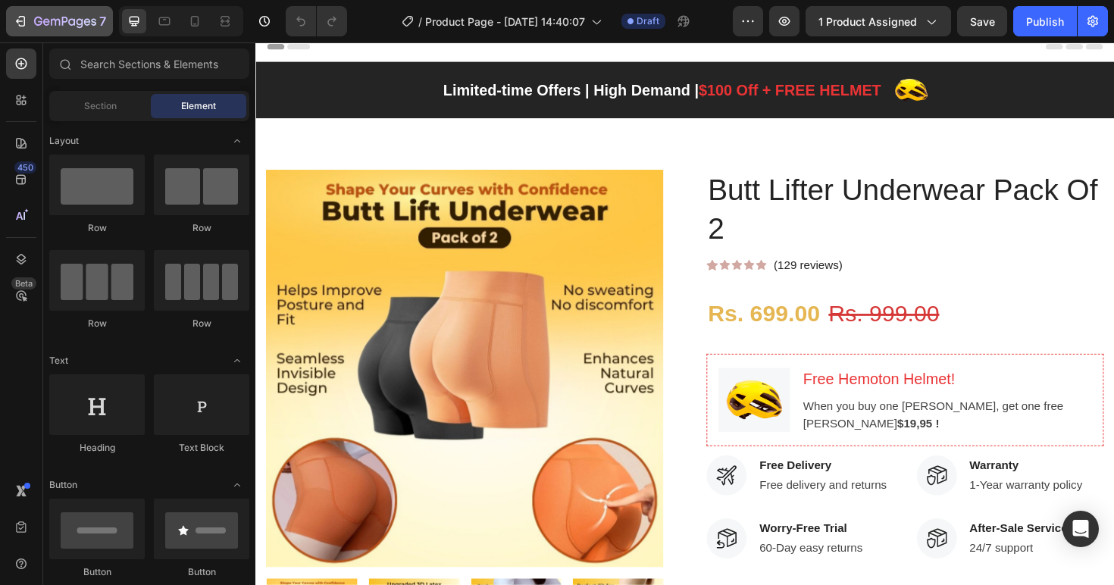
scroll to position [13, 0]
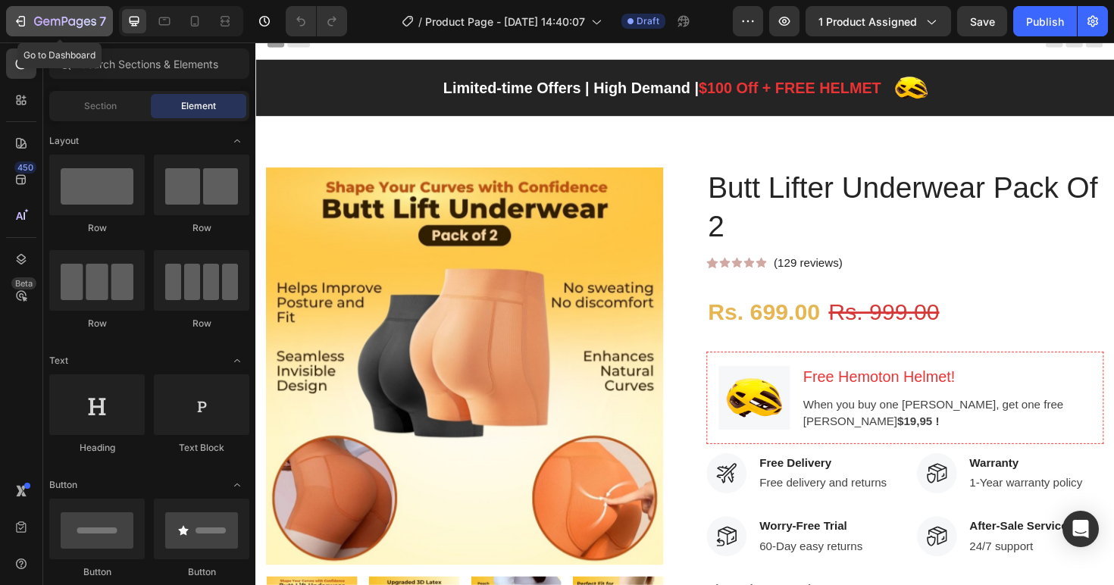
click at [41, 32] on button "7" at bounding box center [59, 21] width 107 height 30
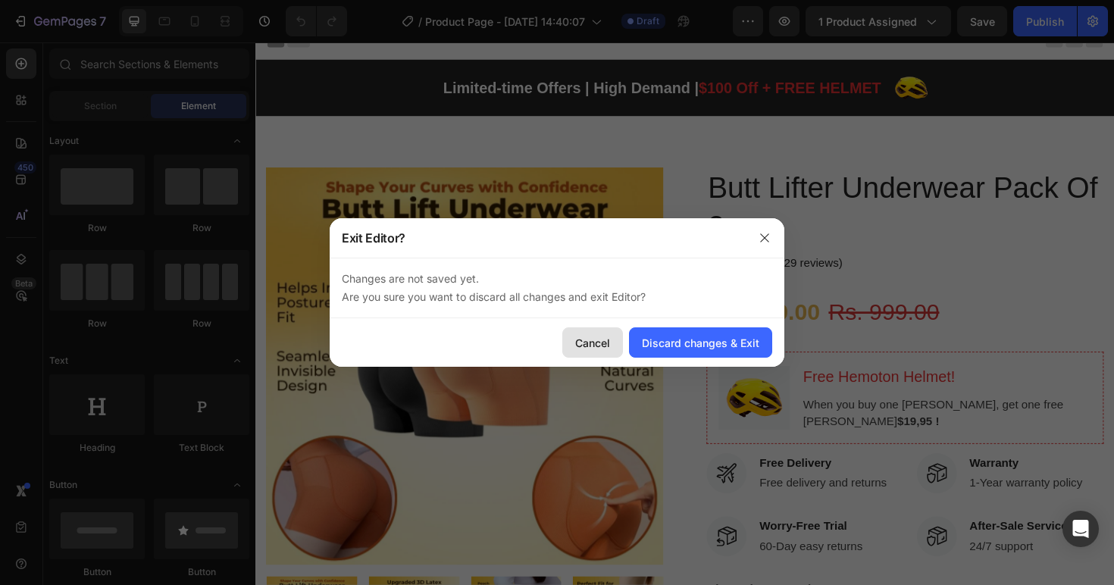
click at [592, 342] on div "Cancel" at bounding box center [592, 343] width 35 height 16
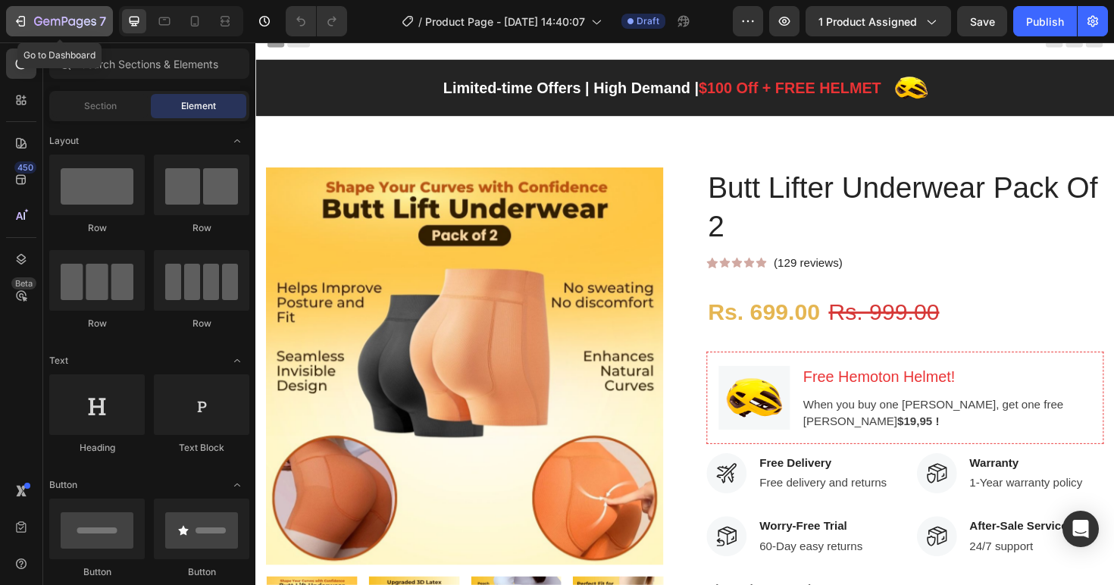
click at [48, 23] on icon "button" at bounding box center [46, 21] width 7 height 7
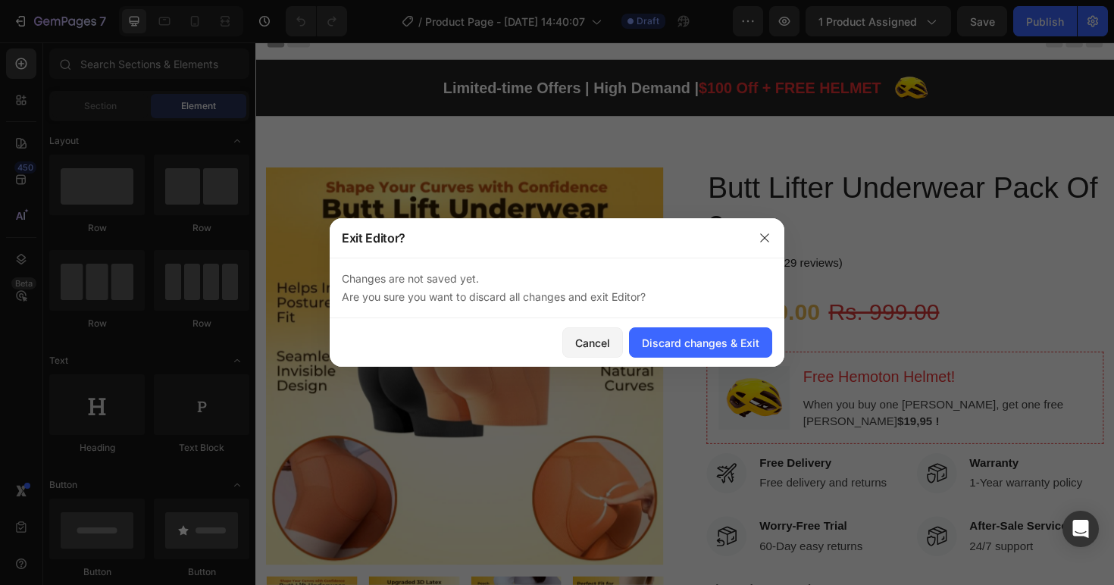
click at [714, 361] on div "Cancel Discard changes & Exit" at bounding box center [557, 342] width 454 height 48
click at [715, 345] on div "Discard changes & Exit" at bounding box center [700, 343] width 117 height 16
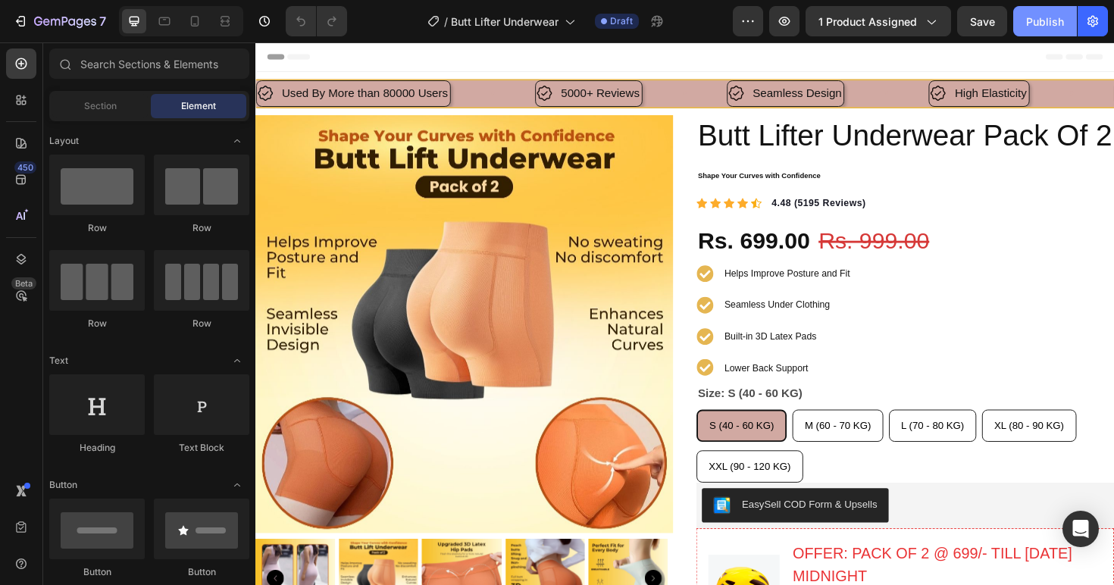
click at [1042, 31] on button "Publish" at bounding box center [1045, 21] width 64 height 30
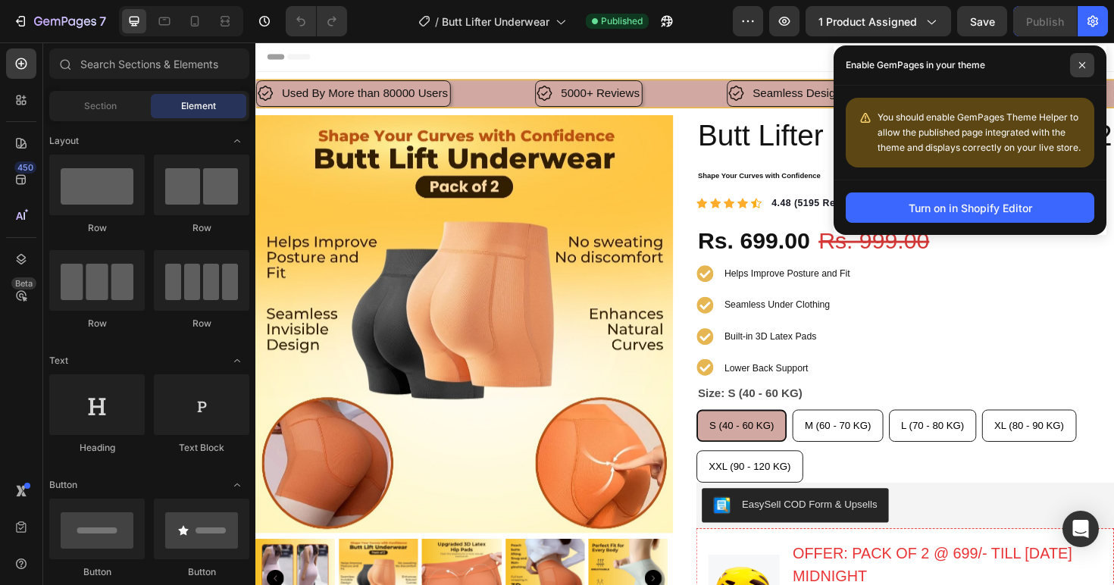
click at [1083, 68] on icon at bounding box center [1082, 65] width 8 height 8
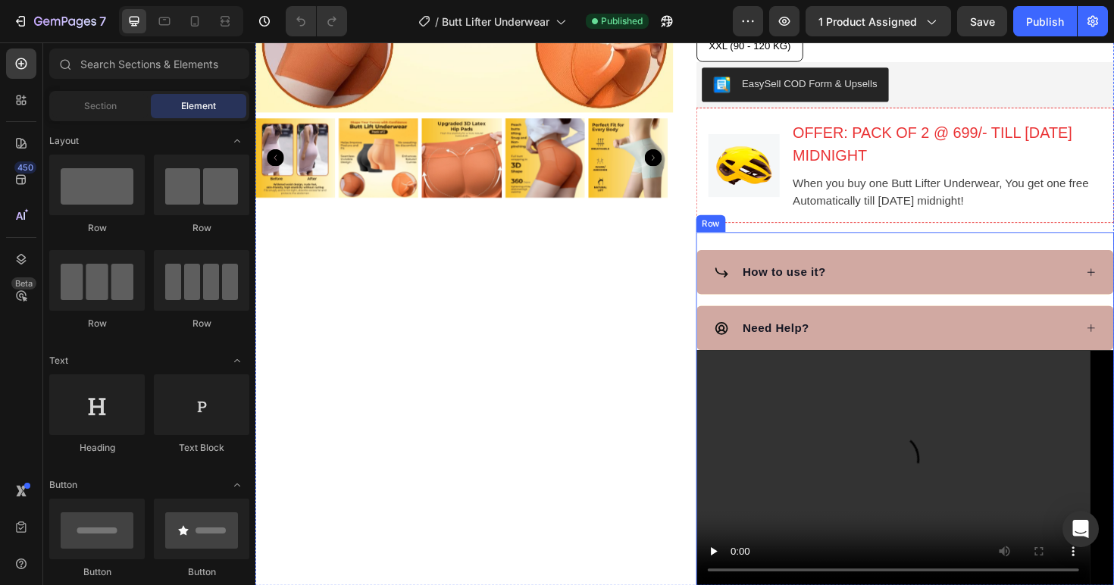
scroll to position [430, 0]
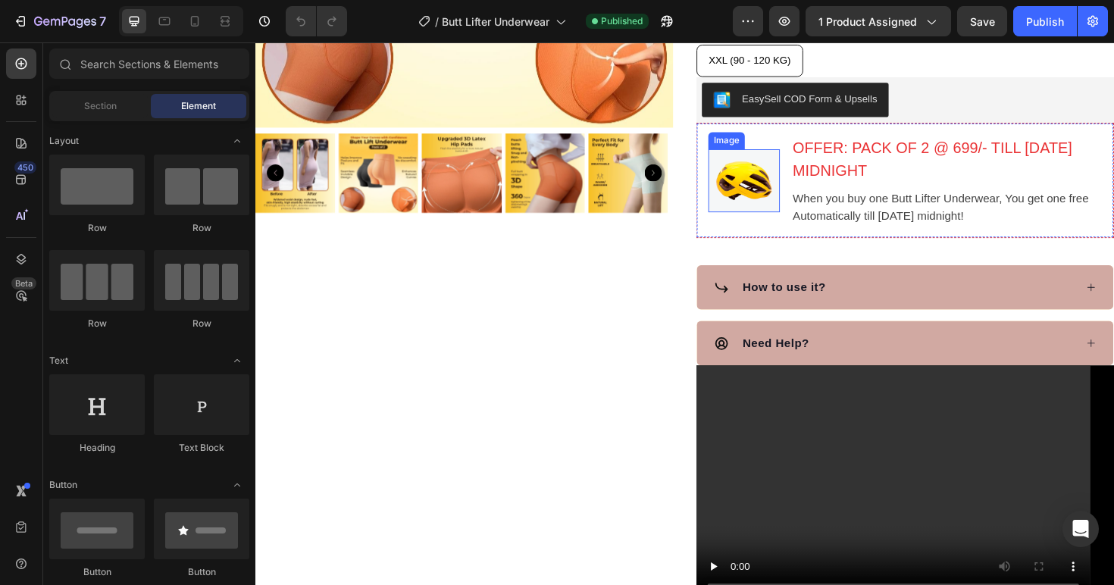
click at [765, 223] on img at bounding box center [773, 188] width 76 height 67
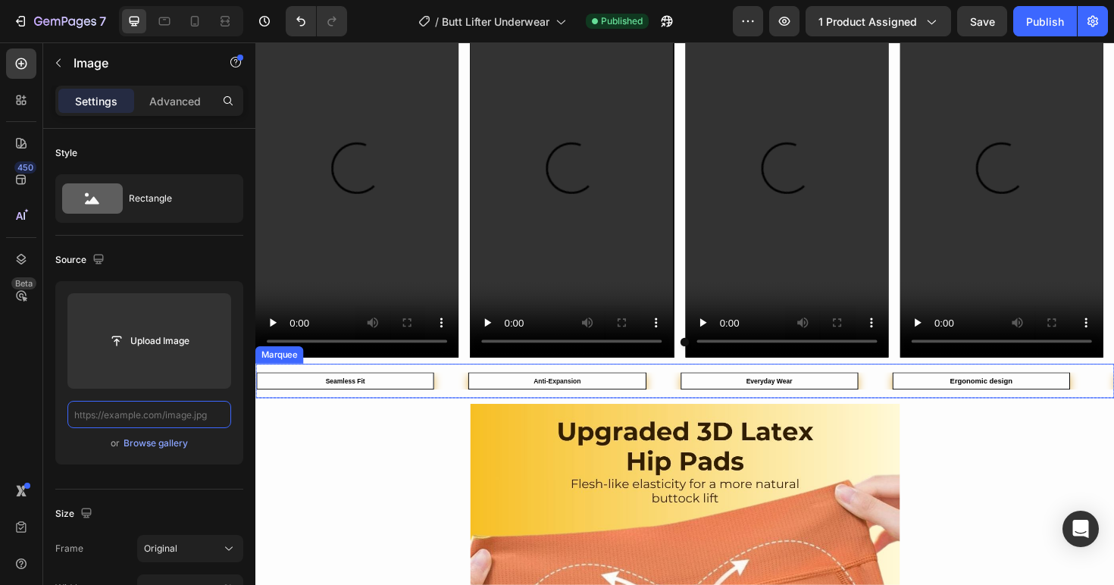
scroll to position [1583, 0]
